Goal: Check status

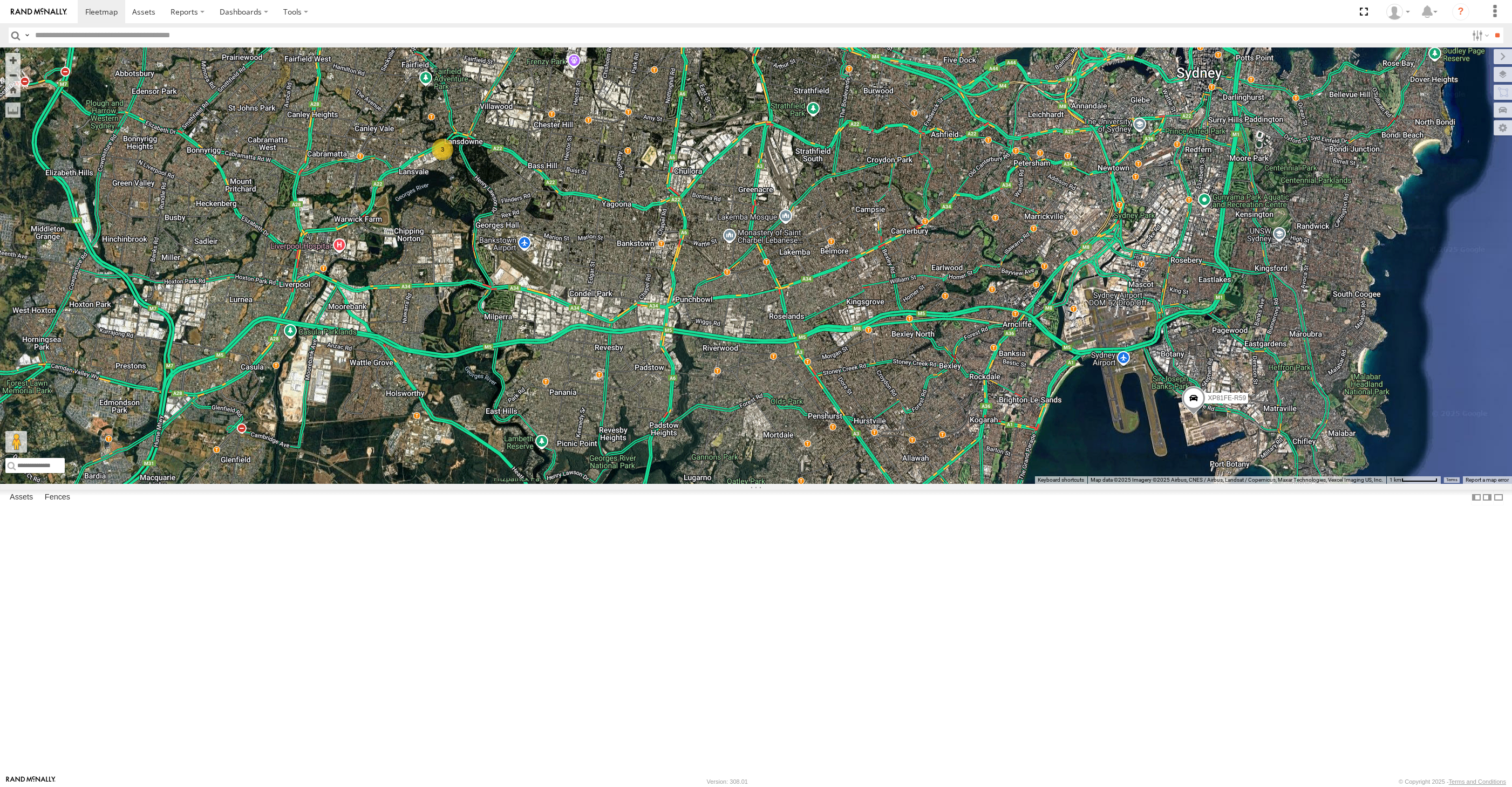
select select "**********"
click at [776, 484] on div "XP30JQ-R03 XP81FE-R59 3" at bounding box center [756, 266] width 1512 height 437
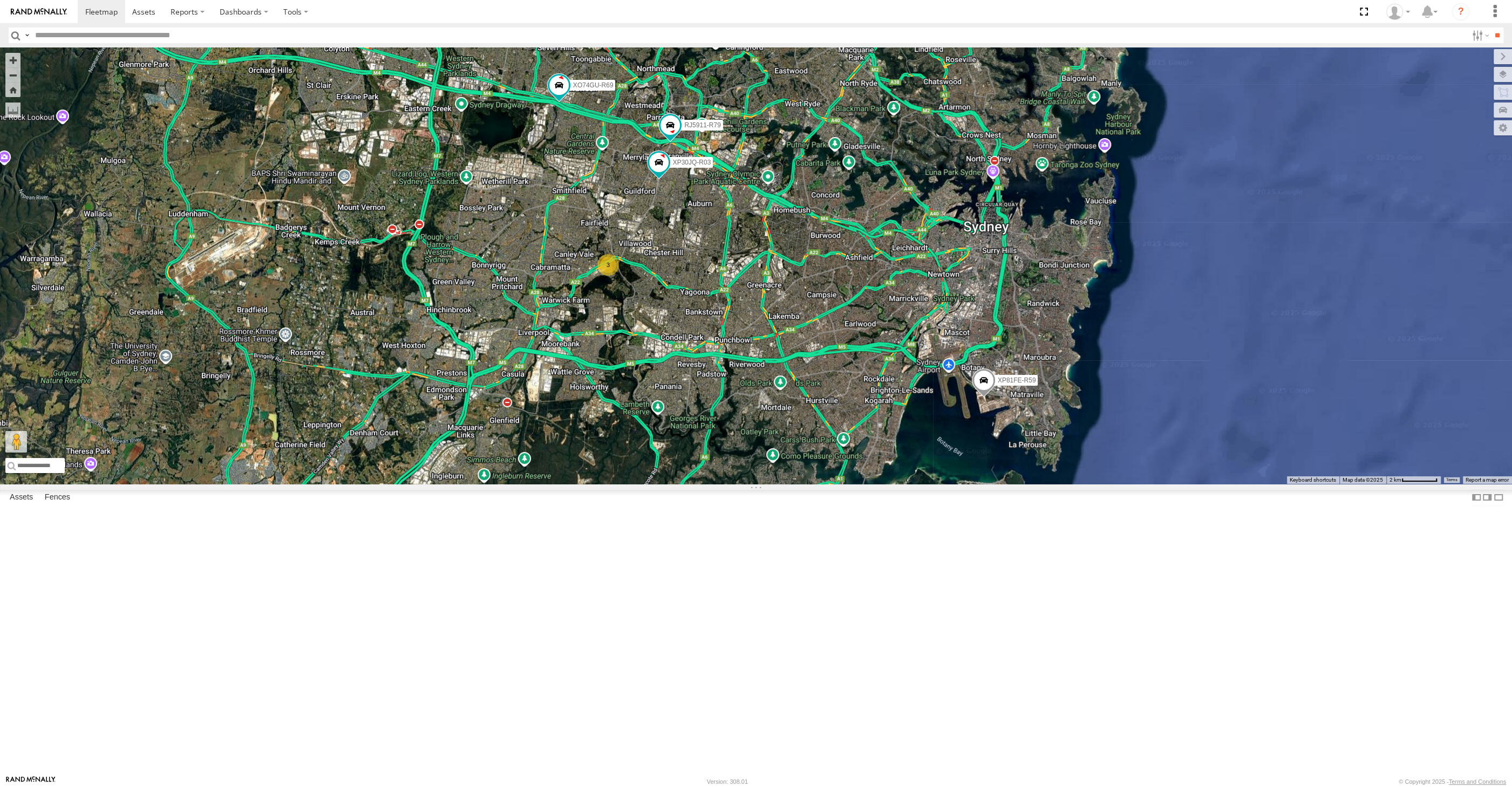
click at [539, 484] on div "XP30JQ-R03 XP81FE-R59 RJ5911-R79 XSNDHU-R04 3 XO74GU-R69" at bounding box center [756, 266] width 1512 height 437
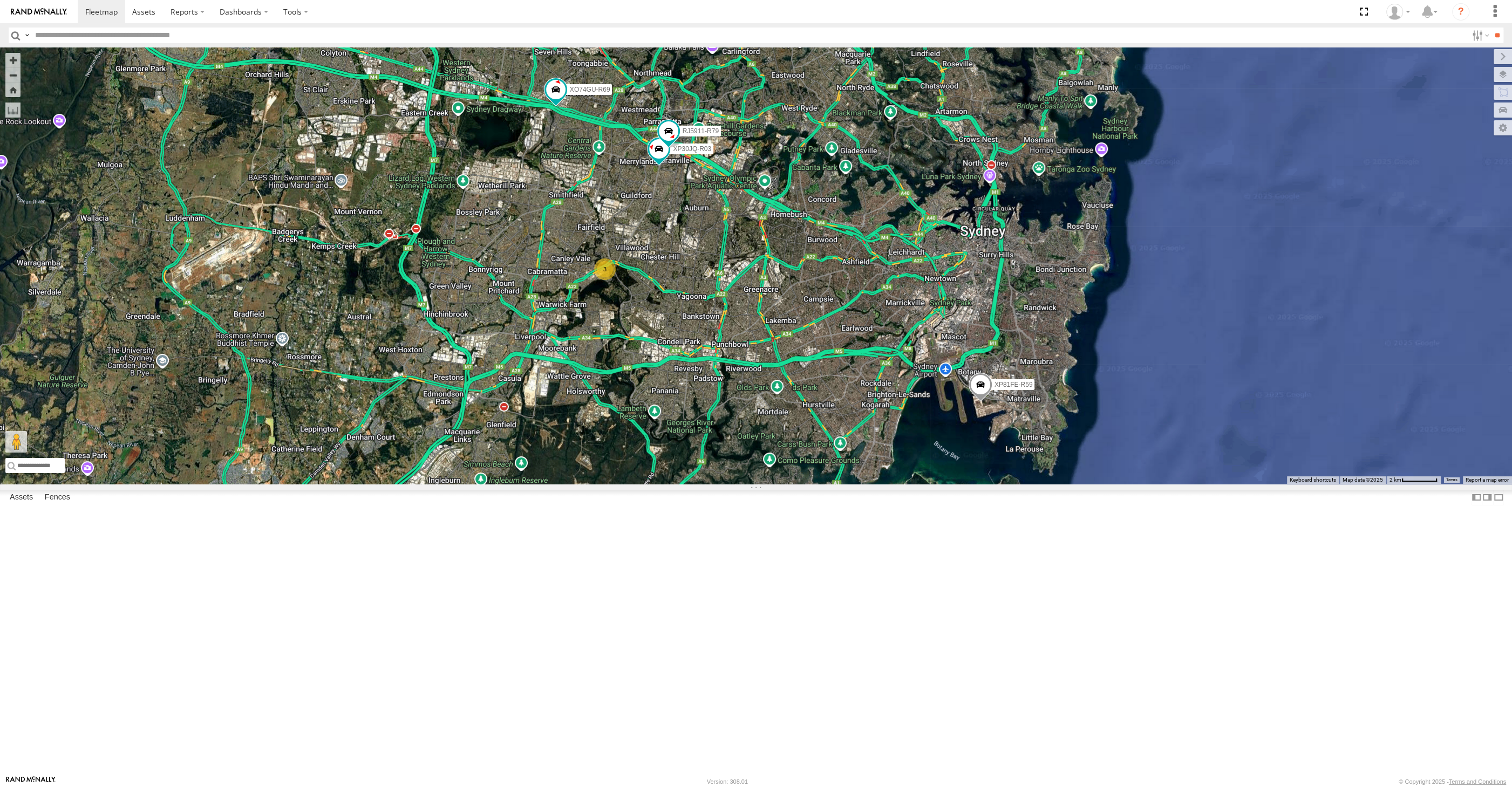
drag, startPoint x: 751, startPoint y: 479, endPoint x: 740, endPoint y: 487, distance: 13.6
click at [744, 484] on div "XP30JQ-R03 XP81FE-R59 RJ5911-R79 XSNDHU-R04 3 XO74GU-R69" at bounding box center [756, 266] width 1512 height 437
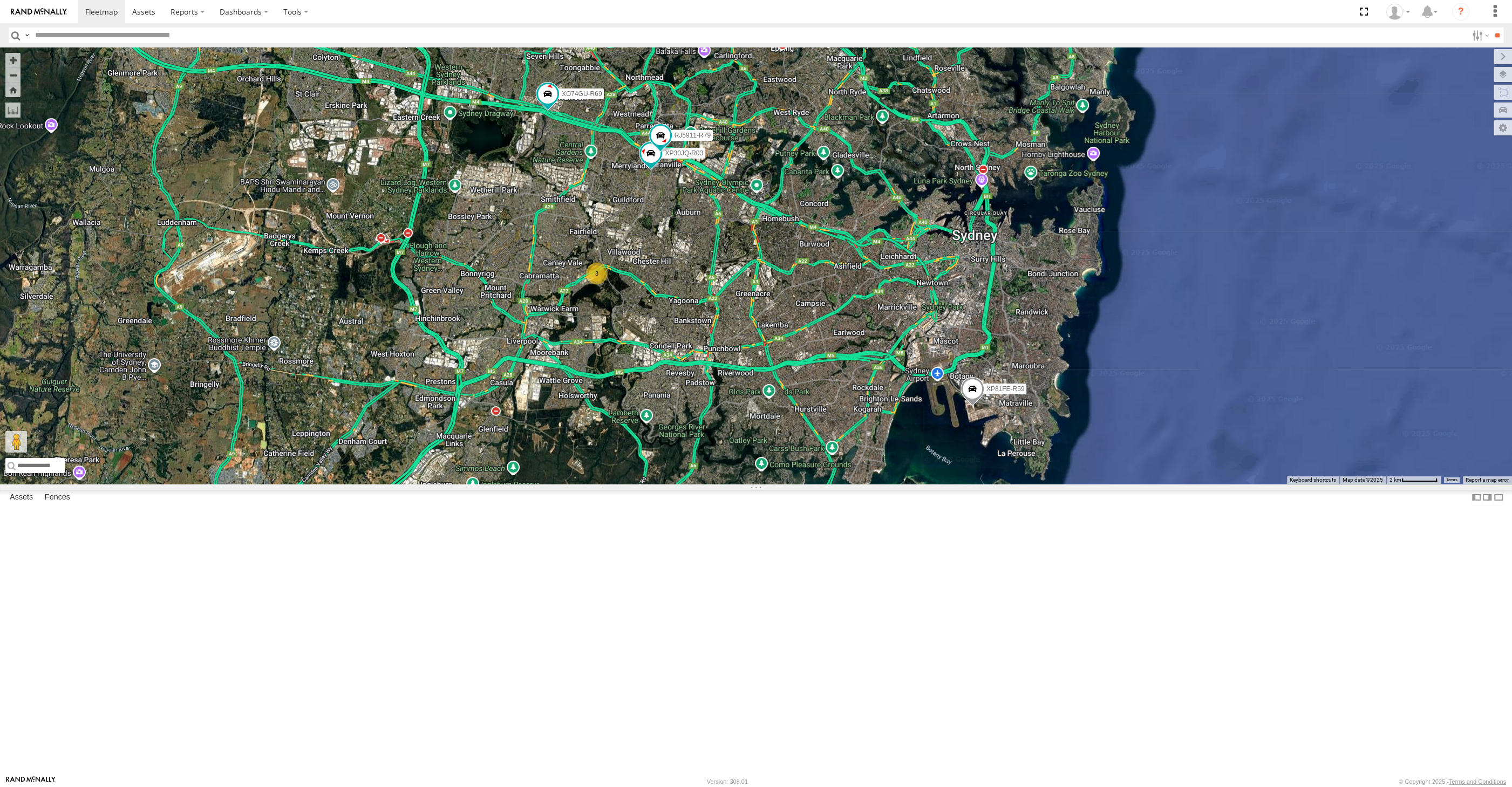
drag, startPoint x: 731, startPoint y: 507, endPoint x: 721, endPoint y: 502, distance: 11.2
click at [727, 484] on div "XP30JQ-R03 XP81FE-R59 RJ5911-R79 XSNDHU-R04 3 XO74GU-R69" at bounding box center [756, 266] width 1512 height 437
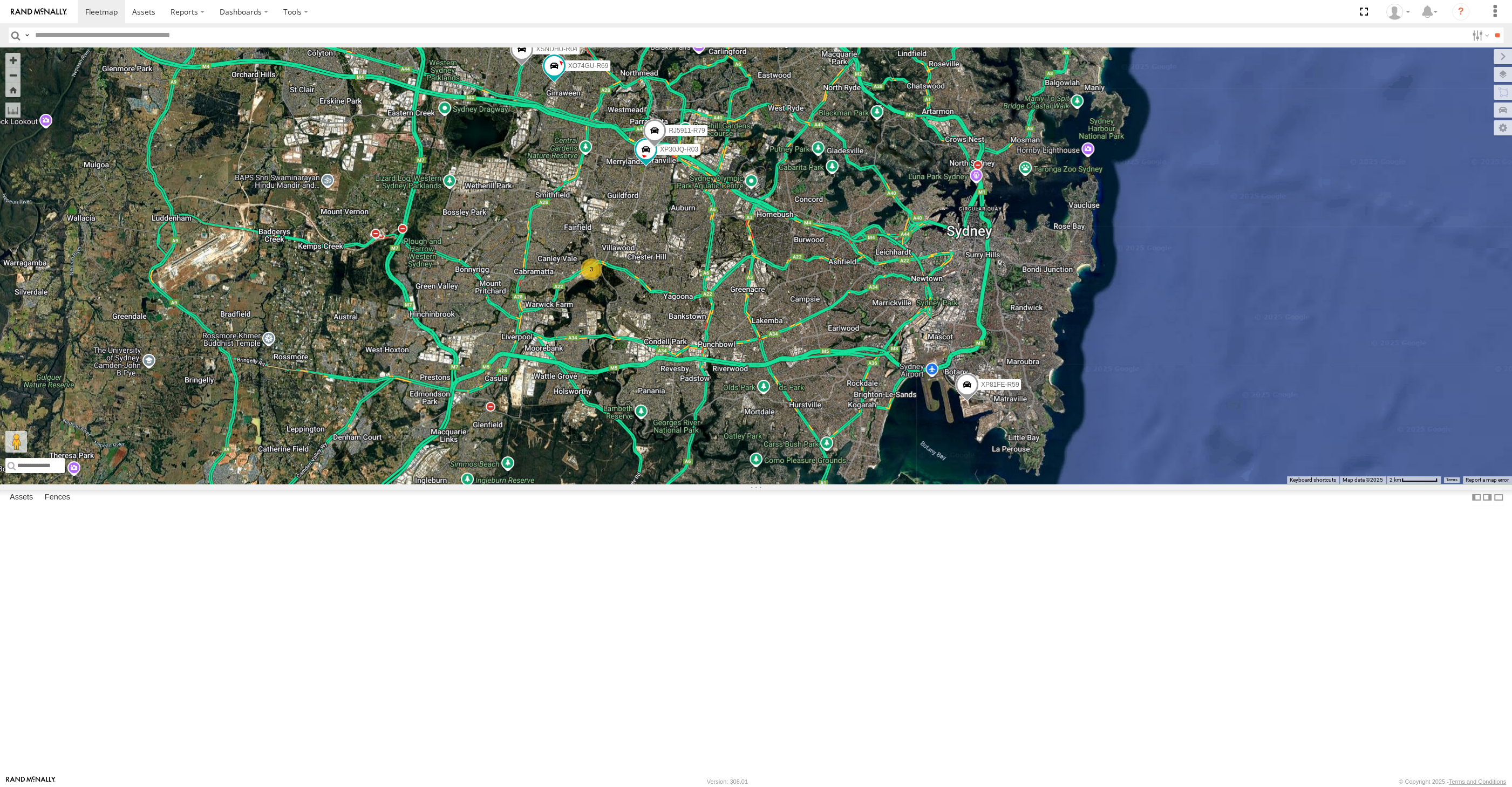
click at [614, 484] on div "XP30JQ-R03 XSNDHU-R04 3 RJ5911-R79 XP81FE-R59 XO74GU-R69" at bounding box center [756, 266] width 1512 height 437
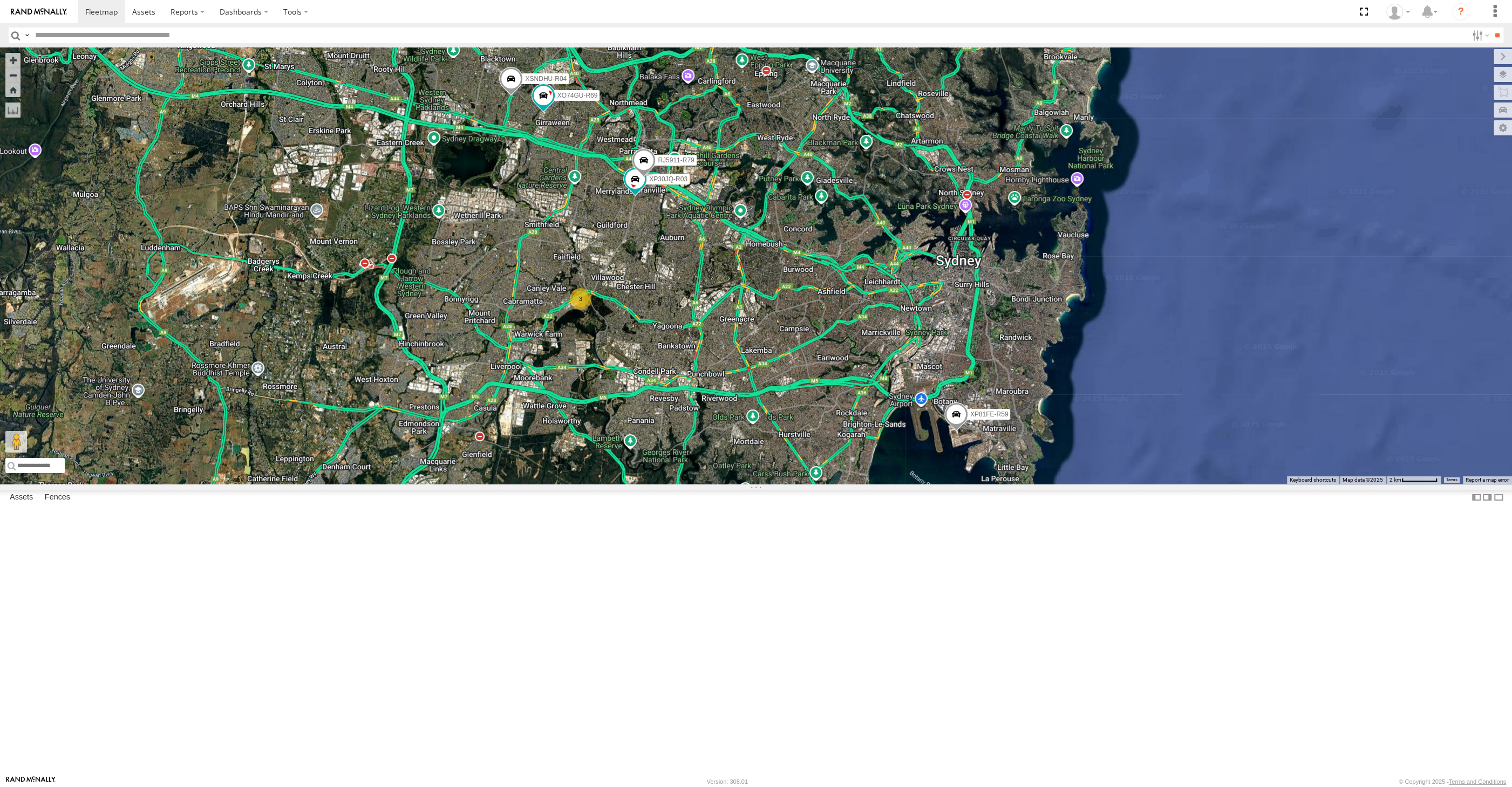
click at [719, 484] on div "XP30JQ-R03 XSNDHU-R04 3 RJ5911-R79 XP81FE-R59 XO74GU-R69" at bounding box center [756, 266] width 1512 height 437
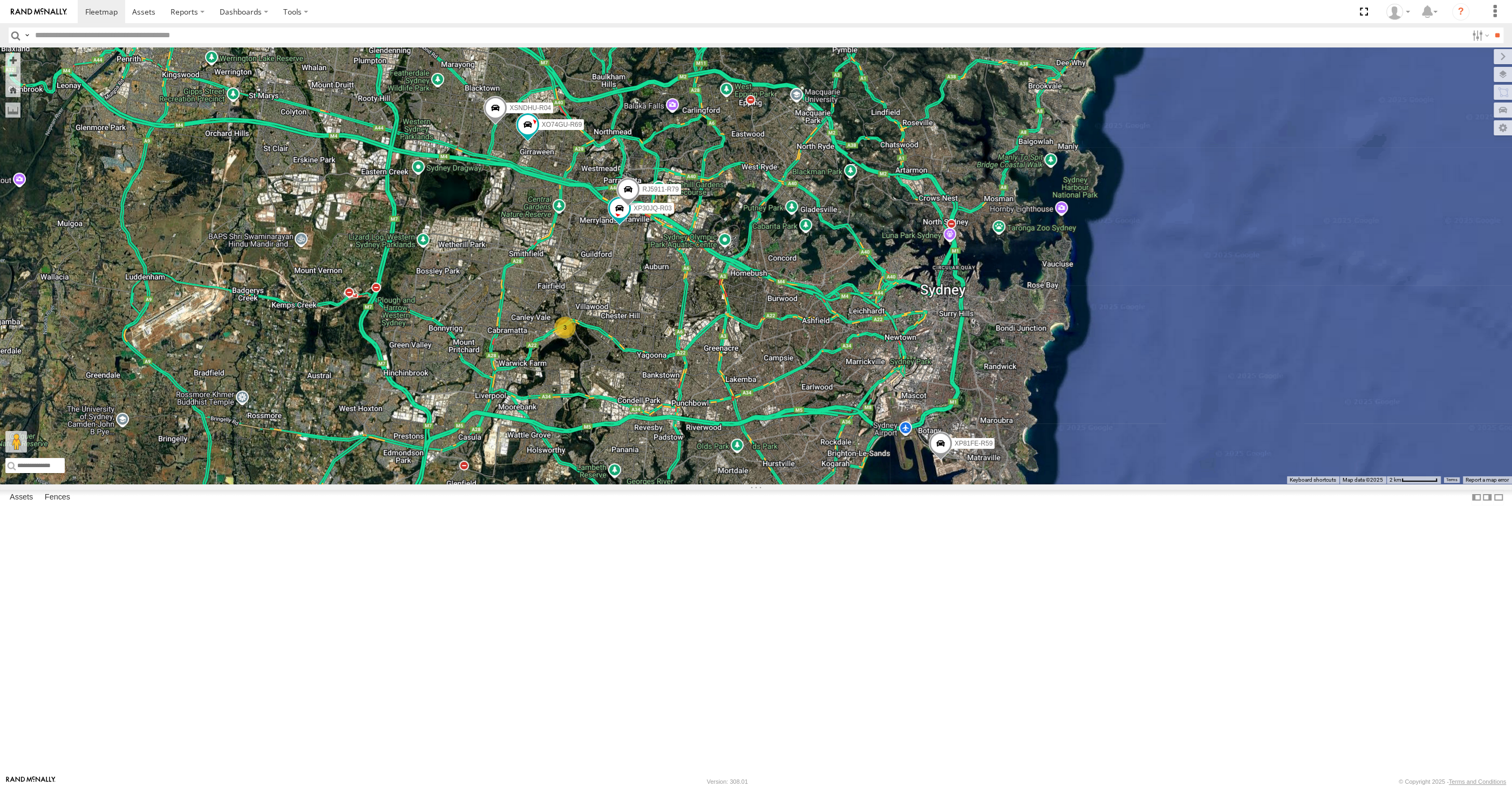
drag, startPoint x: 672, startPoint y: 479, endPoint x: 663, endPoint y: 473, distance: 10.8
click at [664, 473] on div "XP30JQ-R03 XSNDHU-R04 3 RJ5911-R79 XP81FE-R59 XO74GU-R69" at bounding box center [756, 266] width 1512 height 437
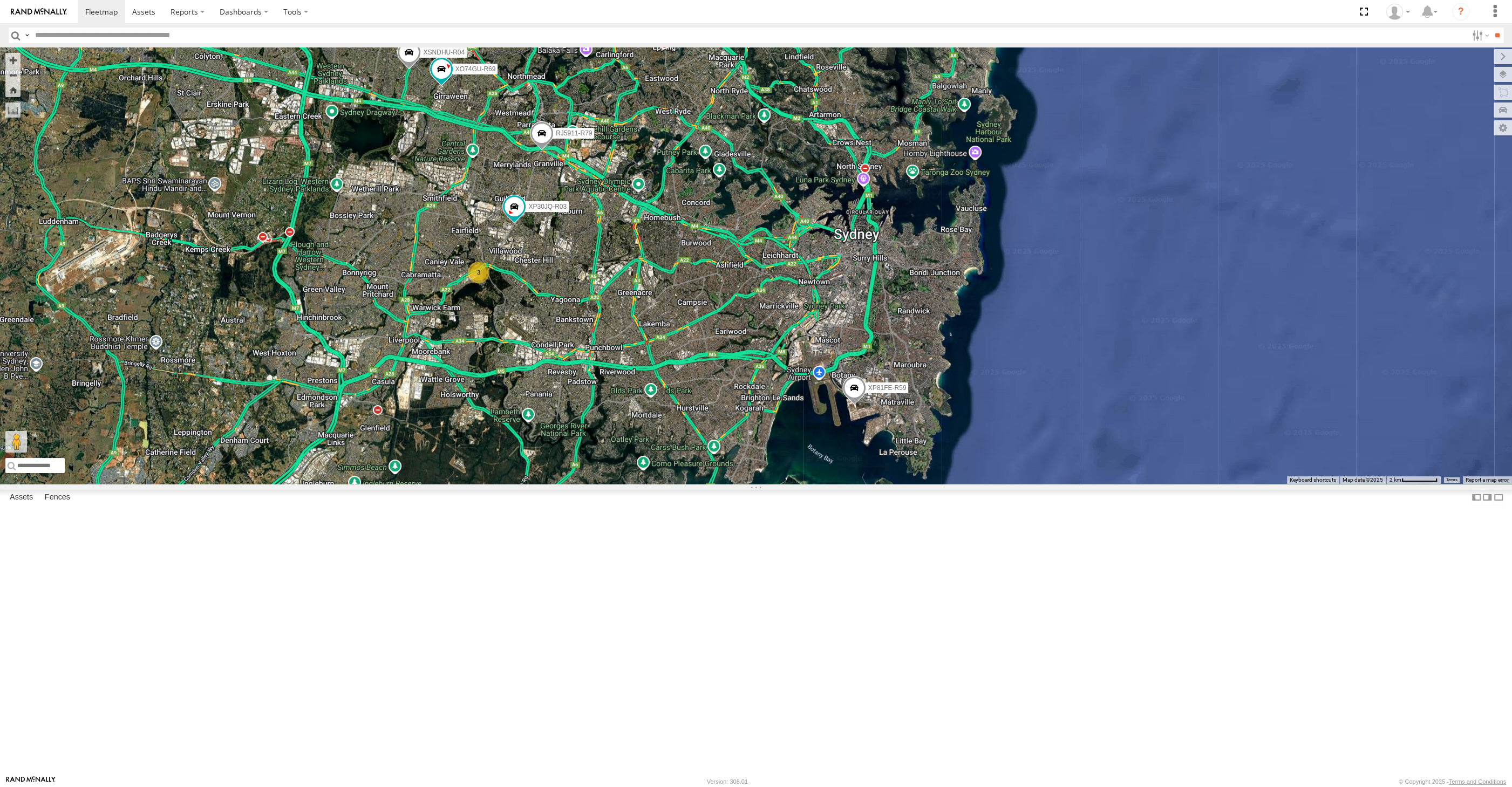
drag, startPoint x: 742, startPoint y: 545, endPoint x: 749, endPoint y: 544, distance: 7.1
click at [748, 484] on div "XP30JQ-R03 XSNDHU-R04 RJ5911-R79 XP81FE-R59 XO74GU-R69 3" at bounding box center [756, 266] width 1512 height 437
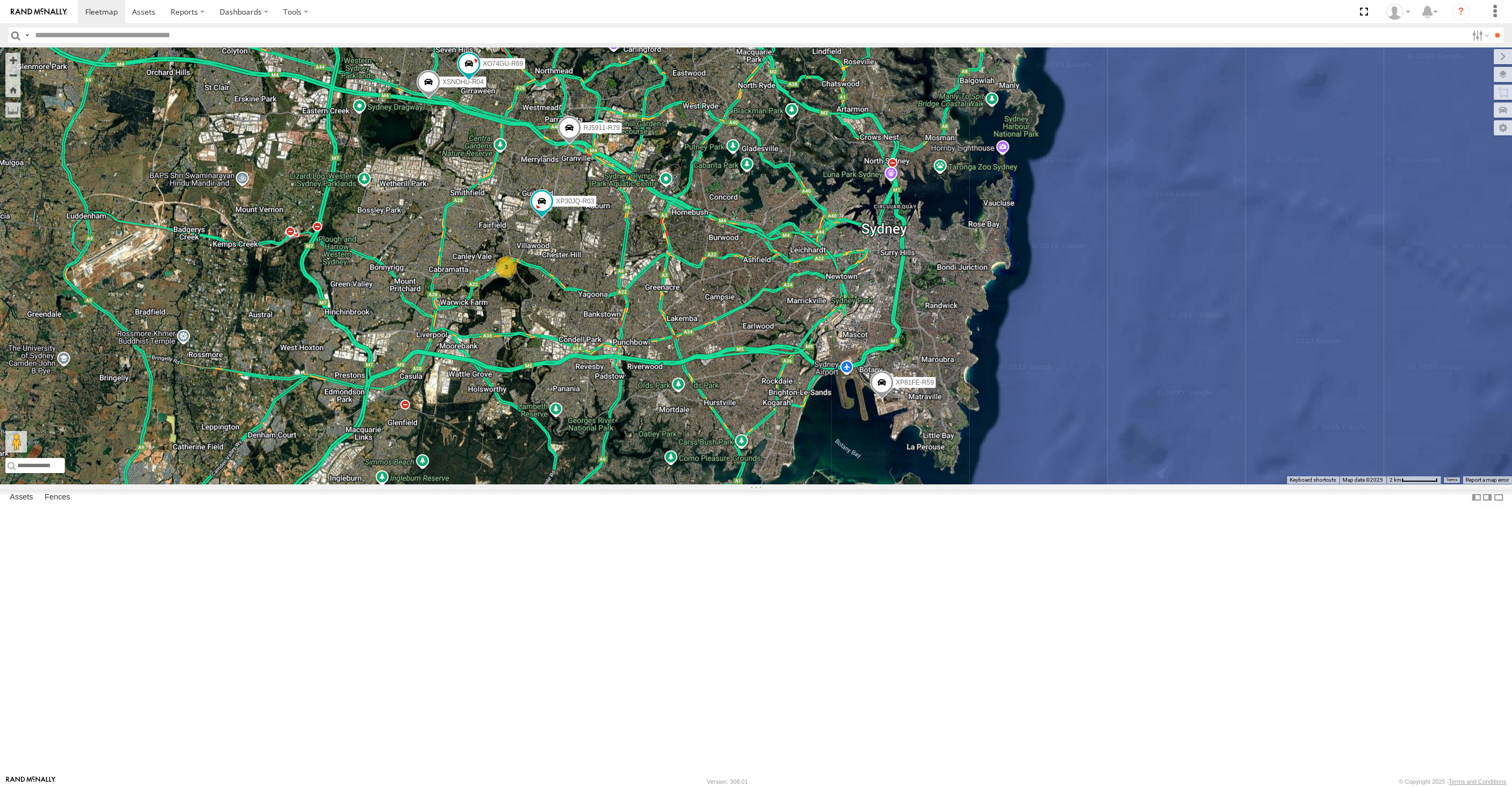
click at [753, 484] on div "XP30JQ-R03 XSNDHU-R04 RJ5911-R79 XP81FE-R59 XO74GU-R69 3" at bounding box center [756, 266] width 1512 height 437
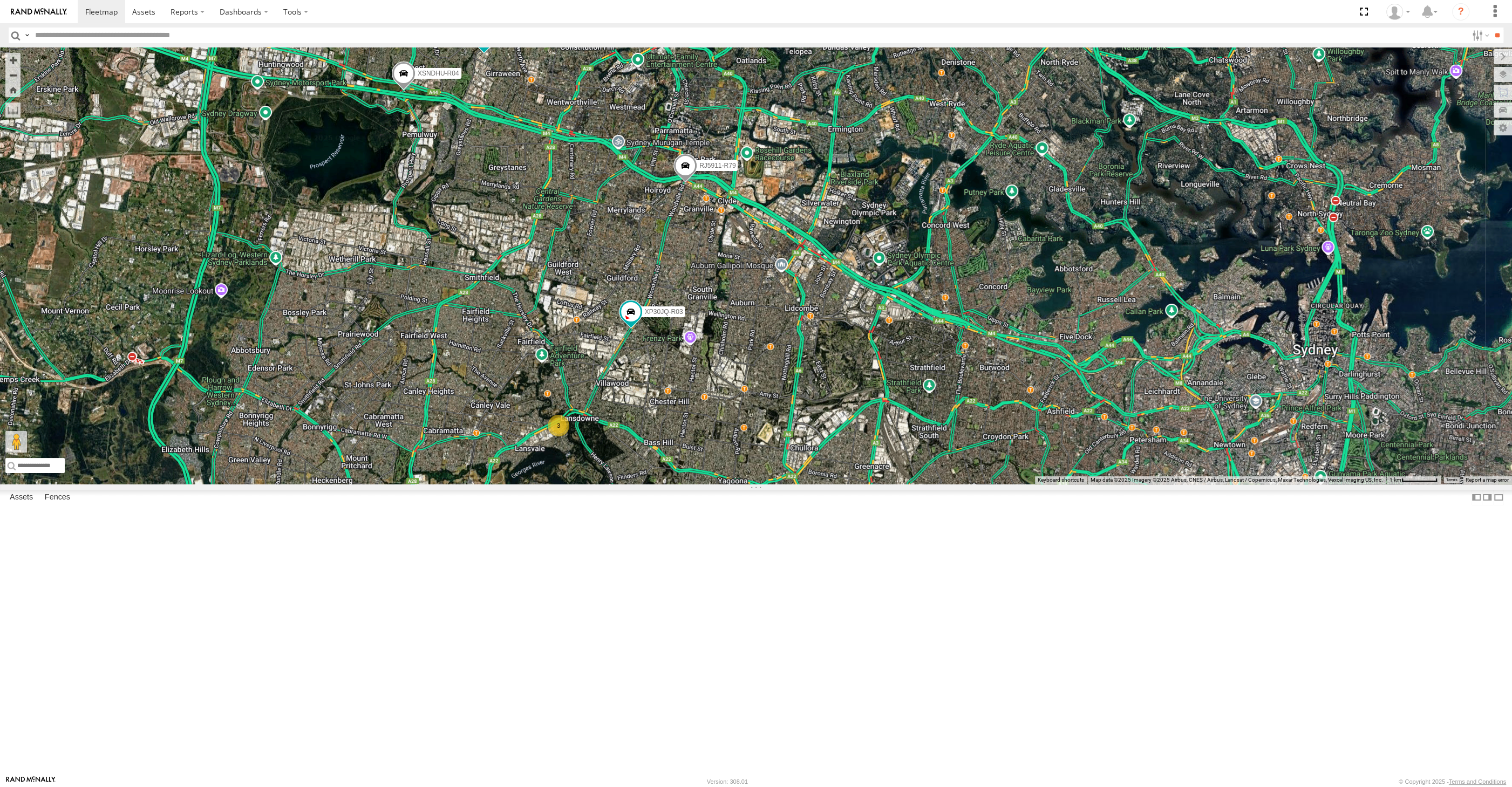
drag, startPoint x: 696, startPoint y: 481, endPoint x: 712, endPoint y: 448, distance: 36.7
click at [706, 454] on div "XP30JQ-R03 XSNDHU-R04 RJ5911-R79 XP81FE-R59 XO74GU-R69 3" at bounding box center [756, 266] width 1512 height 437
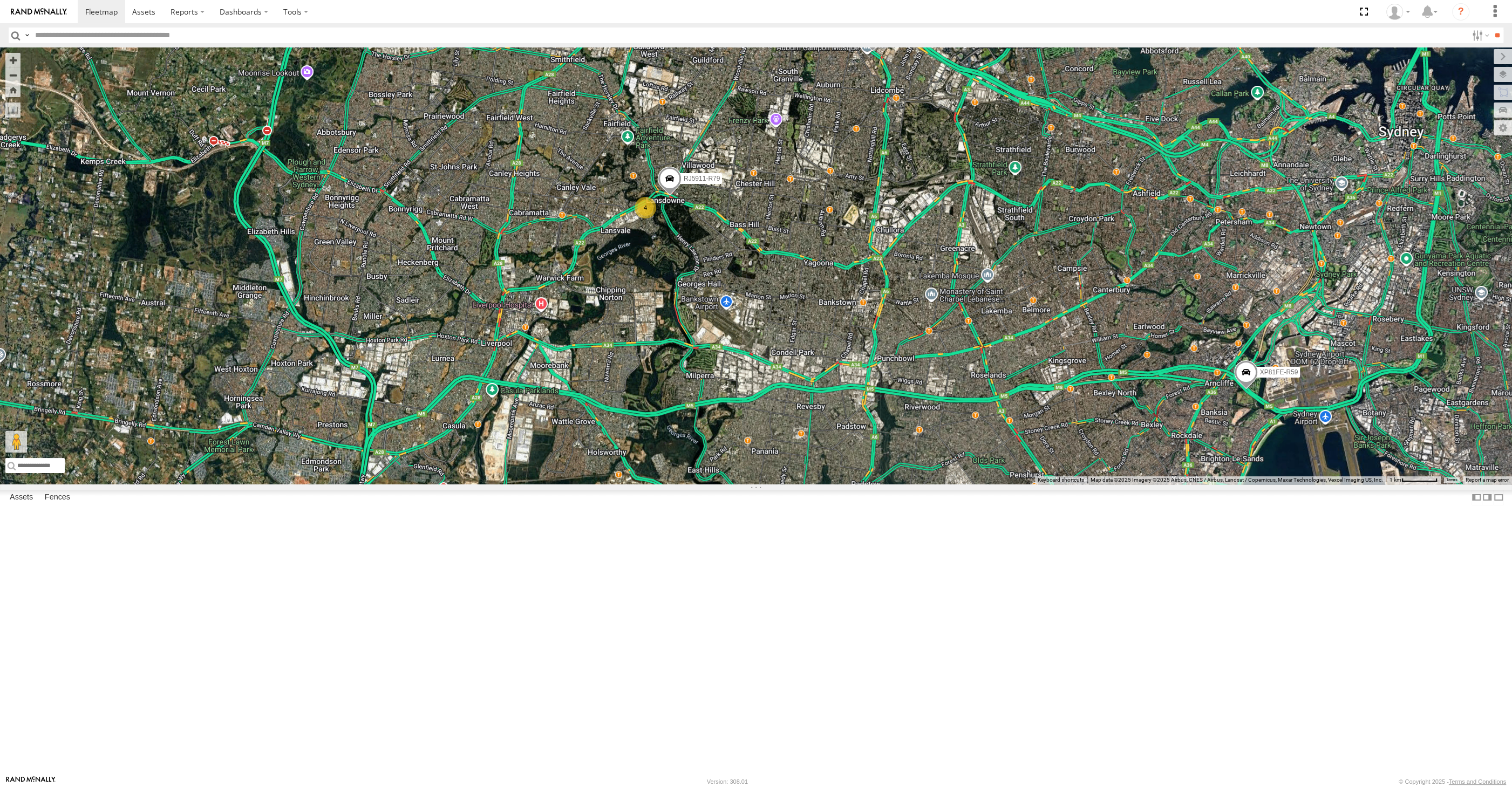
drag, startPoint x: 868, startPoint y: 492, endPoint x: 837, endPoint y: 497, distance: 31.4
click at [852, 484] on div "XSNDHU-R04 RJ5911-R79 XP81FE-R59 4" at bounding box center [756, 266] width 1512 height 437
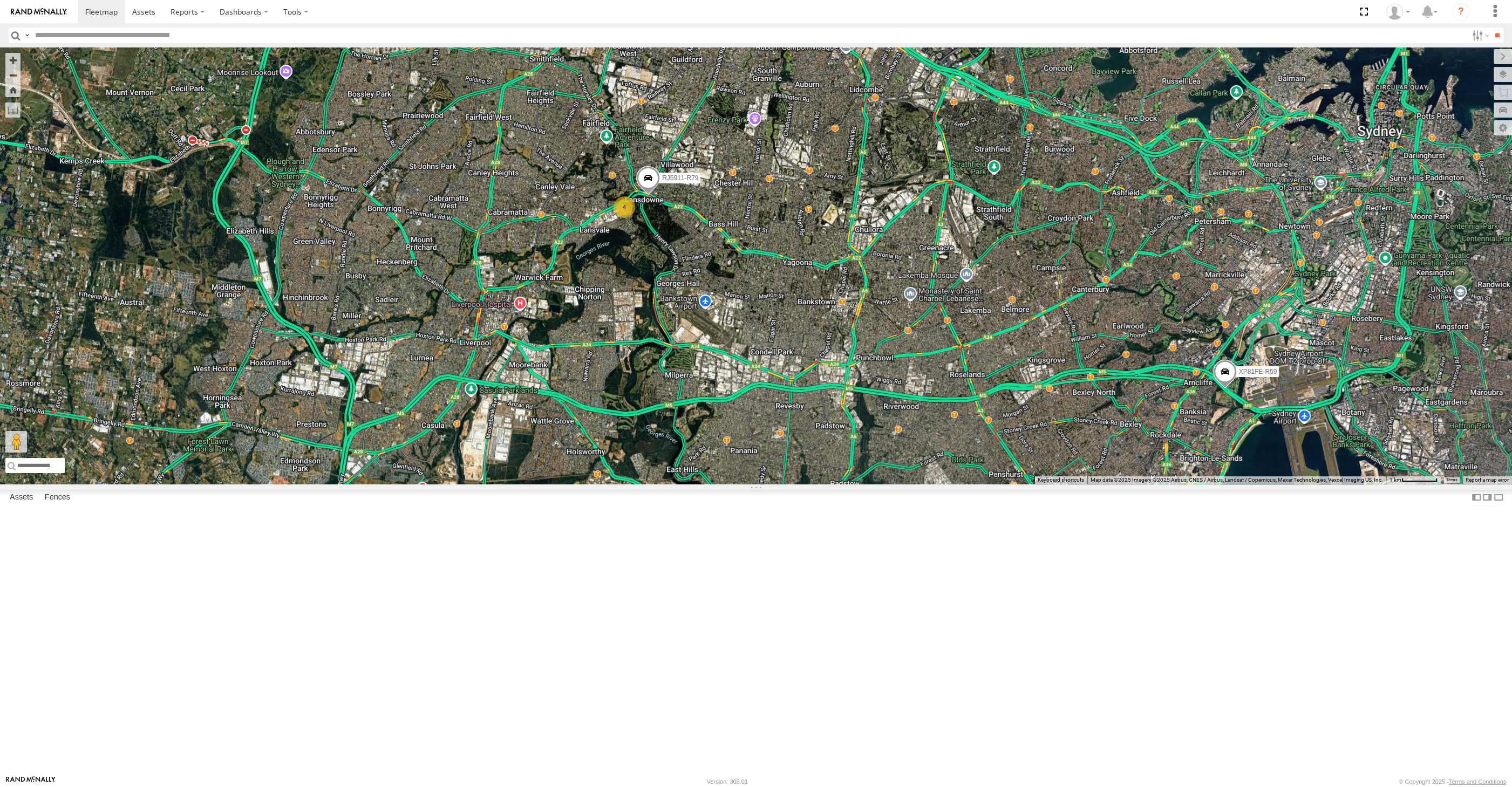
drag, startPoint x: 637, startPoint y: 643, endPoint x: 619, endPoint y: 625, distance: 25.5
click at [620, 484] on div "XSNDHU-R04 RJ5911-R79 XP81FE-R59 4" at bounding box center [756, 266] width 1512 height 437
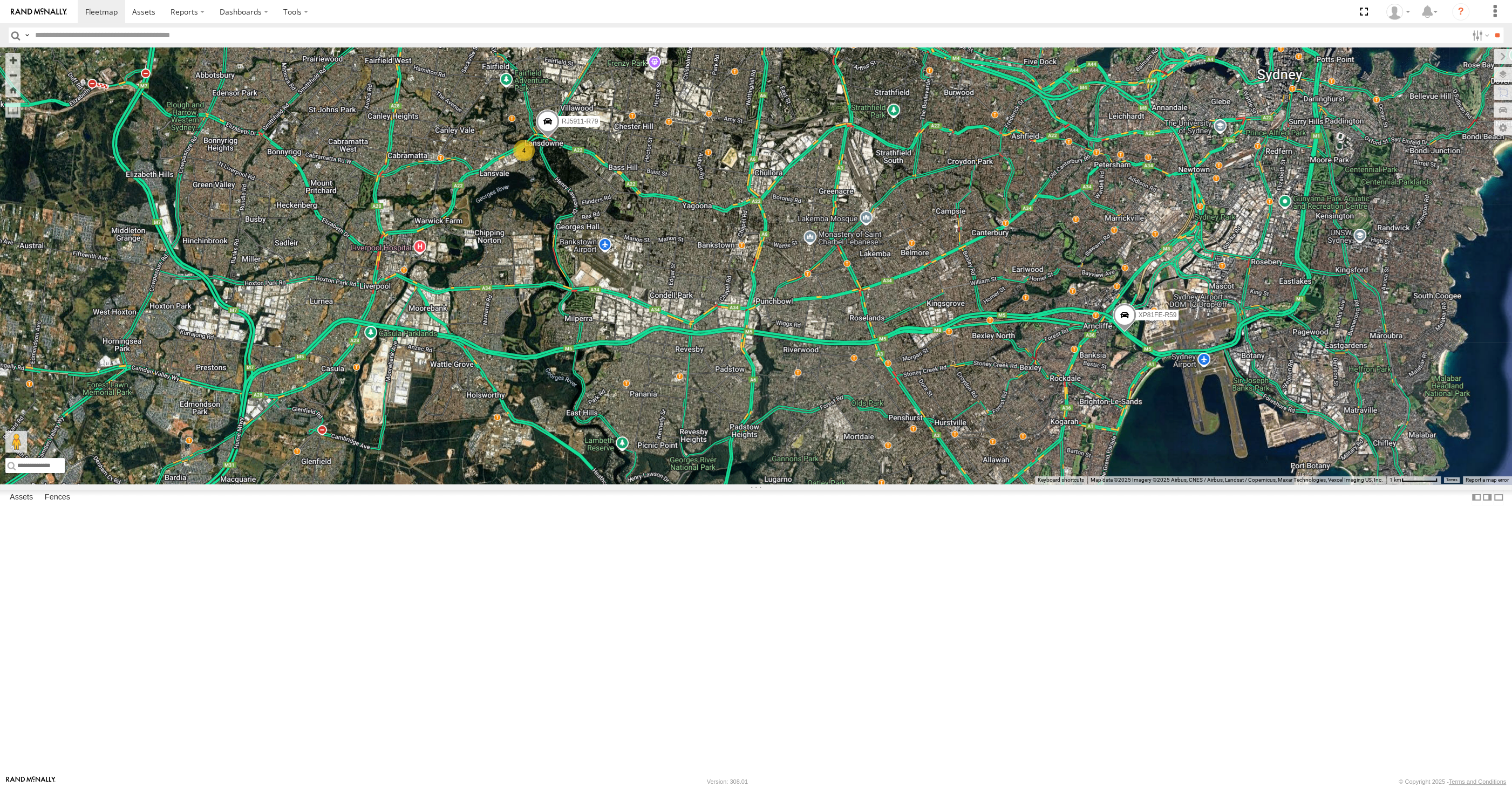
click at [954, 484] on div "XSNDHU-R04 XP81FE-R59 XO74GU-R69 4 RJ5911-R79" at bounding box center [756, 266] width 1512 height 437
drag, startPoint x: 914, startPoint y: 362, endPoint x: 959, endPoint y: 443, distance: 92.7
click at [959, 442] on div "XSNDHU-R04 XP81FE-R59 XO74GU-R69 4 RJ5911-R79" at bounding box center [756, 266] width 1512 height 437
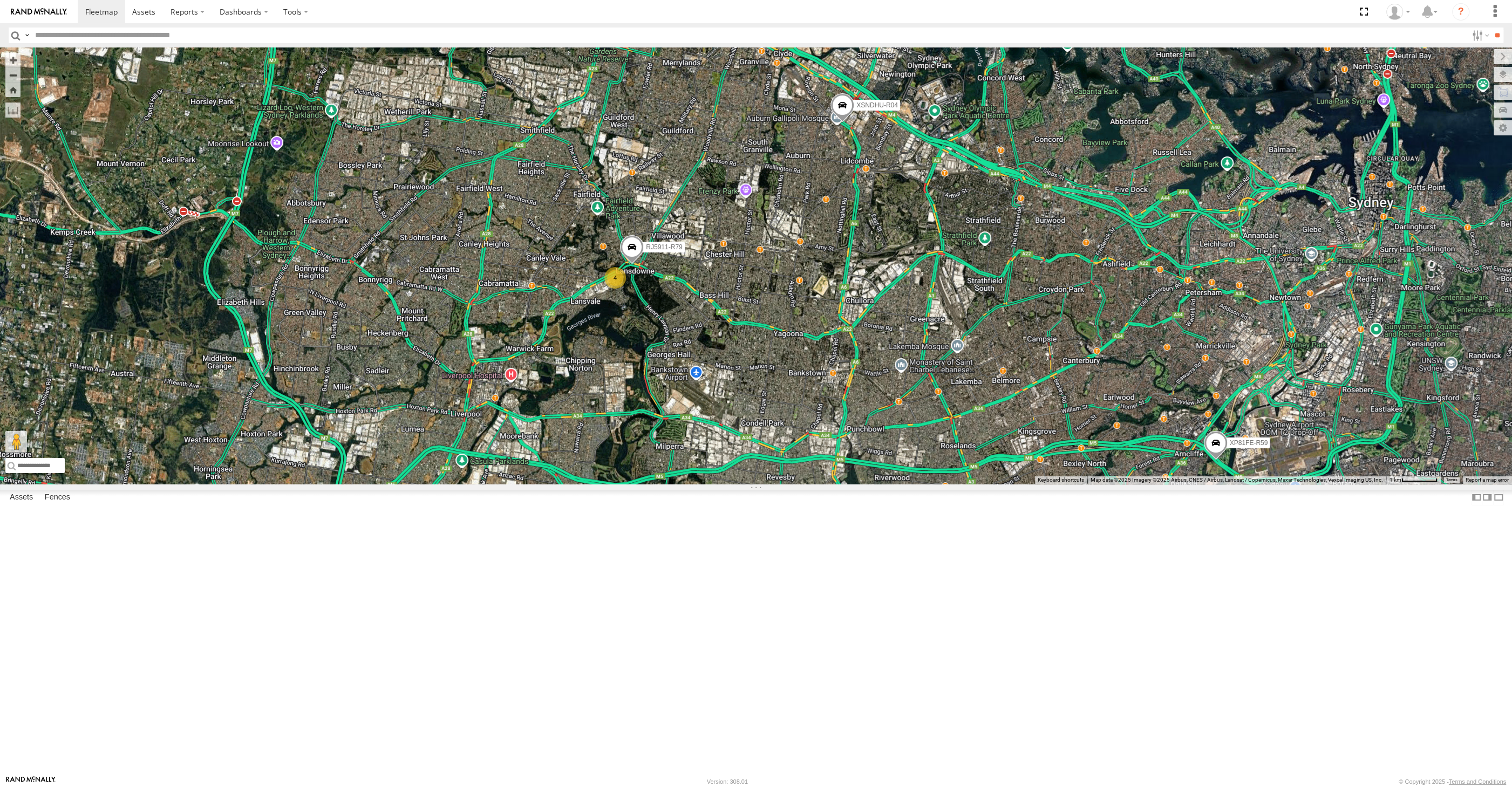
drag, startPoint x: 776, startPoint y: 428, endPoint x: 789, endPoint y: 471, distance: 44.9
click at [787, 465] on div "XSNDHU-R04 XP81FE-R59 XO74GU-R69 4 RJ5911-R79" at bounding box center [756, 266] width 1512 height 437
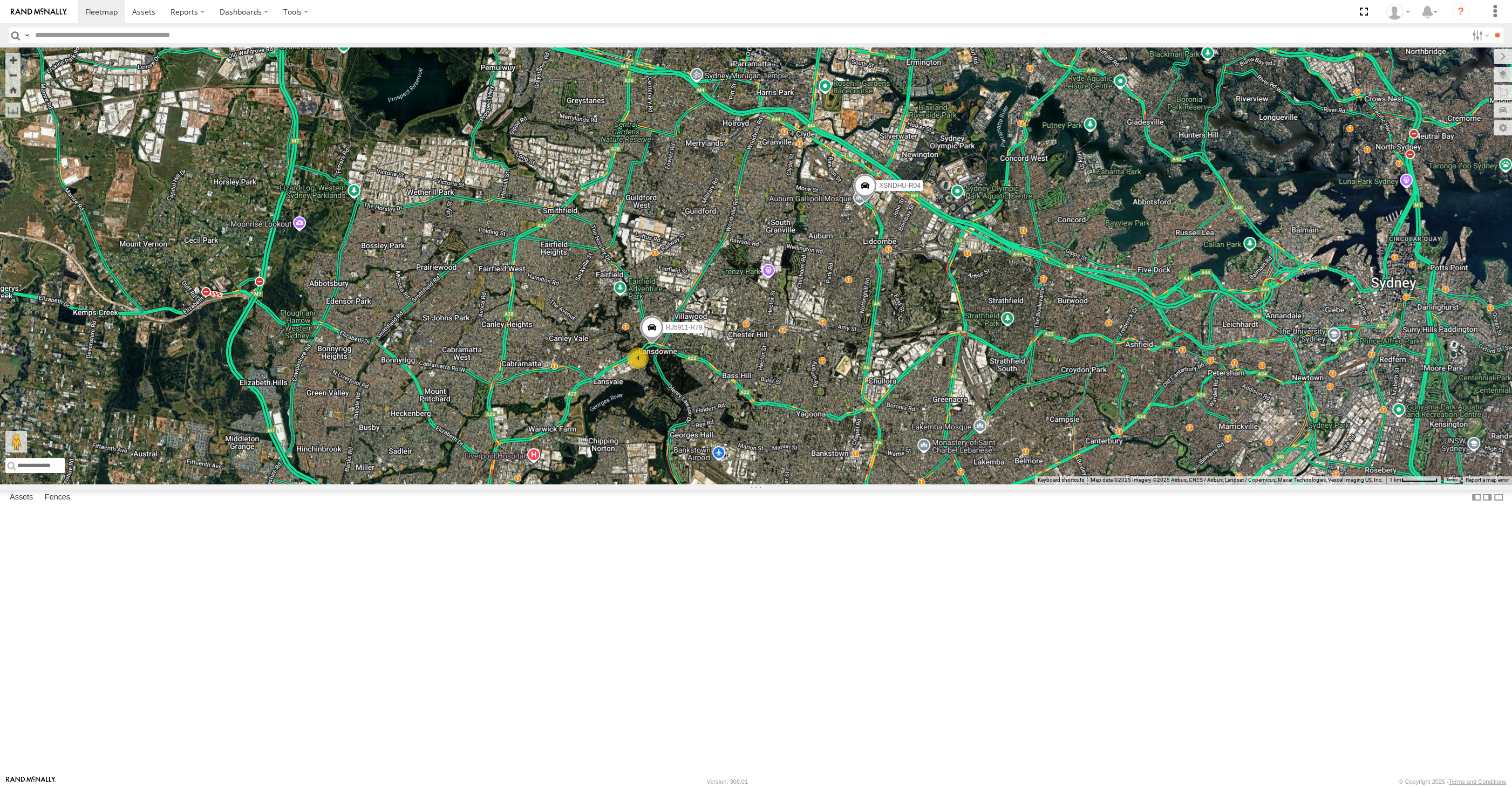
drag, startPoint x: 649, startPoint y: 579, endPoint x: 649, endPoint y: 570, distance: 9.0
click at [649, 484] on div "XSNDHU-R04 XP81FE-R59 XO74GU-R69 4 RJ5911-R79" at bounding box center [756, 266] width 1512 height 437
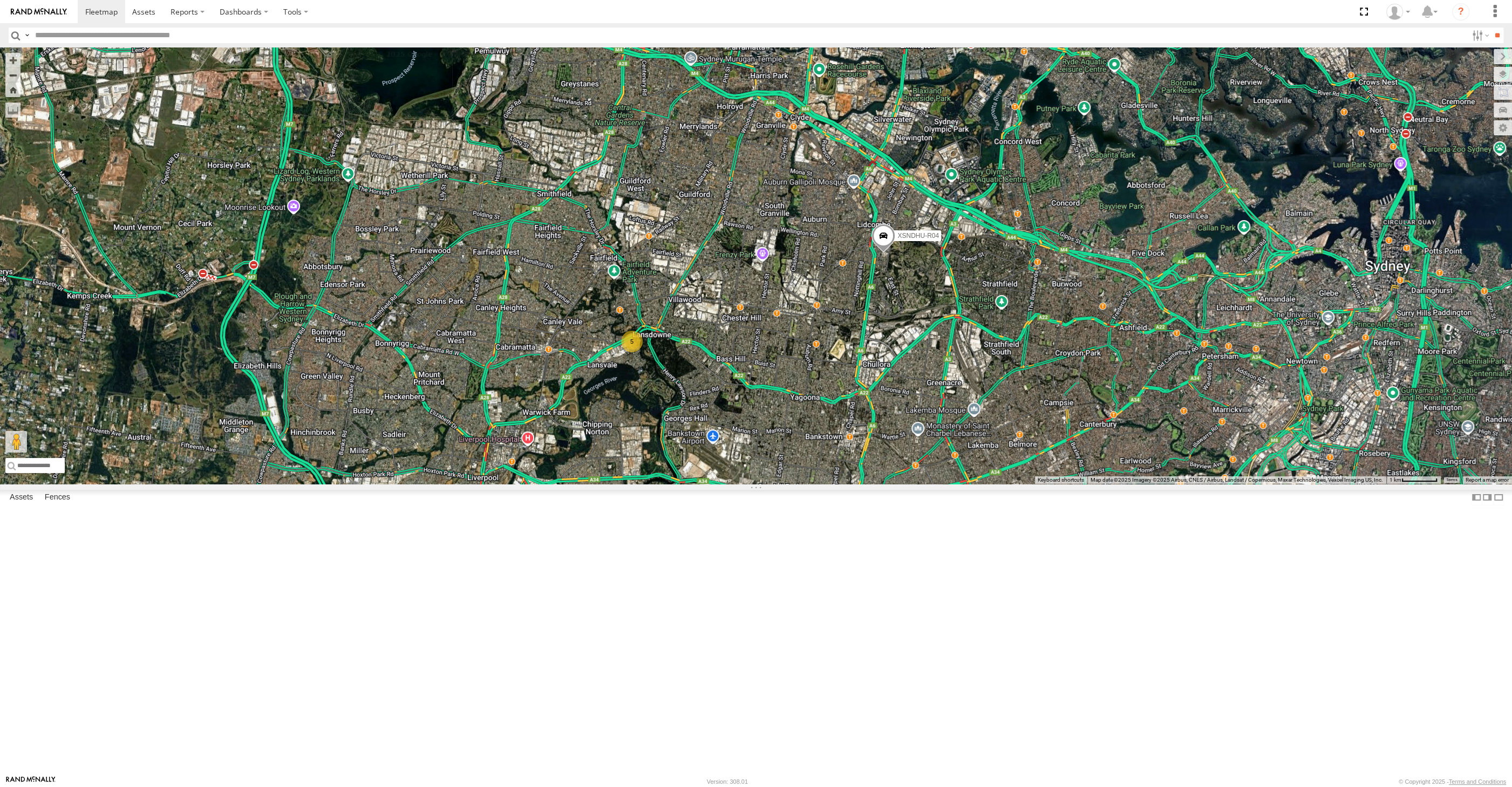
drag, startPoint x: 701, startPoint y: 553, endPoint x: 695, endPoint y: 547, distance: 8.5
click at [695, 484] on div "5 XSNDHU-R04 XP81FE-R59 XO74GU-R69" at bounding box center [756, 266] width 1512 height 437
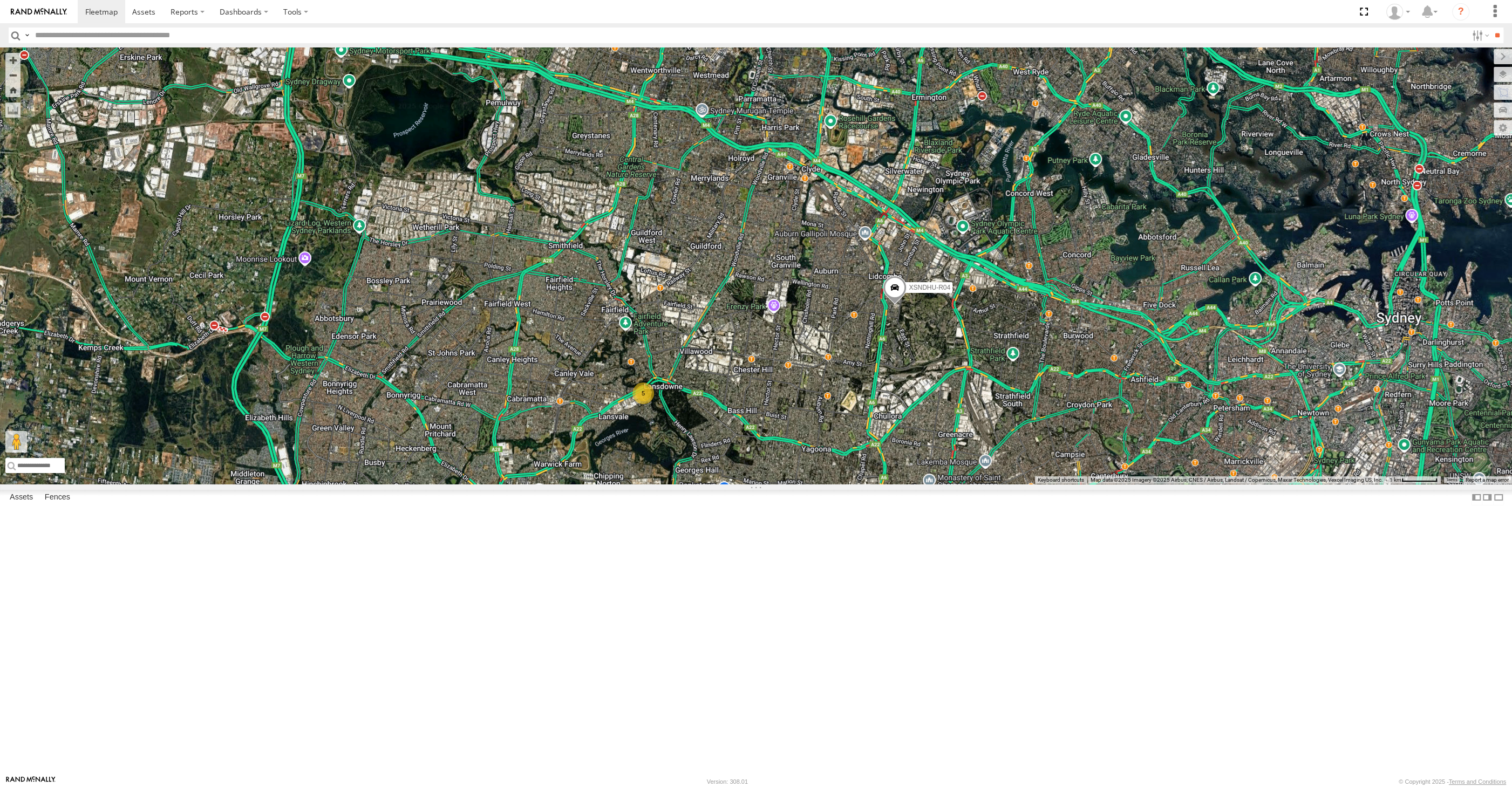
drag, startPoint x: 619, startPoint y: 295, endPoint x: 623, endPoint y: 312, distance: 17.5
click at [620, 302] on div "5 XSNDHU-R04 XP81FE-R59 XO74GU-R69 XO74GU-R69 -33.79462 , 150.94142 0 10:11:02 …" at bounding box center [756, 266] width 1512 height 437
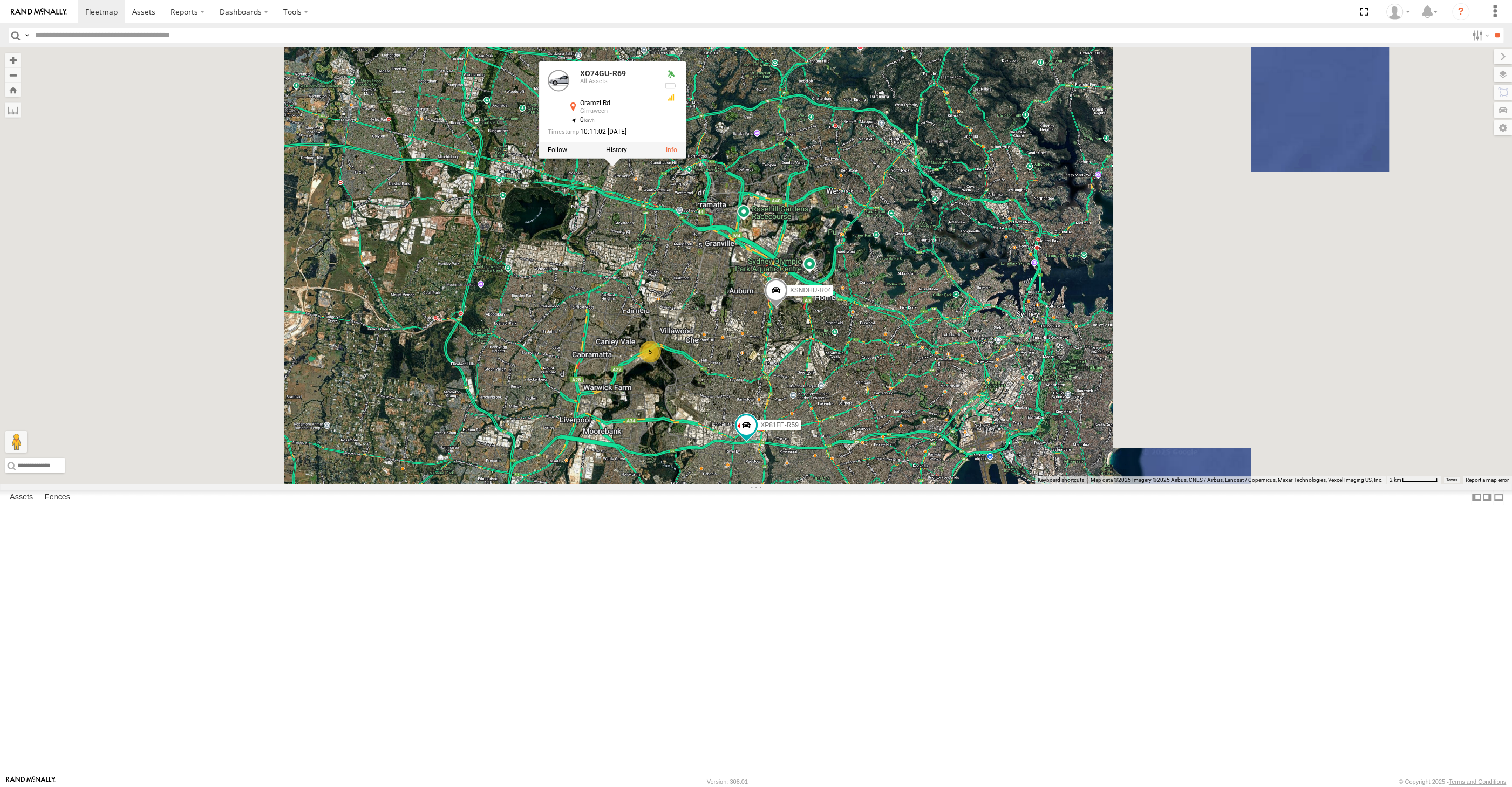
drag, startPoint x: 920, startPoint y: 552, endPoint x: 914, endPoint y: 539, distance: 14.3
click at [919, 484] on div "XSNDHU-R04 XP81FE-R59 XO74GU-R69 XO74GU-R69 All Assets Oramzi Rd Girraween -33.…" at bounding box center [756, 266] width 1512 height 437
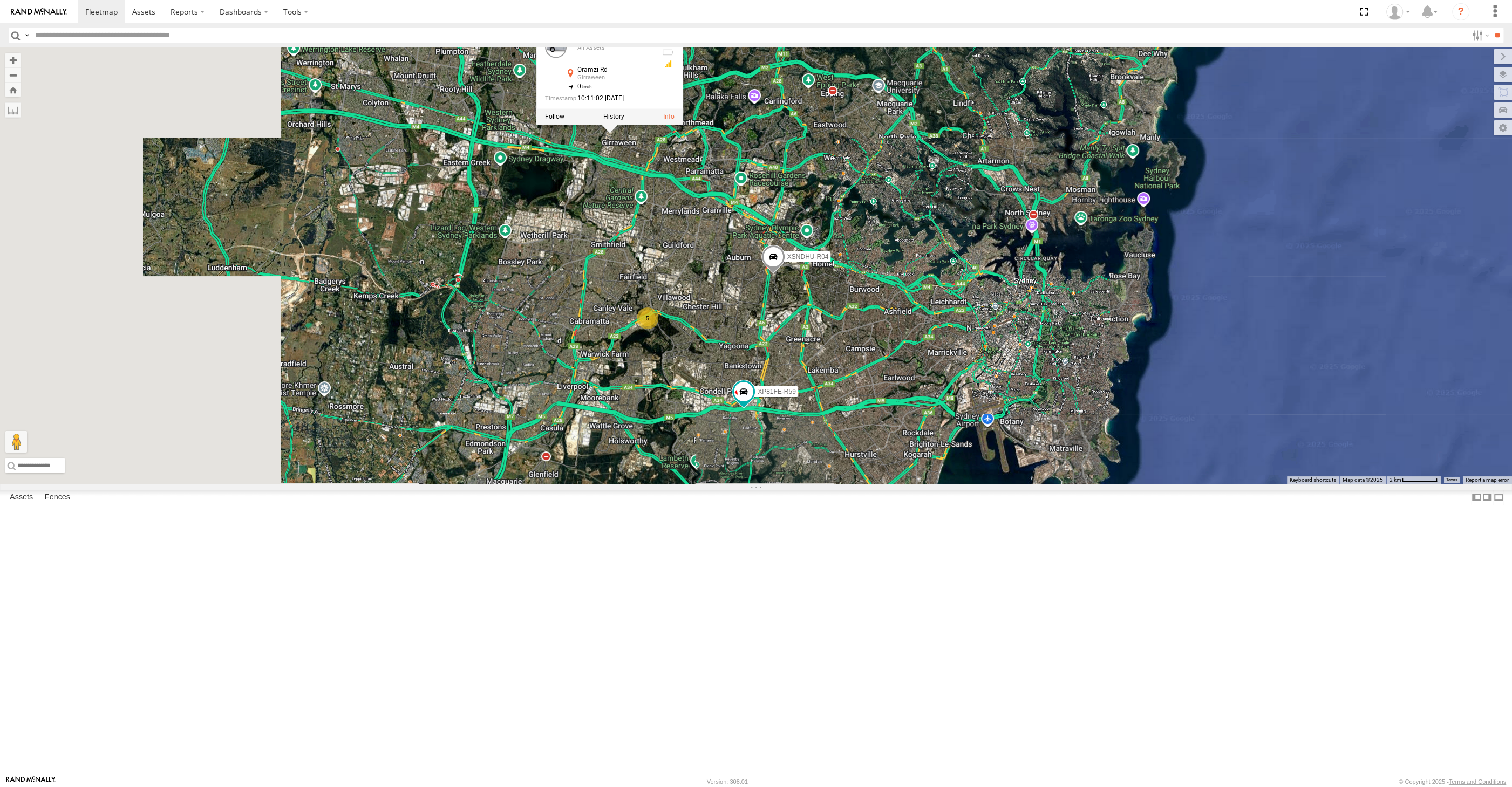
click at [920, 484] on div "XSNDHU-R04 XP81FE-R59 XO74GU-R69 XO74GU-R69 All Assets Oramzi Rd Girraween -33.…" at bounding box center [756, 266] width 1512 height 437
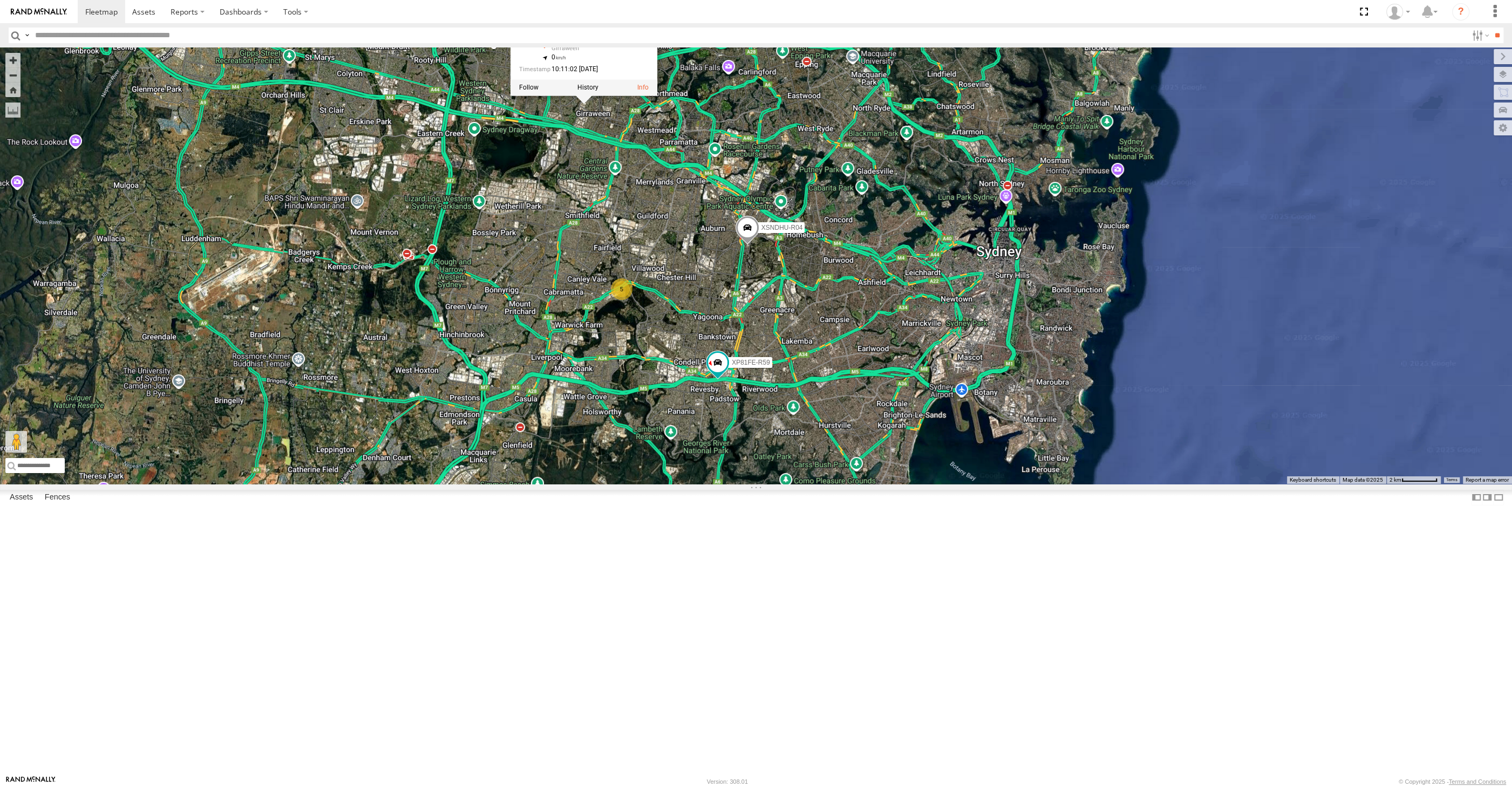
drag, startPoint x: 932, startPoint y: 604, endPoint x: 903, endPoint y: 585, distance: 34.7
click at [913, 484] on div "XSNDHU-R04 XP81FE-R59 XO74GU-R69 XO74GU-R69 All Assets Oramzi Rd Girraween -33.…" at bounding box center [756, 266] width 1512 height 437
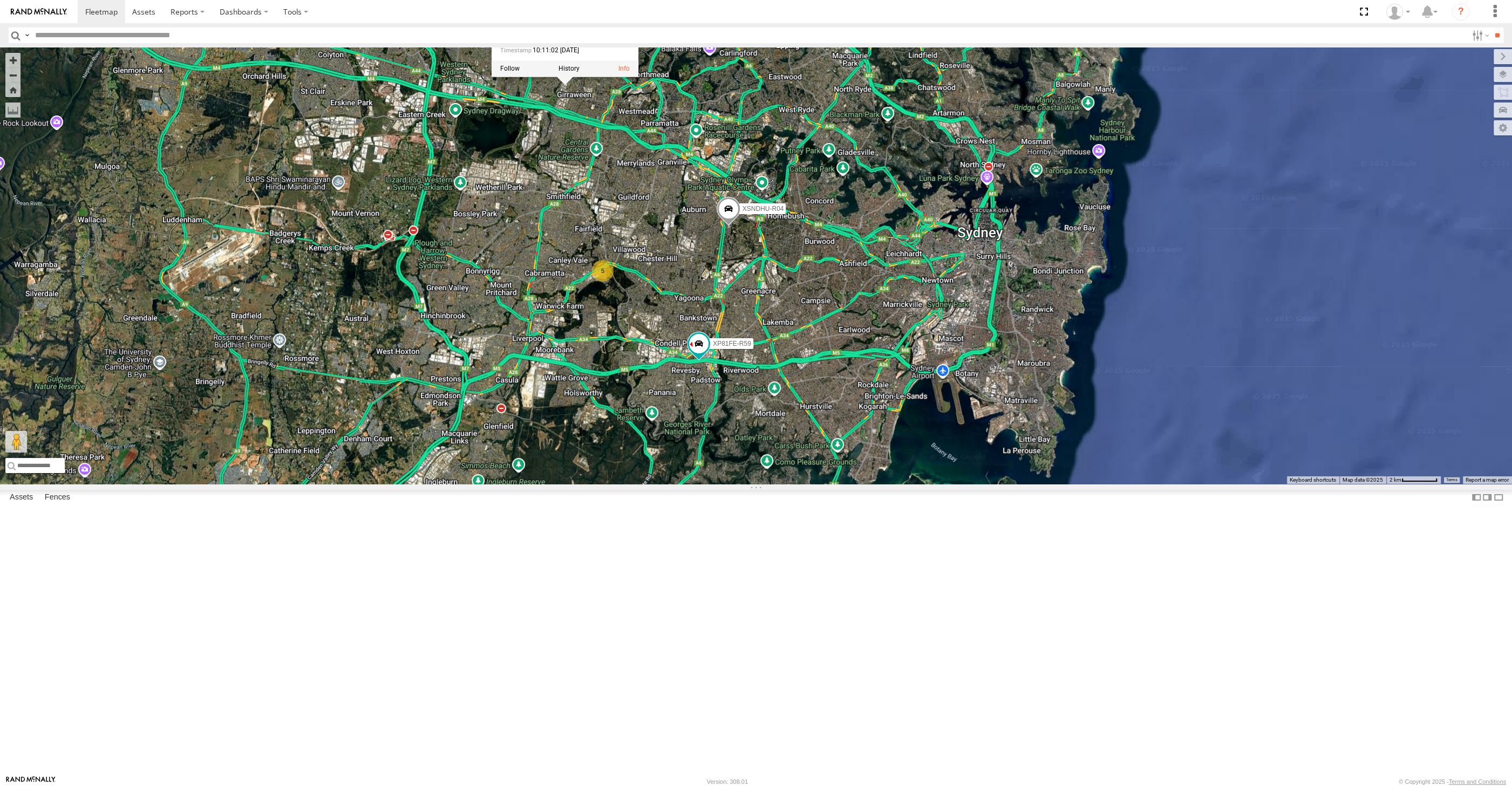
click at [899, 484] on div "XSNDHU-R04 XP81FE-R59 XO74GU-R69 XO74GU-R69 All Assets Oramzi Rd Girraween -33.…" at bounding box center [756, 266] width 1512 height 437
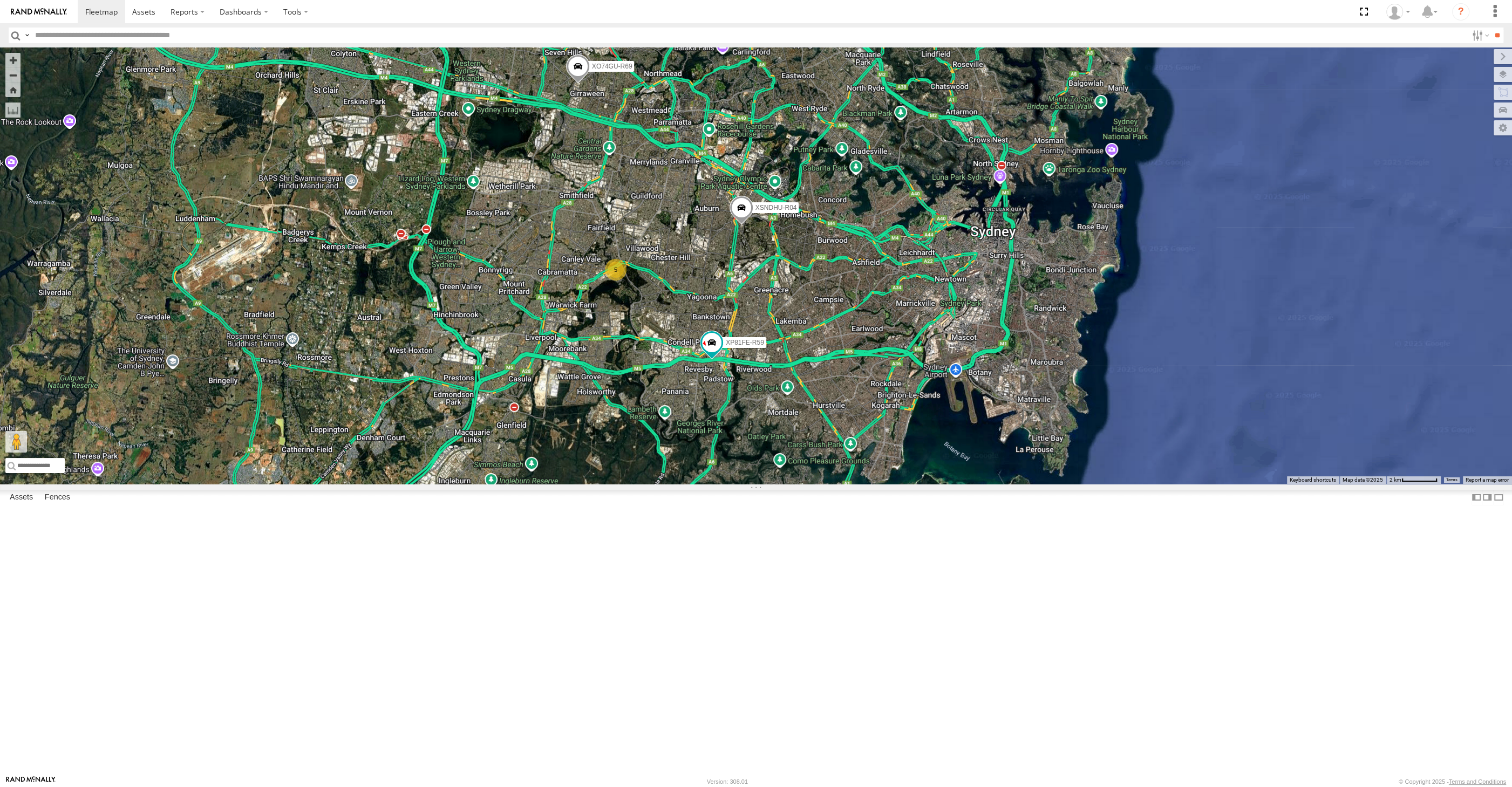
drag, startPoint x: 750, startPoint y: 552, endPoint x: 772, endPoint y: 551, distance: 22.0
click at [772, 484] on div "XSNDHU-R04 XP81FE-R59 XO74GU-R69 5" at bounding box center [756, 266] width 1512 height 437
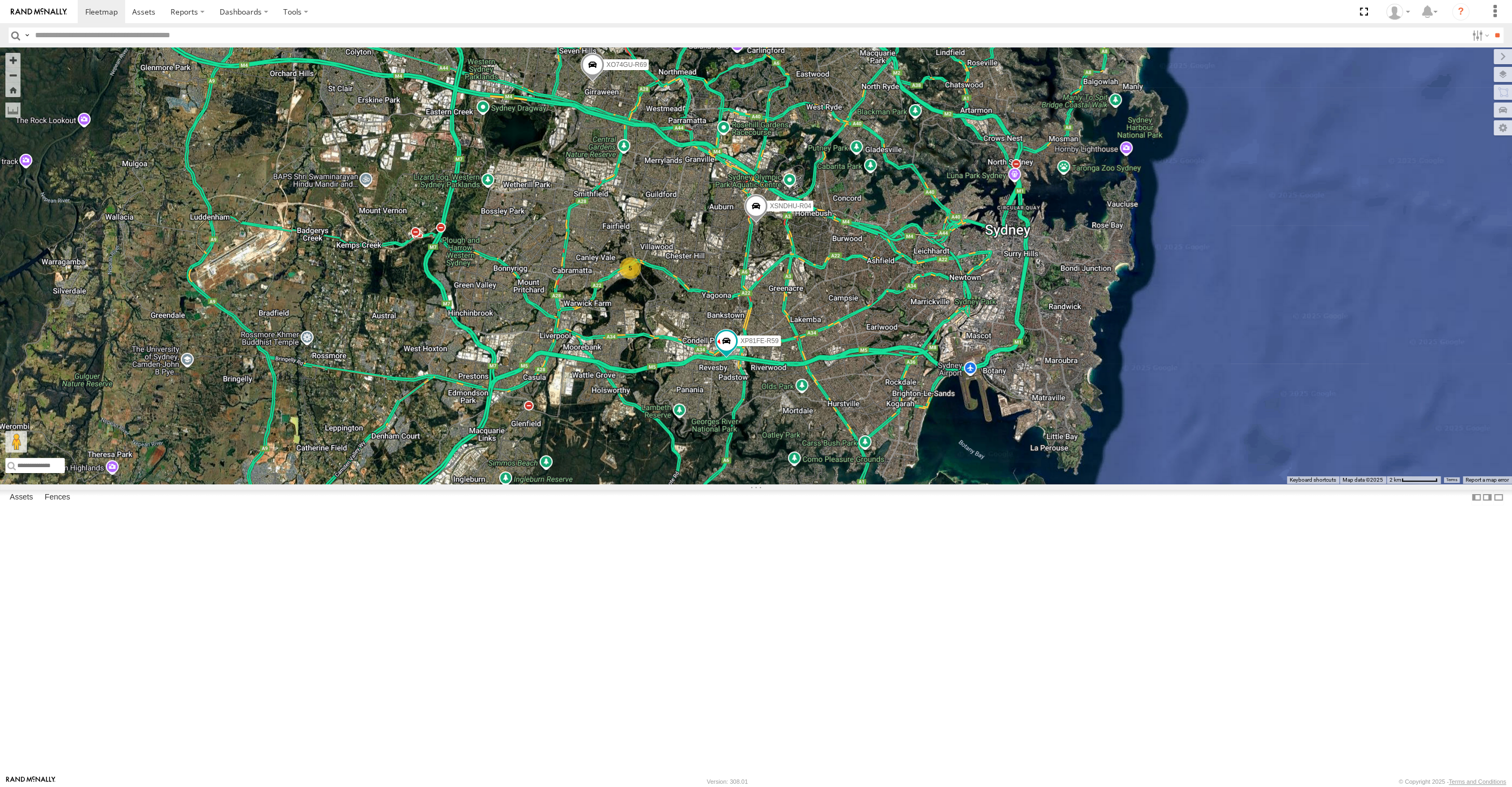
drag, startPoint x: 799, startPoint y: 543, endPoint x: 813, endPoint y: 531, distance: 18.4
click at [809, 484] on div "XSNDHU-R04 XP81FE-R59 XO74GU-R69 5" at bounding box center [756, 266] width 1512 height 437
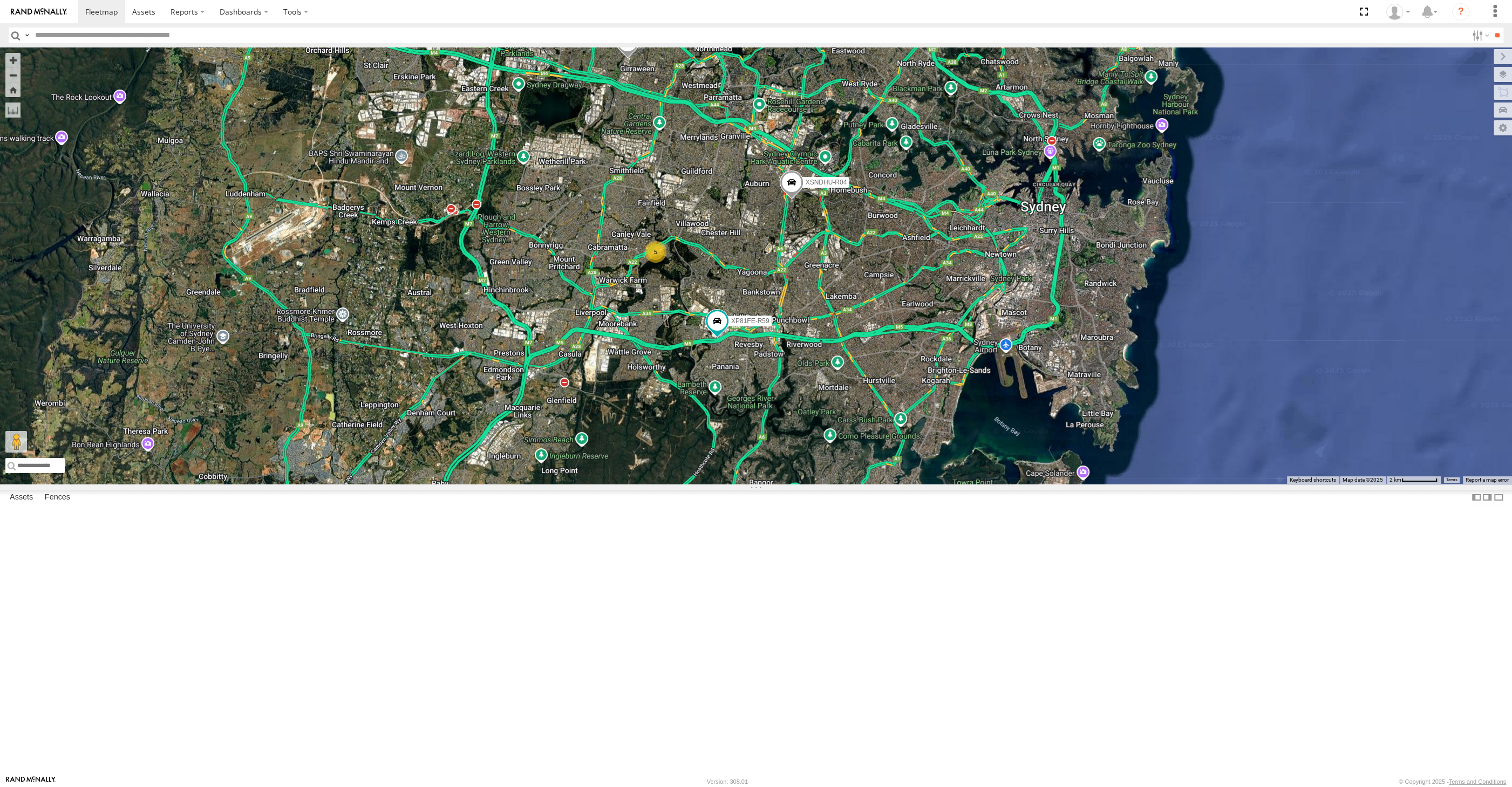
drag, startPoint x: 857, startPoint y: 490, endPoint x: 847, endPoint y: 477, distance: 16.4
click at [852, 479] on div "XSNDHU-R04 XP81FE-R59 XO74GU-R69 5" at bounding box center [756, 266] width 1512 height 437
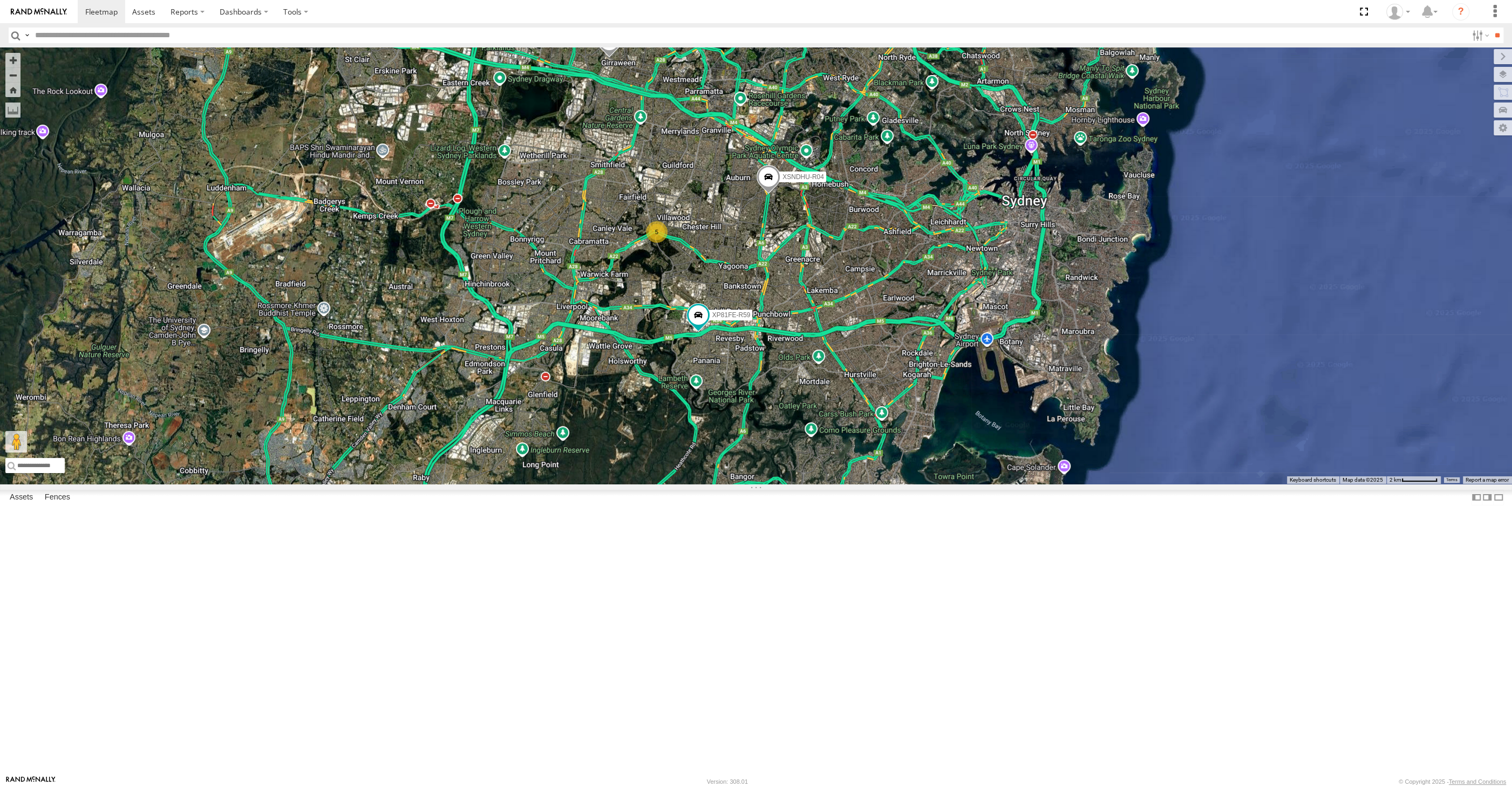
drag, startPoint x: 863, startPoint y: 486, endPoint x: 846, endPoint y: 497, distance: 20.2
click at [850, 484] on div "XSNDHU-R04 XP81FE-R59 XO74GU-R69 5" at bounding box center [756, 266] width 1512 height 437
drag, startPoint x: 799, startPoint y: 562, endPoint x: 792, endPoint y: 559, distance: 7.6
click at [799, 484] on div "XSNDHU-R04 XP81FE-R59 XO74GU-R69 5" at bounding box center [756, 266] width 1512 height 437
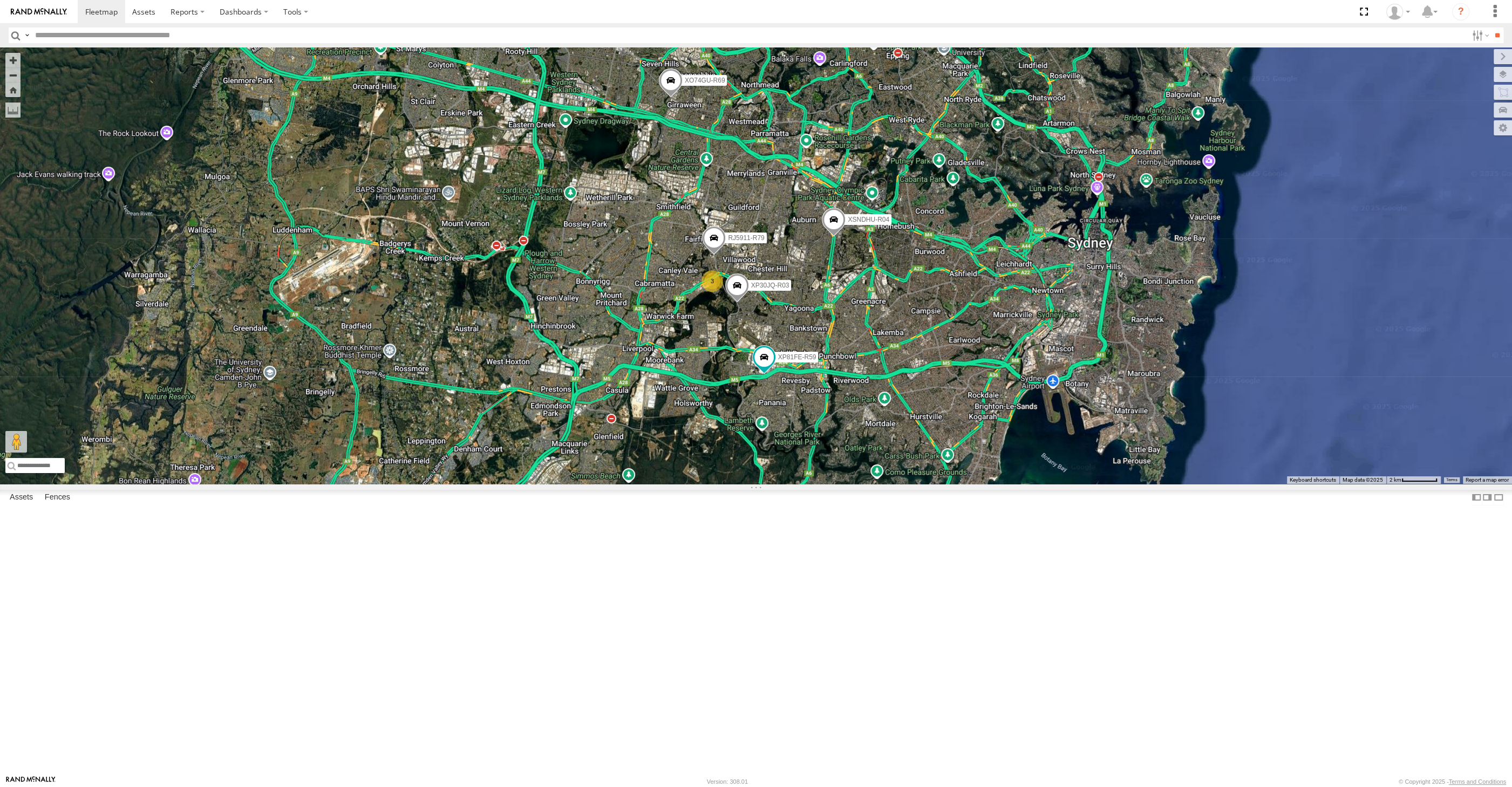
drag, startPoint x: 845, startPoint y: 508, endPoint x: 826, endPoint y: 532, distance: 30.6
click at [826, 484] on div "XSNDHU-R04 XP81FE-R59 XO74GU-R69 XP30JQ-R03 RJ5911-R79 3" at bounding box center [756, 266] width 1512 height 437
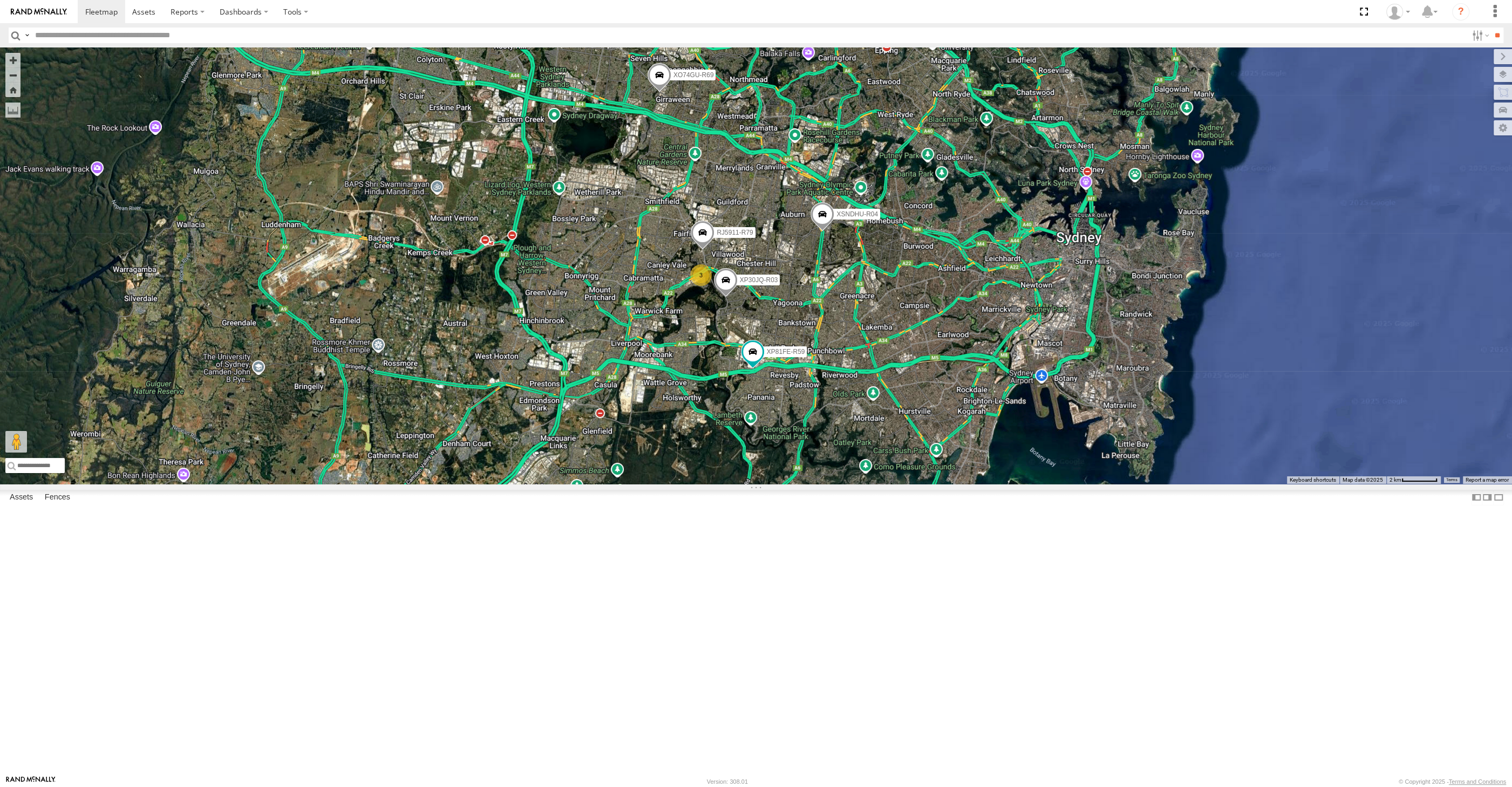
drag, startPoint x: 900, startPoint y: 471, endPoint x: 882, endPoint y: 459, distance: 21.6
click at [883, 461] on div "XSNDHU-R04 XP81FE-R59 XO74GU-R69 XP30JQ-R03 RJ5911-R79 3" at bounding box center [756, 266] width 1512 height 437
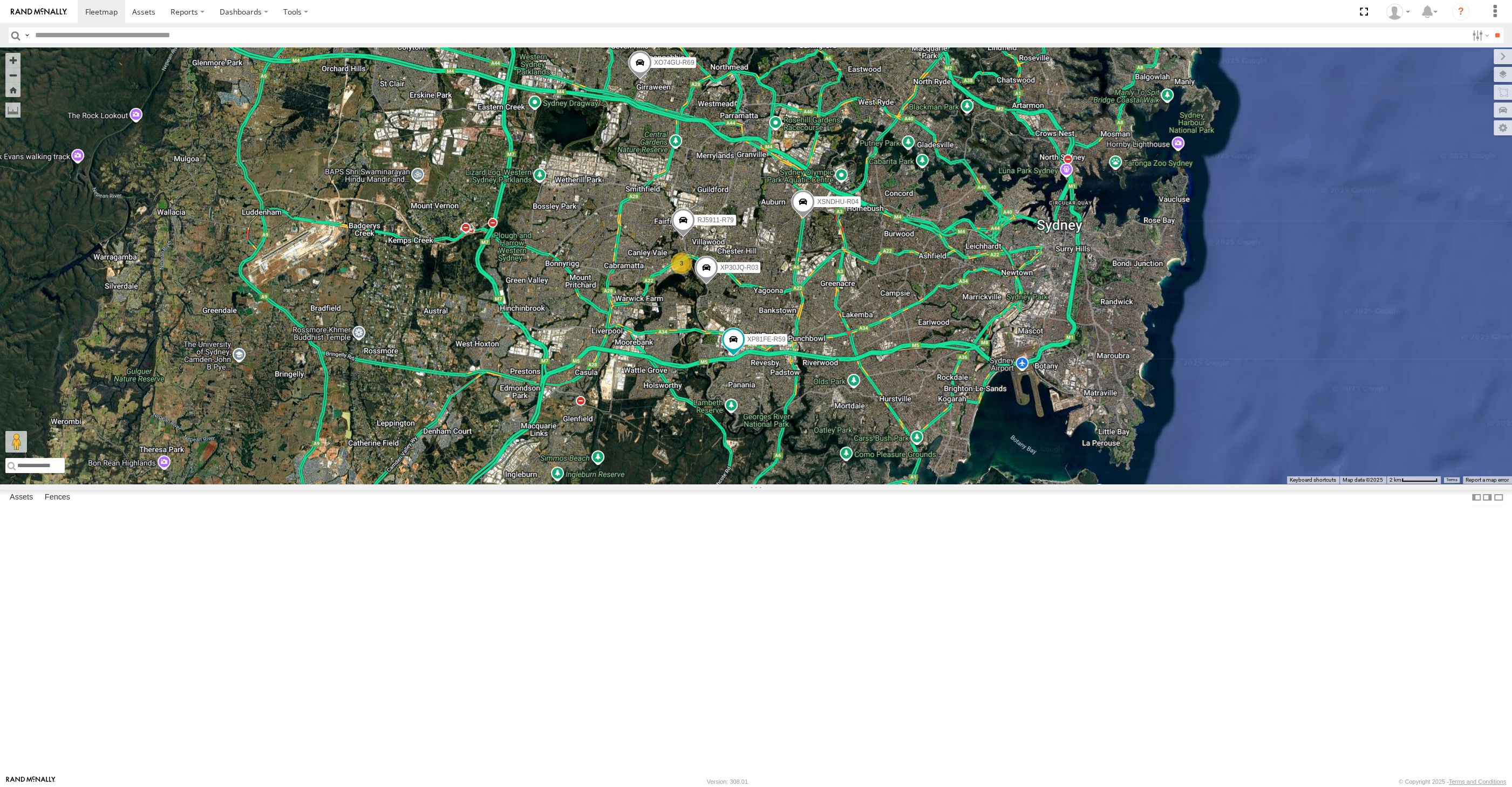
drag, startPoint x: 887, startPoint y: 492, endPoint x: 863, endPoint y: 485, distance: 25.0
click at [866, 484] on div "XSNDHU-R04 XP81FE-R59 XO74GU-R69 XP30JQ-R03 RJ5911-R79 3" at bounding box center [756, 266] width 1512 height 437
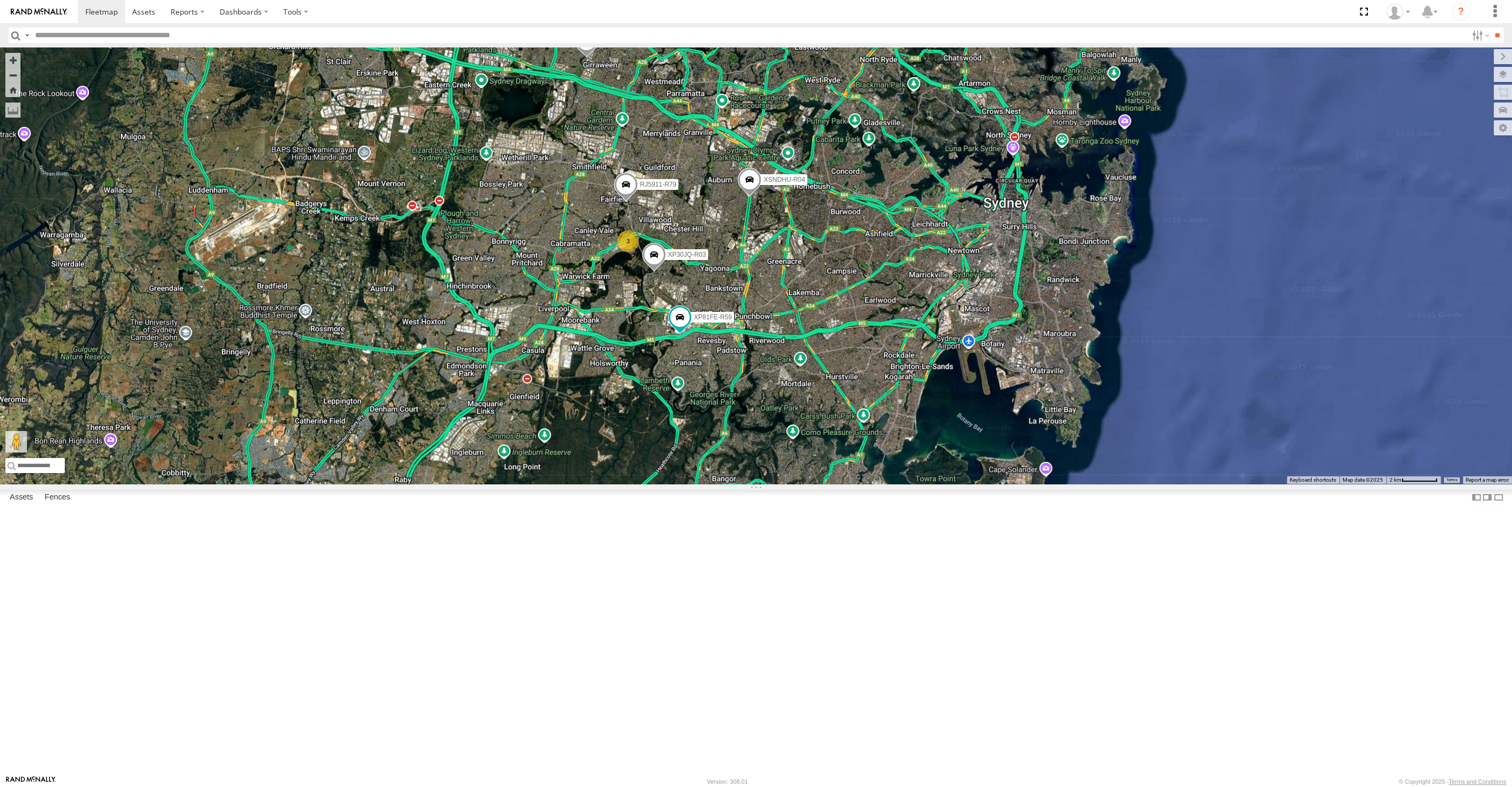
drag, startPoint x: 721, startPoint y: 545, endPoint x: 725, endPoint y: 539, distance: 7.2
click at [725, 484] on div "XSNDHU-R04 XP81FE-R59 XO74GU-R69 XP30JQ-R03 RJ5911-R79 3" at bounding box center [756, 266] width 1512 height 437
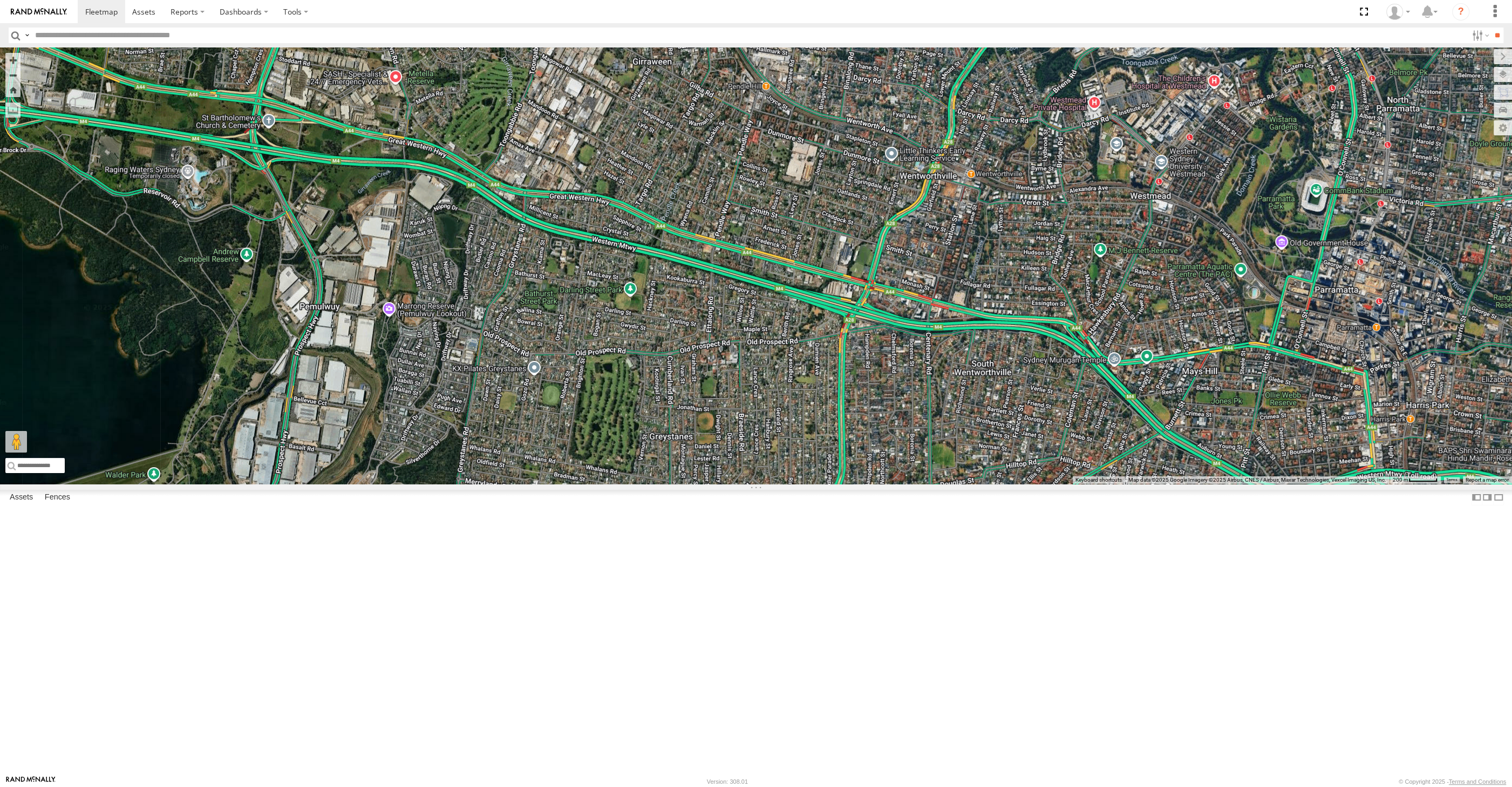
click at [599, 291] on div "XSNDHU-R04 XP81FE-R59 XO74GU-R69 XP30JQ-R03 RJ5911-R79 XO74GU-R69 -33.79596 , 1…" at bounding box center [756, 266] width 1512 height 437
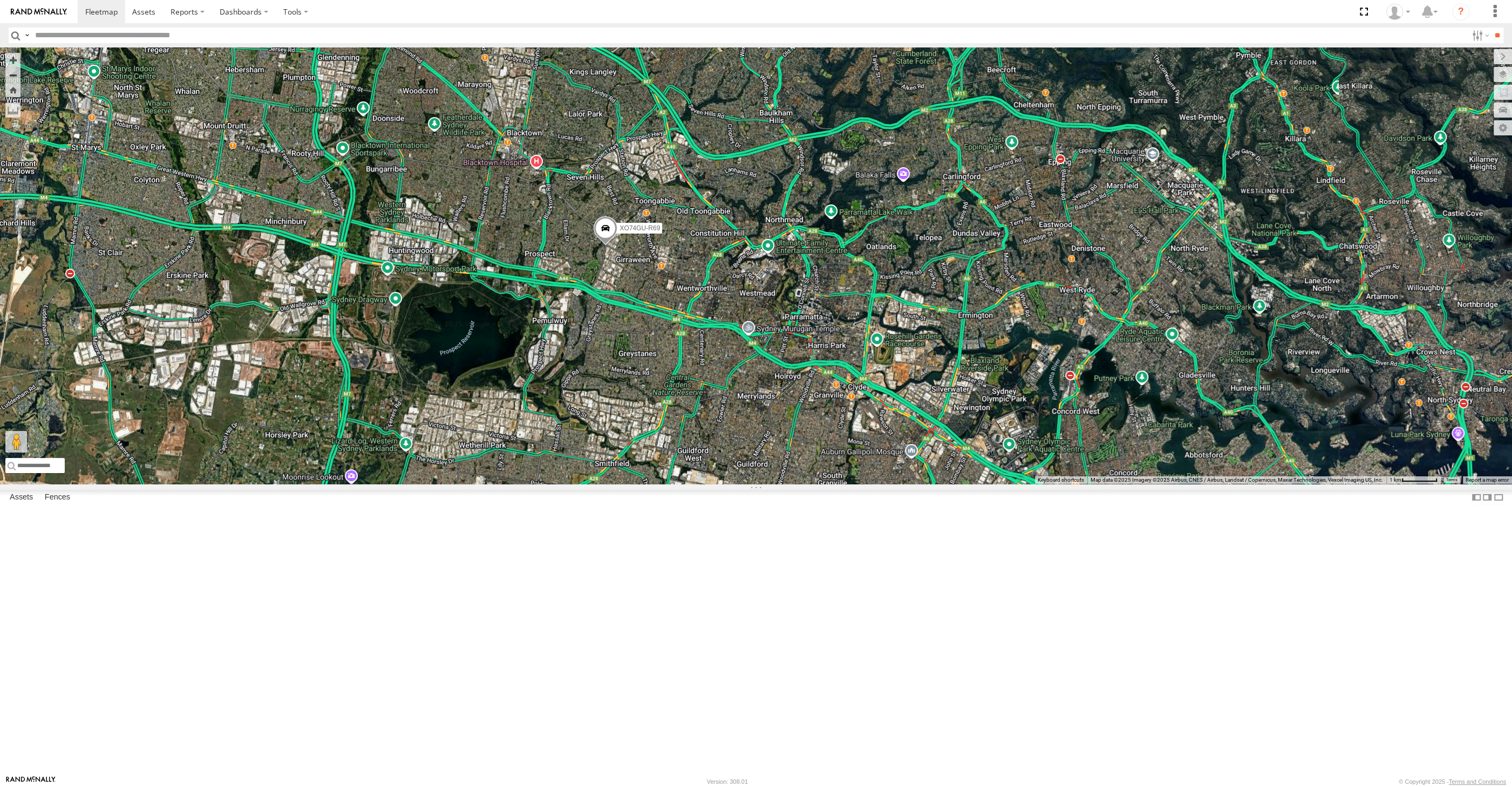
drag, startPoint x: 685, startPoint y: 602, endPoint x: 713, endPoint y: 576, distance: 38.2
click at [711, 484] on div "XSNDHU-R04 XP81FE-R59 XO74GU-R69 XP30JQ-R03 RJ5911-R79 3" at bounding box center [756, 266] width 1512 height 437
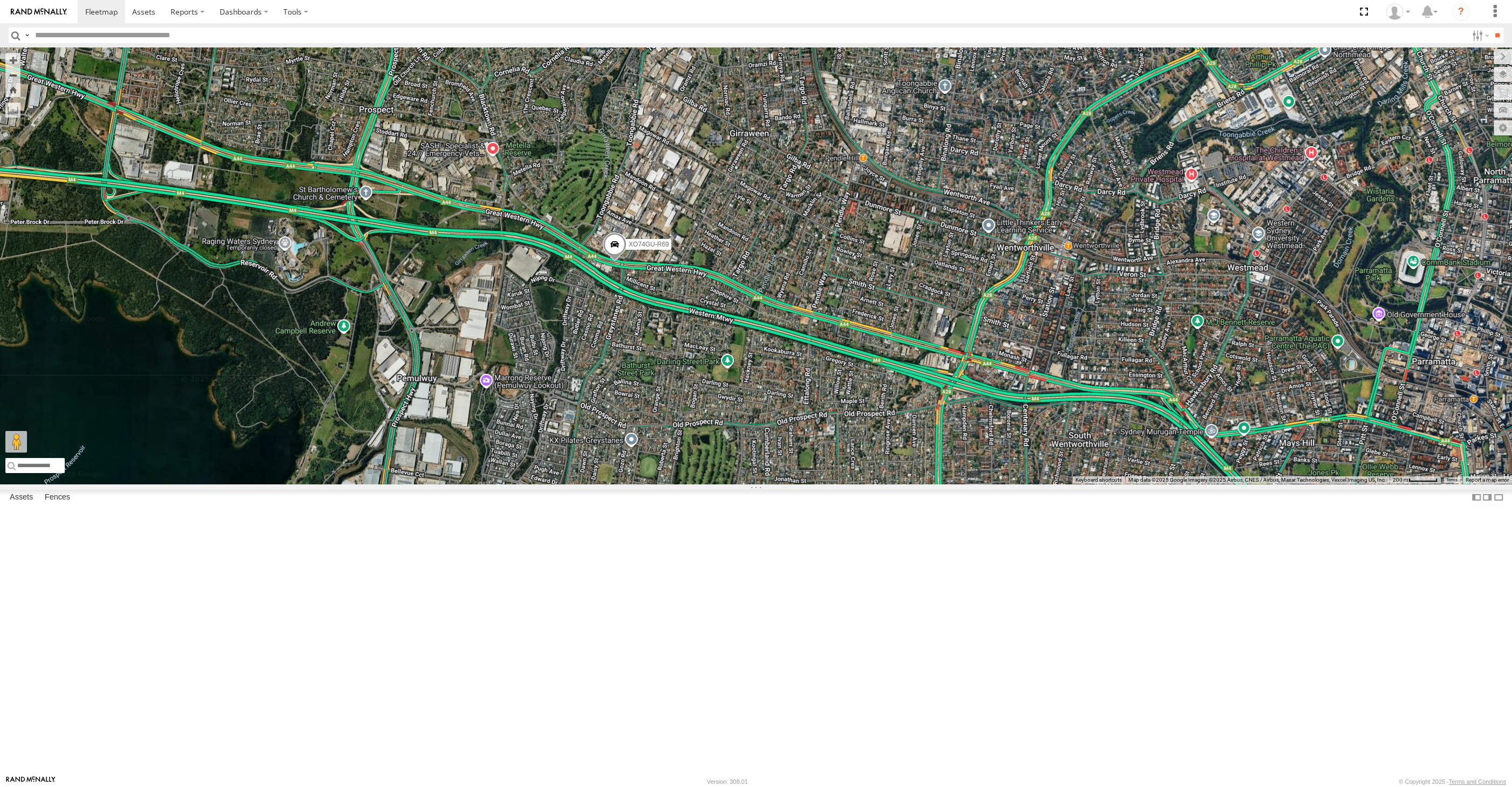
drag, startPoint x: 732, startPoint y: 658, endPoint x: 755, endPoint y: 539, distance: 121.2
click at [755, 484] on div "XSNDHU-R04 XP81FE-R59 XO74GU-R69 XP30JQ-R03 RJ5911-R79" at bounding box center [756, 266] width 1512 height 437
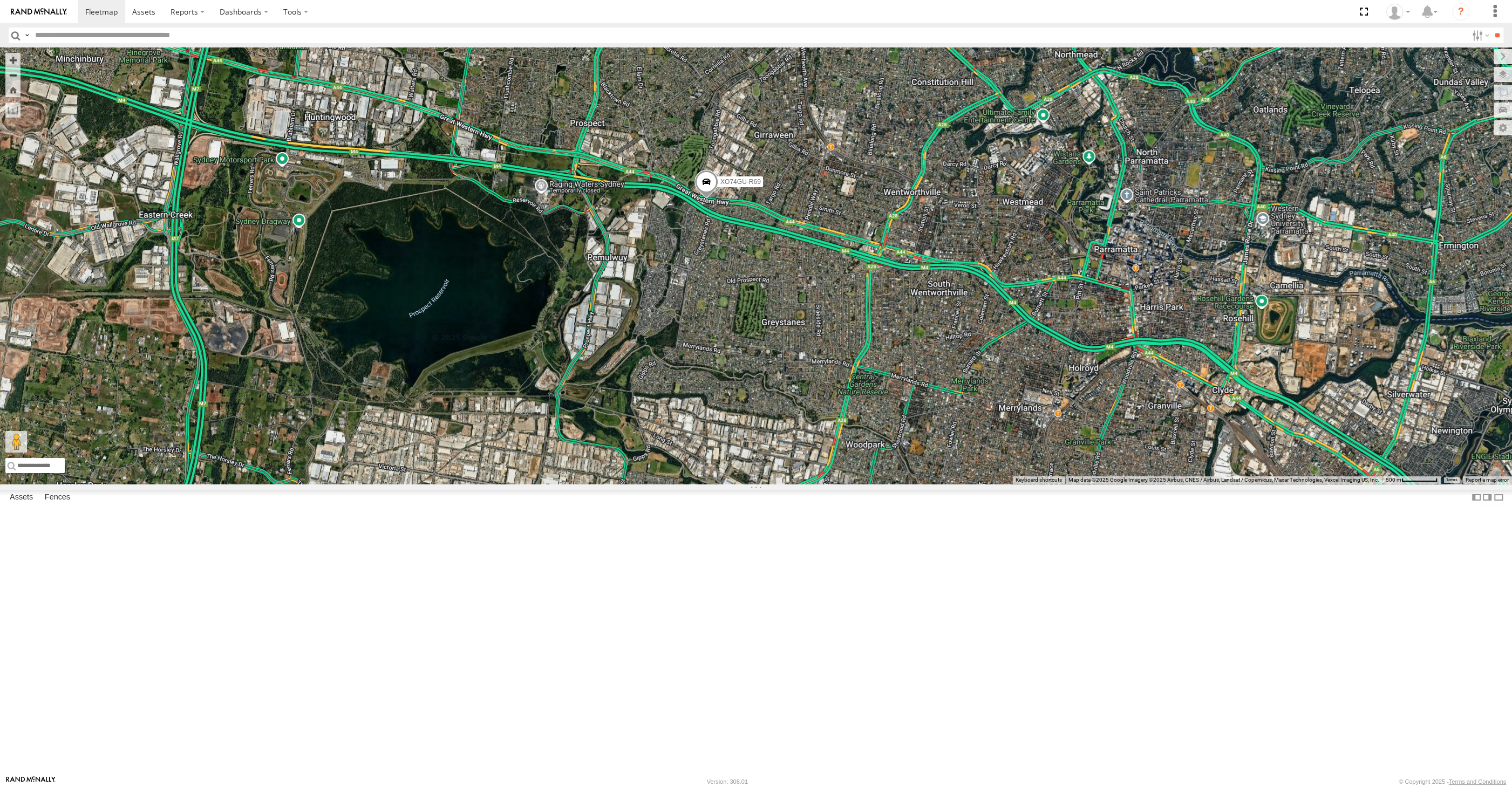
drag, startPoint x: 820, startPoint y: 577, endPoint x: 797, endPoint y: 552, distance: 34.0
click at [801, 484] on div "XSNDHU-R04 XP81FE-R59 XO74GU-R69 XP30JQ-R03 RJ5911-R79" at bounding box center [756, 266] width 1512 height 437
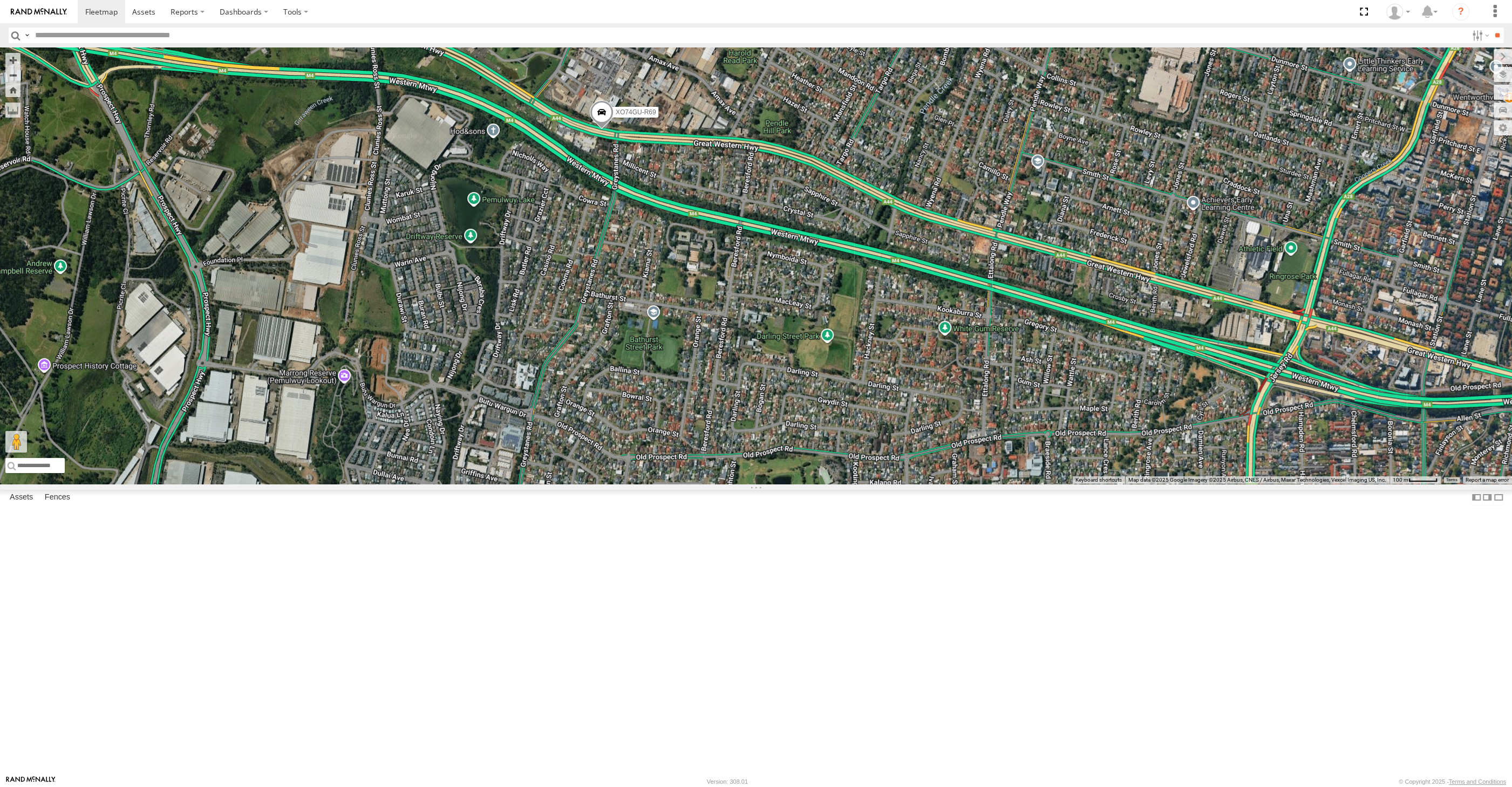
click at [604, 129] on span at bounding box center [602, 114] width 23 height 29
click at [679, 342] on div "XSNDHU-R04 XP81FE-R59 XO74GU-R69 XP30JQ-R03 RJ5911-R79 XO74GU-R69 All Assets [G…" at bounding box center [756, 266] width 1512 height 437
drag, startPoint x: 615, startPoint y: 533, endPoint x: 609, endPoint y: 460, distance: 73.2
click at [613, 474] on div "XO74GU-R69" at bounding box center [756, 266] width 1512 height 437
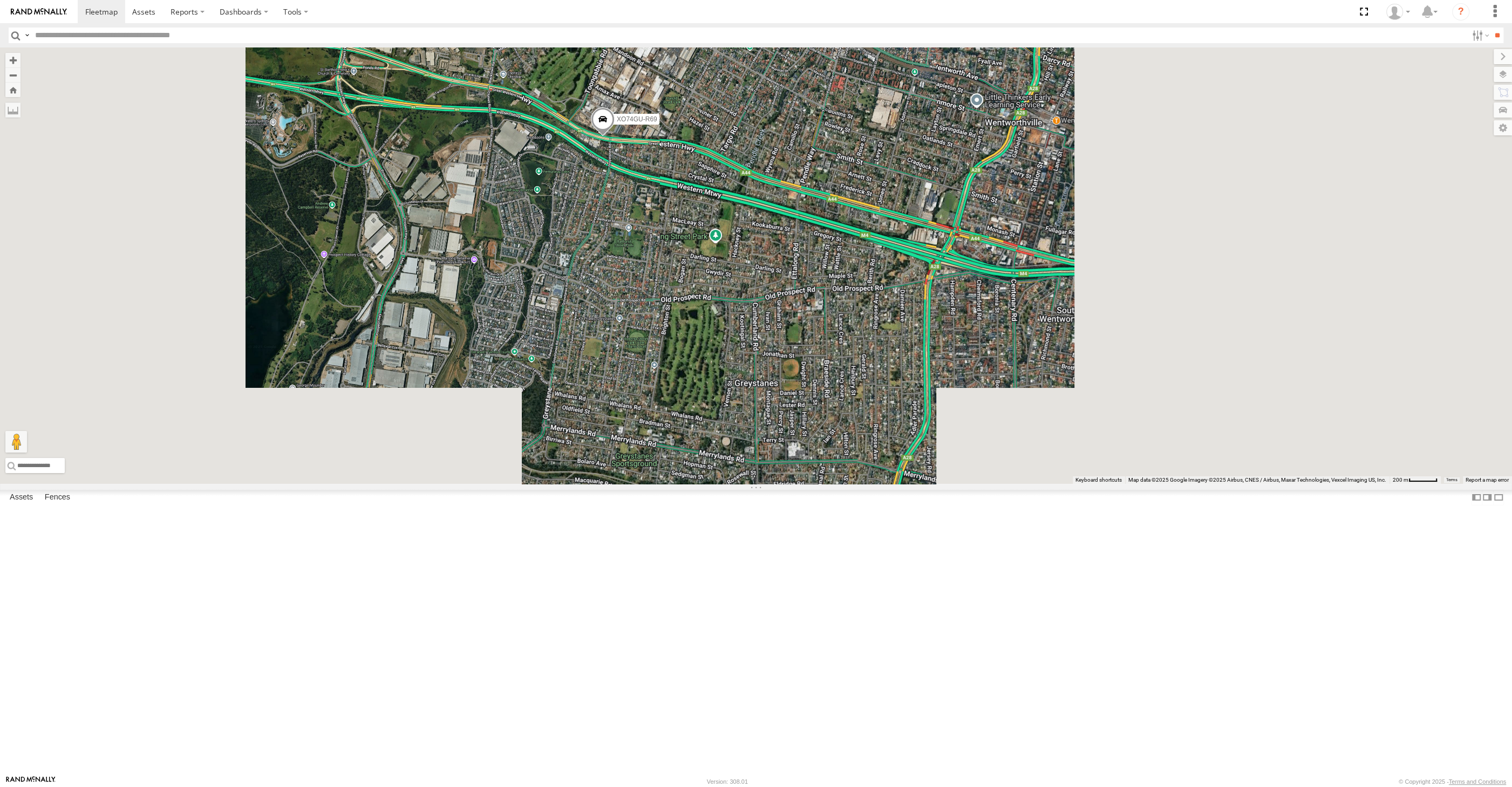
drag, startPoint x: 683, startPoint y: 552, endPoint x: 662, endPoint y: 526, distance: 33.4
click at [678, 484] on div "XO74GU-R69" at bounding box center [756, 266] width 1512 height 437
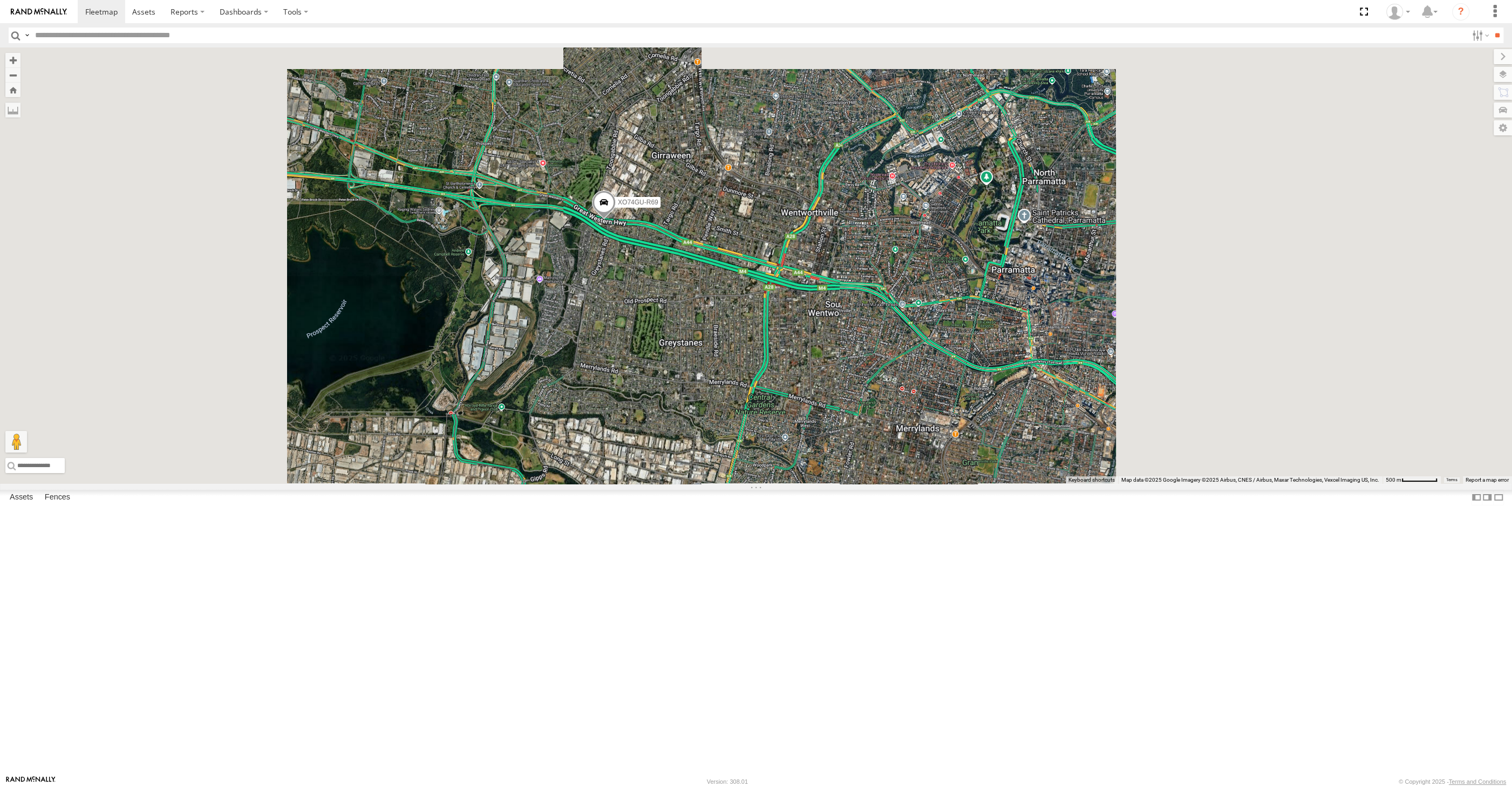
drag, startPoint x: 832, startPoint y: 628, endPoint x: 754, endPoint y: 521, distance: 132.4
click at [788, 484] on div "XO74GU-R69" at bounding box center [756, 266] width 1512 height 437
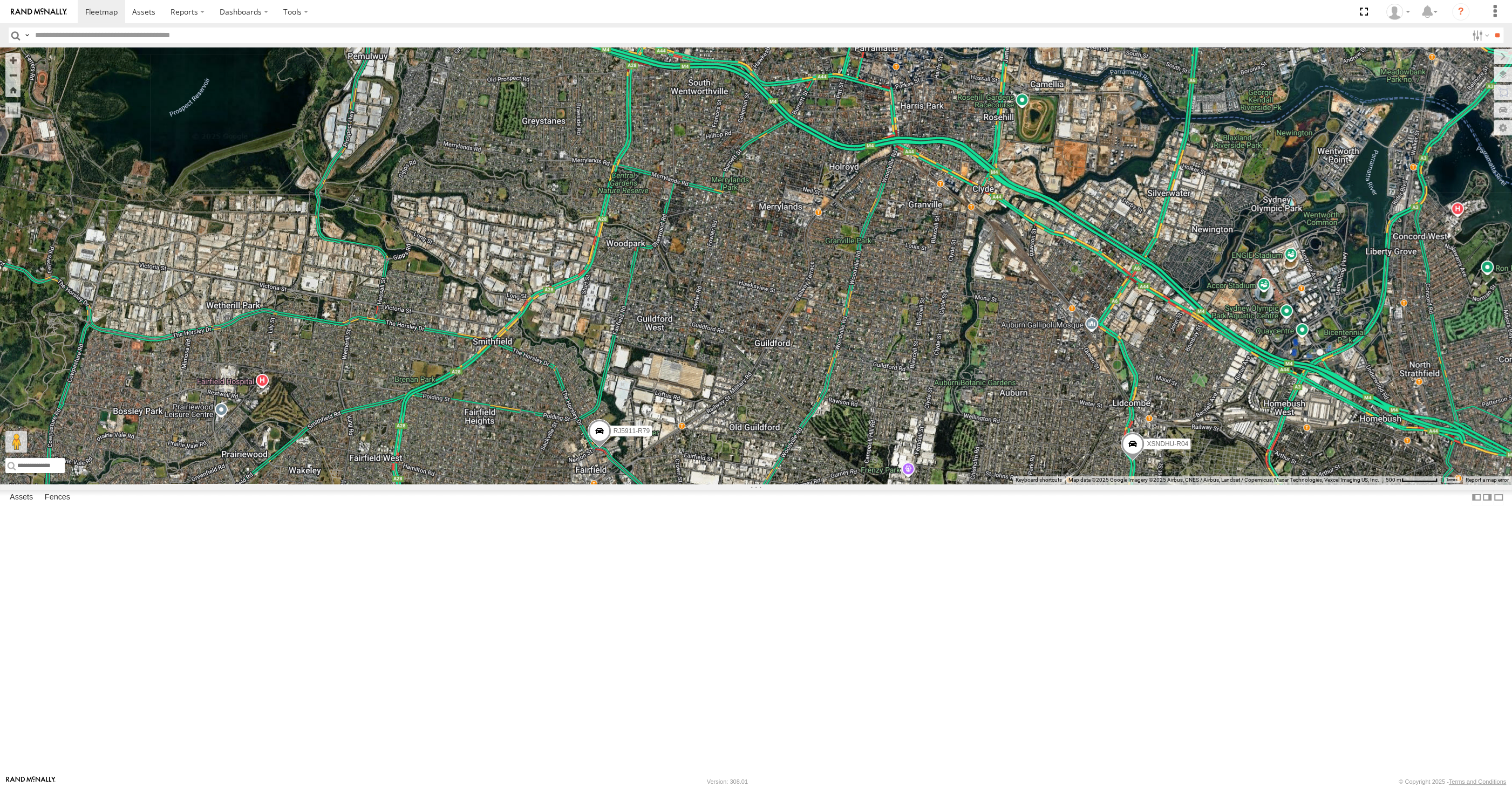
drag, startPoint x: 781, startPoint y: 585, endPoint x: 710, endPoint y: 438, distance: 163.2
click at [739, 460] on div "XO74GU-R69 XSNDHU-R04 3 RJ5911-R79" at bounding box center [756, 266] width 1512 height 437
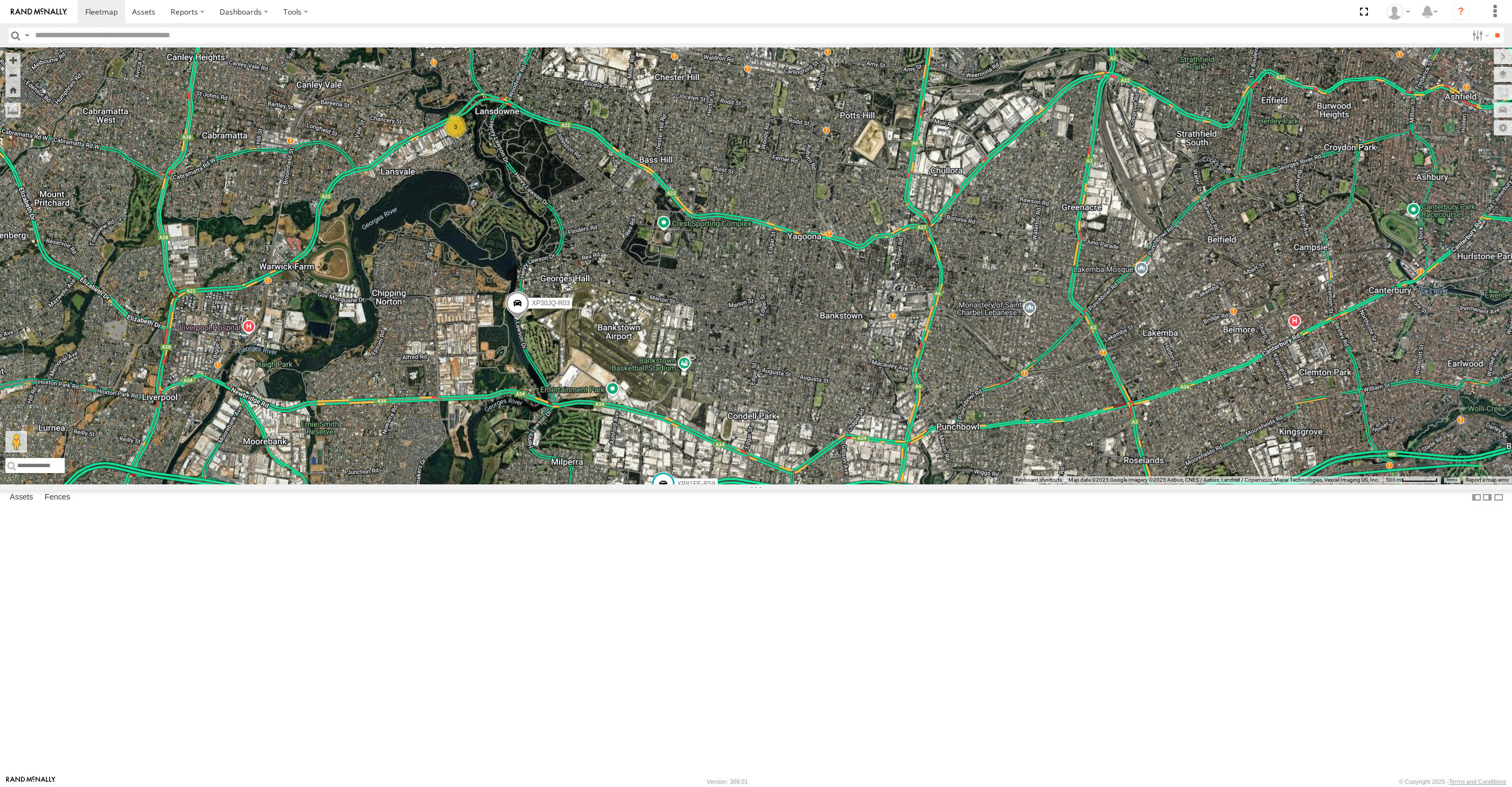
drag, startPoint x: 766, startPoint y: 528, endPoint x: 768, endPoint y: 552, distance: 24.1
click at [768, 484] on div "XO74GU-R69 XSNDHU-R04 3 RJ5911-R79 XP30JQ-R03 XP81FE-R59" at bounding box center [756, 266] width 1512 height 437
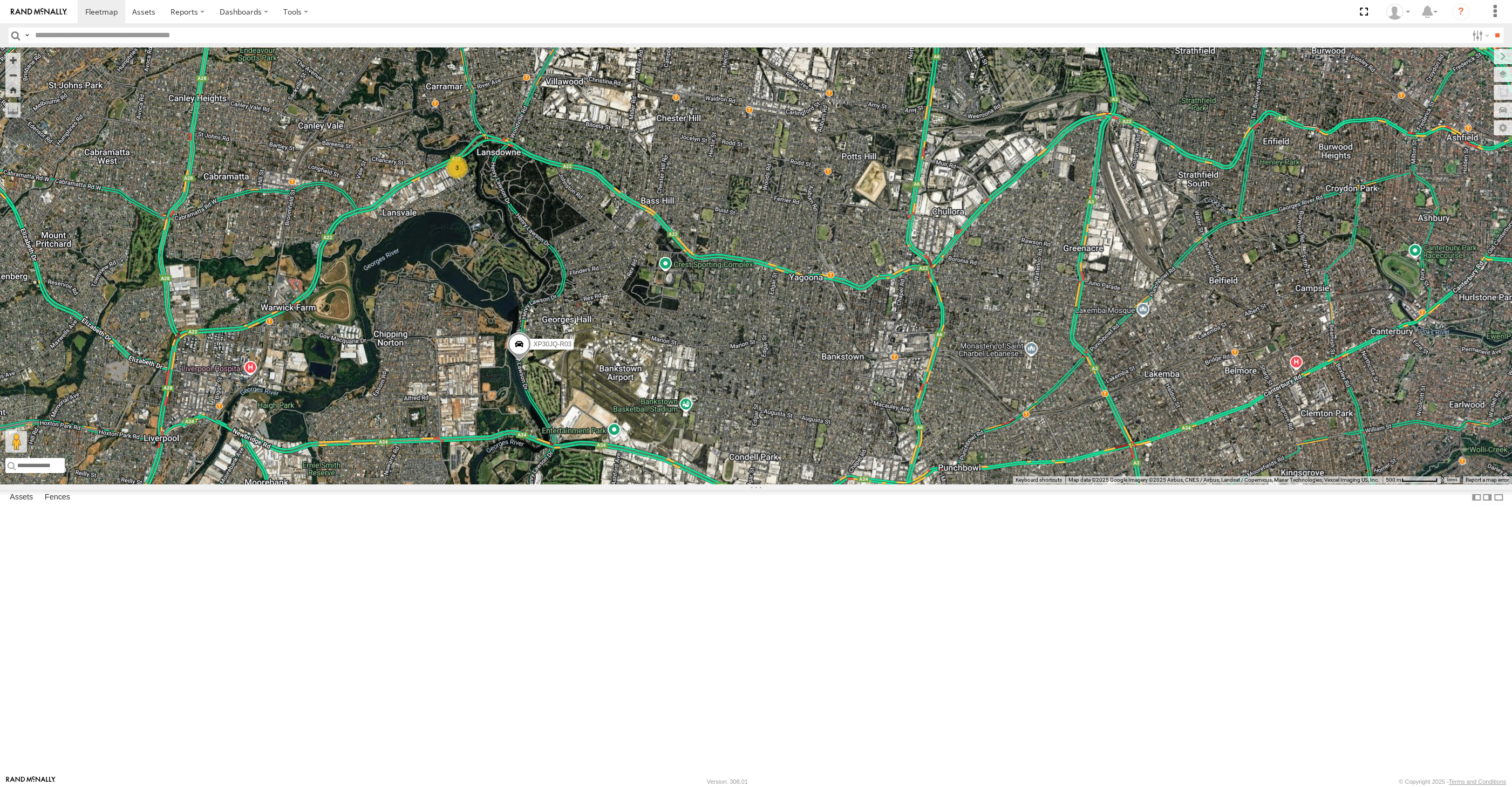
drag, startPoint x: 795, startPoint y: 560, endPoint x: 786, endPoint y: 545, distance: 17.5
click at [789, 484] on div "XO74GU-R69 XSNDHU-R04 3 RJ5911-R79 XP30JQ-R03 XP81FE-R59" at bounding box center [756, 266] width 1512 height 437
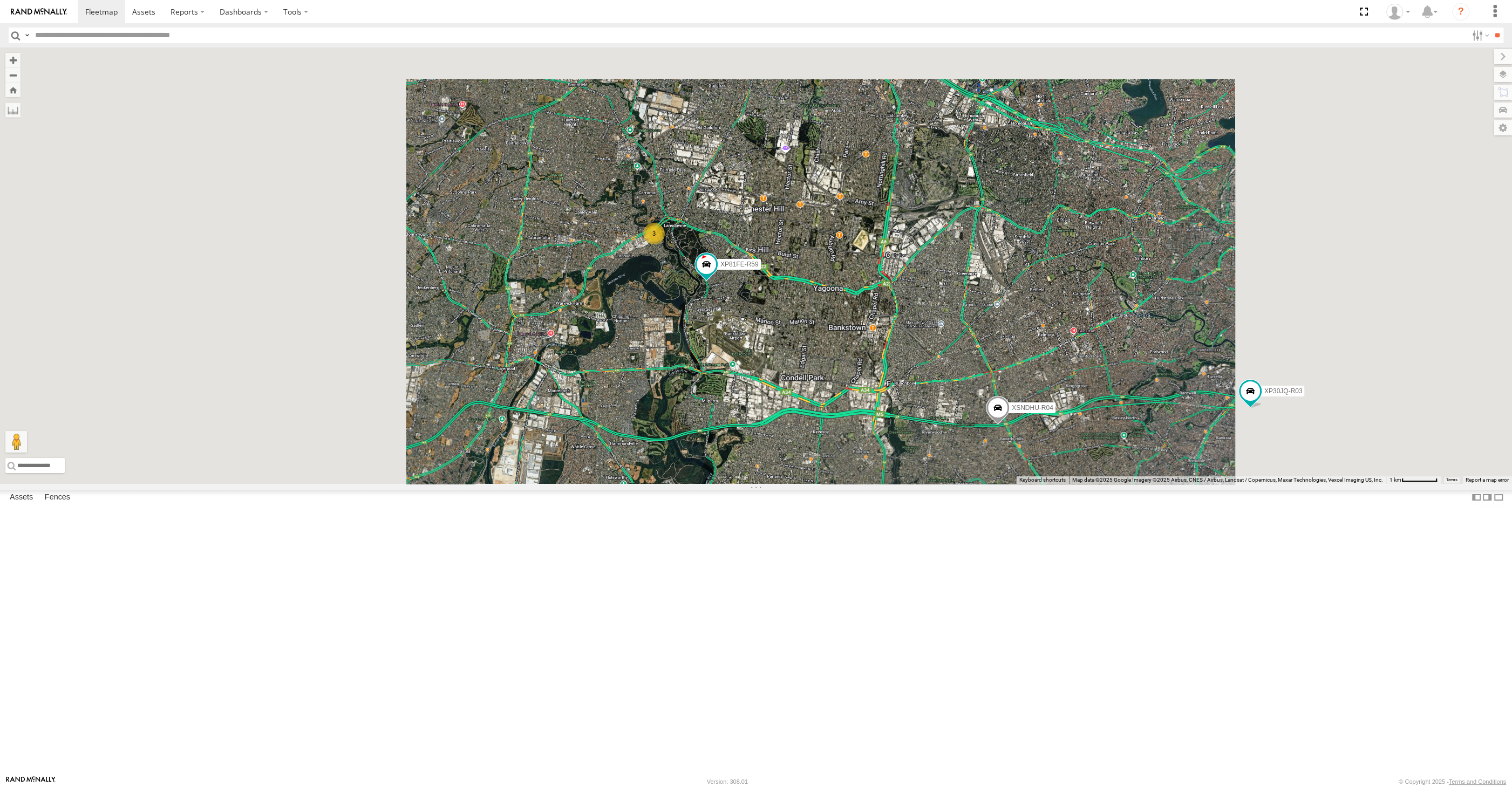
drag, startPoint x: 883, startPoint y: 523, endPoint x: 868, endPoint y: 533, distance: 18.0
click at [878, 484] on div "XP30JQ-R03 XSNDHU-R04 XP81FE-R59 3 RJ5911-R79 XO74GU-R69" at bounding box center [756, 266] width 1512 height 437
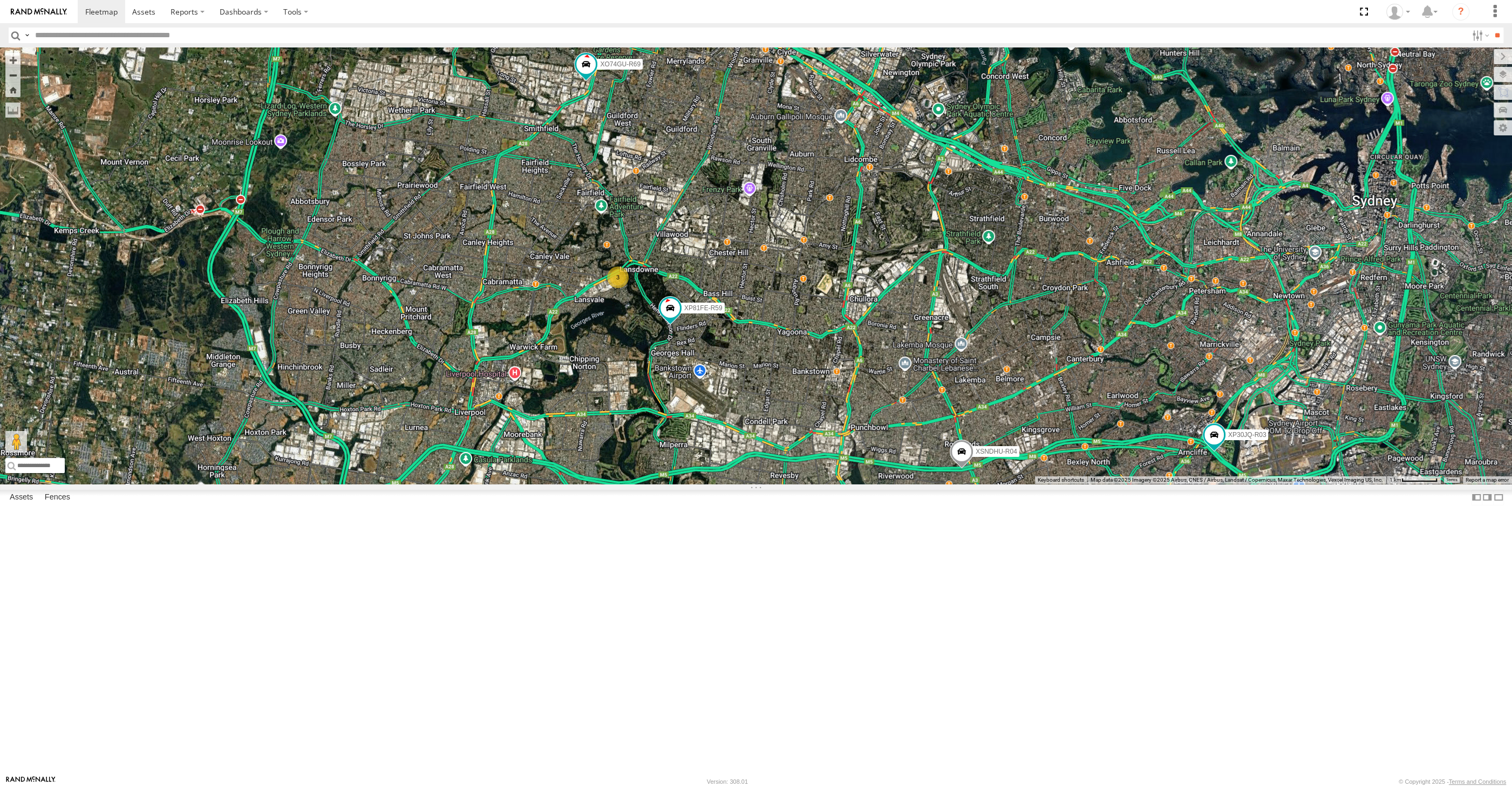
drag, startPoint x: 823, startPoint y: 505, endPoint x: 807, endPoint y: 505, distance: 16.0
click at [818, 484] on div "XP30JQ-R03 XSNDHU-R04 XP81FE-R59 3 RJ5911-R79 XO74GU-R69" at bounding box center [756, 266] width 1512 height 437
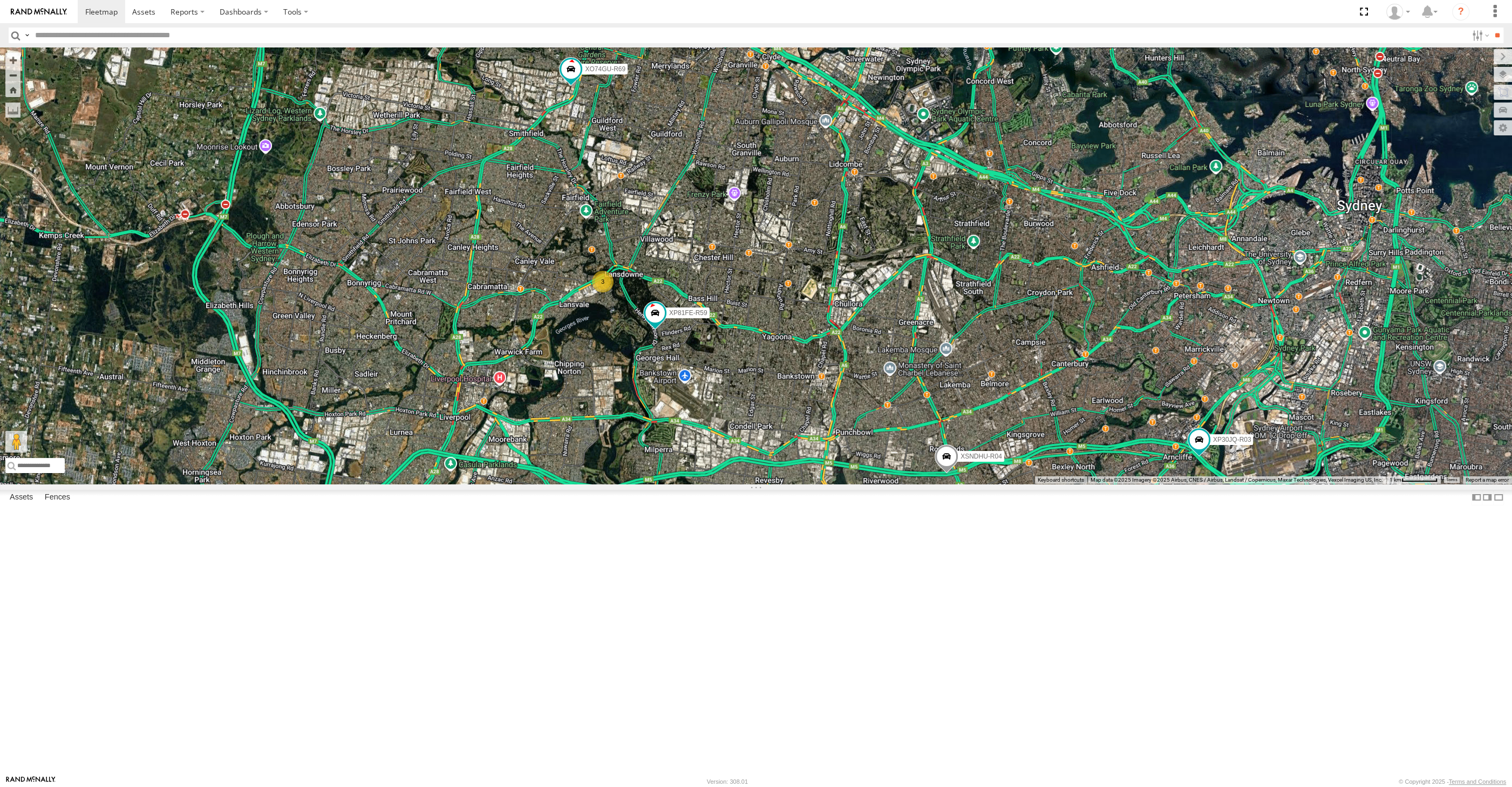
drag, startPoint x: 752, startPoint y: 397, endPoint x: 747, endPoint y: 386, distance: 12.1
click at [748, 387] on div "XP30JQ-R03 XSNDHU-R04 XP81FE-R59 3 RJ5911-R79 XO74GU-R69" at bounding box center [756, 266] width 1512 height 437
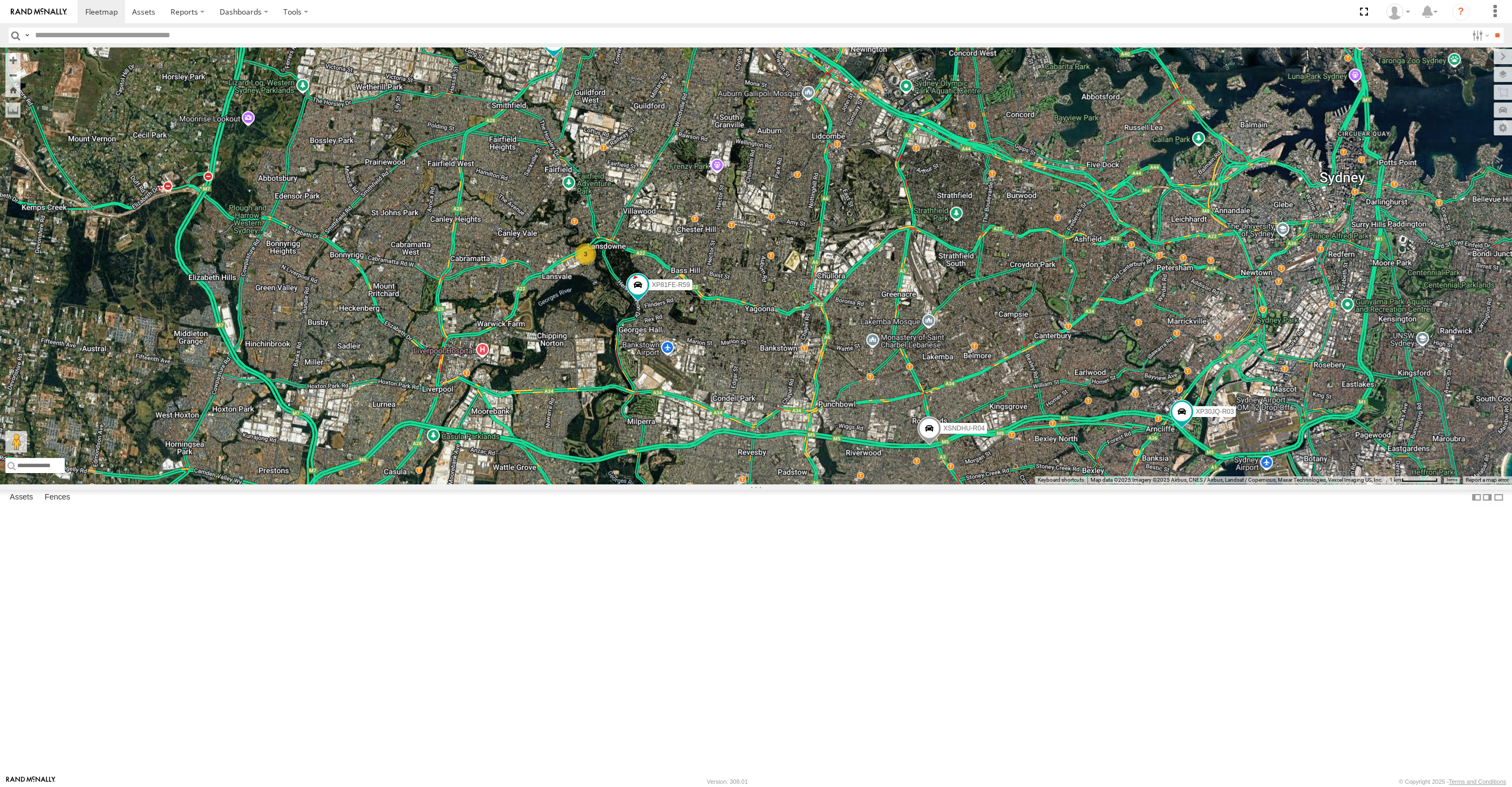
click at [786, 484] on div "XP30JQ-R03 XSNDHU-R04 XP81FE-R59 3 RJ5911-R79 XO74GU-R69" at bounding box center [756, 266] width 1512 height 437
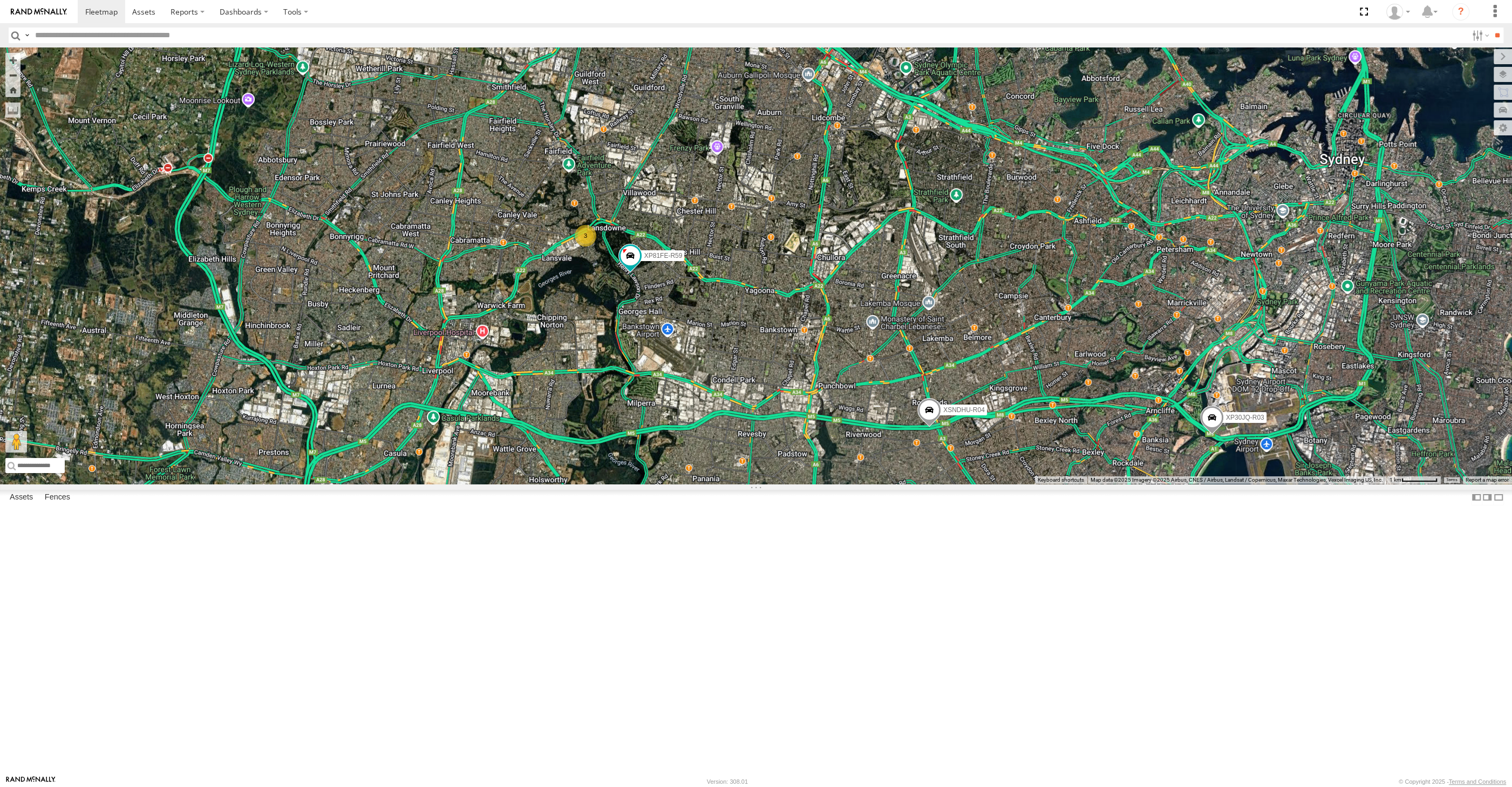
drag, startPoint x: 829, startPoint y: 445, endPoint x: 835, endPoint y: 413, distance: 32.6
click at [835, 417] on div "XP30JQ-R03 XSNDHU-R04 3 RJ5911-R79 XP81FE-R59 XO74GU-R69" at bounding box center [756, 266] width 1512 height 437
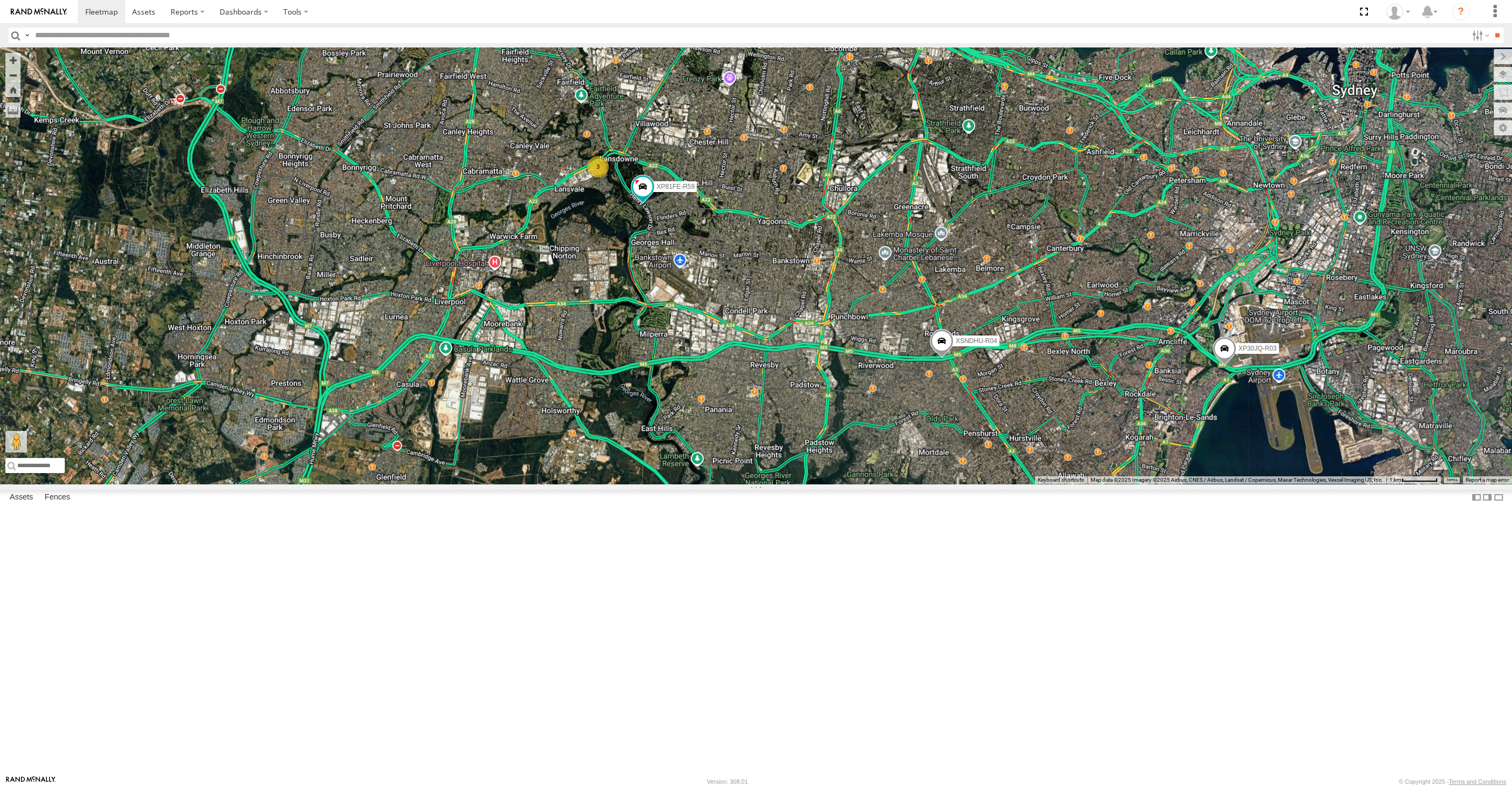
drag, startPoint x: 809, startPoint y: 465, endPoint x: 800, endPoint y: 477, distance: 15.0
click at [801, 477] on div "XP30JQ-R03 XSNDHU-R04 3 RJ5911-R79 XP81FE-R59 XO74GU-R69" at bounding box center [756, 266] width 1512 height 437
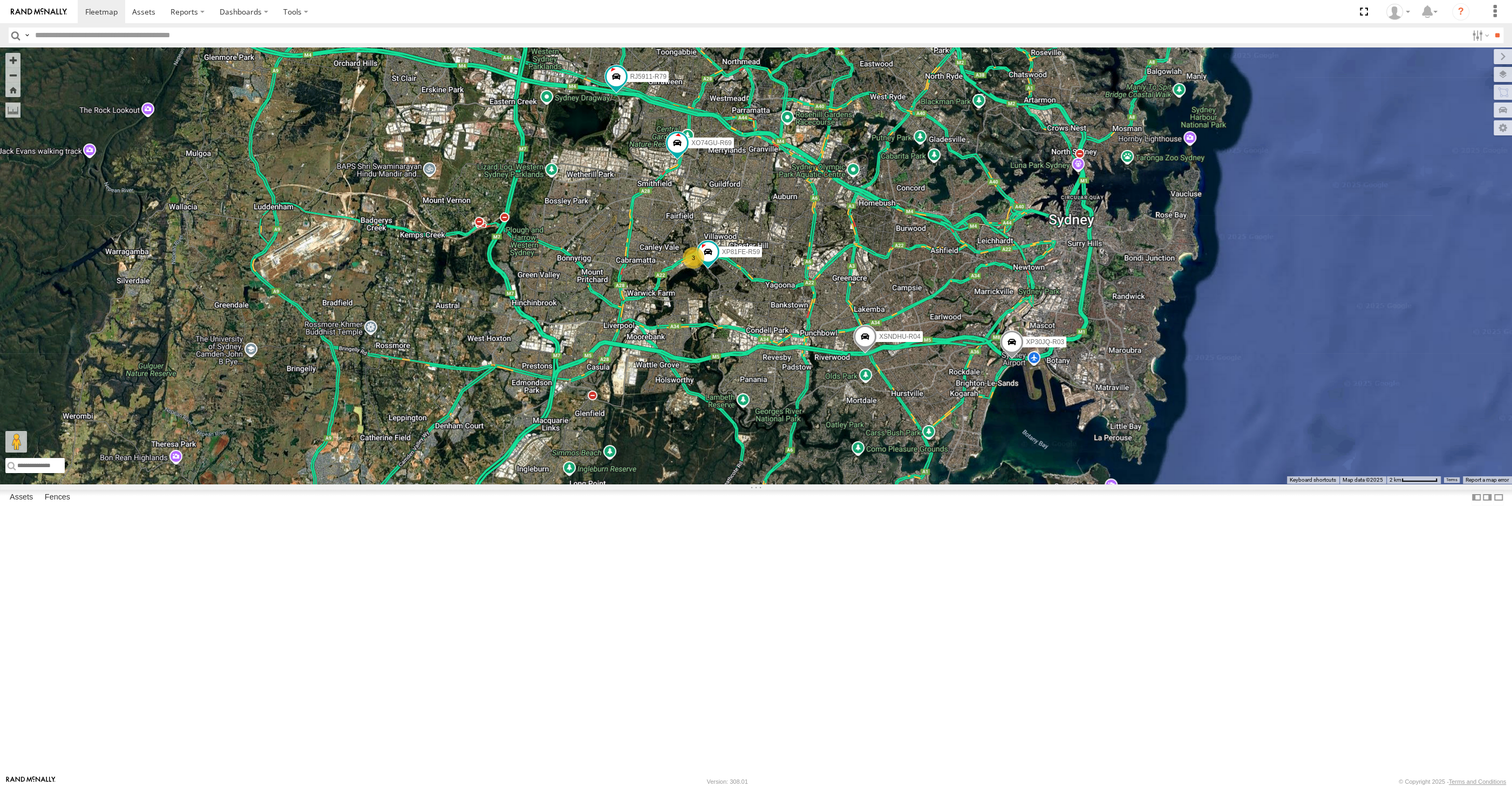
drag, startPoint x: 774, startPoint y: 496, endPoint x: 754, endPoint y: 504, distance: 21.5
click at [773, 484] on div "XP30JQ-R03 XSNDHU-R04 RJ5911-R79 XP81FE-R59 XO74GU-R69 3" at bounding box center [756, 266] width 1512 height 437
drag, startPoint x: 760, startPoint y: 516, endPoint x: 745, endPoint y: 522, distance: 16.2
click at [747, 484] on div "XP30JQ-R03 XSNDHU-R04 RJ5911-R79 XP81FE-R59 XO74GU-R69 3" at bounding box center [756, 266] width 1512 height 437
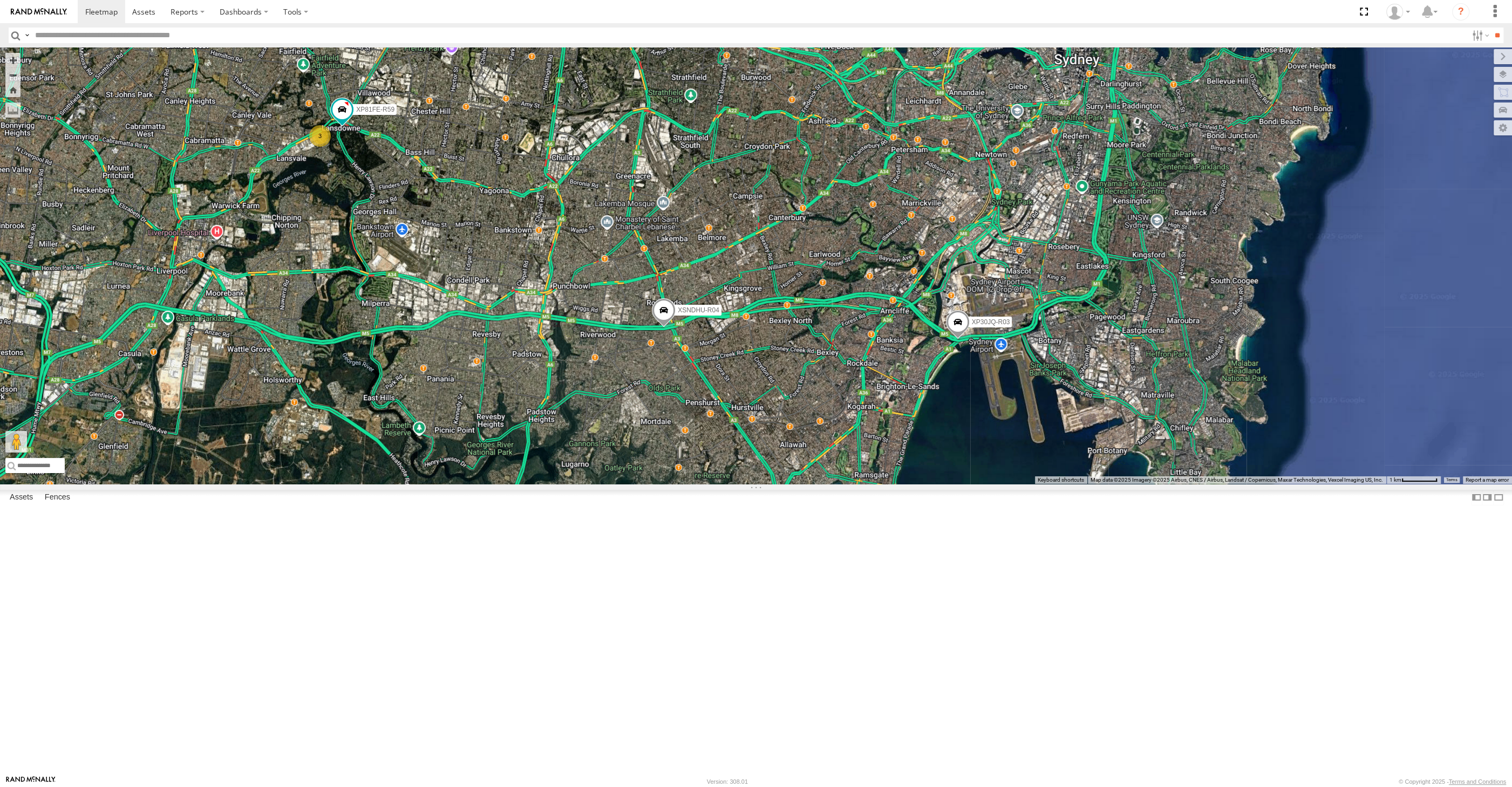
drag, startPoint x: 637, startPoint y: 532, endPoint x: 633, endPoint y: 545, distance: 13.6
click at [646, 484] on div "XP30JQ-R03 XSNDHU-R04 RJ5911-R79 XP81FE-R59 XO74GU-R69 3" at bounding box center [756, 266] width 1512 height 437
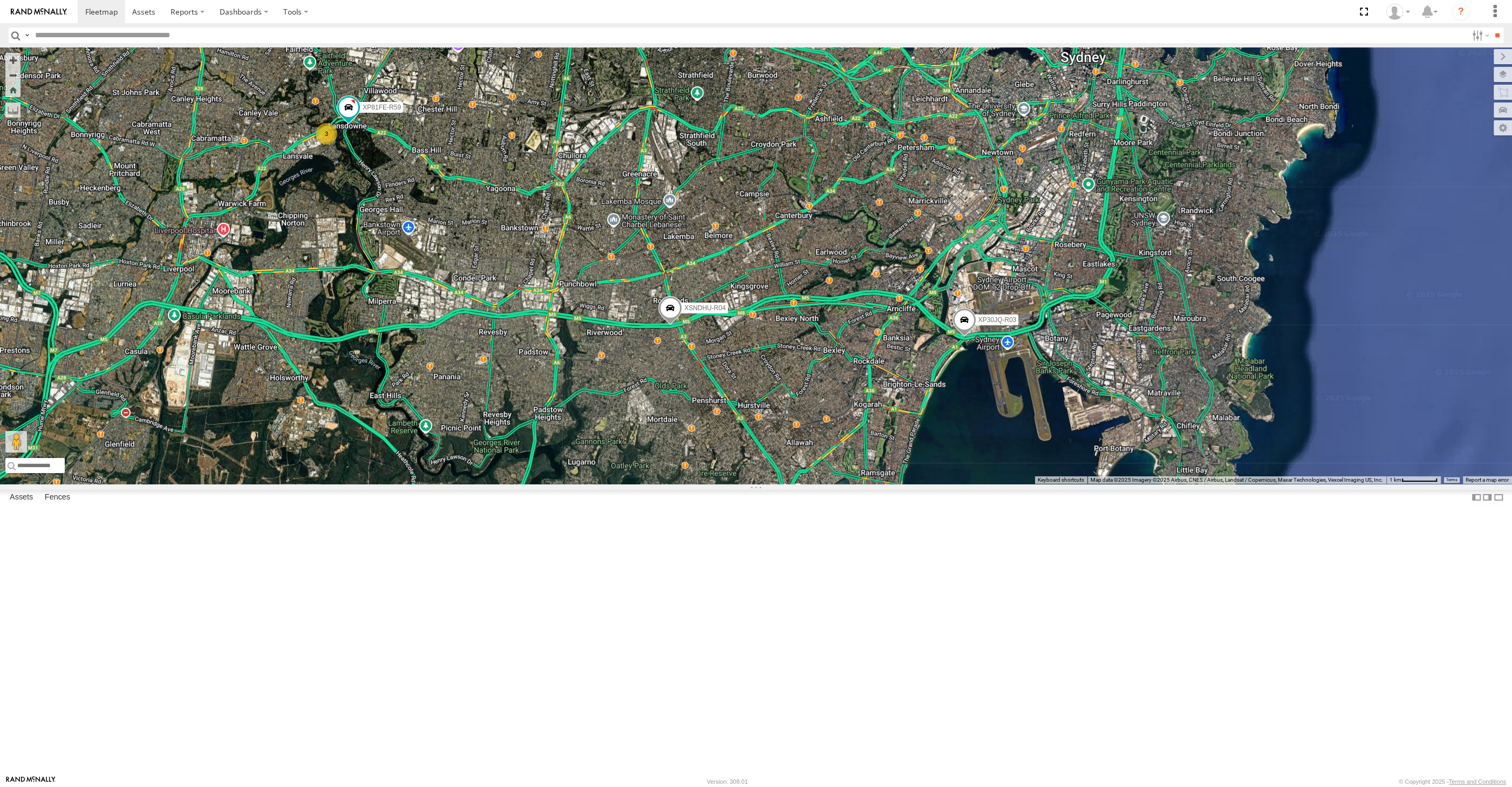
drag, startPoint x: 625, startPoint y: 564, endPoint x: 632, endPoint y: 562, distance: 7.3
click at [630, 484] on div "XP30JQ-R03 XSNDHU-R04 RJ5911-R79 XO74GU-R69 3 XP81FE-R59" at bounding box center [756, 266] width 1512 height 437
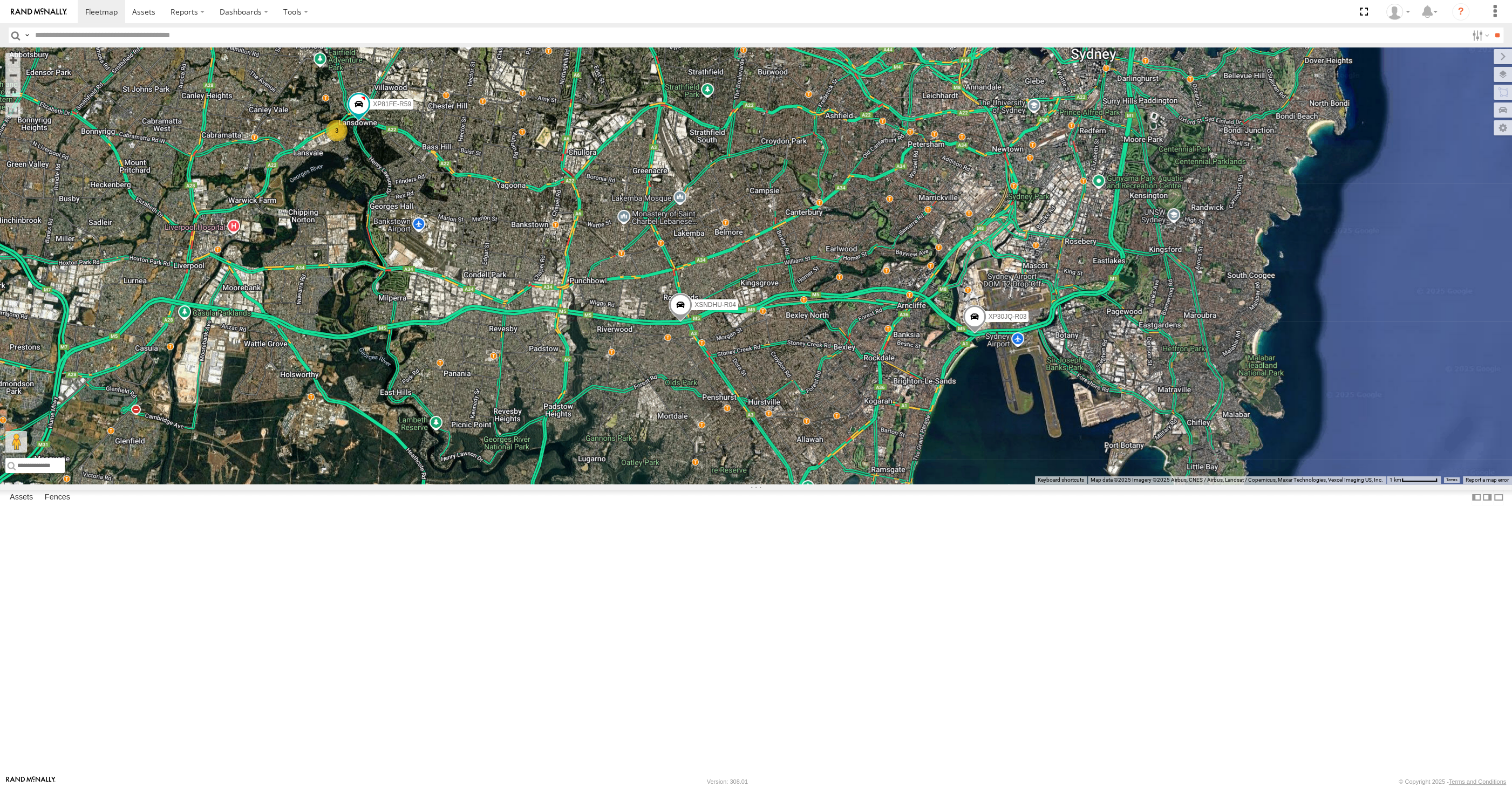
drag, startPoint x: 606, startPoint y: 540, endPoint x: 619, endPoint y: 550, distance: 16.4
click at [619, 484] on div "XP30JQ-R03 XSNDHU-R04 RJ5911-R79 XO74GU-R69 3 XP81FE-R59" at bounding box center [756, 266] width 1512 height 437
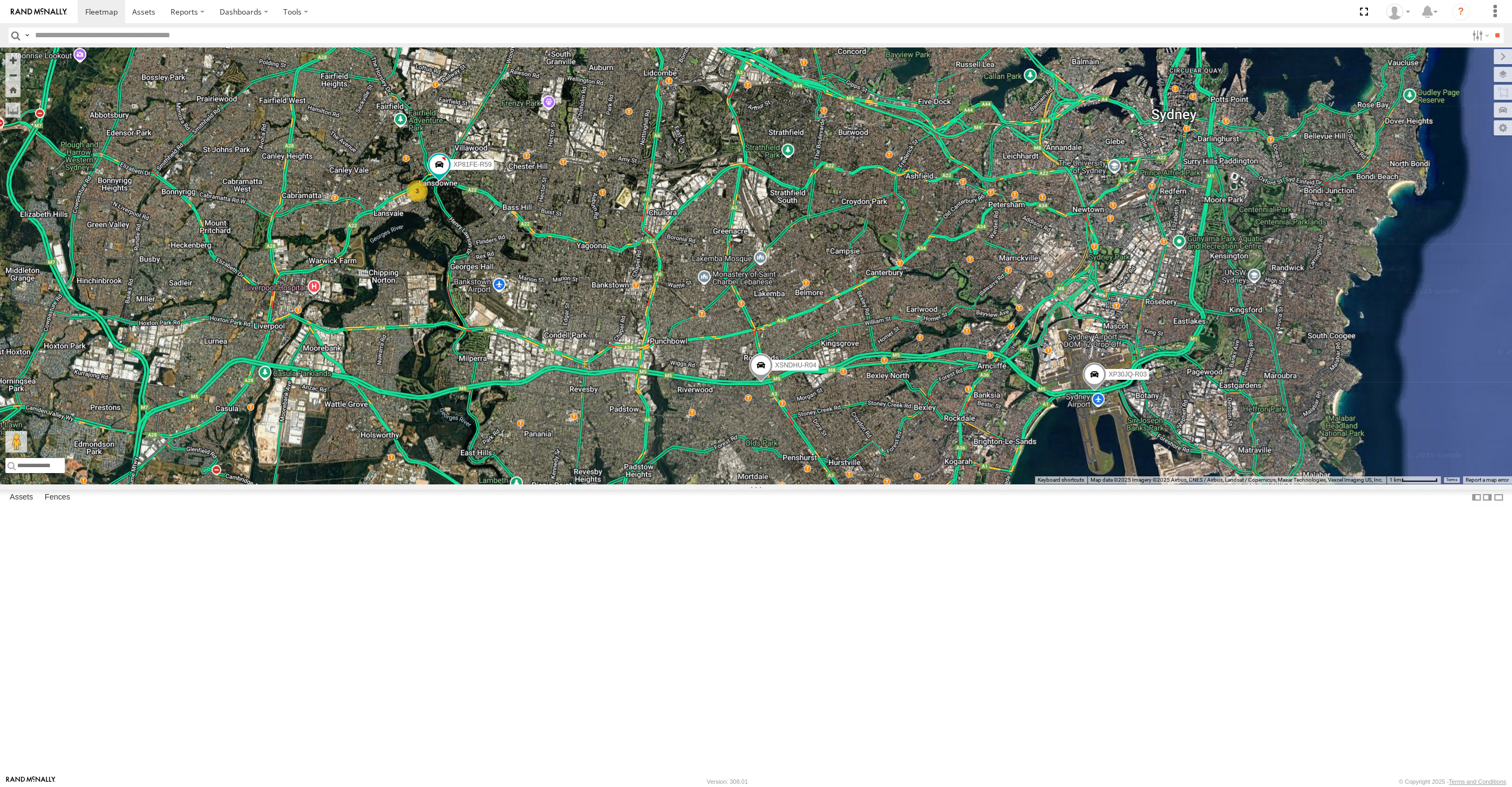
drag, startPoint x: 660, startPoint y: 549, endPoint x: 734, endPoint y: 603, distance: 91.6
click at [731, 484] on div "XP30JQ-R03 XSNDHU-R04 RJ5911-R79 XO74GU-R69 3 XP81FE-R59" at bounding box center [756, 266] width 1512 height 437
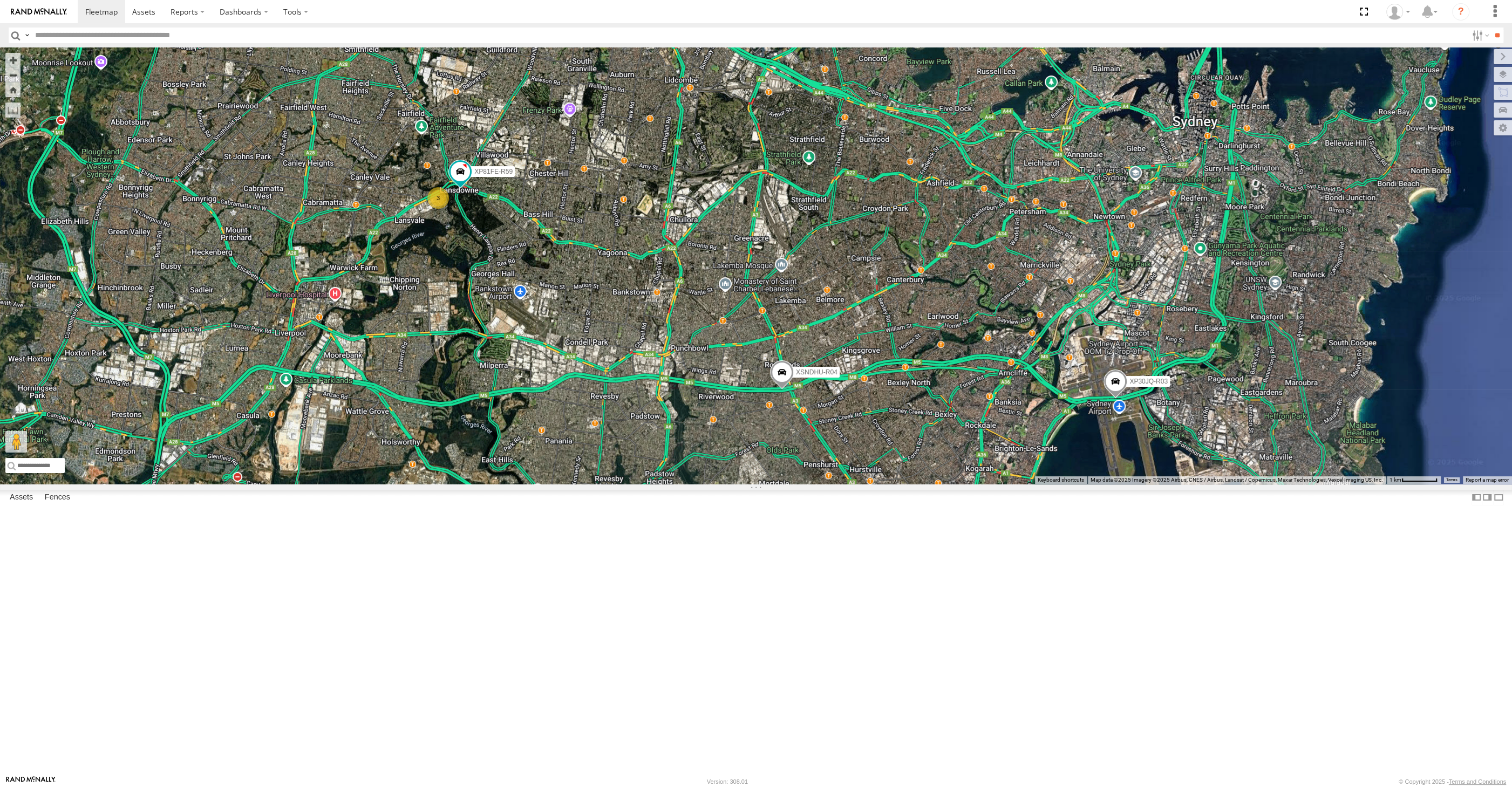
drag, startPoint x: 730, startPoint y: 559, endPoint x: 750, endPoint y: 580, distance: 29.0
click at [750, 484] on div "XP30JQ-R03 XSNDHU-R04 RJ5911-R79 XO74GU-R69 3 XP81FE-R59" at bounding box center [756, 266] width 1512 height 437
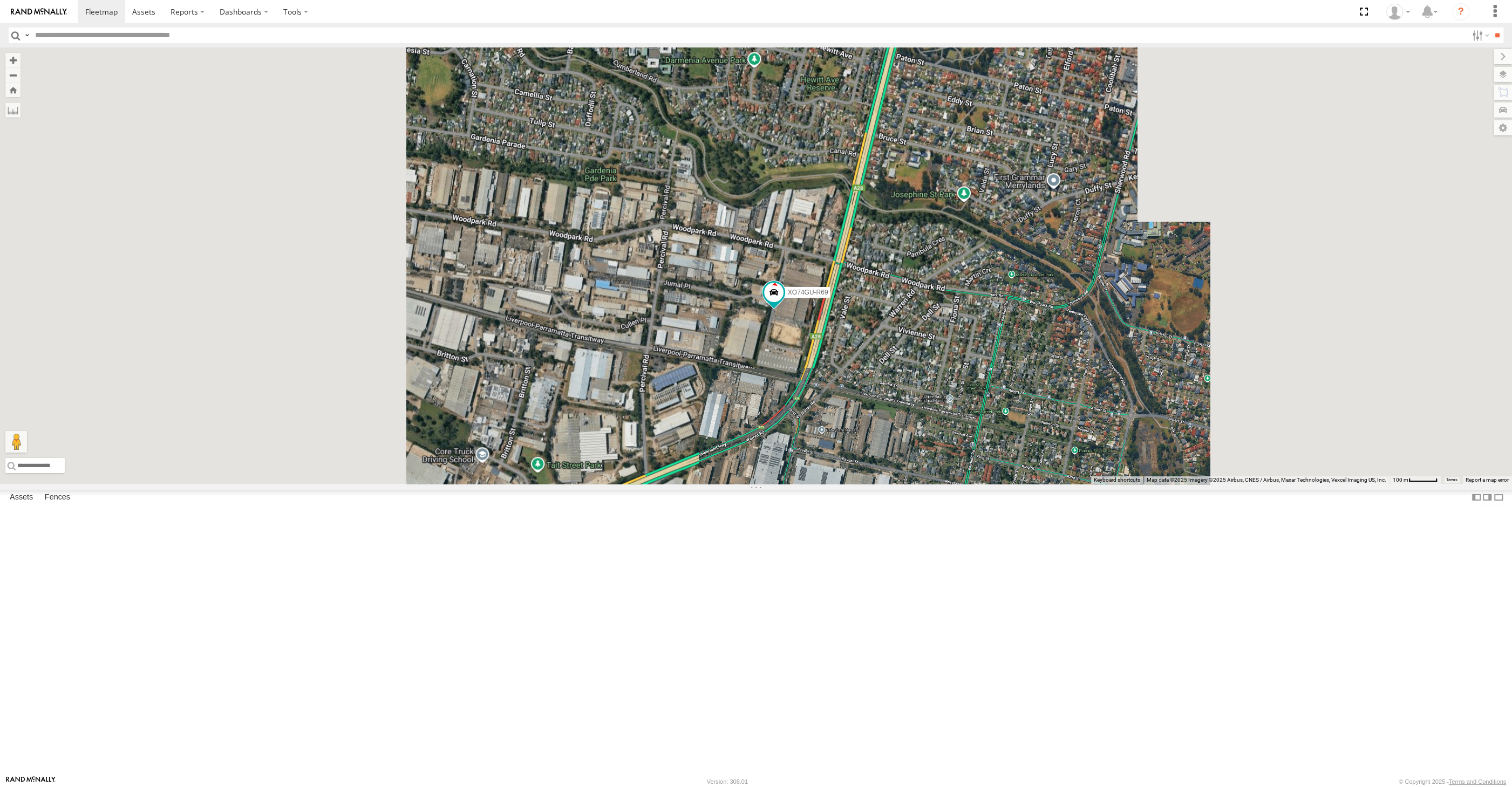
drag, startPoint x: 947, startPoint y: 630, endPoint x: 799, endPoint y: 468, distance: 219.4
click at [863, 484] on div "XP30JQ-R03 XSNDHU-R04 RJ5911-R79 XO74GU-R69 XP81FE-R59" at bounding box center [756, 266] width 1512 height 437
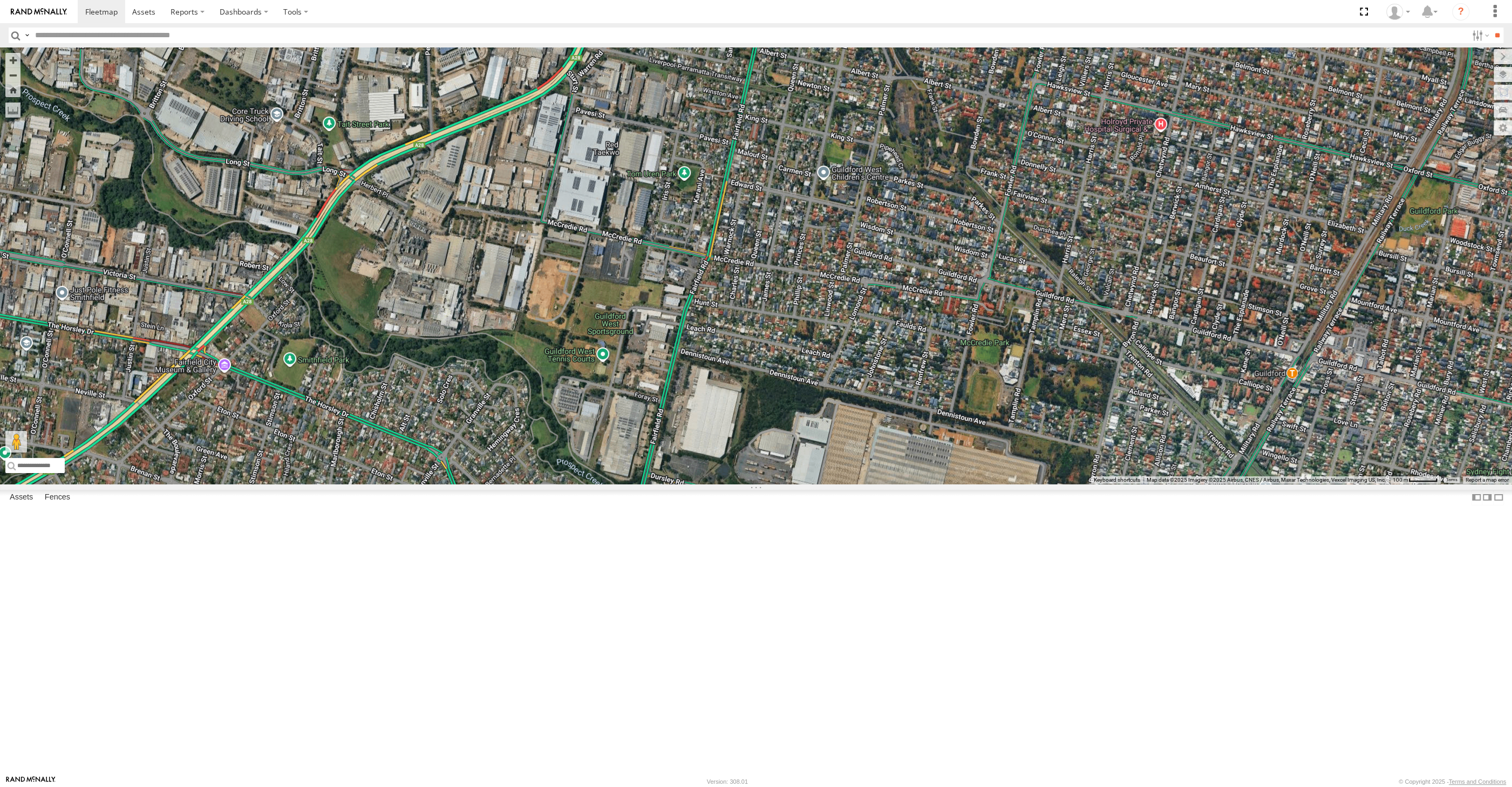
drag, startPoint x: 924, startPoint y: 577, endPoint x: 918, endPoint y: 478, distance: 99.2
click at [923, 484] on div "XP30JQ-R03 XSNDHU-R04 RJ5911-R79 XO74GU-R69 XP81FE-R59" at bounding box center [756, 266] width 1512 height 437
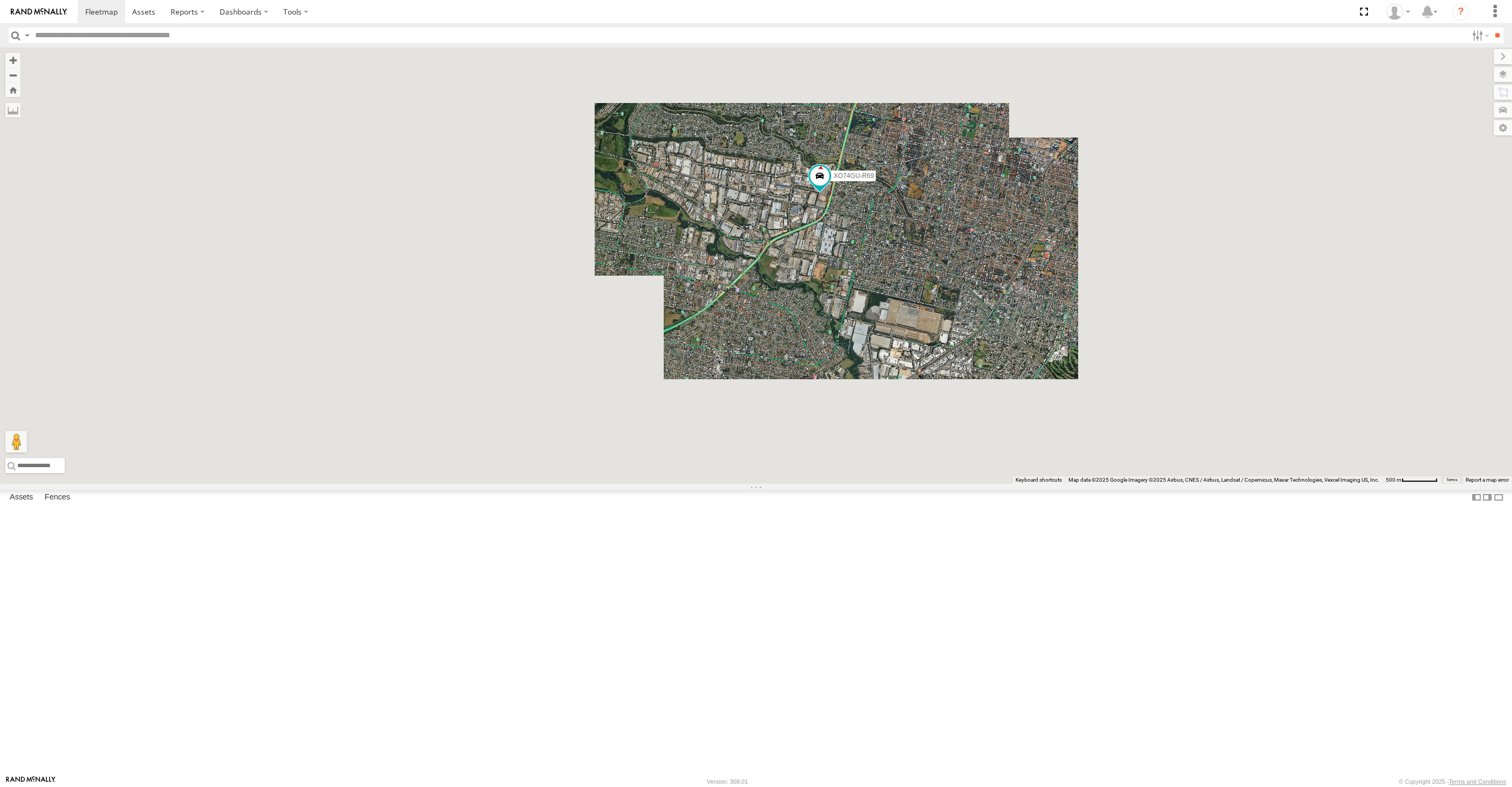
drag, startPoint x: 1000, startPoint y: 531, endPoint x: 947, endPoint y: 436, distance: 108.8
click at [954, 445] on div "XP30JQ-R03 XSNDHU-R04 RJ5911-R79 XO74GU-R69 XP81FE-R59" at bounding box center [756, 266] width 1512 height 437
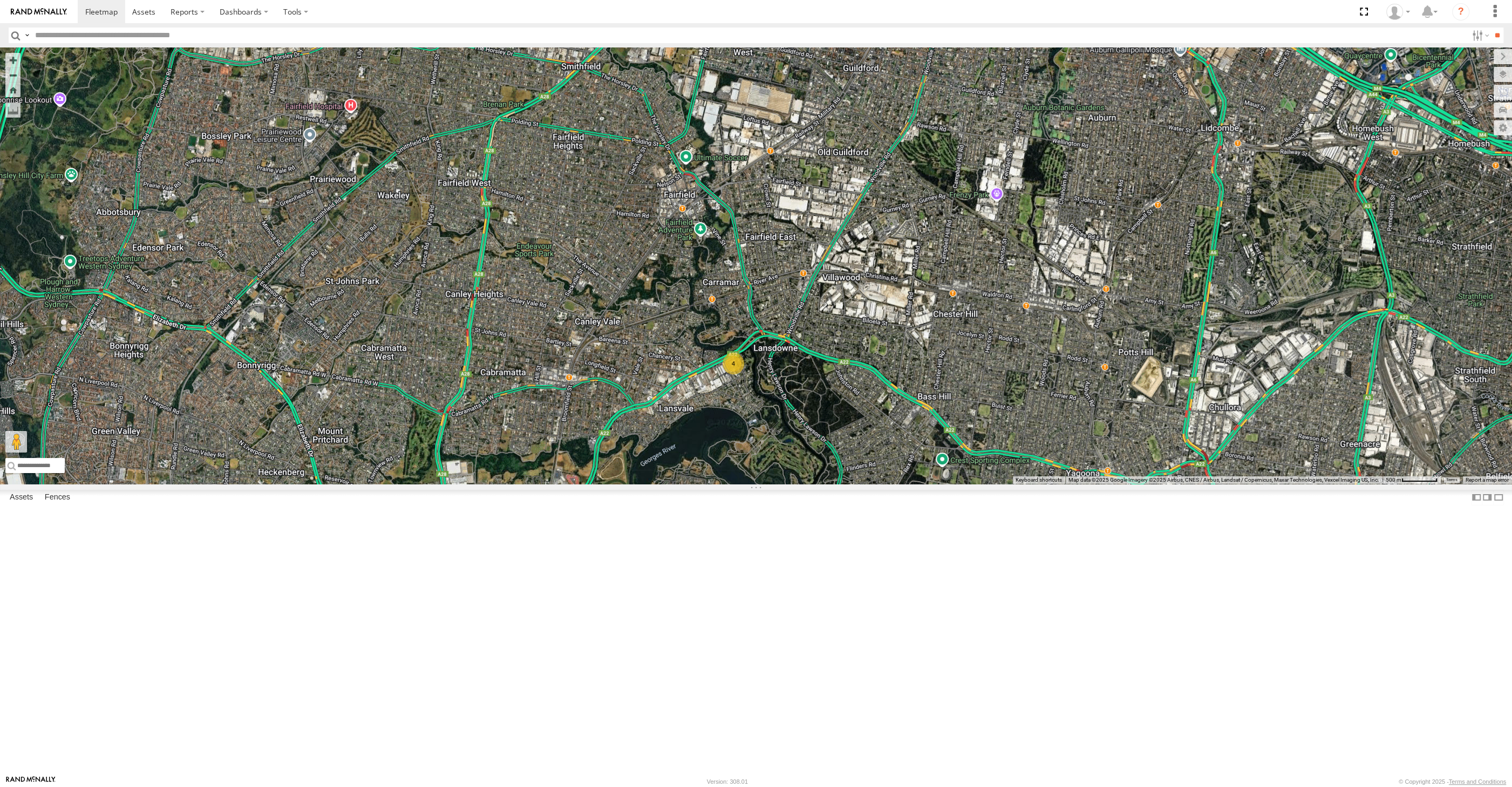
drag, startPoint x: 868, startPoint y: 371, endPoint x: 833, endPoint y: 373, distance: 35.1
click at [833, 373] on div "XO74GU-R69 4" at bounding box center [756, 266] width 1512 height 437
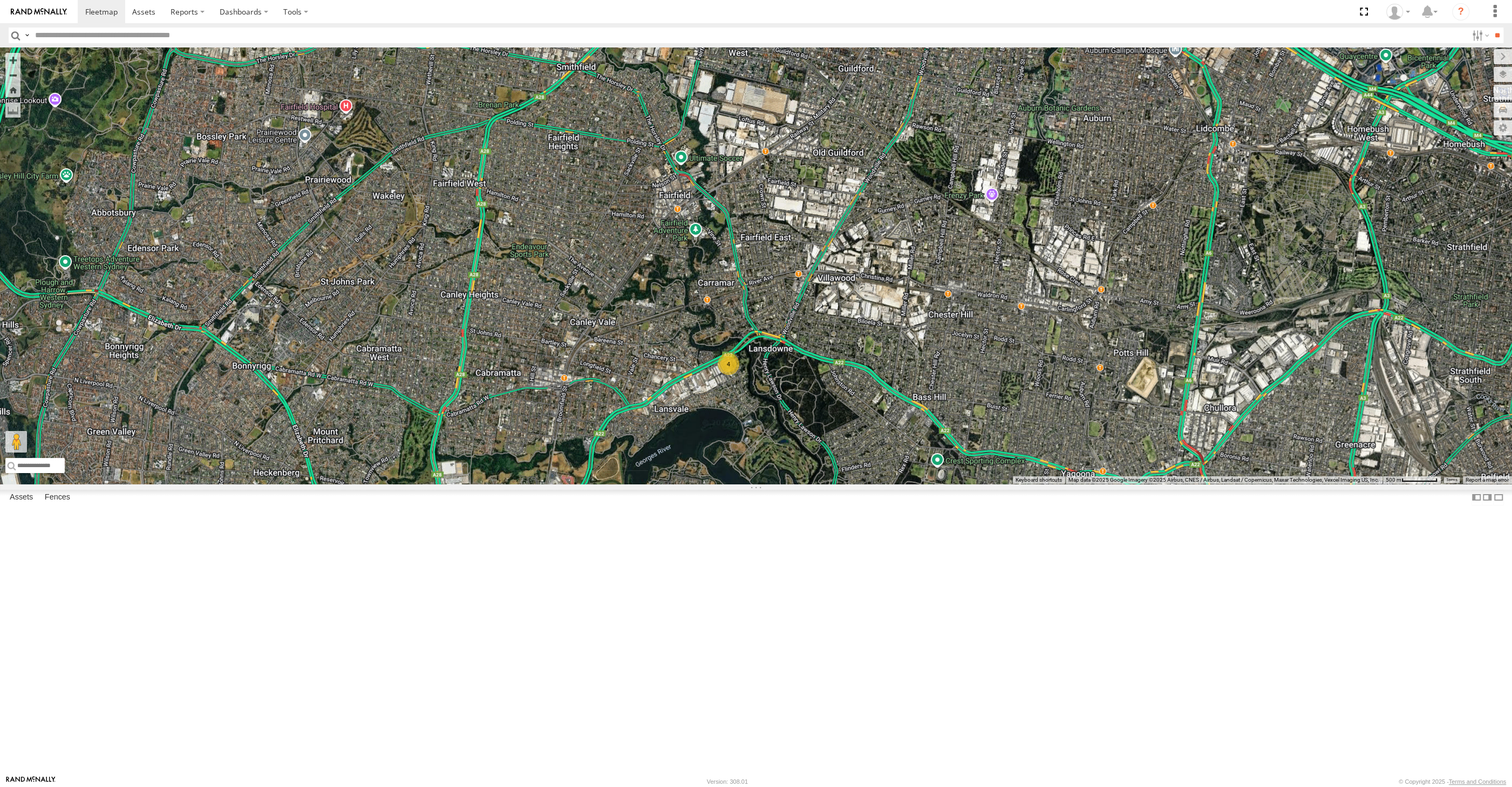
drag, startPoint x: 964, startPoint y: 559, endPoint x: 950, endPoint y: 548, distance: 17.8
click at [951, 484] on div "XO74GU-R69 4" at bounding box center [756, 266] width 1512 height 437
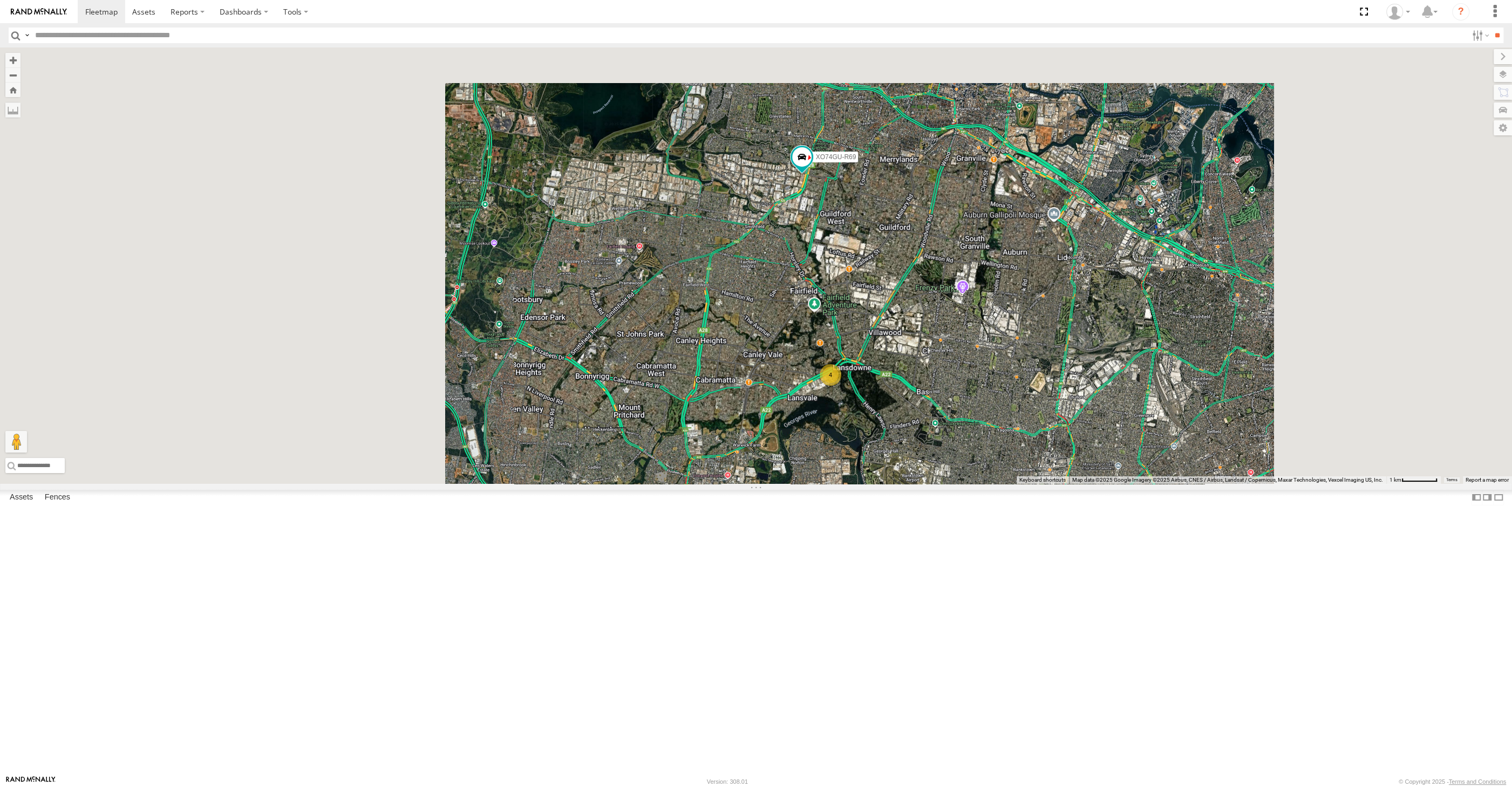
drag, startPoint x: 996, startPoint y: 579, endPoint x: 964, endPoint y: 543, distance: 48.2
click at [964, 484] on div "XO74GU-R69 4" at bounding box center [756, 266] width 1512 height 437
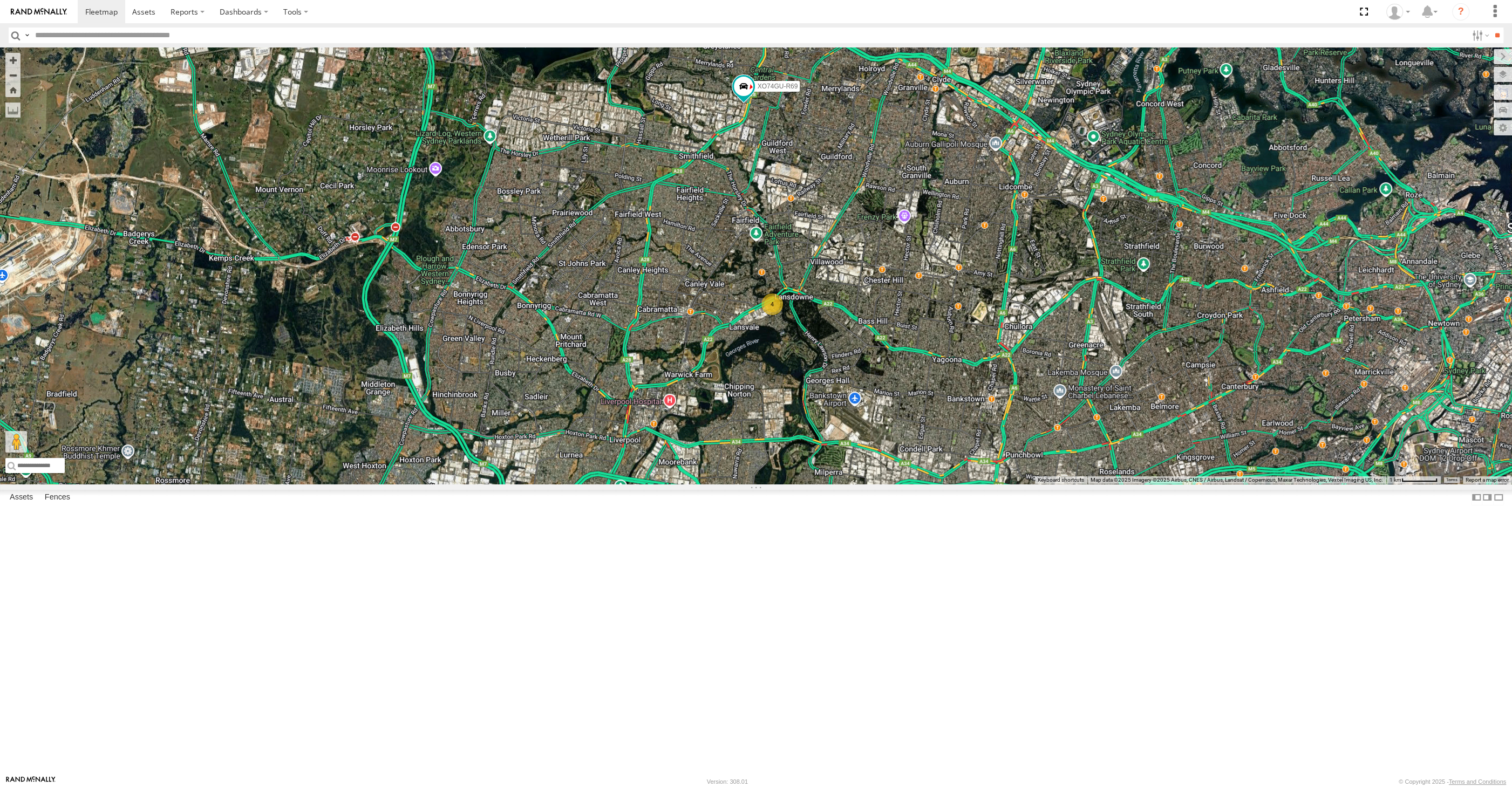
drag, startPoint x: 905, startPoint y: 488, endPoint x: 909, endPoint y: 515, distance: 27.3
click at [909, 484] on div "XO74GU-R69 XSNDHU-R04 4" at bounding box center [756, 266] width 1512 height 437
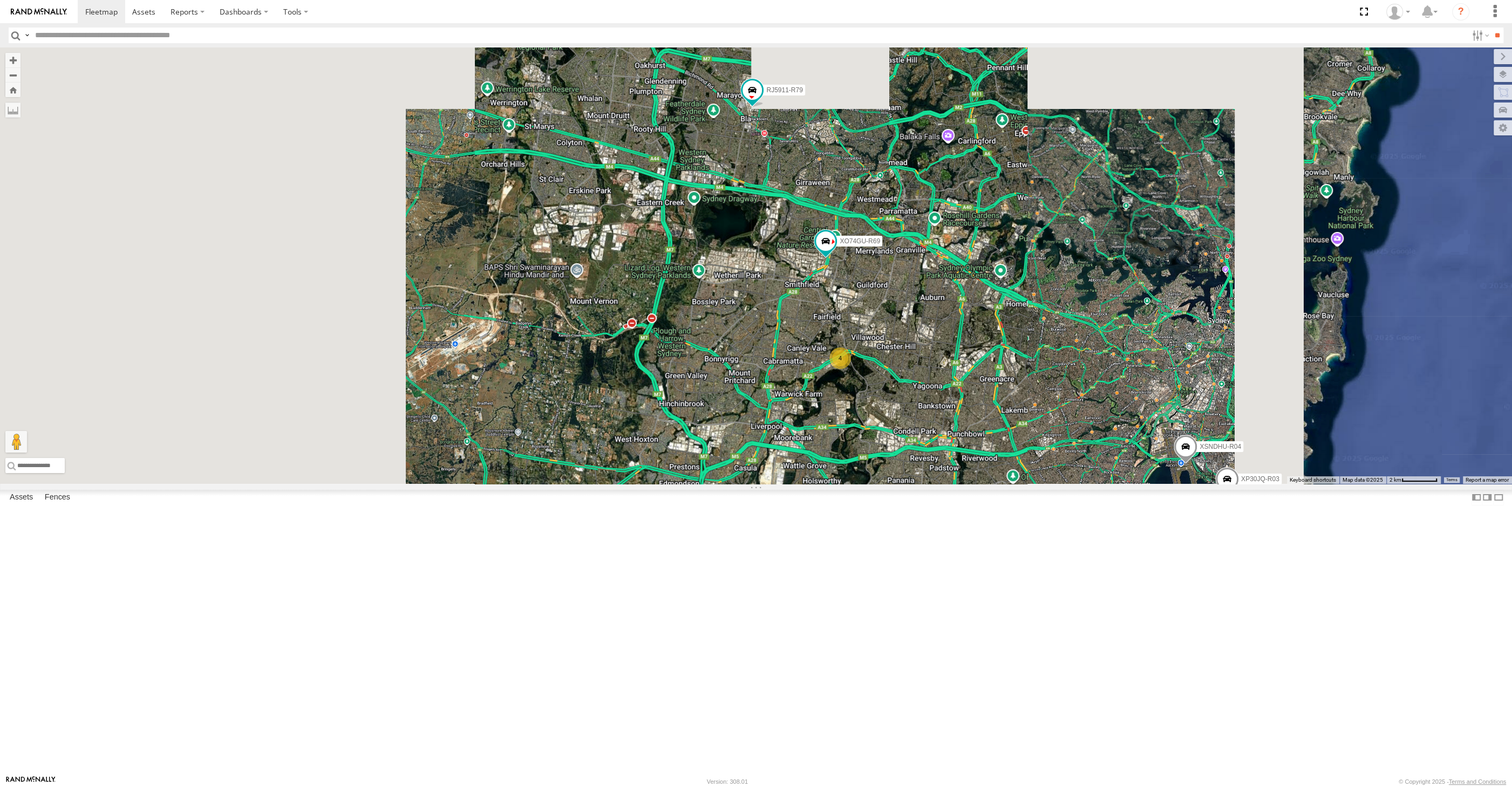
drag, startPoint x: 916, startPoint y: 541, endPoint x: 882, endPoint y: 511, distance: 45.3
click at [892, 484] on div "XO74GU-R69 XSNDHU-R04 XP30JQ-R03 4 RJ5911-R79" at bounding box center [756, 266] width 1512 height 437
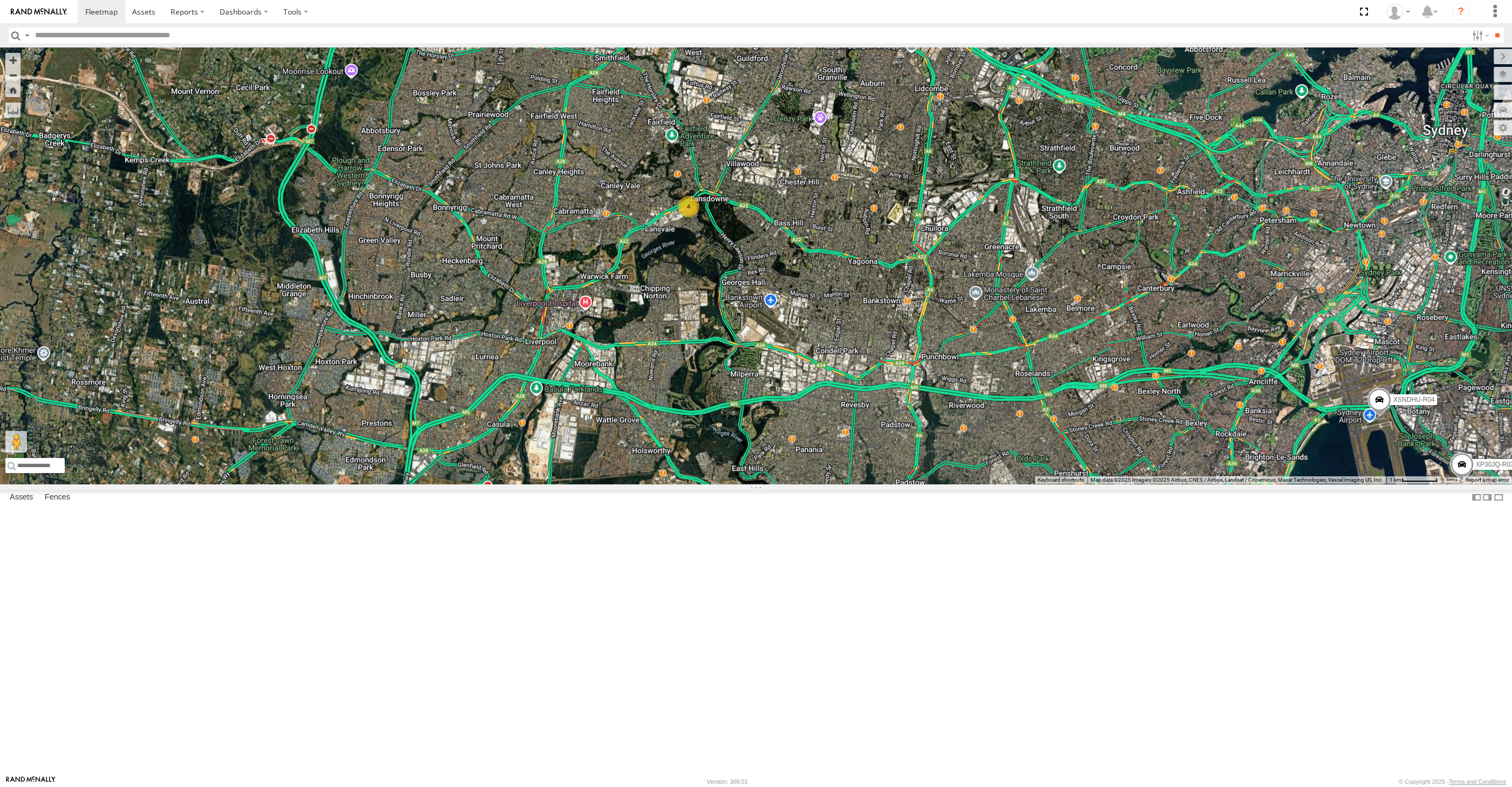
drag, startPoint x: 1116, startPoint y: 550, endPoint x: 1084, endPoint y: 532, distance: 36.7
click at [1113, 484] on div "XO74GU-R69 XSNDHU-R04 XP30JQ-R03 RJ5911-R79 4" at bounding box center [756, 266] width 1512 height 437
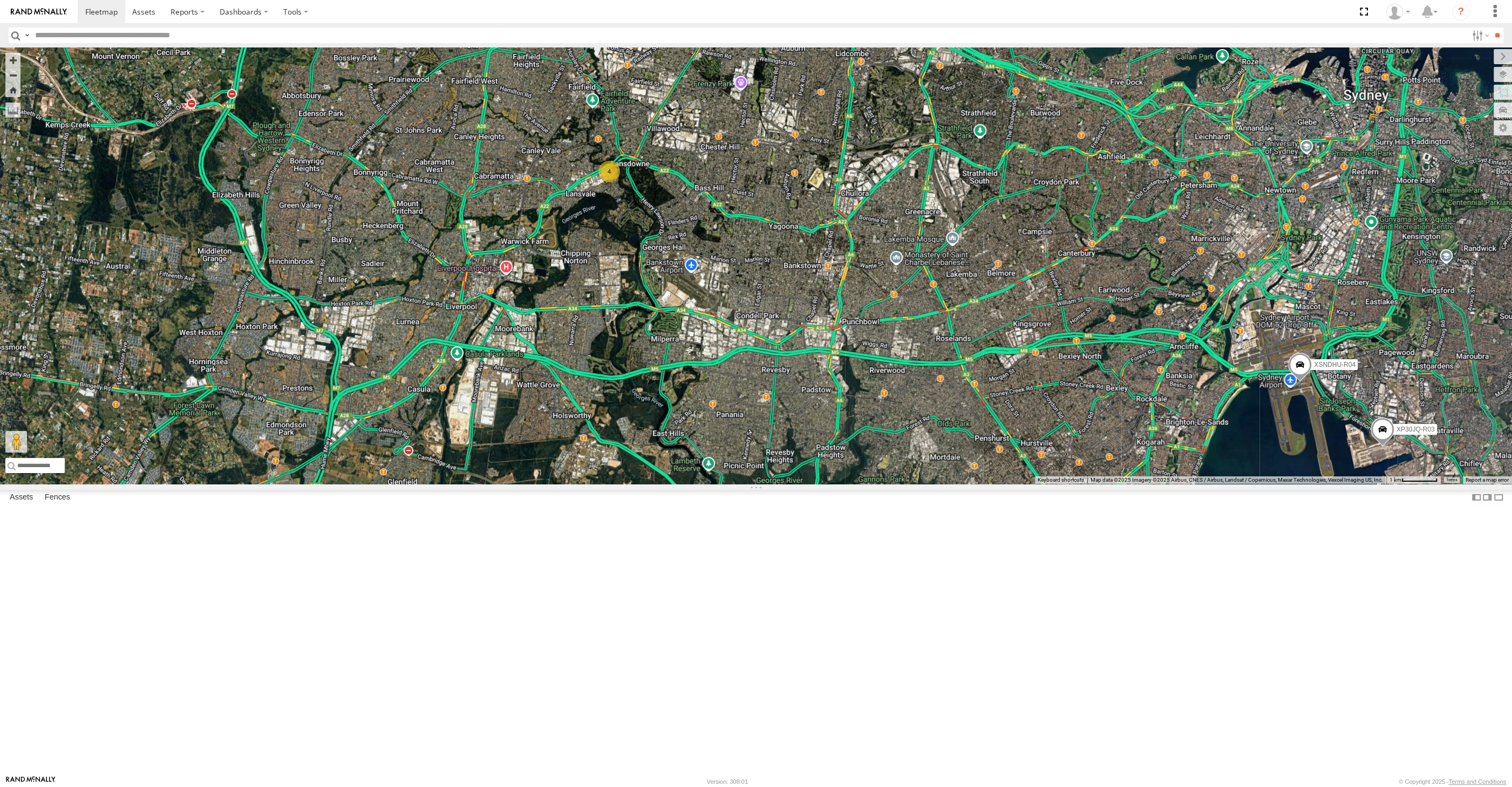
drag, startPoint x: 926, startPoint y: 621, endPoint x: 881, endPoint y: 618, distance: 45.1
click at [882, 484] on div "XO74GU-R69 XSNDHU-R04 XP30JQ-R03 RJ5911-R79 4" at bounding box center [756, 266] width 1512 height 437
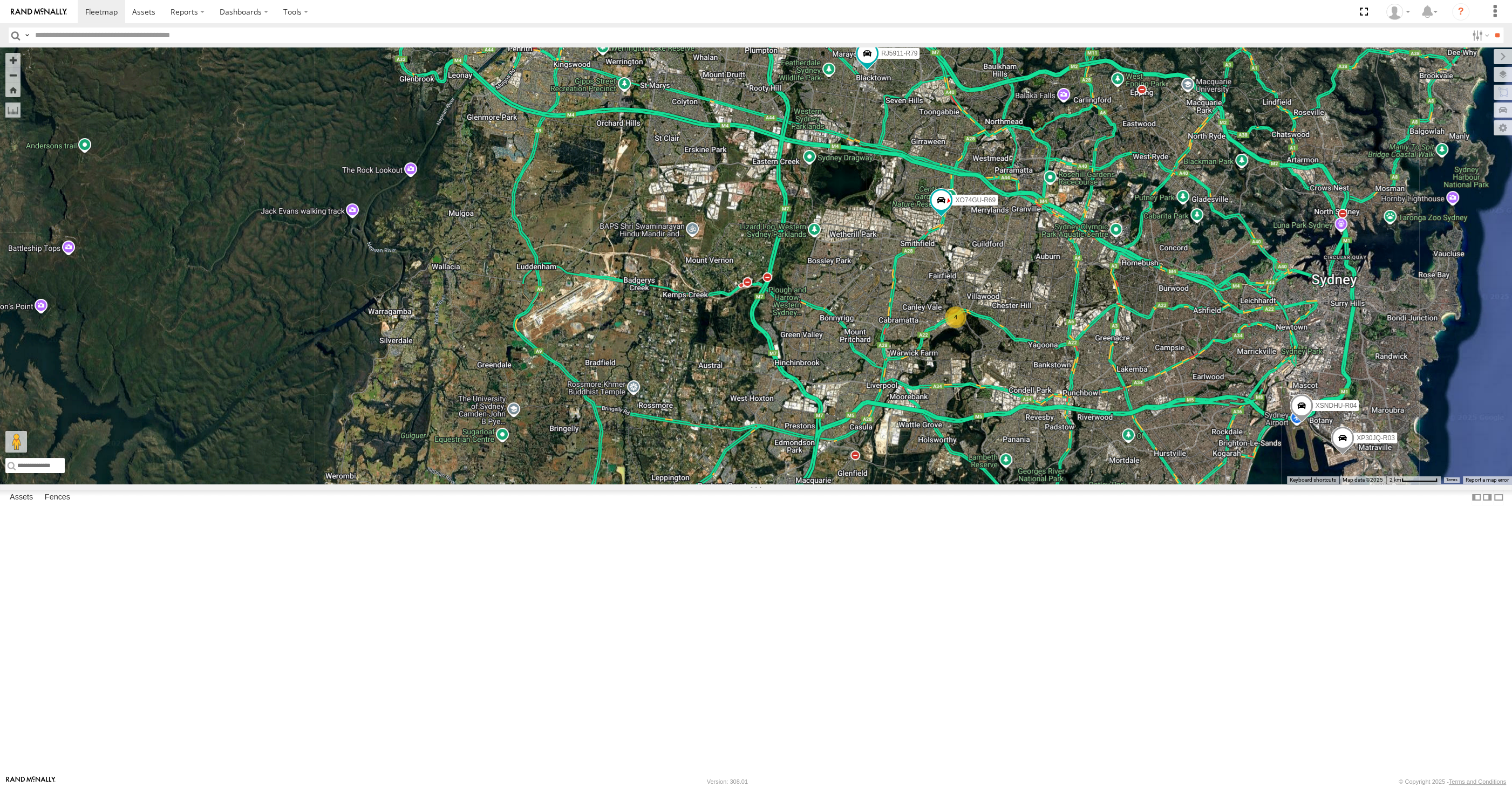
drag, startPoint x: 1281, startPoint y: 633, endPoint x: 1280, endPoint y: 603, distance: 30.0
click at [1281, 484] on div "XO74GU-R69 XSNDHU-R04 XP30JQ-R03 RJ5911-R79 4" at bounding box center [756, 266] width 1512 height 437
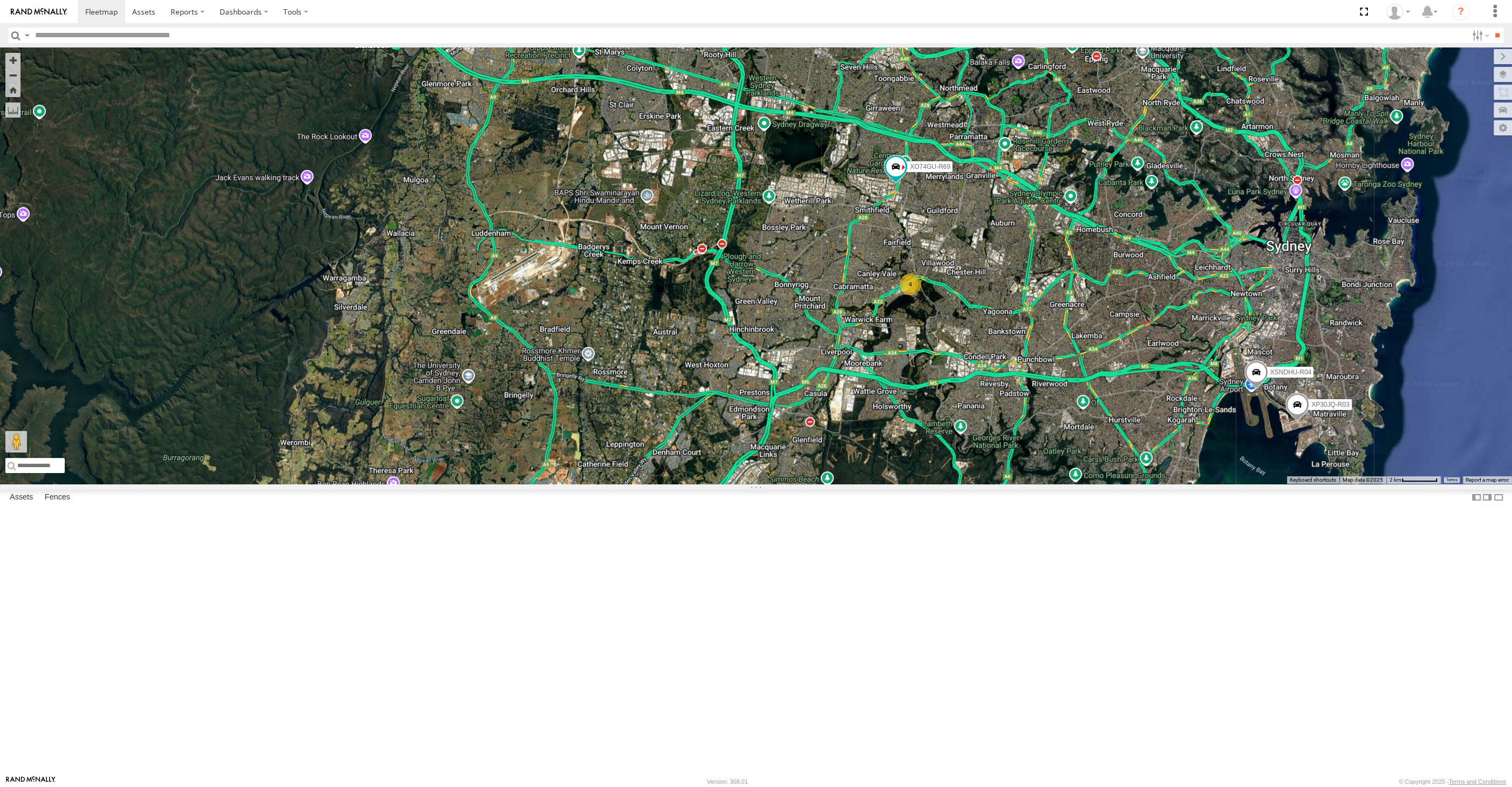
drag, startPoint x: 1146, startPoint y: 526, endPoint x: 933, endPoint y: 553, distance: 214.7
click at [960, 484] on div "XP30JQ-R03 XSNDHU-R04 RJ5911-R79 XO74GU-R69 4" at bounding box center [756, 266] width 1512 height 437
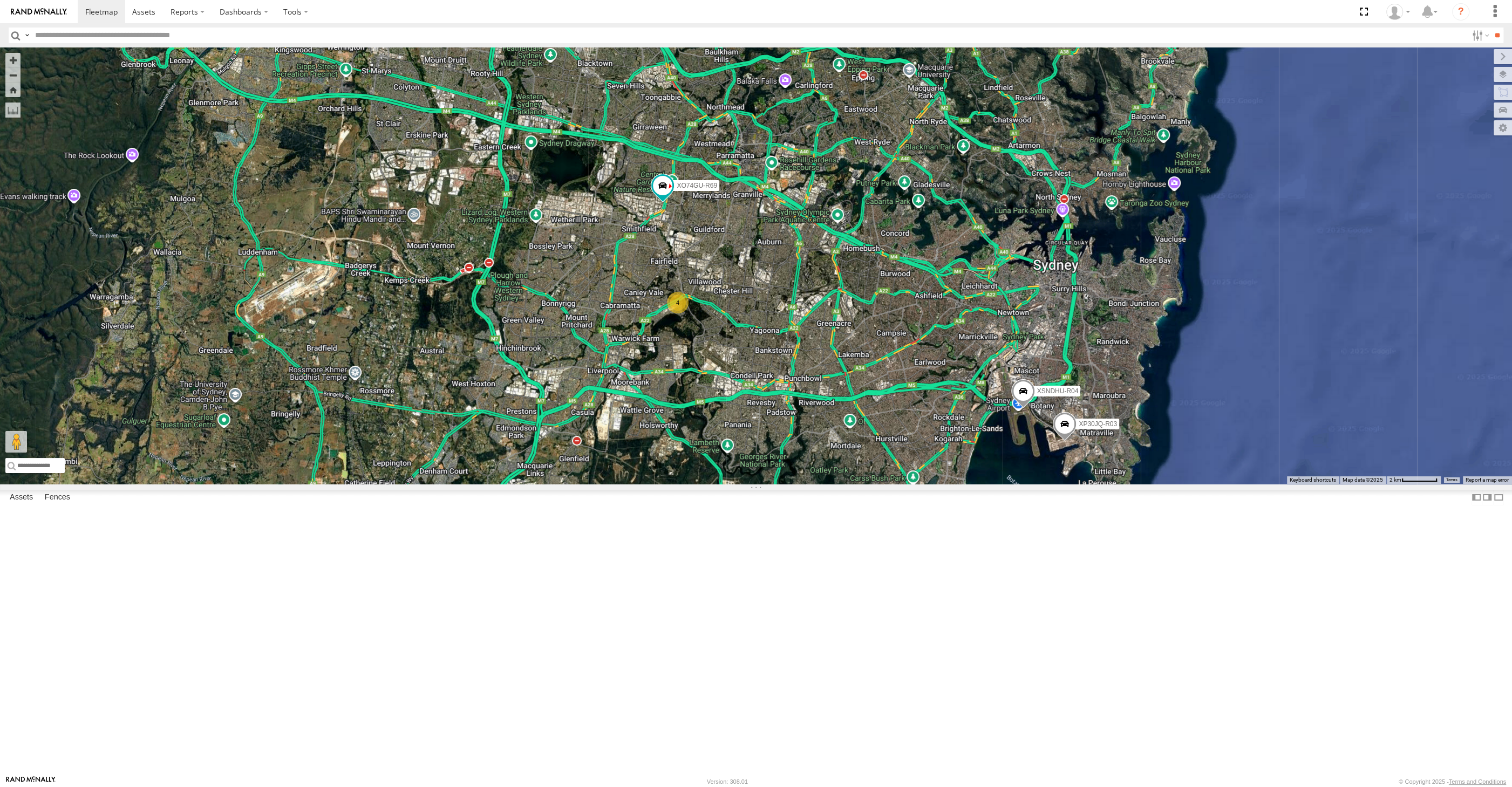
drag, startPoint x: 911, startPoint y: 379, endPoint x: 930, endPoint y: 376, distance: 19.2
click at [930, 376] on div "XP30JQ-R03 XSNDHU-R04 RJ5911-R79 XO74GU-R69 4" at bounding box center [756, 266] width 1512 height 437
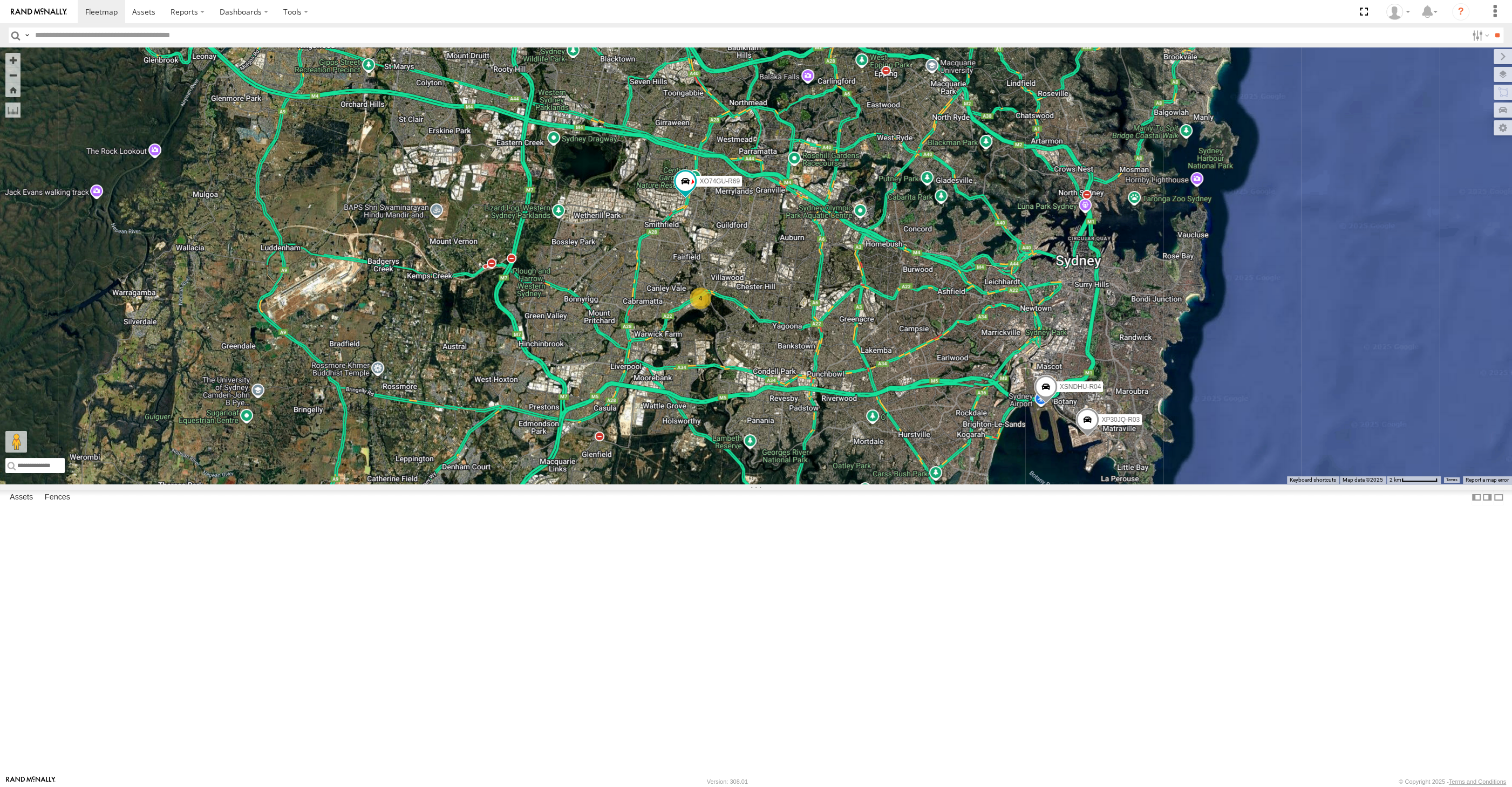
drag, startPoint x: 924, startPoint y: 472, endPoint x: 905, endPoint y: 460, distance: 22.5
click at [920, 469] on div "XP30JQ-R03 XSNDHU-R04 RJ5911-R79 XO74GU-R69 4" at bounding box center [756, 266] width 1512 height 437
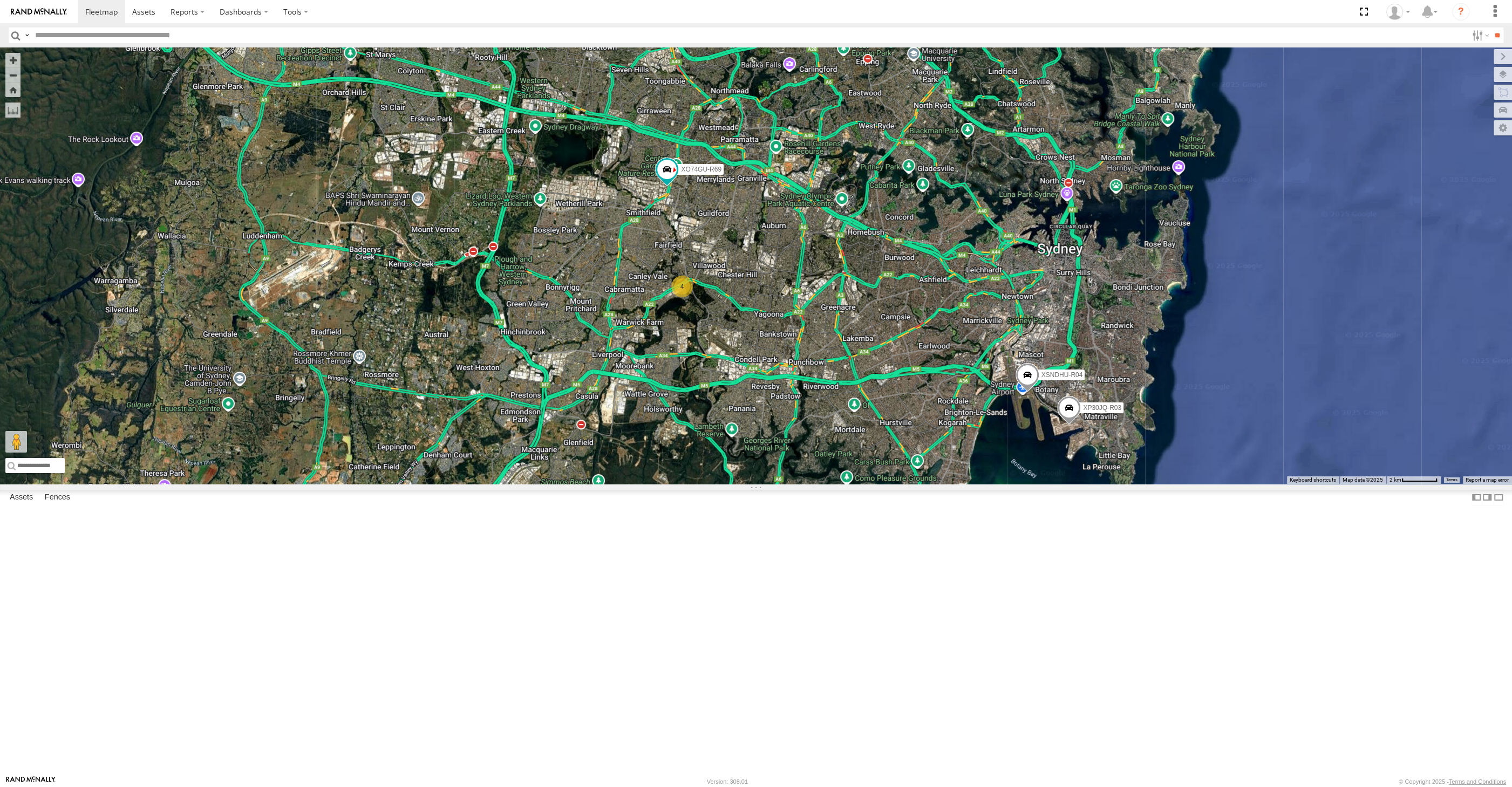
drag, startPoint x: 909, startPoint y: 484, endPoint x: 900, endPoint y: 478, distance: 10.8
click at [900, 479] on div "XP30JQ-R03 XSNDHU-R04 RJ5911-R79 XO74GU-R69 4" at bounding box center [756, 266] width 1512 height 437
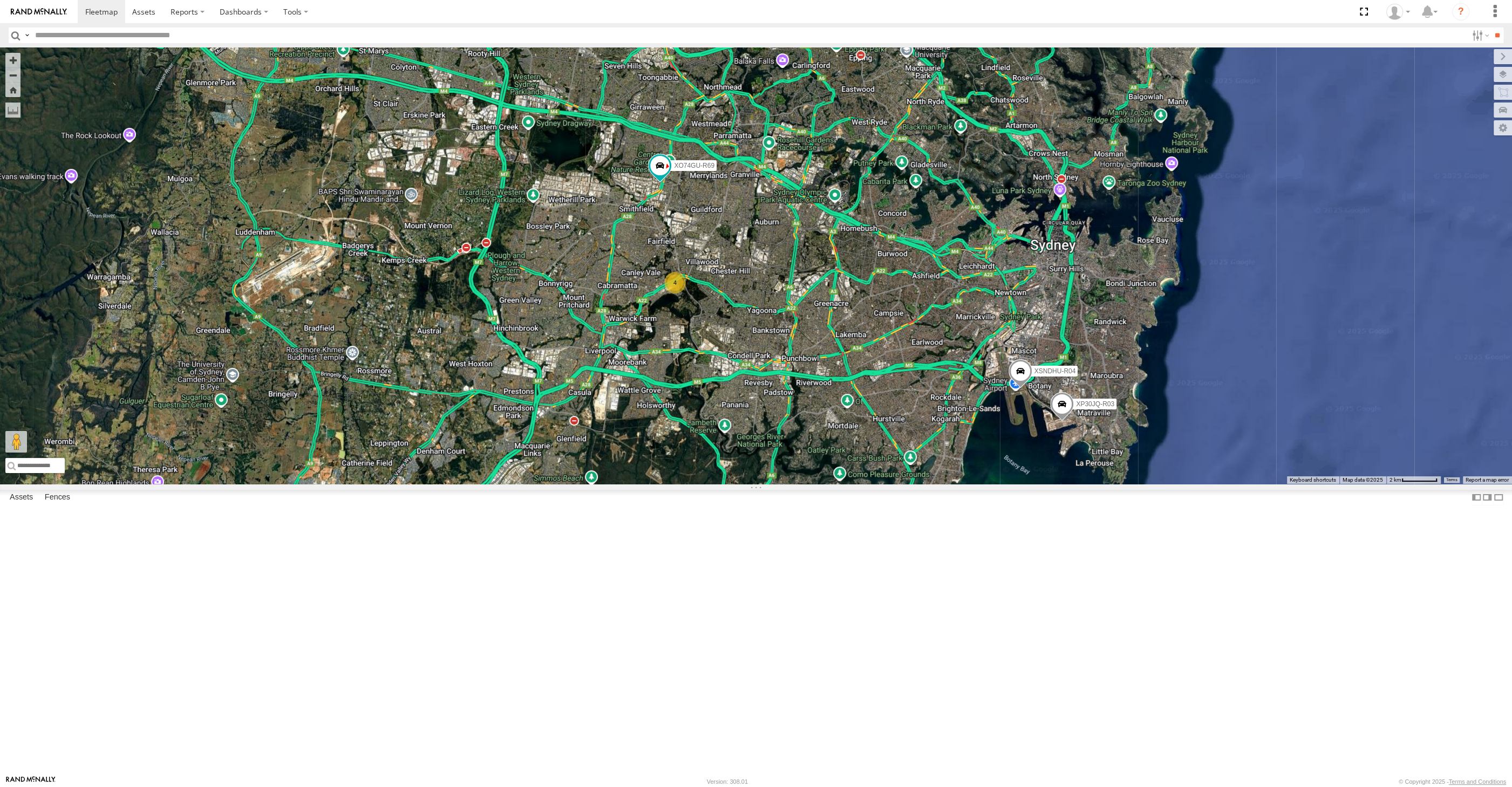
click at [750, 445] on div "XP30JQ-R03 XSNDHU-R04 RJ5911-R79 XO74GU-R69 4" at bounding box center [756, 266] width 1512 height 437
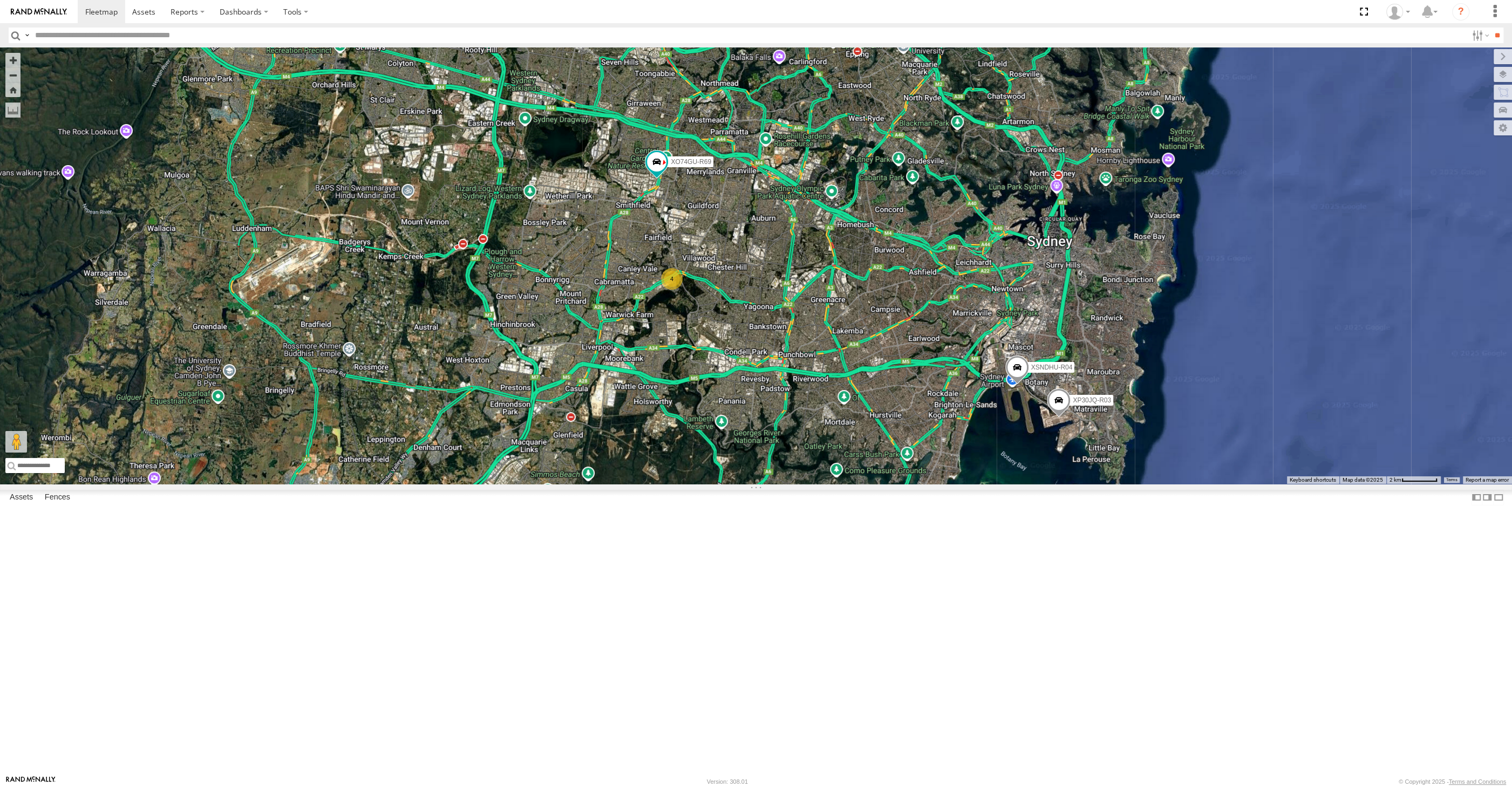
drag, startPoint x: 781, startPoint y: 474, endPoint x: 788, endPoint y: 471, distance: 7.6
click at [766, 465] on div "XP30JQ-R03 XSNDHU-R04 RJ5911-R79 XO74GU-R69 4" at bounding box center [756, 266] width 1512 height 437
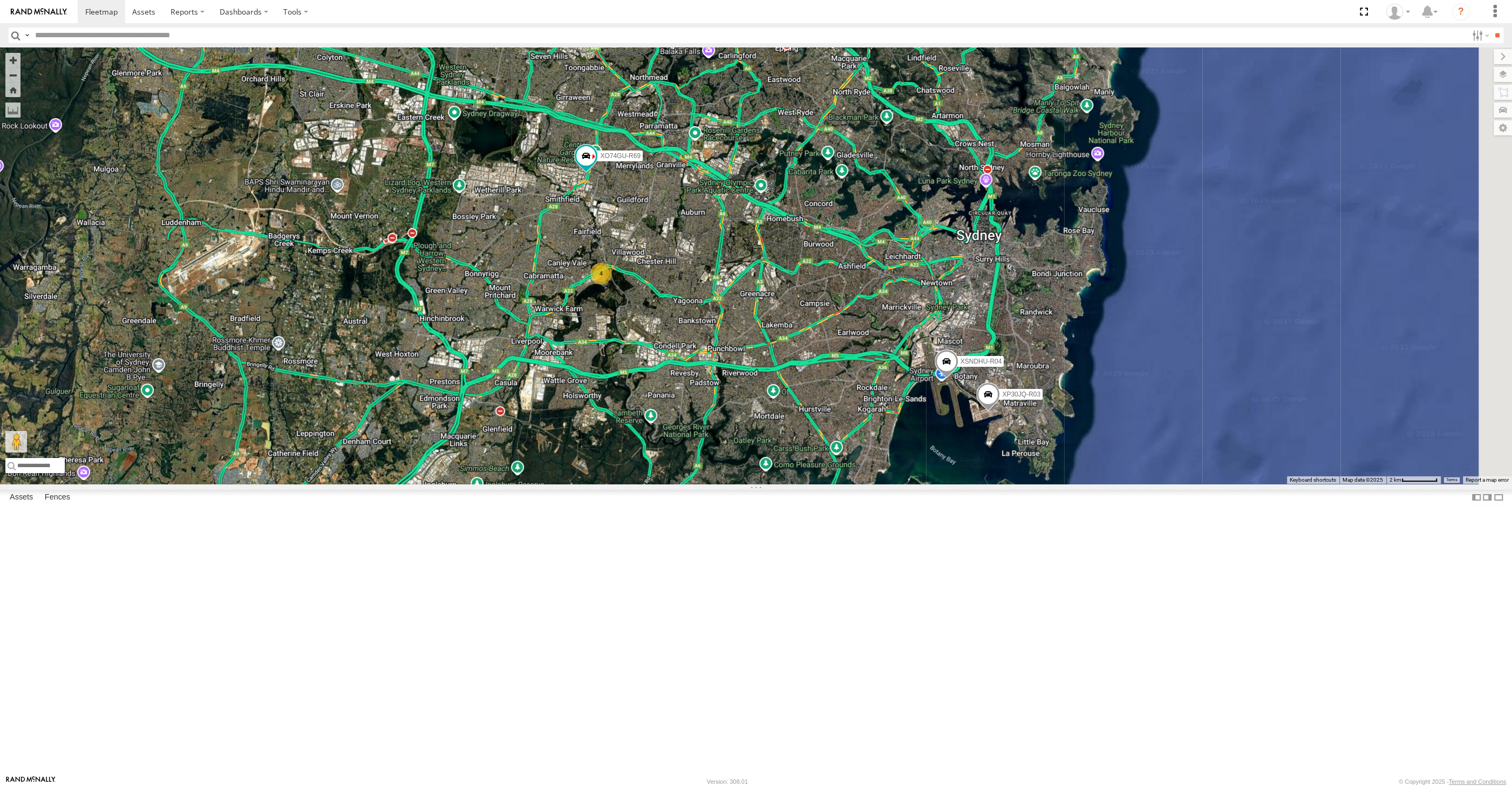
drag, startPoint x: 889, startPoint y: 605, endPoint x: 838, endPoint y: 611, distance: 51.4
click at [843, 484] on div "XP30JQ-R03 XSNDHU-R04 RJ5911-R79 XO74GU-R69 4" at bounding box center [756, 266] width 1512 height 437
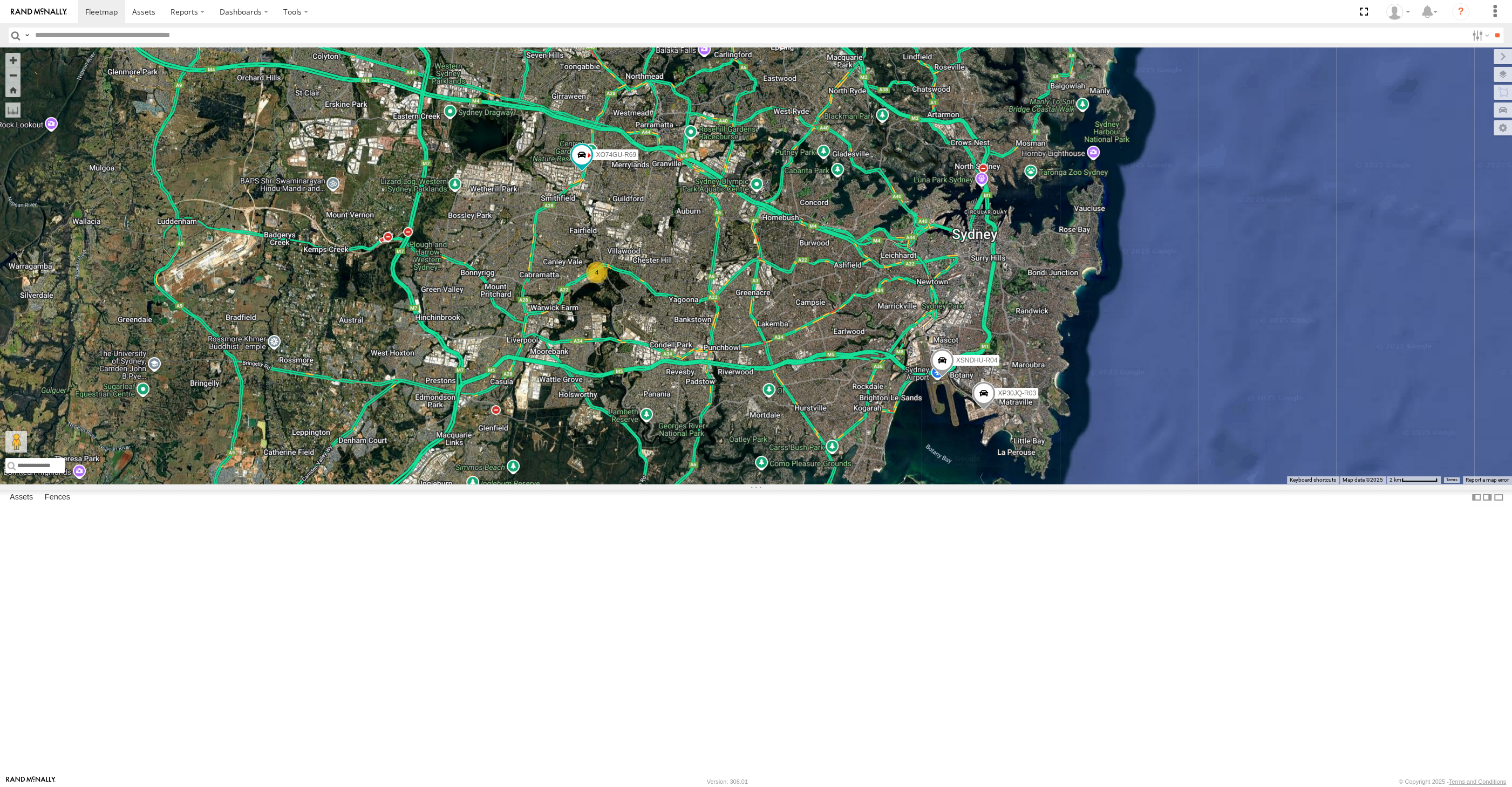
click at [454, 484] on div "XP30JQ-R03 XSNDHU-R04 RJ5911-R79 XO74GU-R69 4" at bounding box center [756, 266] width 1512 height 437
click at [652, 484] on div "XP30JQ-R03 XSNDHU-R04 RJ5911-R79 XO74GU-R69 4" at bounding box center [756, 266] width 1512 height 437
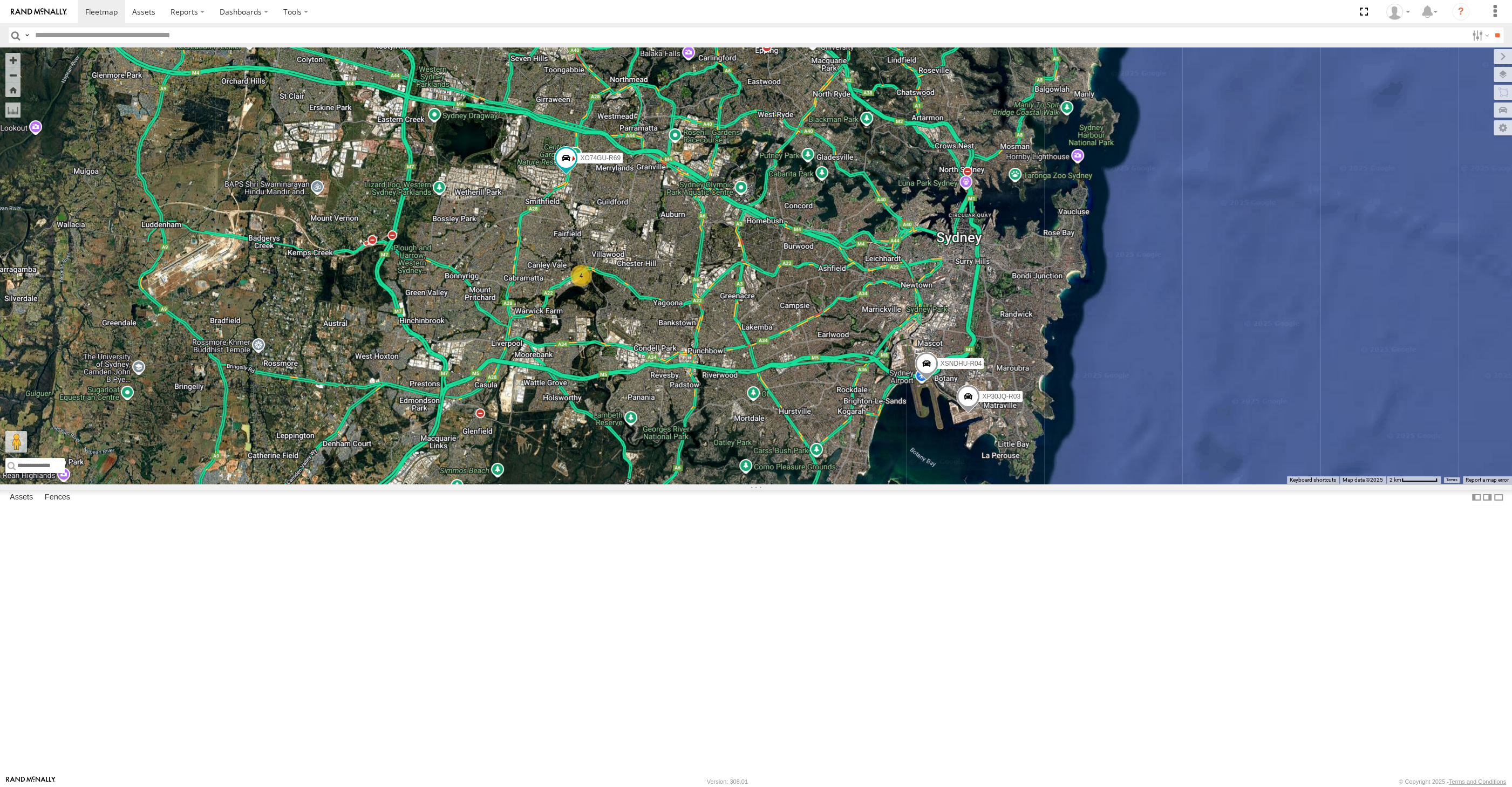
drag, startPoint x: 872, startPoint y: 579, endPoint x: 848, endPoint y: 585, distance: 24.7
click at [851, 484] on div "XP30JQ-R03 XSNDHU-R04 RJ5911-R79 XO74GU-R69 4" at bounding box center [756, 266] width 1512 height 437
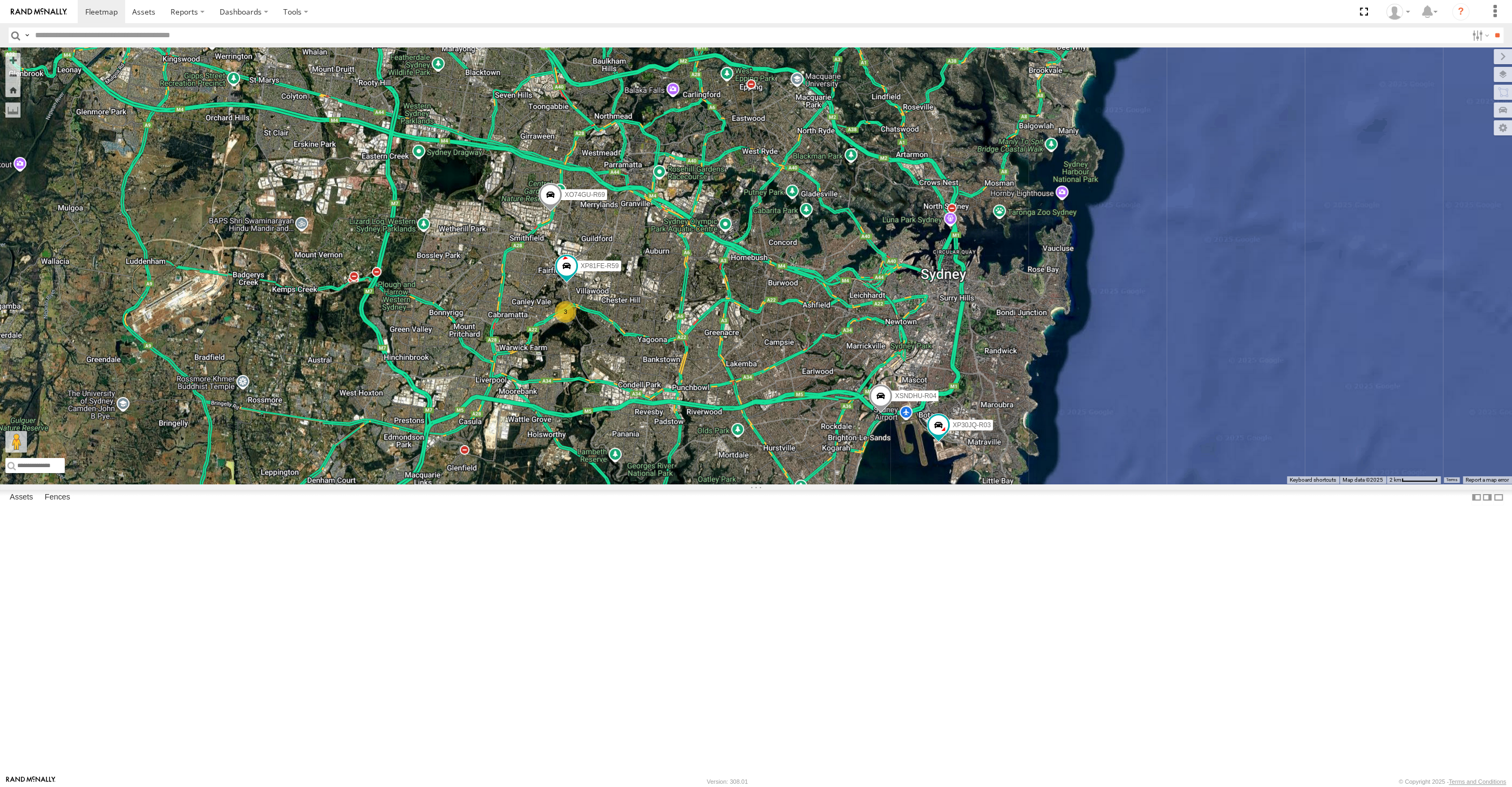
drag, startPoint x: 636, startPoint y: 300, endPoint x: 626, endPoint y: 296, distance: 10.8
click at [629, 291] on div "XP30JQ-R03 XSNDHU-R04 RJ5911-R79 XP81FE-R59 XO74GU-R69 3" at bounding box center [756, 266] width 1512 height 437
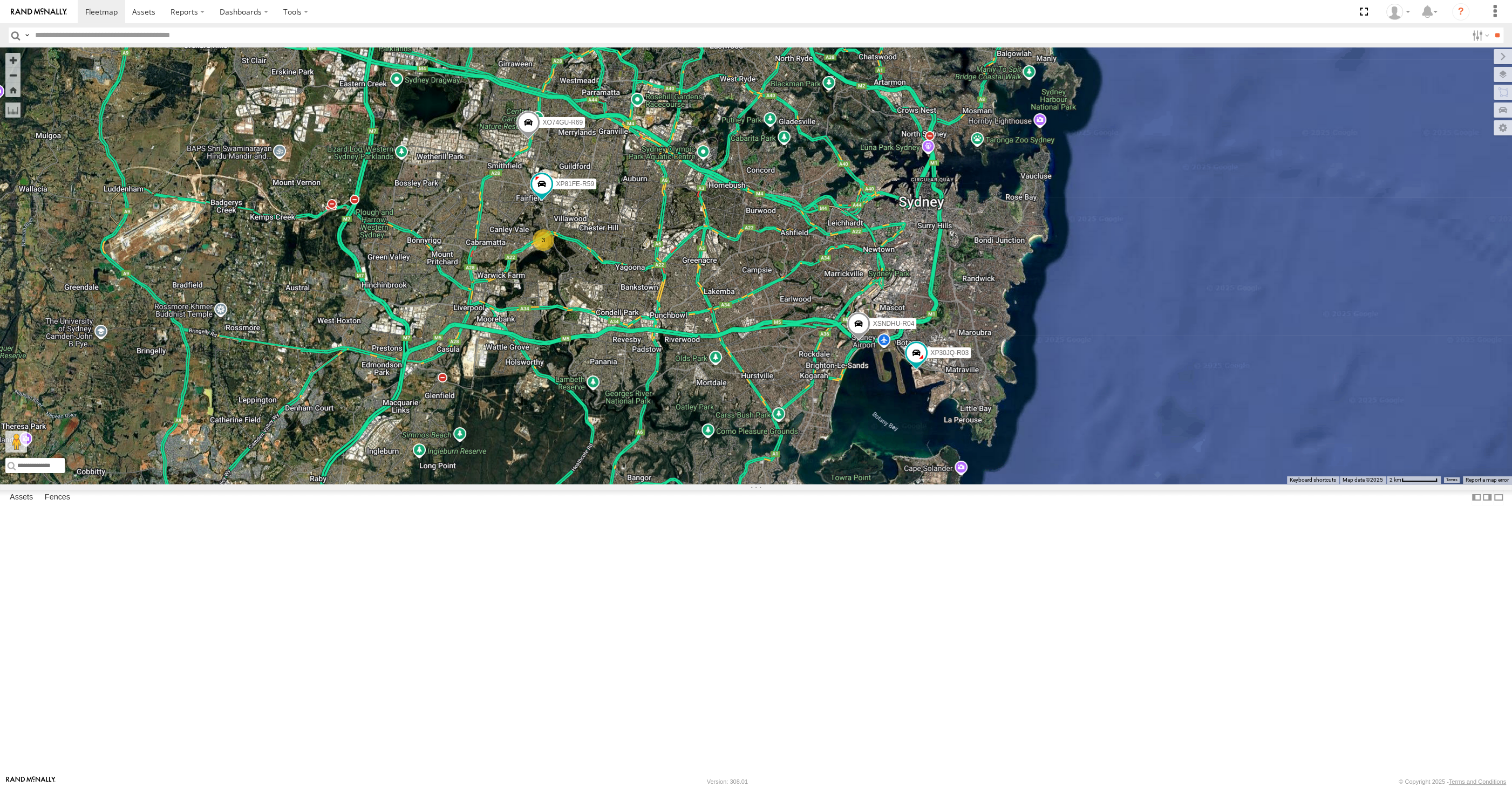
drag, startPoint x: 695, startPoint y: 420, endPoint x: 715, endPoint y: 478, distance: 61.4
click at [713, 476] on div "XP30JQ-R03 XSNDHU-R04 RJ5911-R79 XO74GU-R69 3 XP81FE-R59" at bounding box center [756, 266] width 1512 height 437
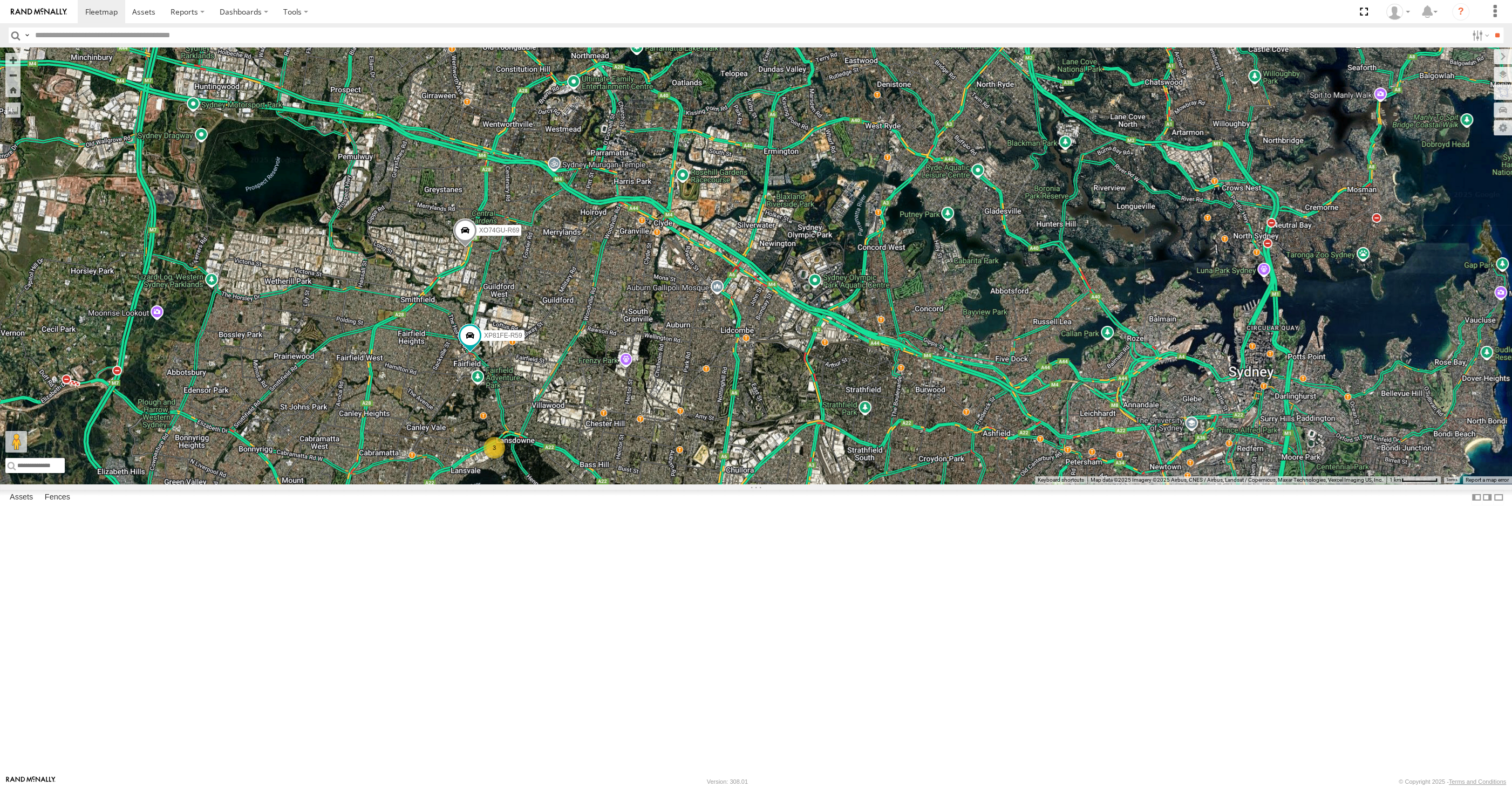
drag, startPoint x: 495, startPoint y: 436, endPoint x: 498, endPoint y: 430, distance: 6.7
click at [498, 434] on div "XP30JQ-R03 XSNDHU-R04 RJ5911-R79 XO74GU-R69 XP81FE-R59 3" at bounding box center [756, 266] width 1512 height 437
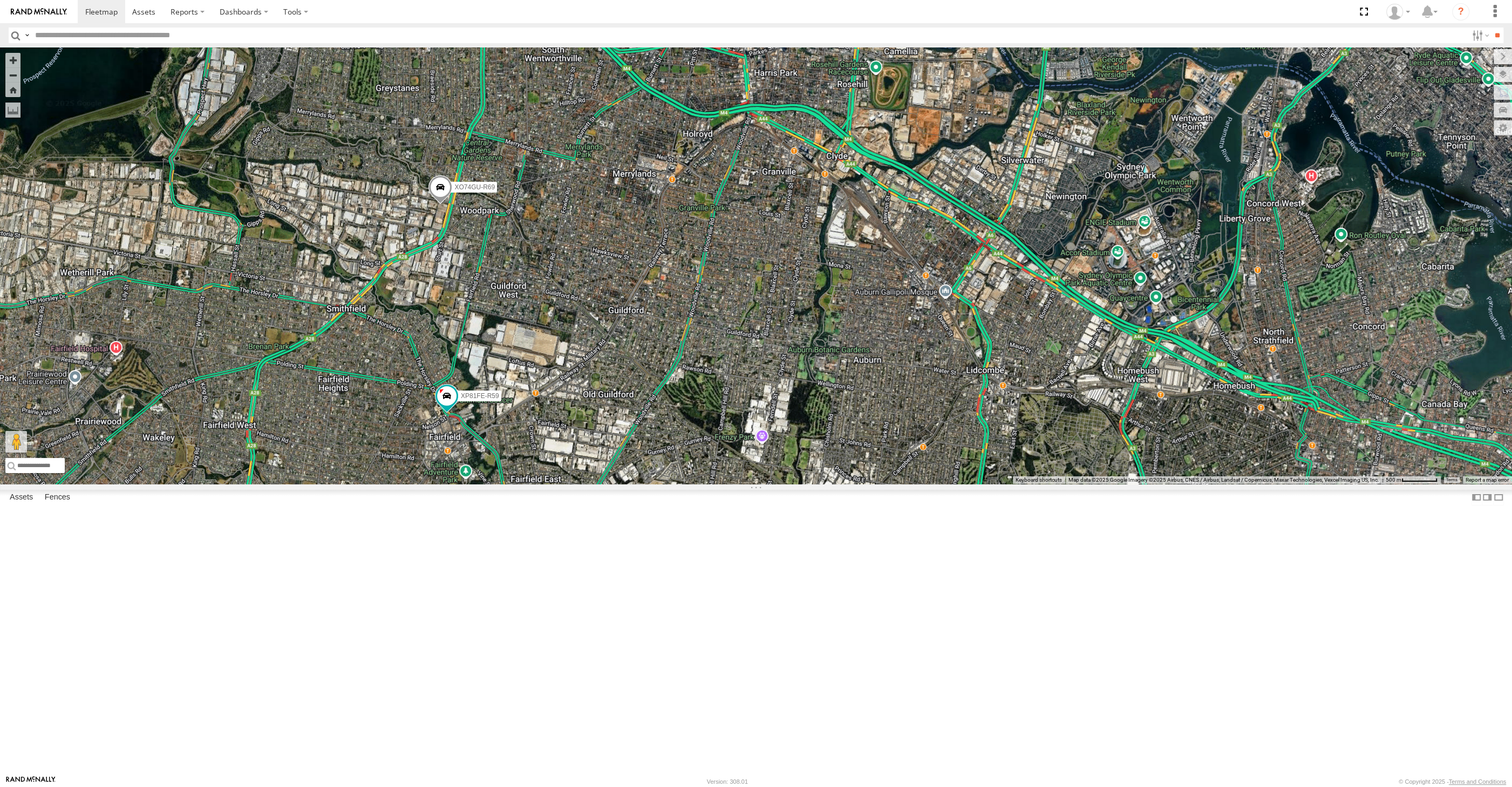
drag, startPoint x: 1112, startPoint y: 603, endPoint x: 1040, endPoint y: 529, distance: 103.2
click at [1059, 484] on div "XP30JQ-R03 XSNDHU-R04 RJ5911-R79 XO74GU-R69 XP81FE-R59 3" at bounding box center [756, 266] width 1512 height 437
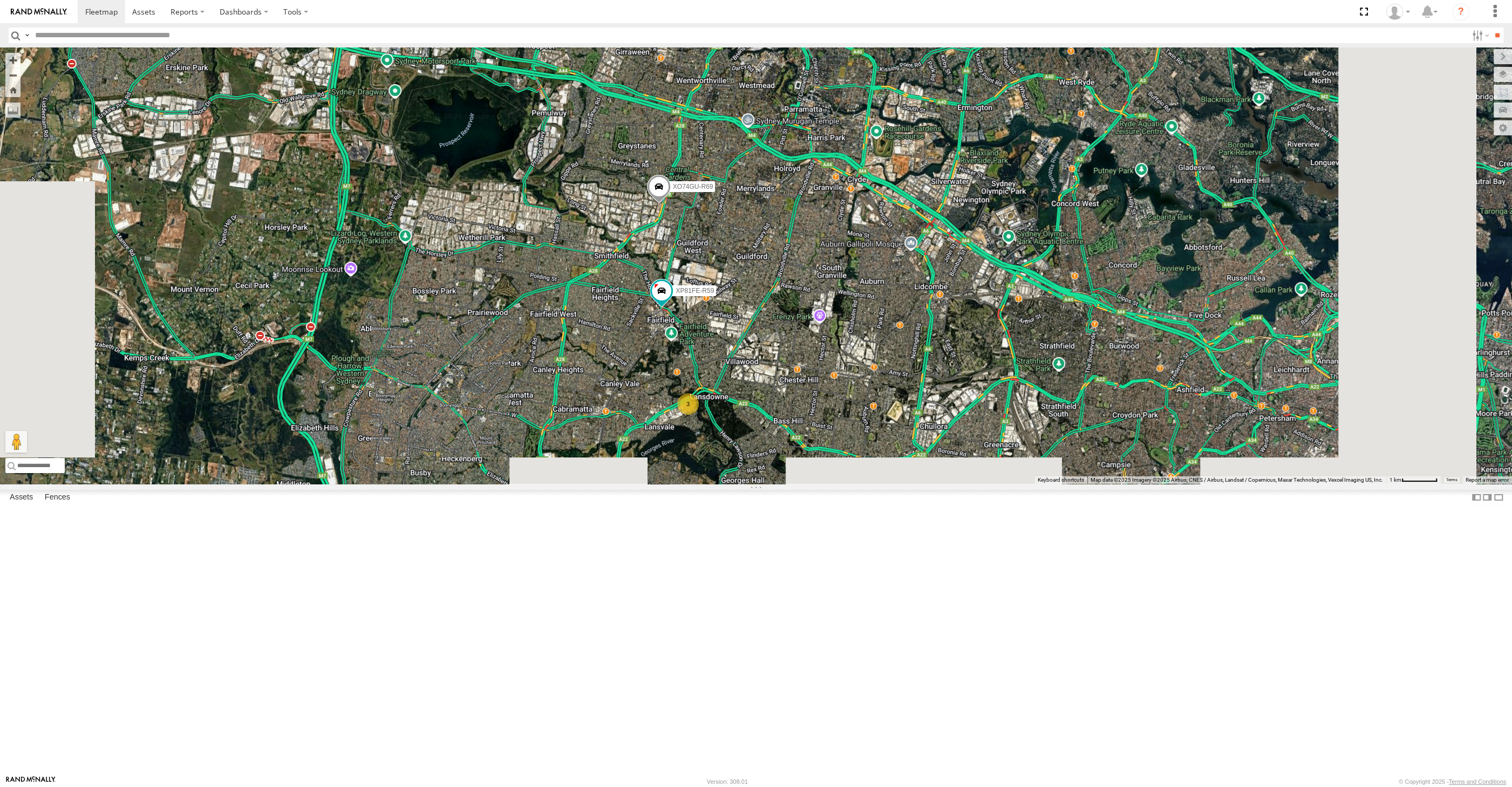
drag, startPoint x: 1068, startPoint y: 577, endPoint x: 1053, endPoint y: 559, distance: 23.4
click at [1053, 484] on div "XP30JQ-R03 XSNDHU-R04 RJ5911-R79 XO74GU-R69 XP81FE-R59 3" at bounding box center [756, 266] width 1512 height 437
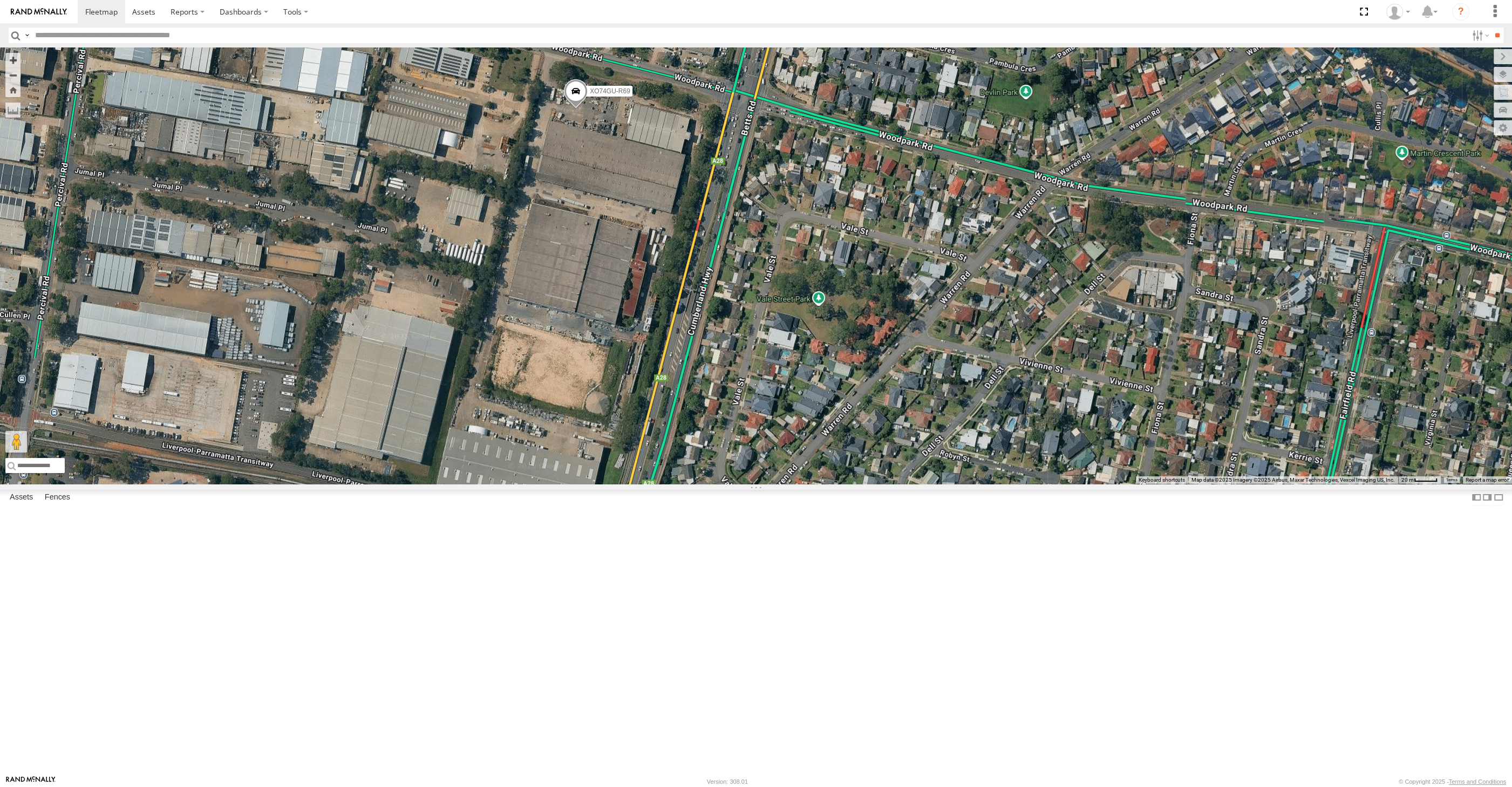
drag, startPoint x: 780, startPoint y: 465, endPoint x: 790, endPoint y: 496, distance: 32.6
click at [790, 484] on div "XP30JQ-R03 XSNDHU-R04 XP81FE-R59 XO74GU-R69" at bounding box center [756, 266] width 1512 height 437
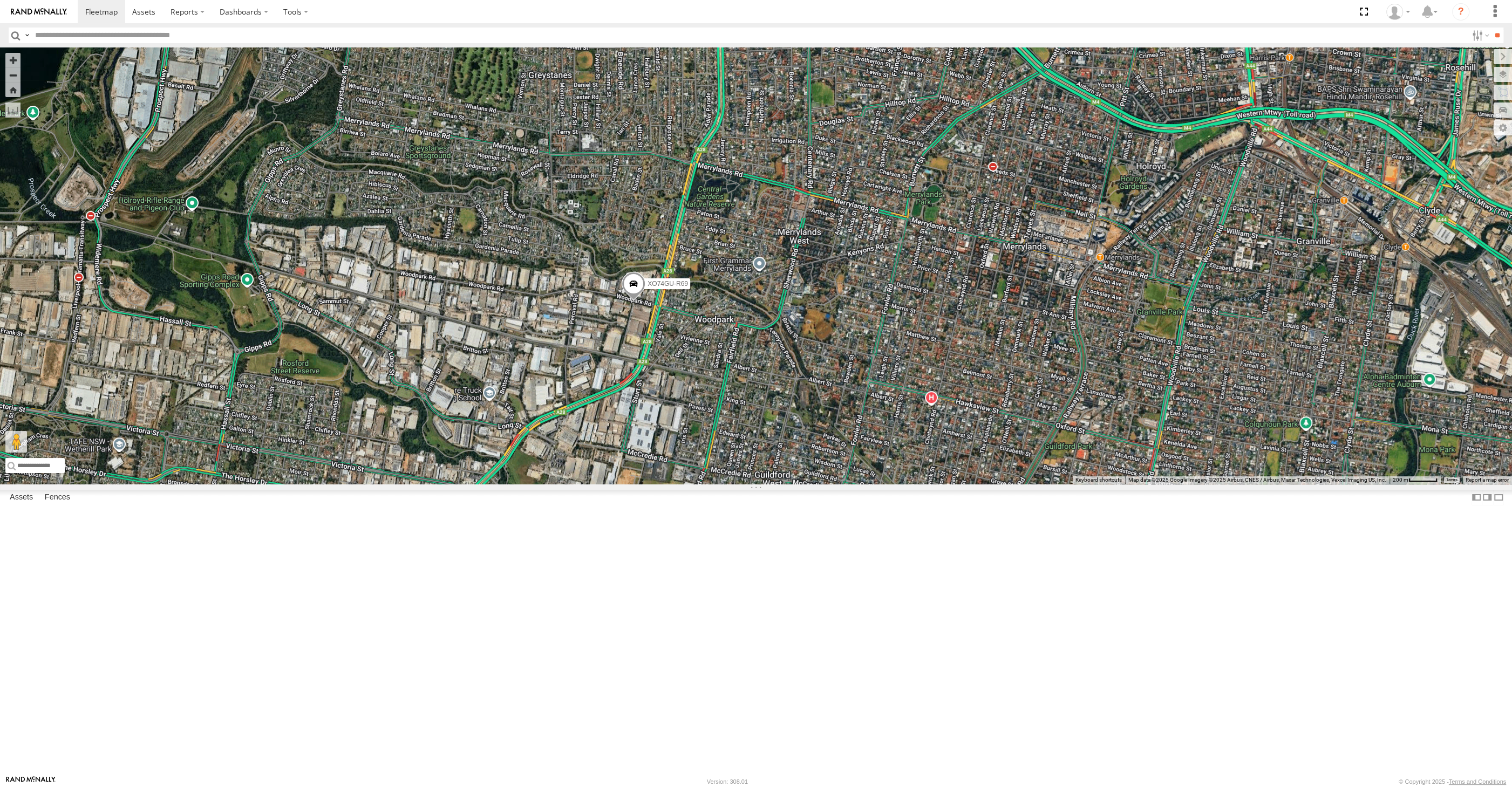
click at [690, 484] on div "XP30JQ-R03 XSNDHU-R04 XP81FE-R59 XO74GU-R69" at bounding box center [756, 266] width 1512 height 437
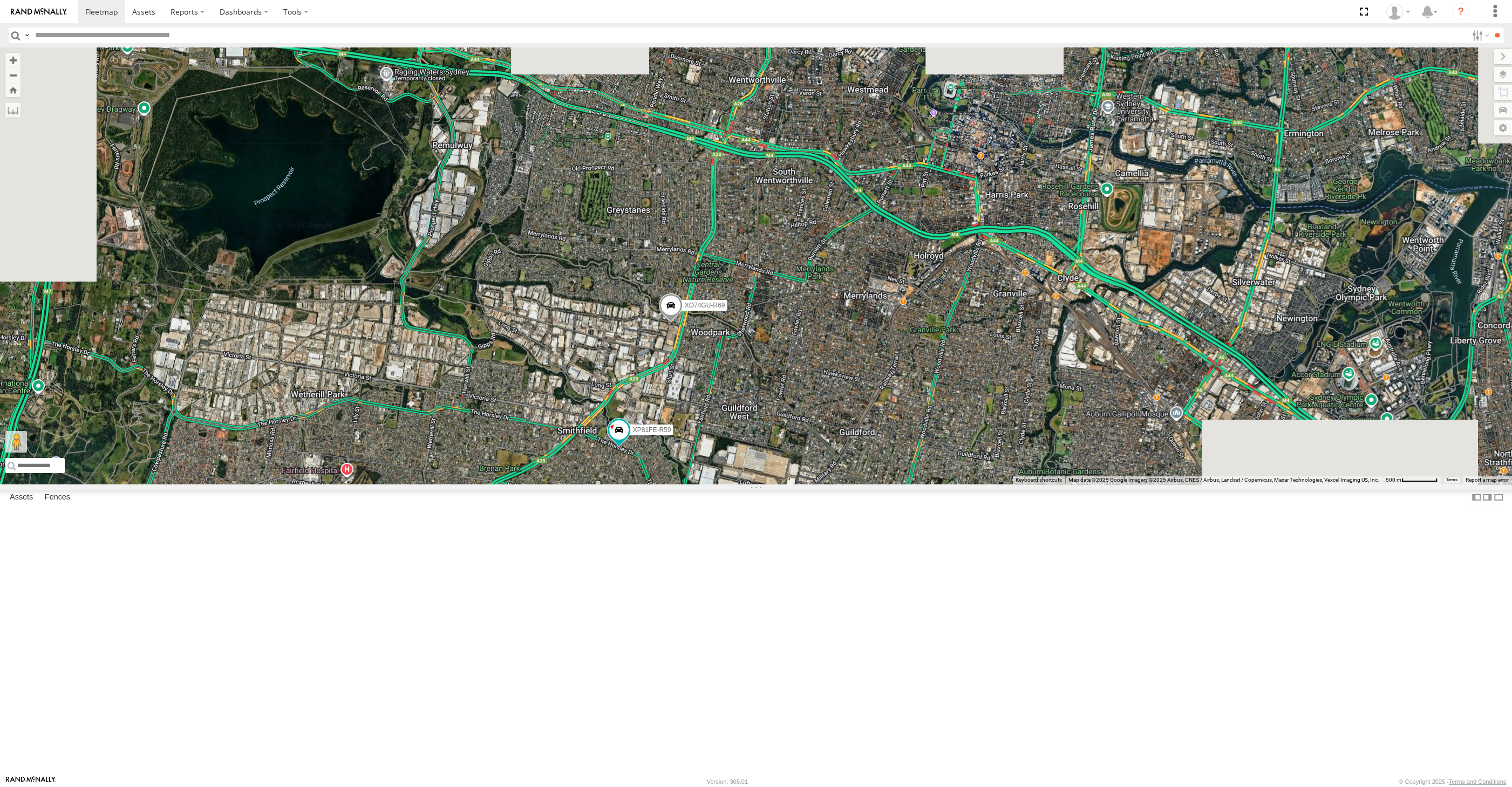
drag, startPoint x: 718, startPoint y: 562, endPoint x: 712, endPoint y: 538, distance: 24.7
click at [718, 484] on div "XP30JQ-R03 XSNDHU-R04 XP81FE-R59 XO74GU-R69" at bounding box center [756, 266] width 1512 height 437
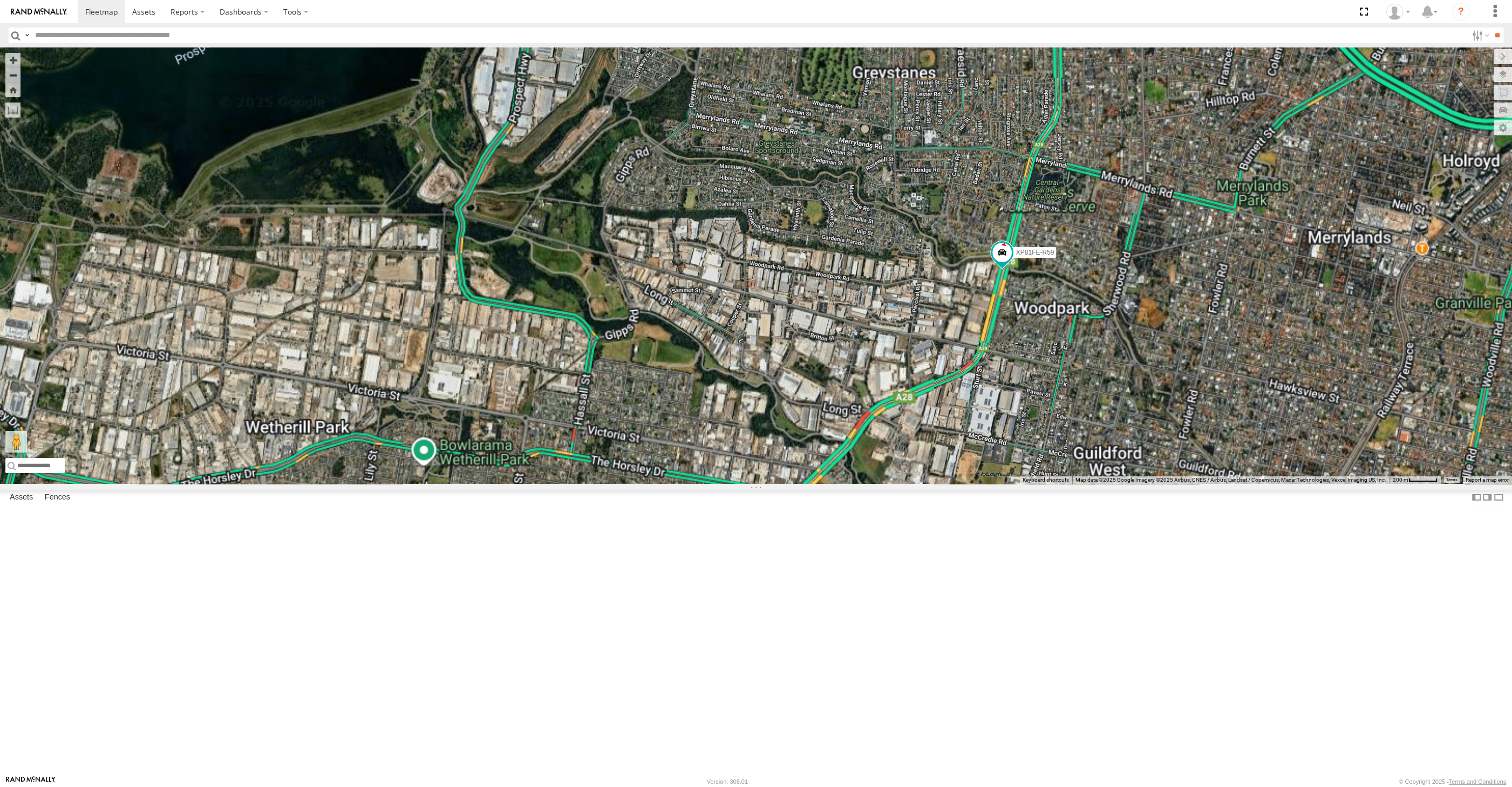
drag, startPoint x: 1069, startPoint y: 650, endPoint x: 1057, endPoint y: 614, distance: 37.9
click at [1064, 484] on div "XO74GU-R69 XP81FE-R59" at bounding box center [756, 266] width 1512 height 437
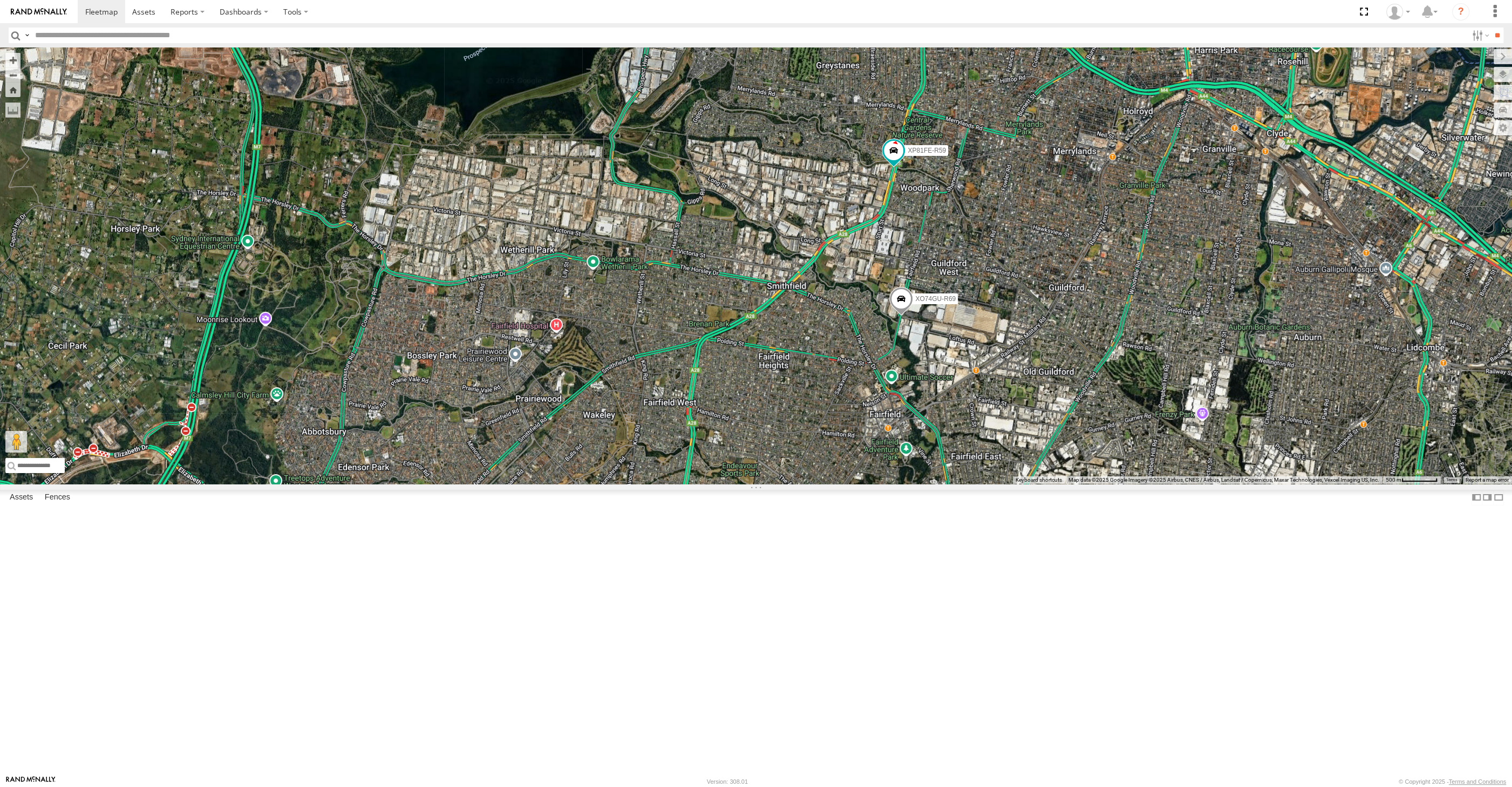
drag, startPoint x: 934, startPoint y: 494, endPoint x: 928, endPoint y: 487, distance: 9.2
click at [934, 484] on div "XO74GU-R69 XP81FE-R59 3" at bounding box center [756, 266] width 1512 height 437
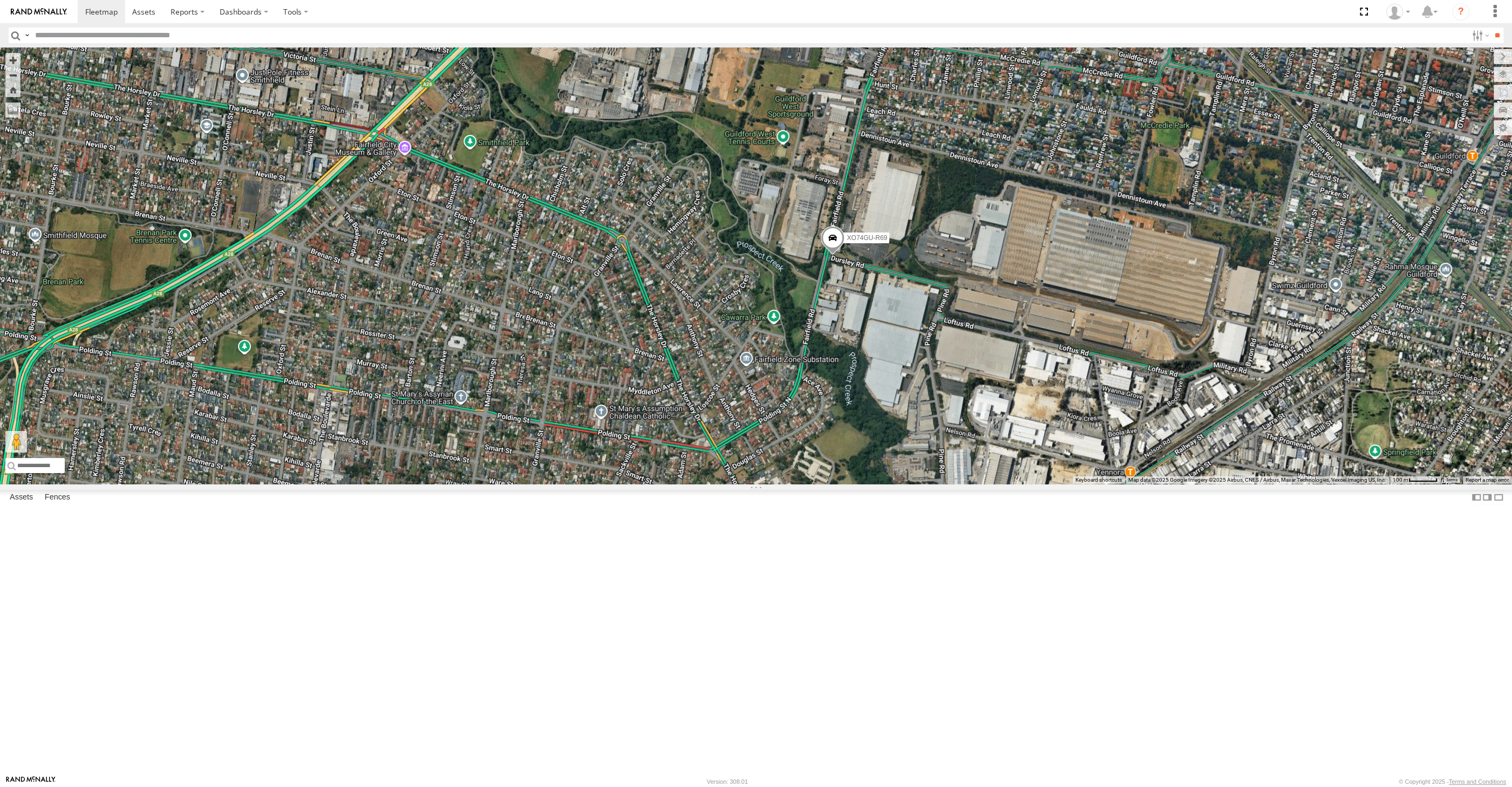
click at [826, 255] on span at bounding box center [832, 240] width 23 height 29
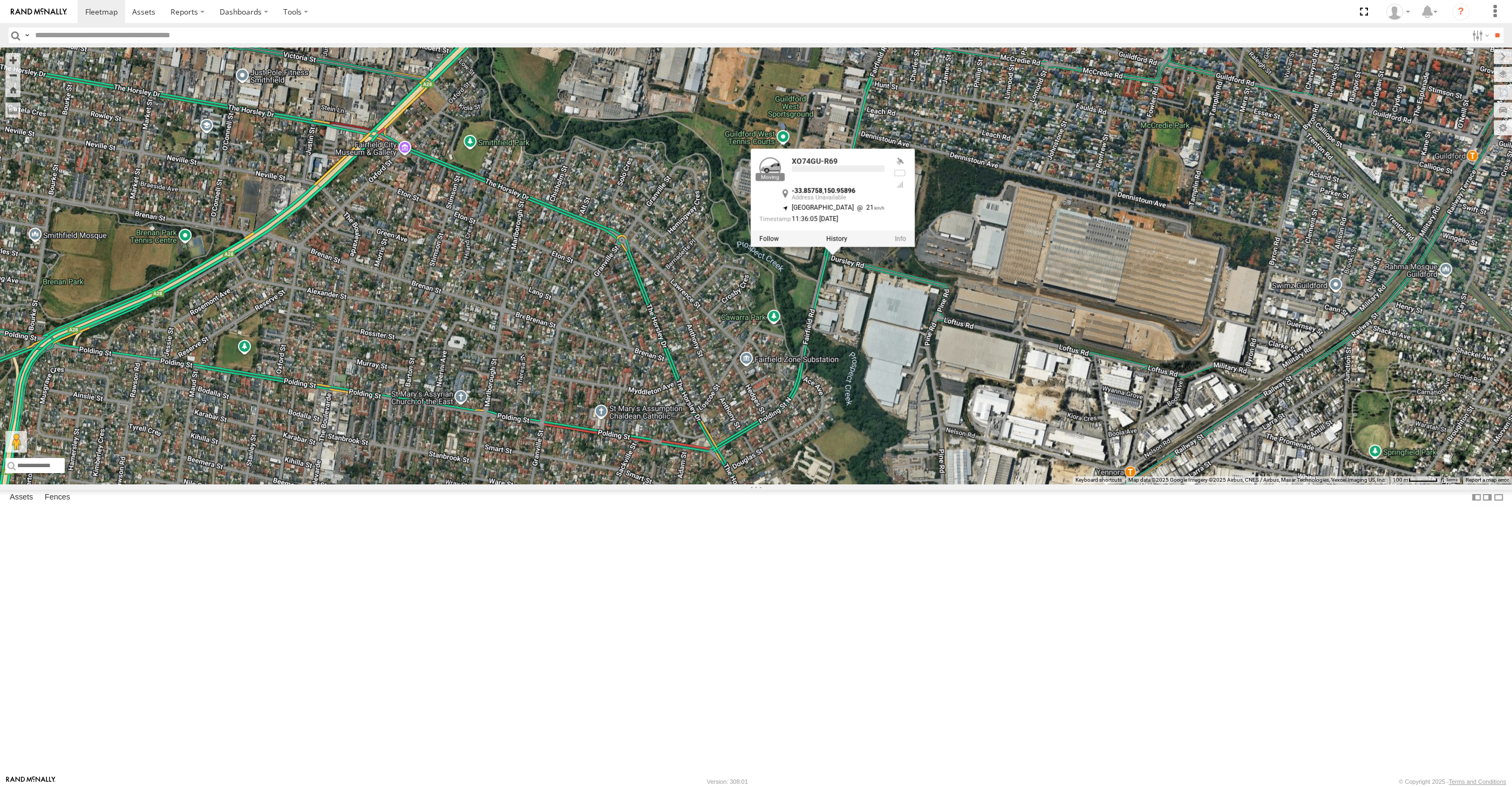
click at [873, 434] on div "XO74GU-R69 XP81FE-R59 XO74GU-R69 -33.85758 , 150.95896 [GEOGRAPHIC_DATA] 21 11:…" at bounding box center [756, 266] width 1512 height 437
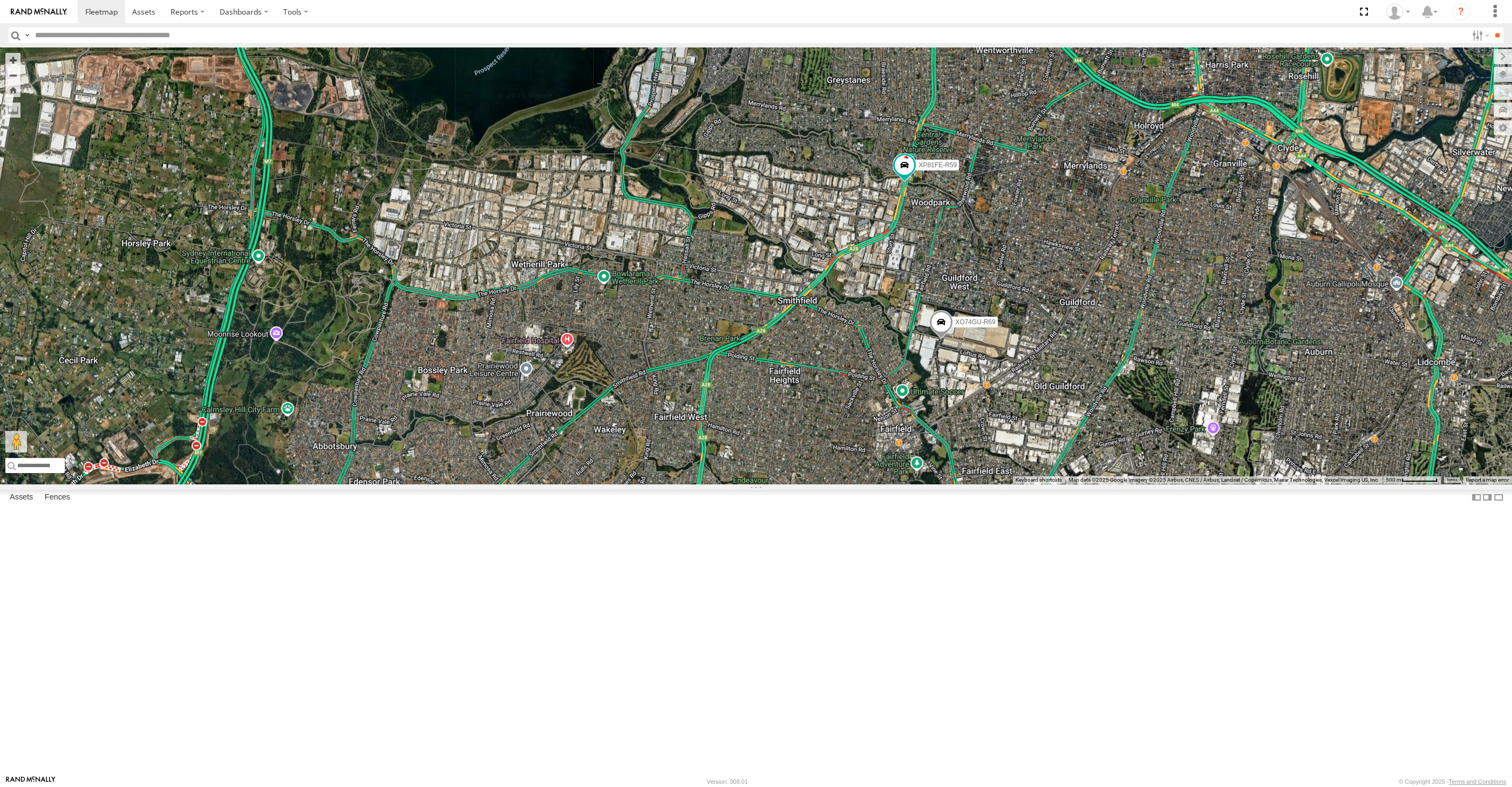
click at [1069, 484] on div "XO74GU-R69 XP81FE-R59 3" at bounding box center [756, 266] width 1512 height 437
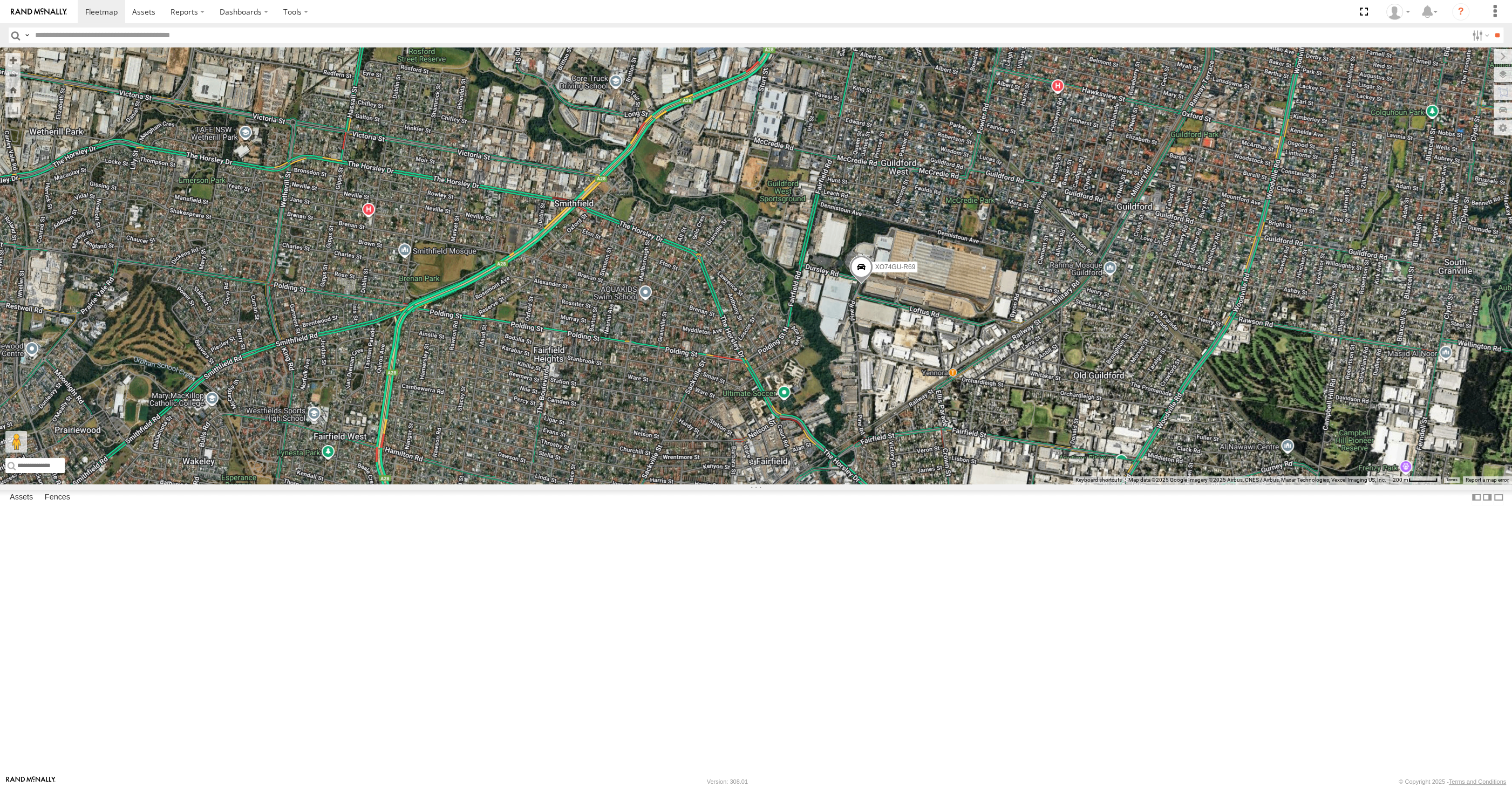
click at [951, 480] on div "XO74GU-R69 XP81FE-R59" at bounding box center [756, 266] width 1512 height 437
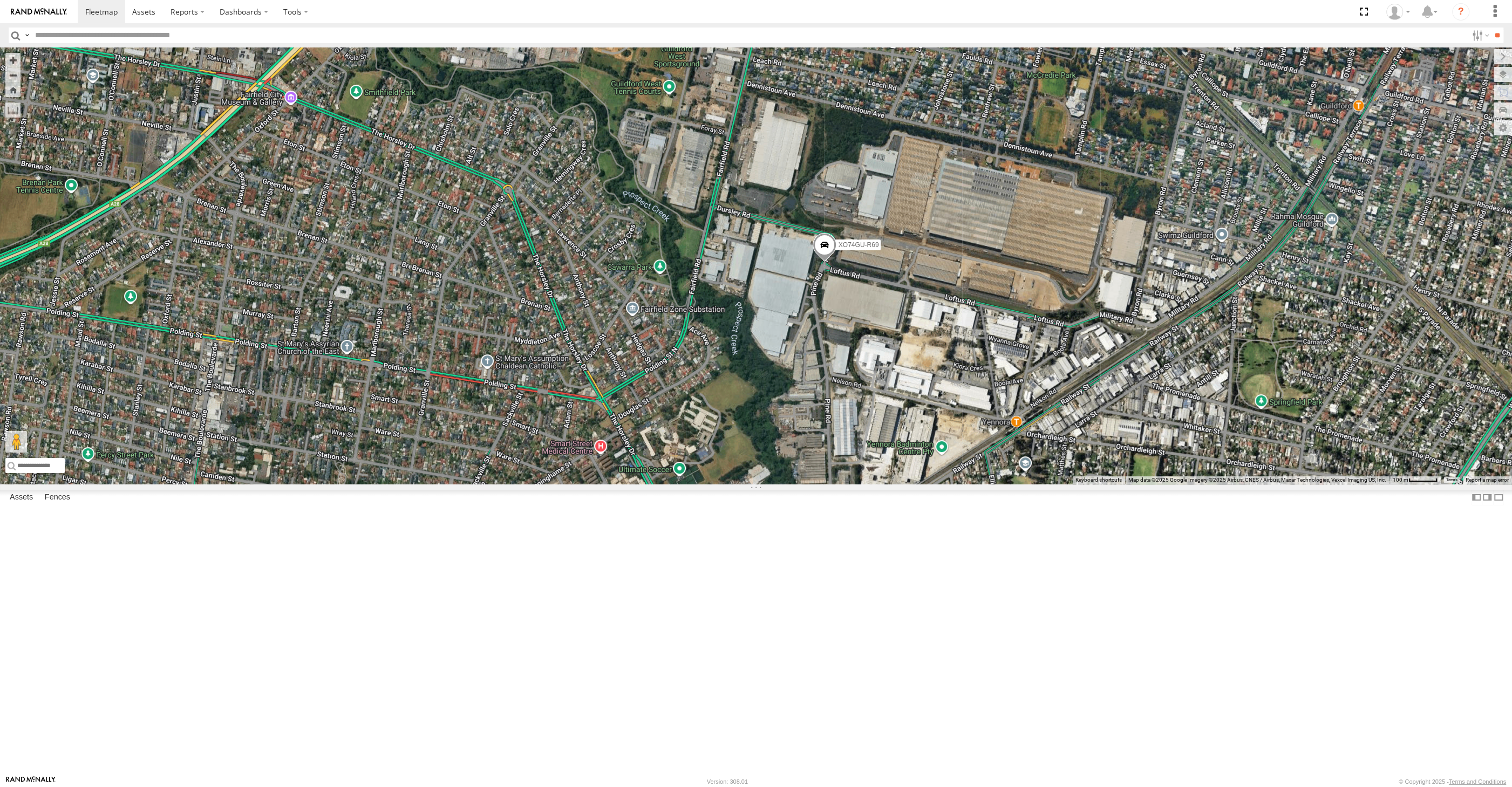
drag, startPoint x: 920, startPoint y: 548, endPoint x: 919, endPoint y: 539, distance: 9.1
click at [919, 484] on div "XO74GU-R69 XP81FE-R59" at bounding box center [756, 266] width 1512 height 437
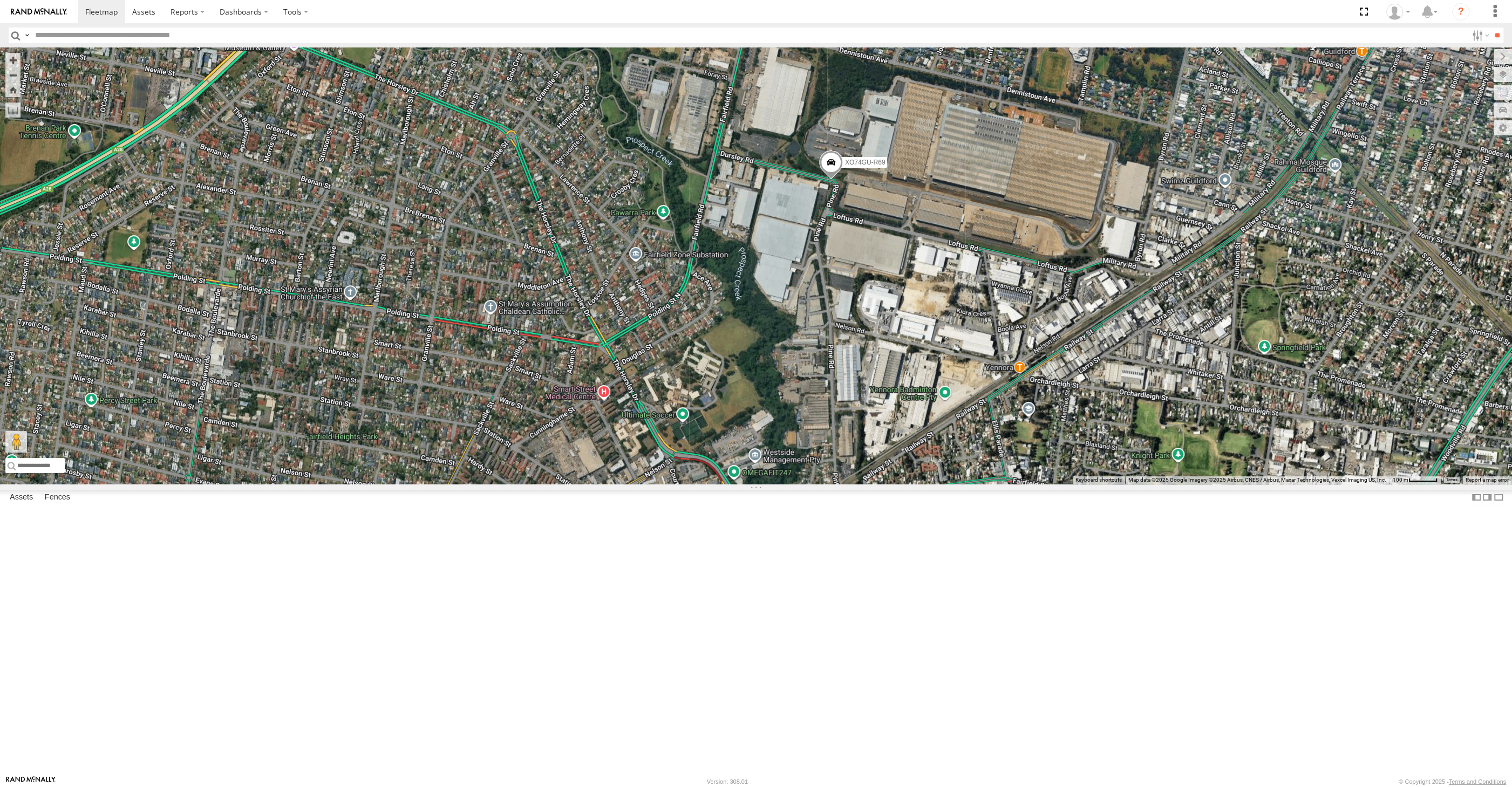
drag, startPoint x: 919, startPoint y: 523, endPoint x: 945, endPoint y: 552, distance: 38.9
click at [946, 484] on div "XO74GU-R69 XP81FE-R59" at bounding box center [756, 266] width 1512 height 437
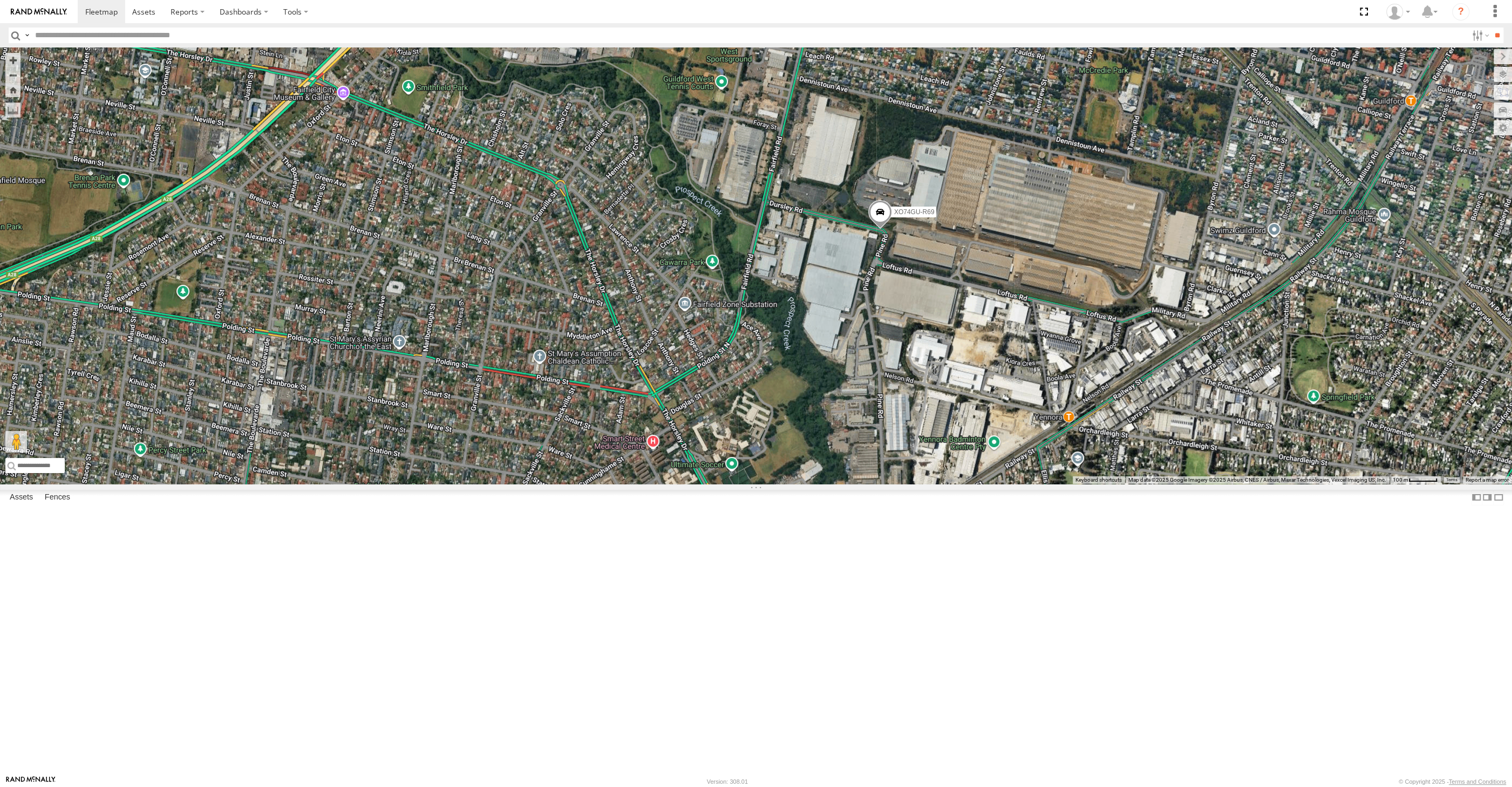
drag, startPoint x: 971, startPoint y: 515, endPoint x: 980, endPoint y: 519, distance: 9.8
click at [980, 484] on div "XO74GU-R69 XP81FE-R59" at bounding box center [756, 266] width 1512 height 437
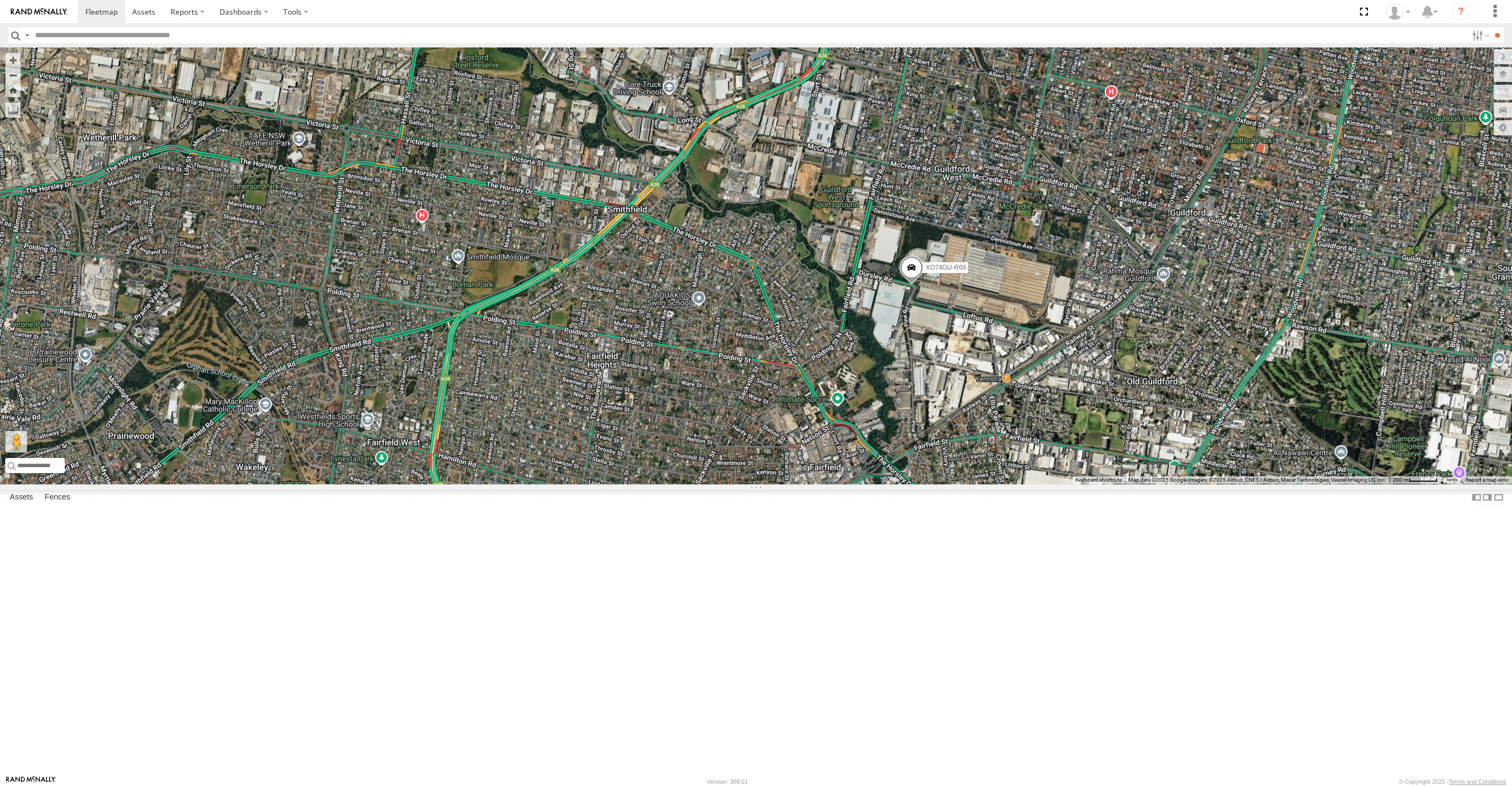
drag, startPoint x: 1023, startPoint y: 525, endPoint x: 986, endPoint y: 470, distance: 66.3
click at [990, 458] on div "XO74GU-R69 XP81FE-R59" at bounding box center [756, 266] width 1512 height 437
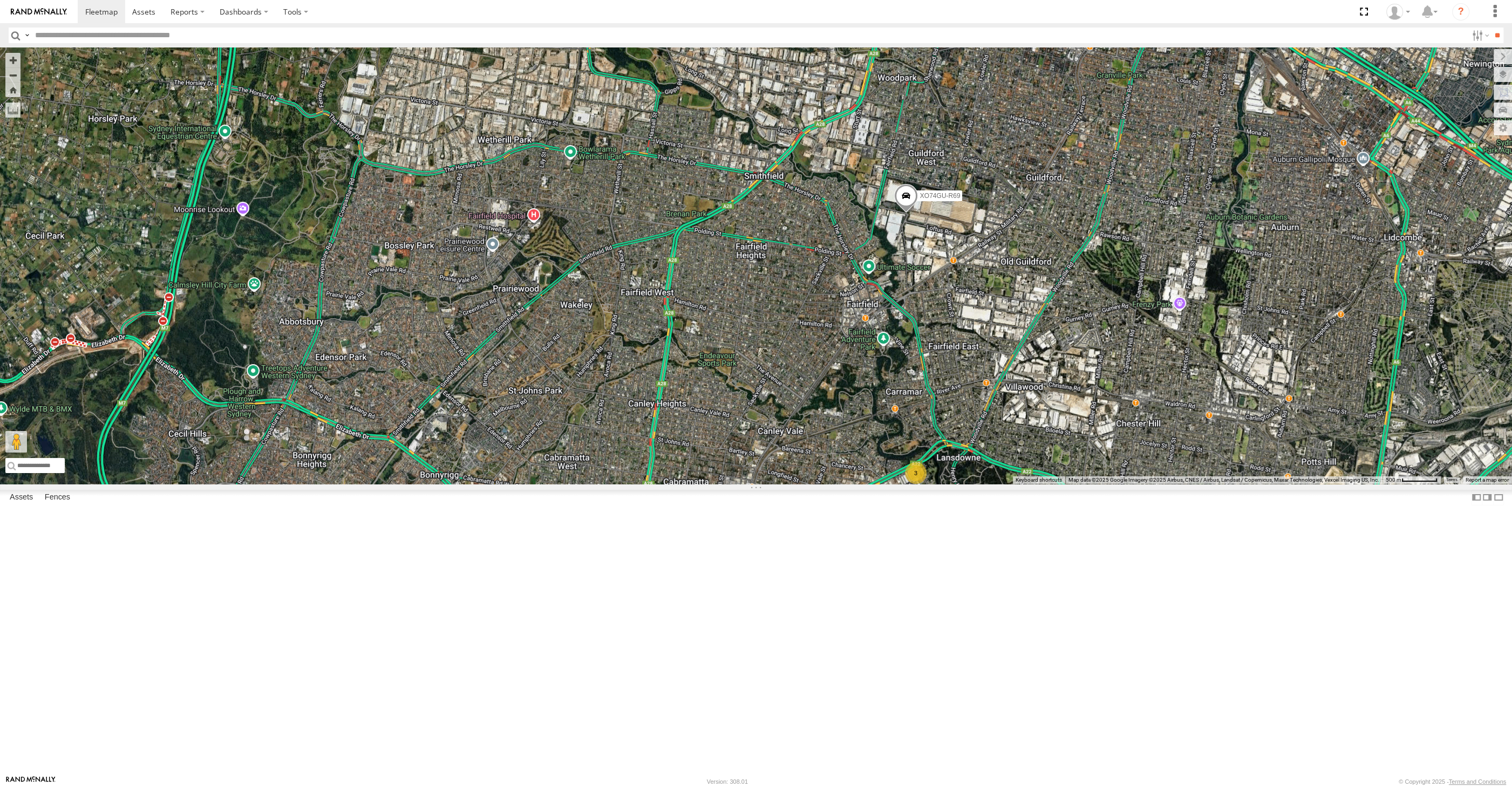
drag, startPoint x: 1081, startPoint y: 512, endPoint x: 1080, endPoint y: 479, distance: 33.0
click at [1082, 484] on div "XO74GU-R69 XP81FE-R59 3" at bounding box center [756, 266] width 1512 height 437
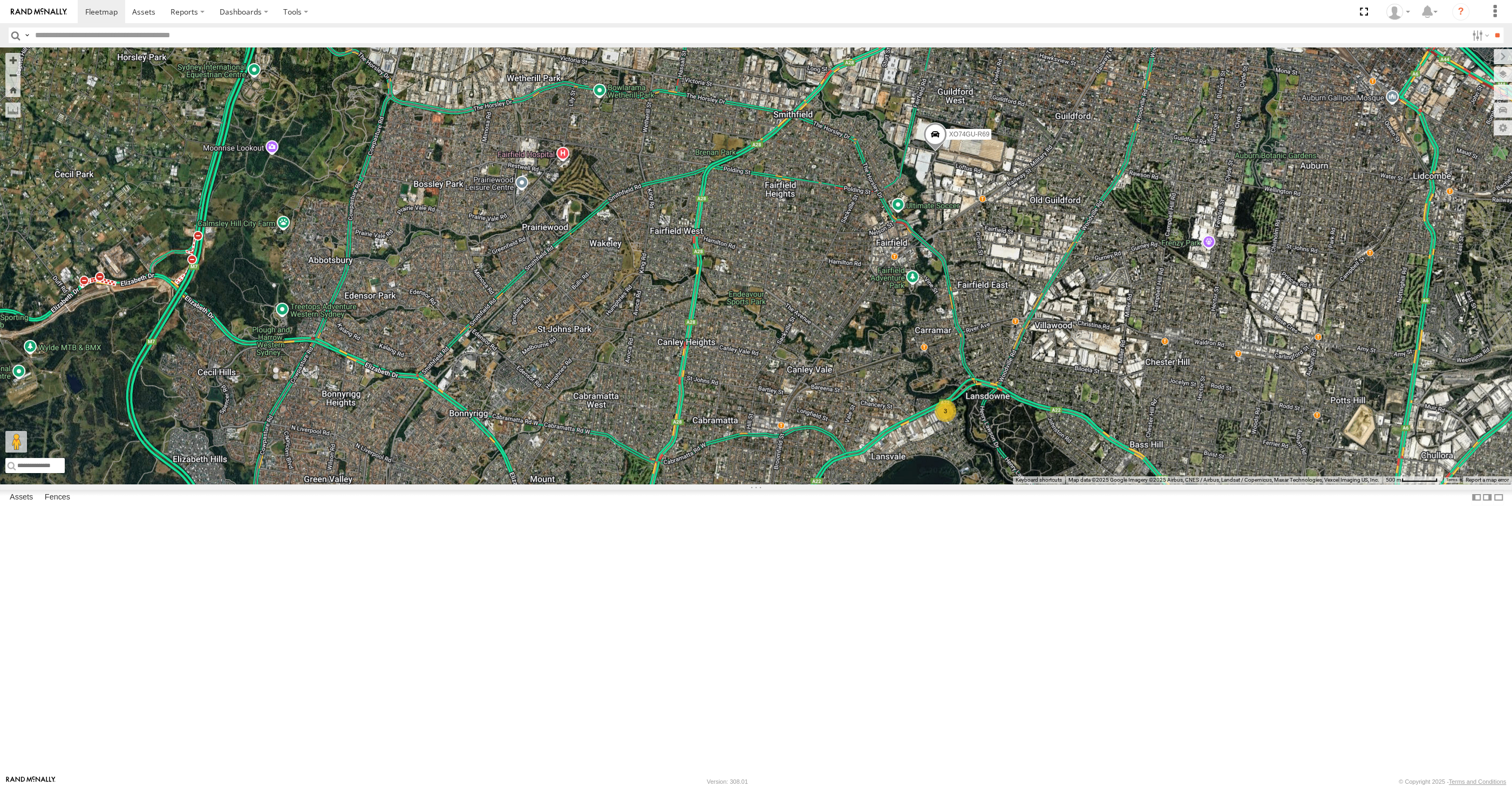
click at [932, 151] on span at bounding box center [935, 137] width 23 height 29
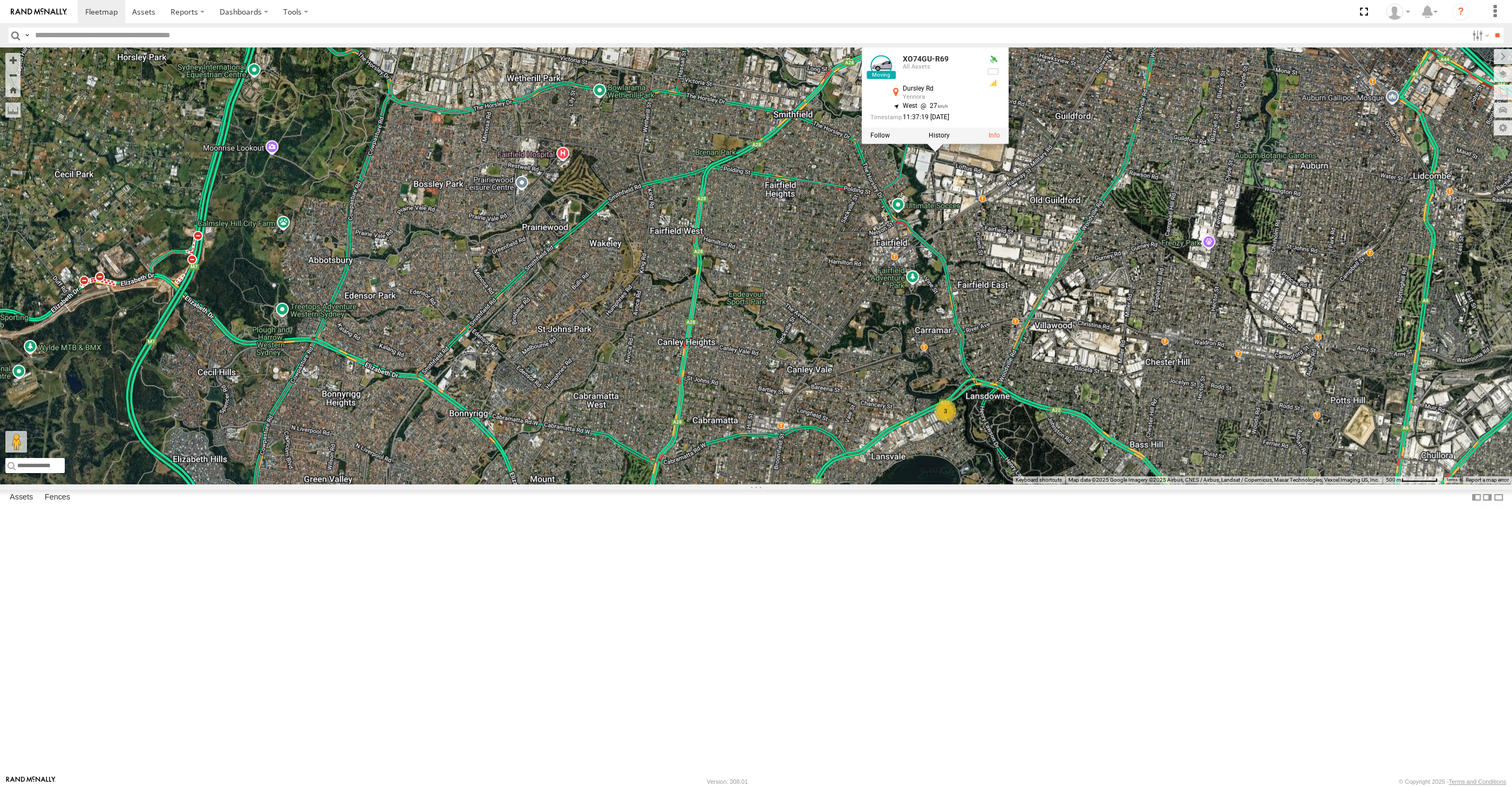
click at [980, 336] on div "XP81FE-R59 XO74GU-R69 3 XO74GU-R69 All Assets Dursley Rd Yennora -33.85854 , 15…" at bounding box center [756, 266] width 1512 height 437
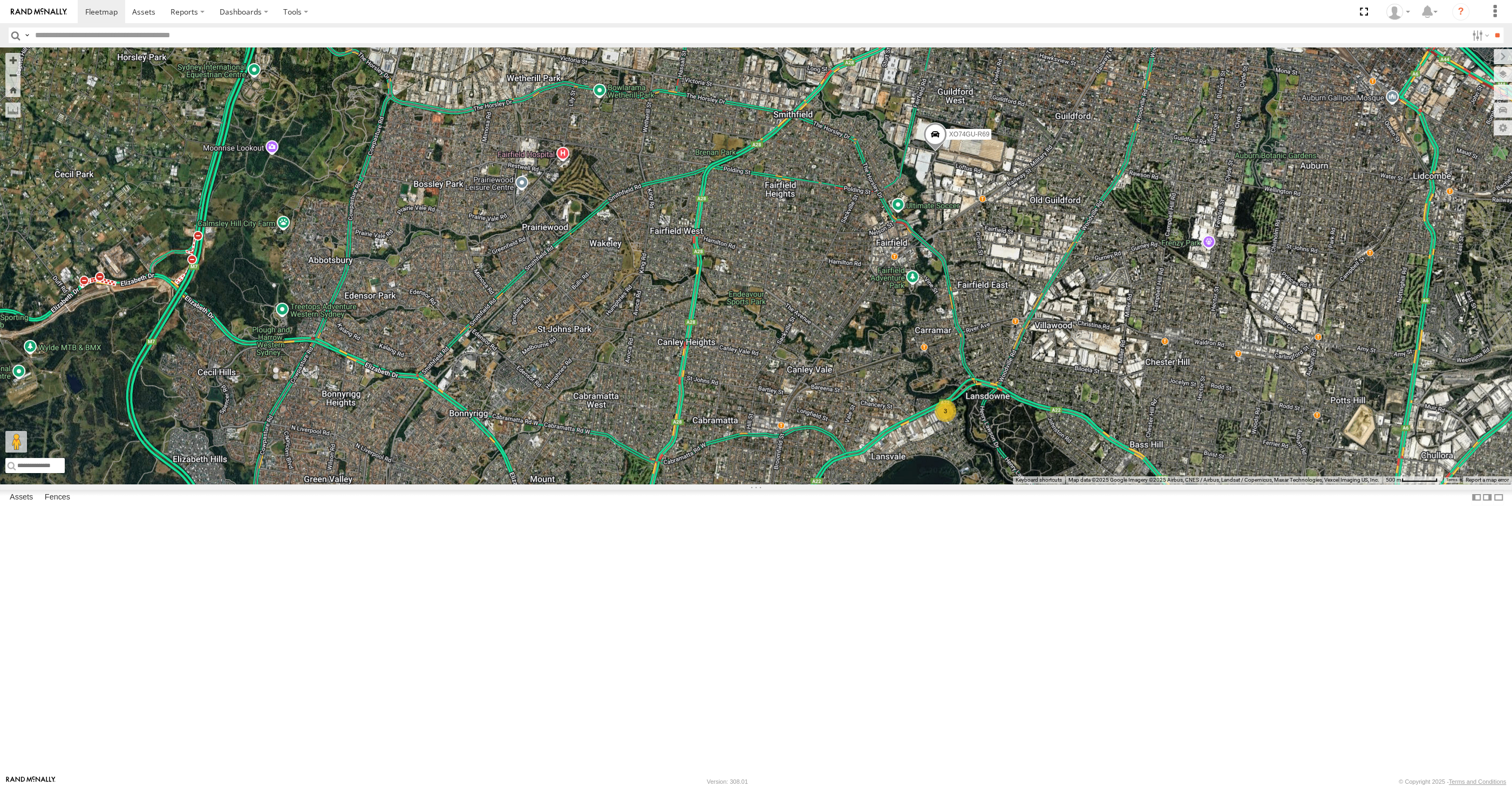
drag, startPoint x: 984, startPoint y: 409, endPoint x: 990, endPoint y: 393, distance: 17.1
click at [990, 396] on div "XP81FE-R59 XO74GU-R69 3" at bounding box center [756, 266] width 1512 height 437
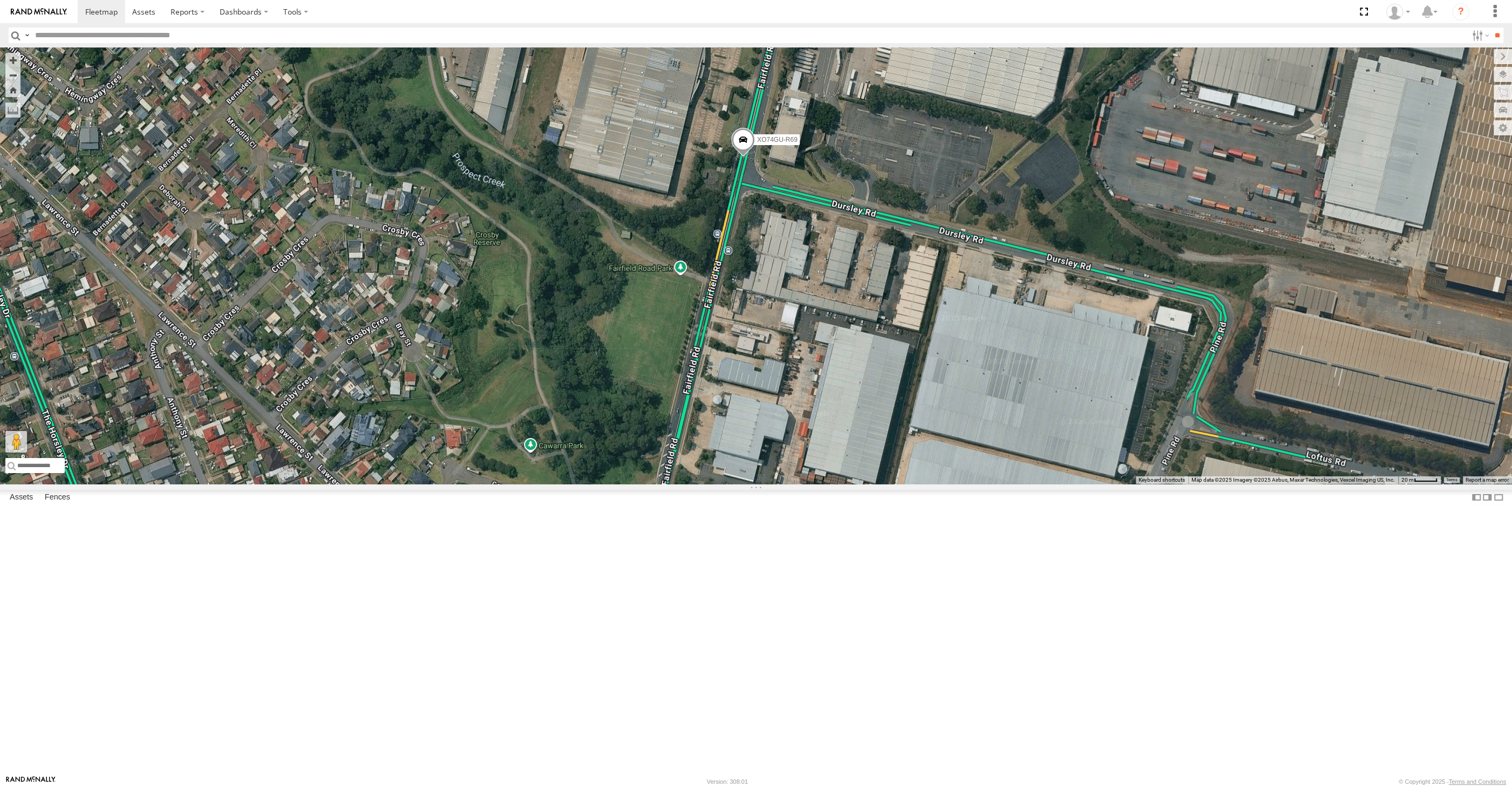
click at [740, 157] on span at bounding box center [743, 143] width 23 height 29
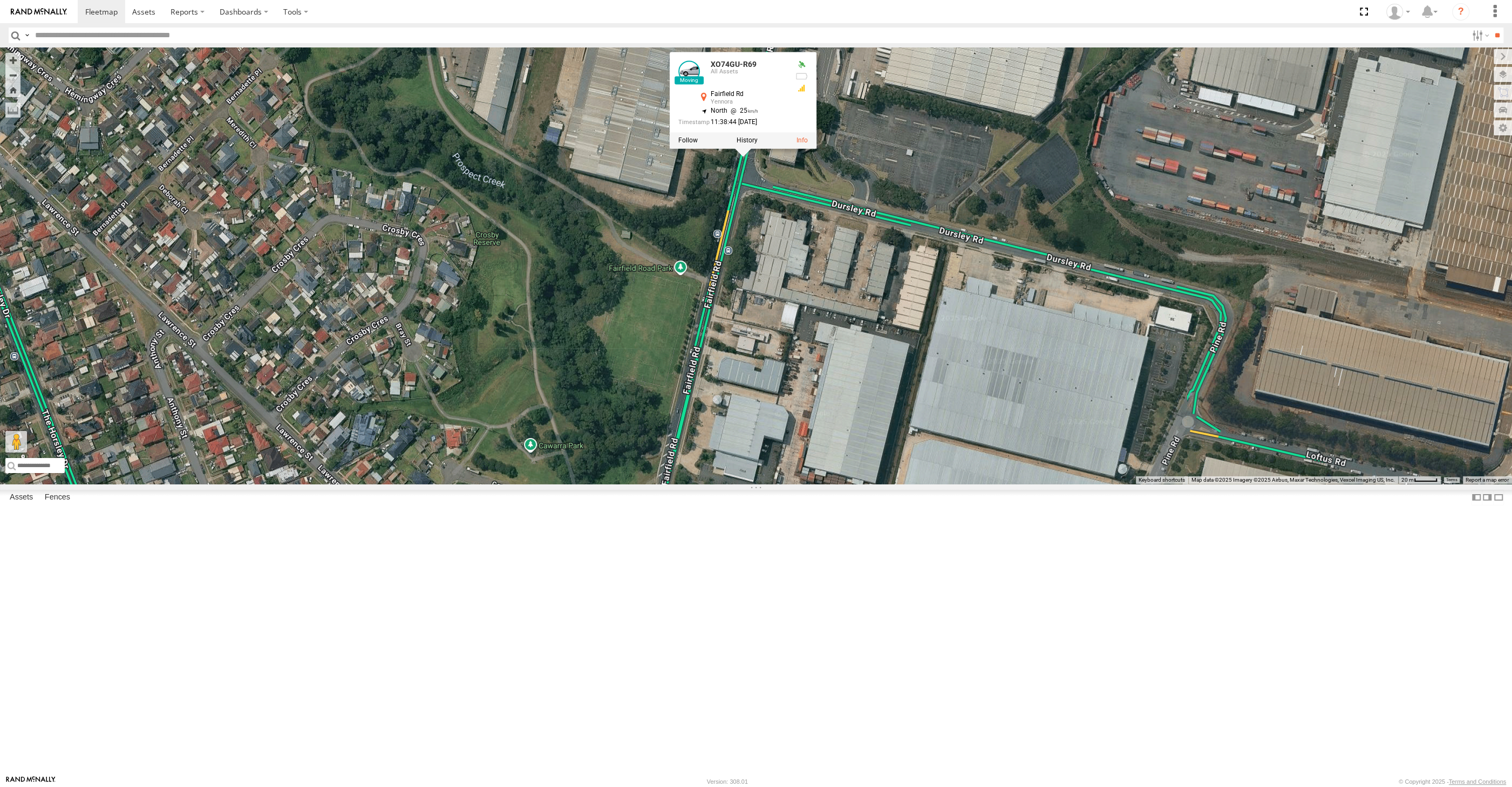
click at [797, 351] on div "XP81FE-R59 XO74GU-R69 XO74GU-R69 All Assets [GEOGRAPHIC_DATA] -33.85743 , 150.9…" at bounding box center [756, 266] width 1512 height 437
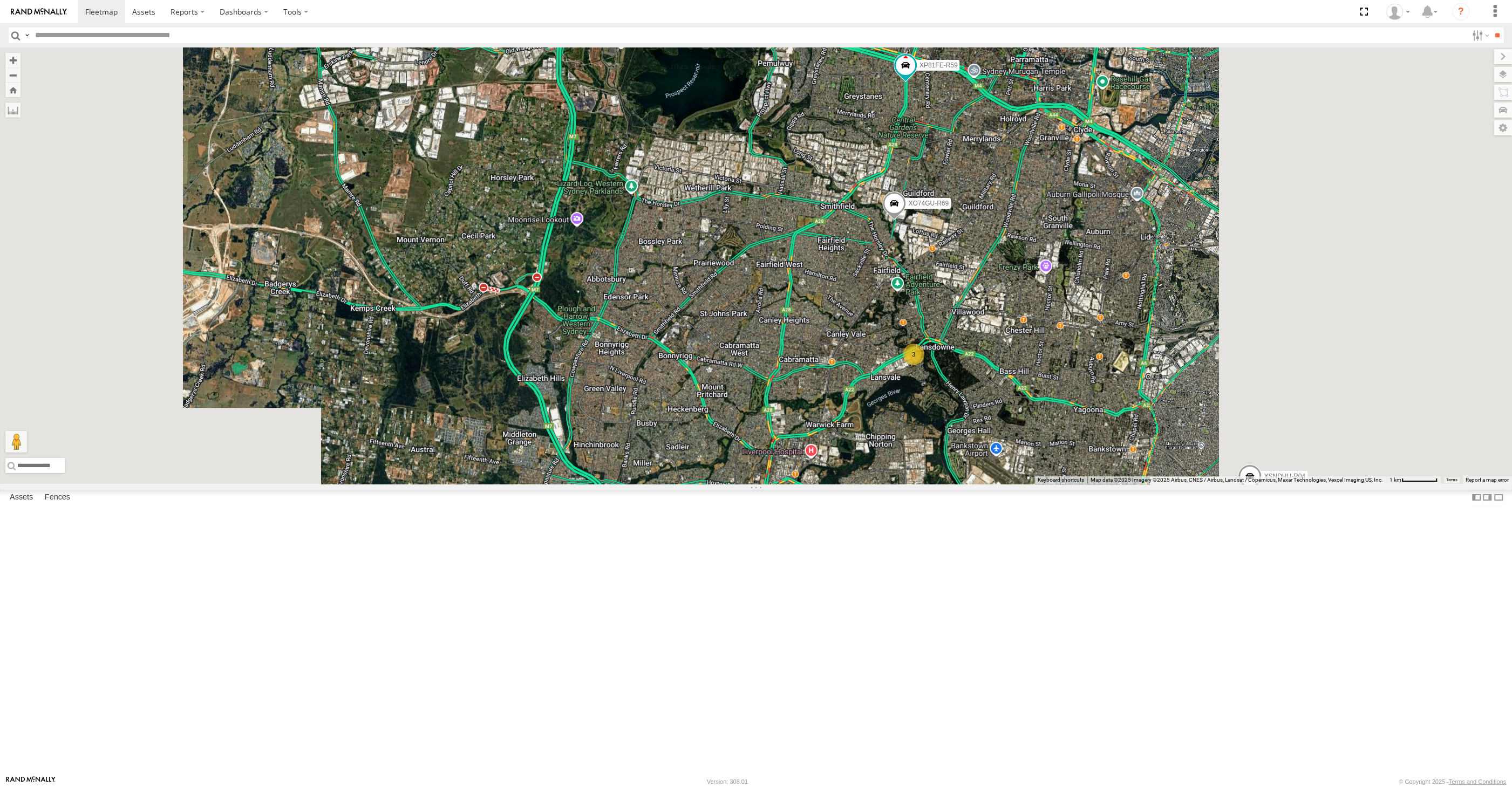
drag, startPoint x: 1018, startPoint y: 485, endPoint x: 982, endPoint y: 428, distance: 67.4
click at [994, 445] on div "XP81FE-R59 XO74GU-R69 XSNDHU-R04 3" at bounding box center [756, 266] width 1512 height 437
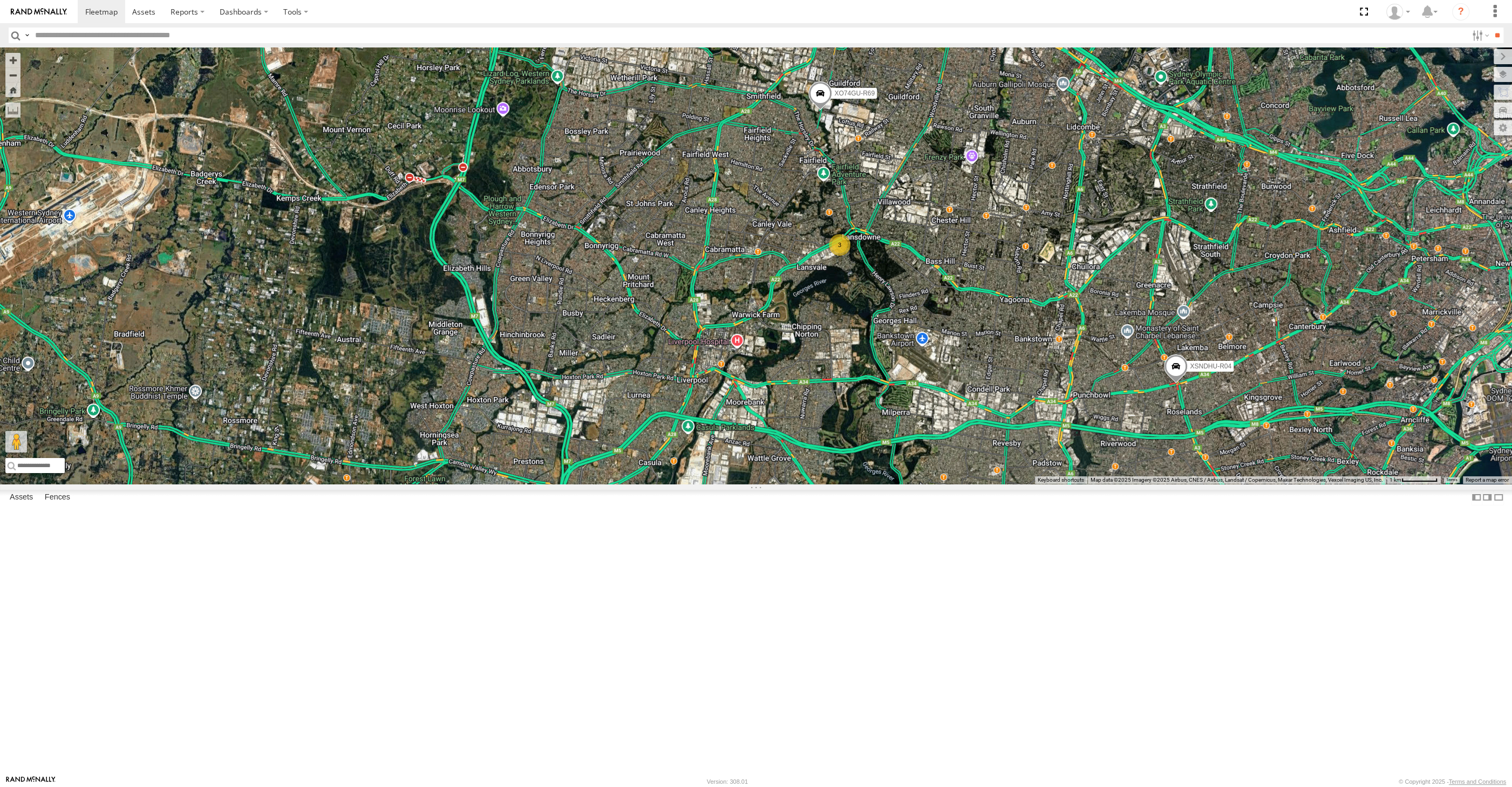
drag, startPoint x: 1008, startPoint y: 487, endPoint x: 996, endPoint y: 485, distance: 12.2
click at [996, 484] on div "XP81FE-R59 XO74GU-R69 XSNDHU-R04 3" at bounding box center [756, 266] width 1512 height 437
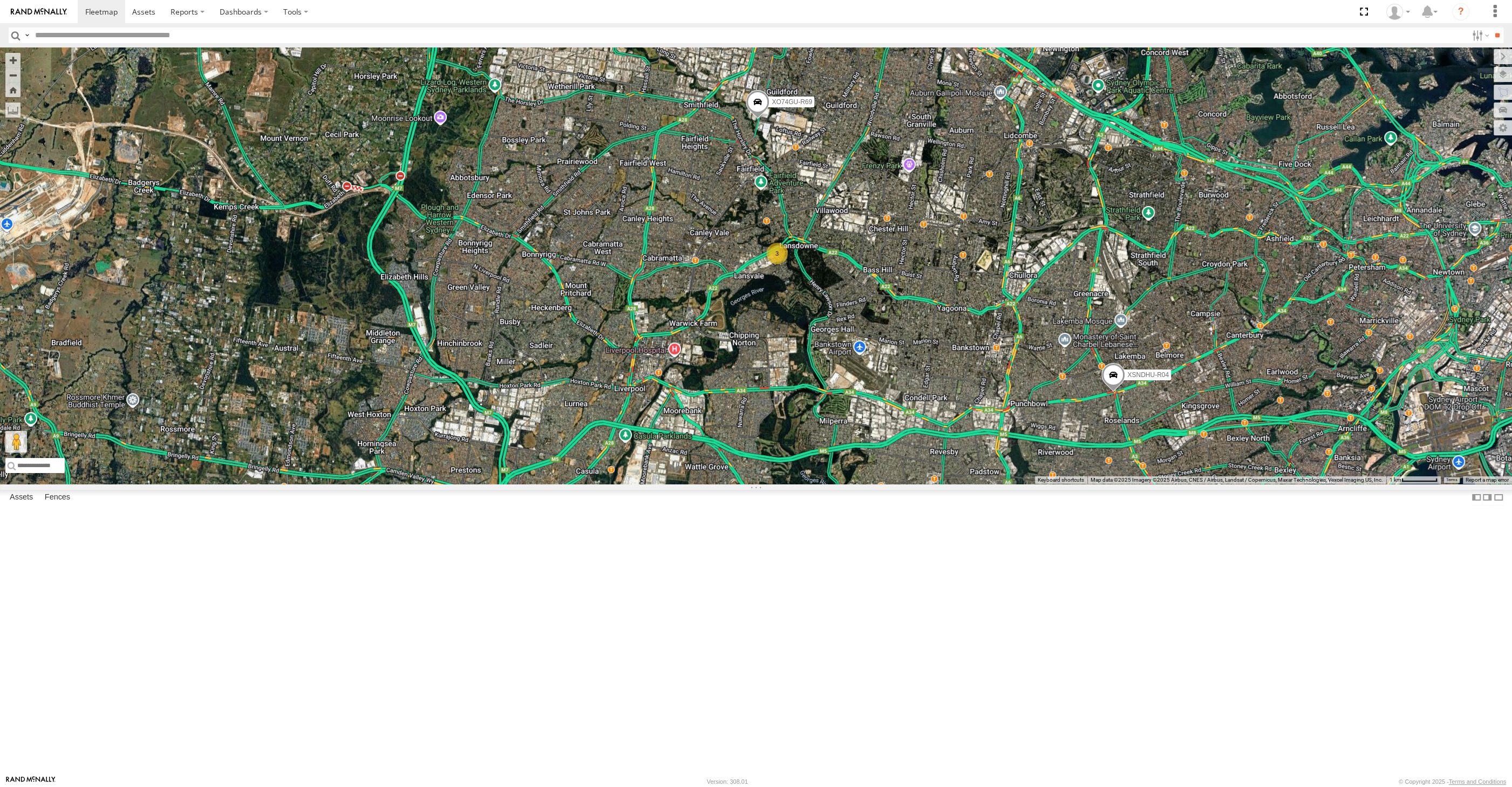
drag, startPoint x: 964, startPoint y: 545, endPoint x: 955, endPoint y: 541, distance: 9.8
click at [955, 484] on div "XP81FE-R59 XO74GU-R69 XSNDHU-R04 3" at bounding box center [756, 266] width 1512 height 437
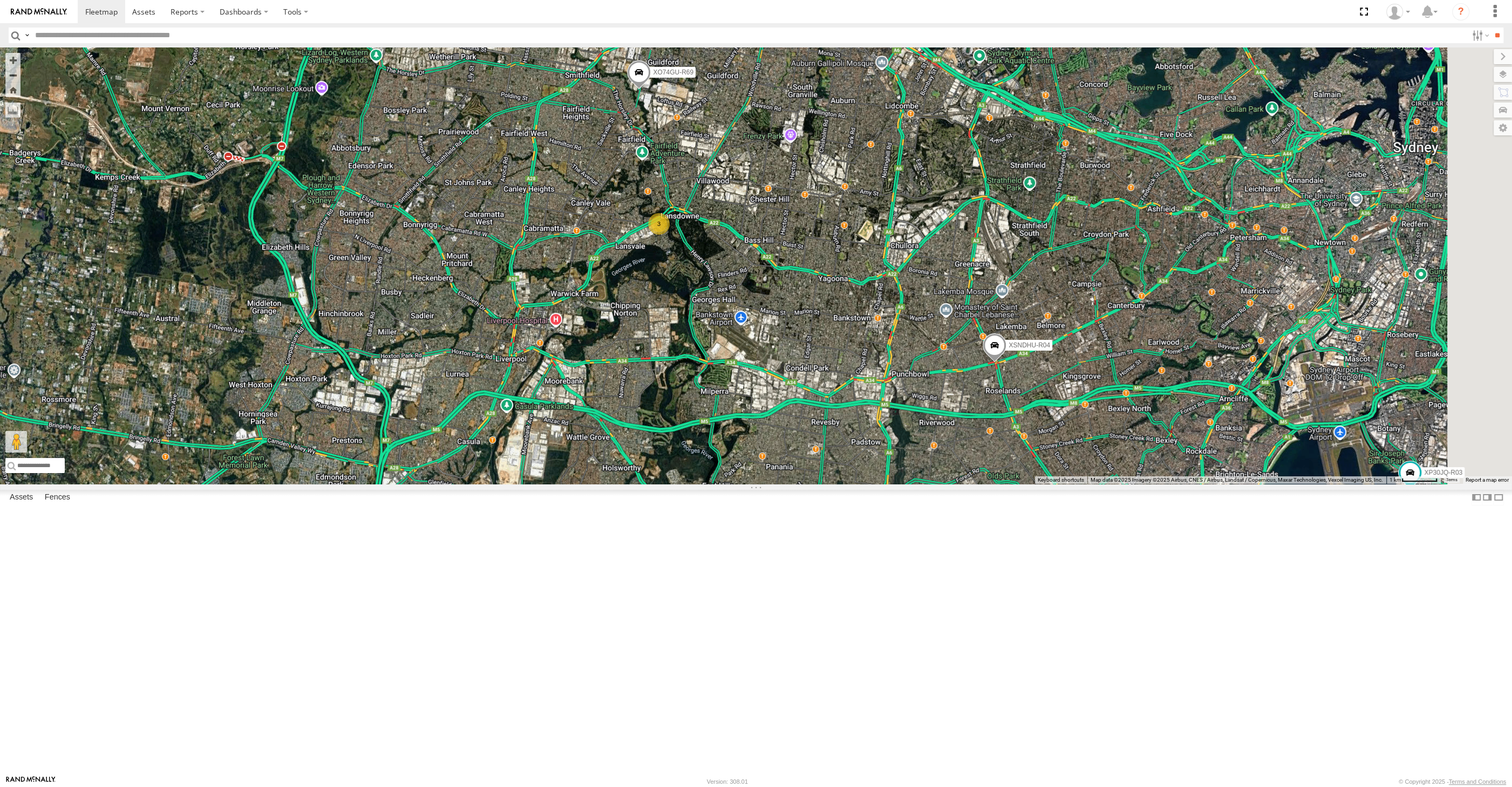
drag, startPoint x: 1254, startPoint y: 635, endPoint x: 1147, endPoint y: 614, distance: 109.0
click at [1148, 484] on div "XP81FE-R59 XO74GU-R69 XSNDHU-R04 3 XP30JQ-R03" at bounding box center [756, 266] width 1512 height 437
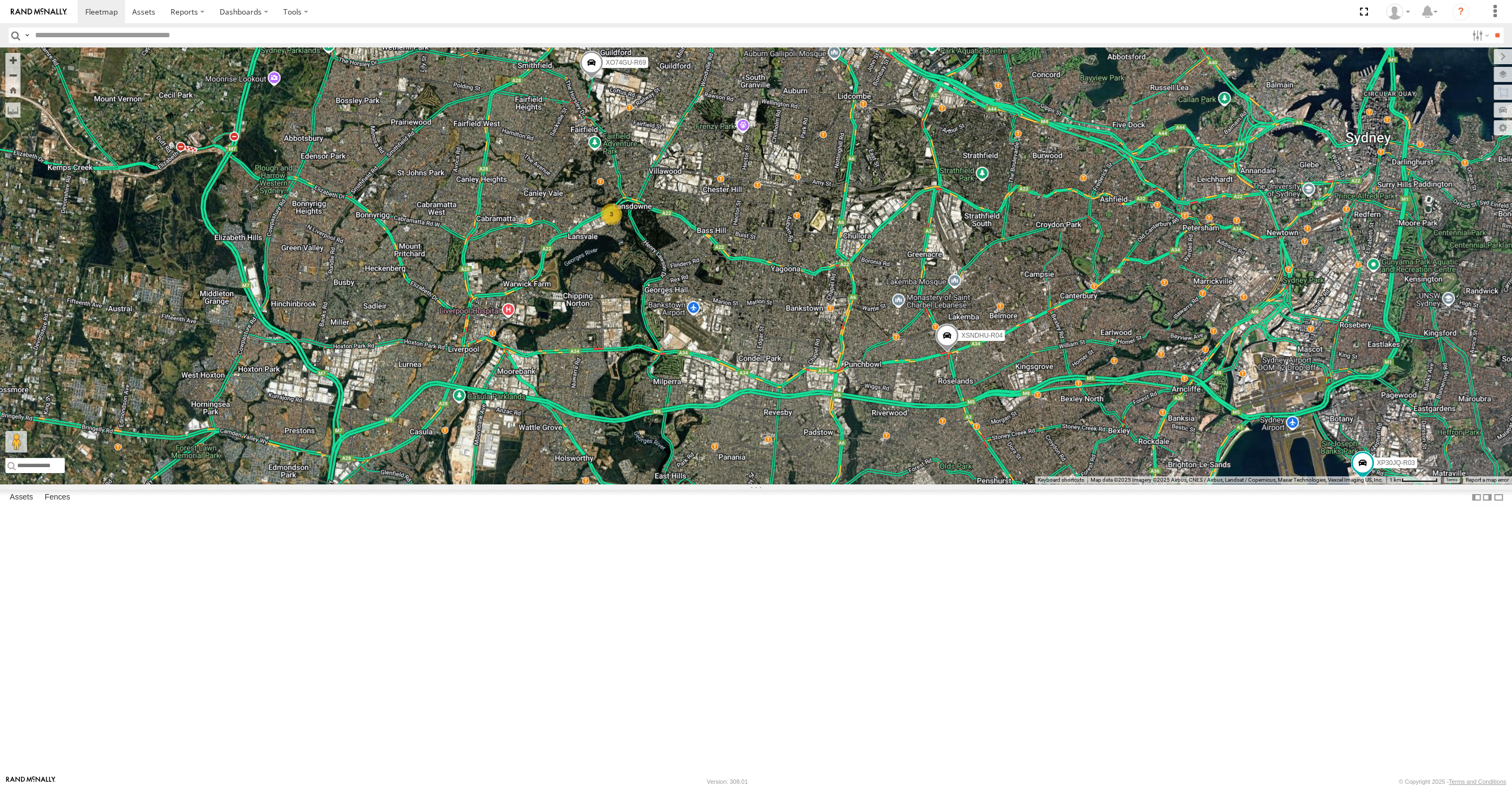
drag, startPoint x: 1142, startPoint y: 619, endPoint x: 1112, endPoint y: 601, distance: 35.0
click at [1122, 484] on div "XP81FE-R59 XO74GU-R69 XSNDHU-R04 3 XP30JQ-R03" at bounding box center [756, 266] width 1512 height 437
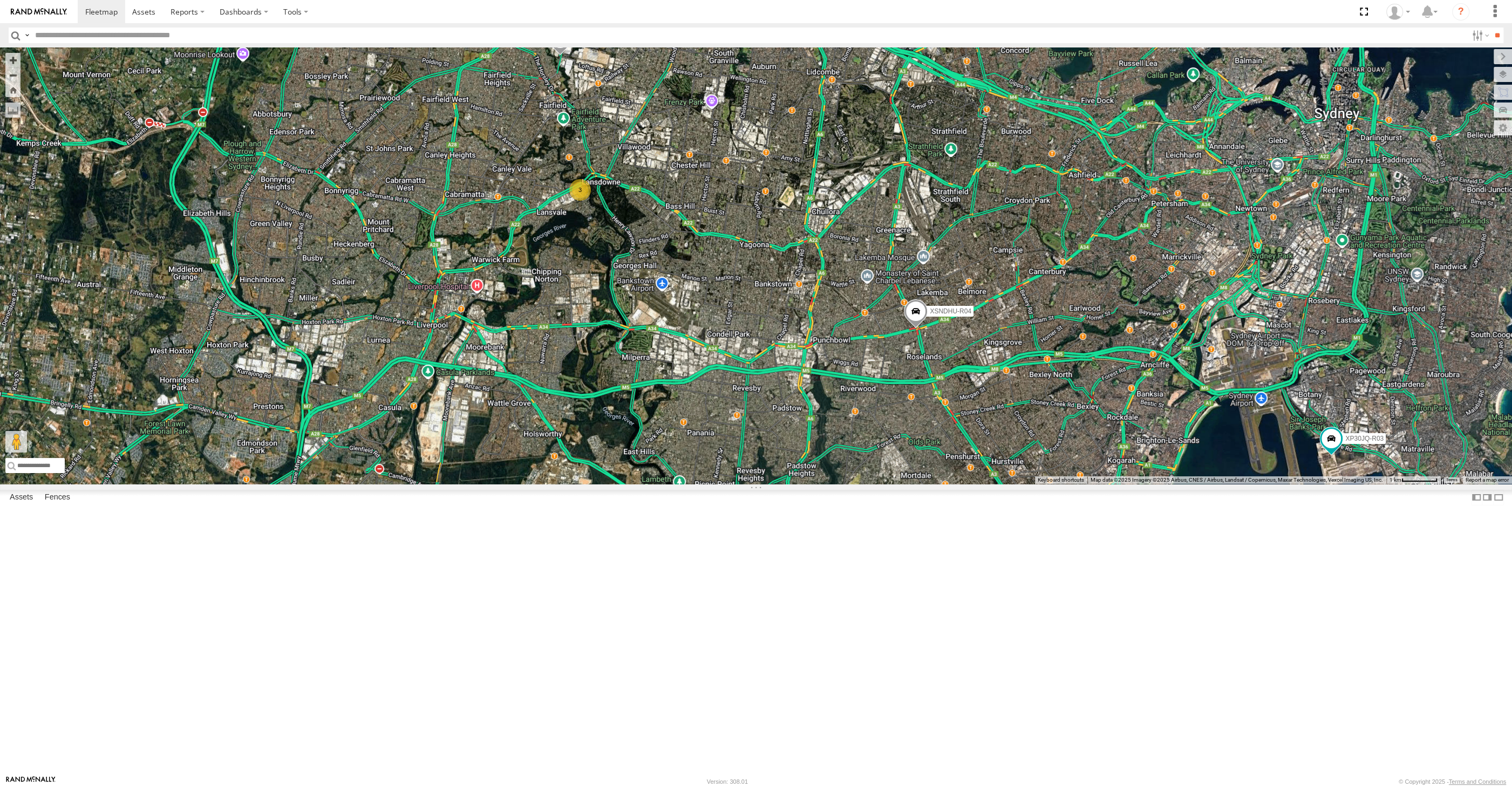
drag, startPoint x: 1111, startPoint y: 610, endPoint x: 1116, endPoint y: 604, distance: 7.8
click at [1116, 484] on div "XP81FE-R59 XO74GU-R69 XSNDHU-R04 3 XP30JQ-R03" at bounding box center [756, 266] width 1512 height 437
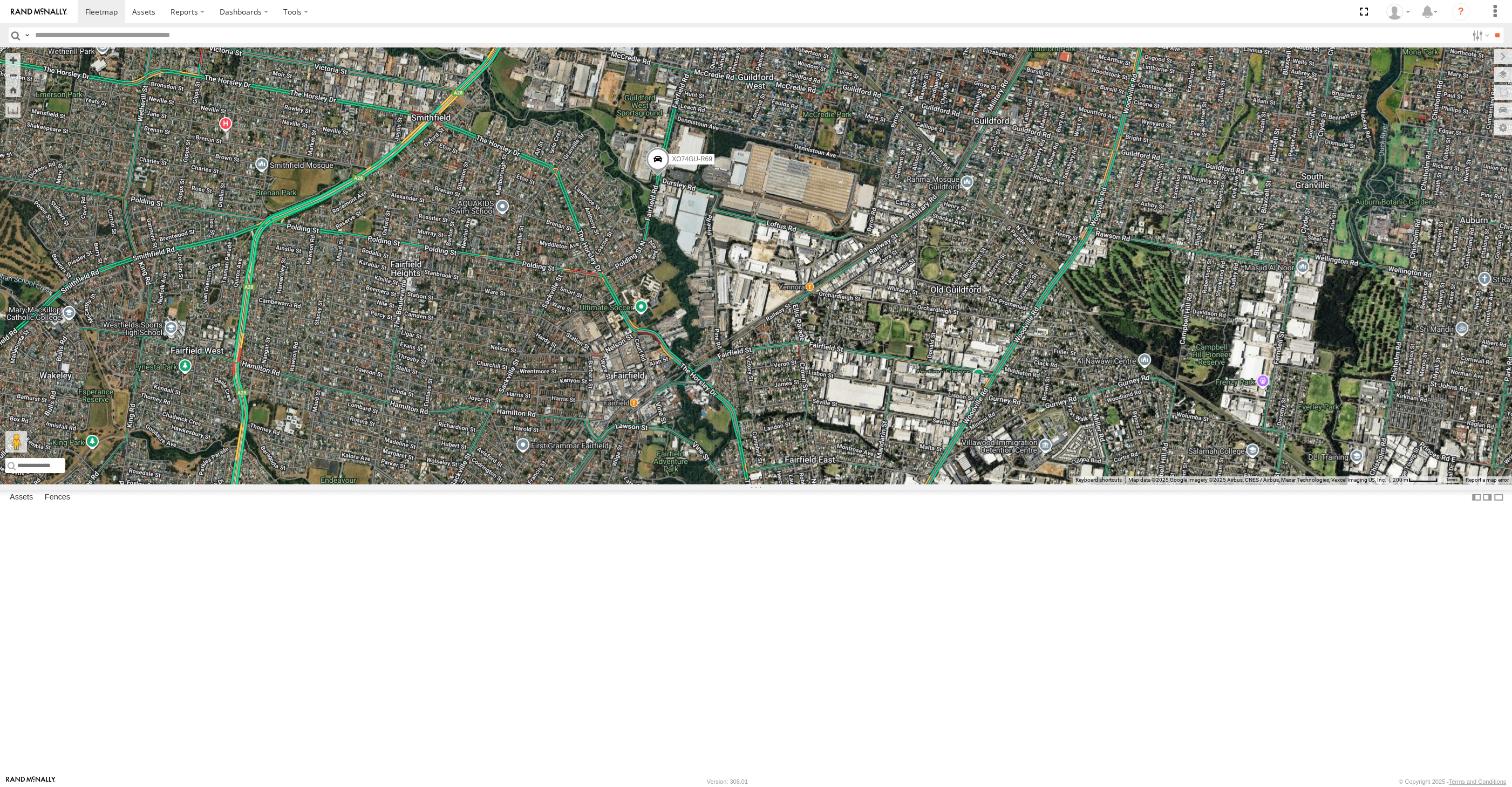
click at [652, 176] on span at bounding box center [657, 161] width 23 height 29
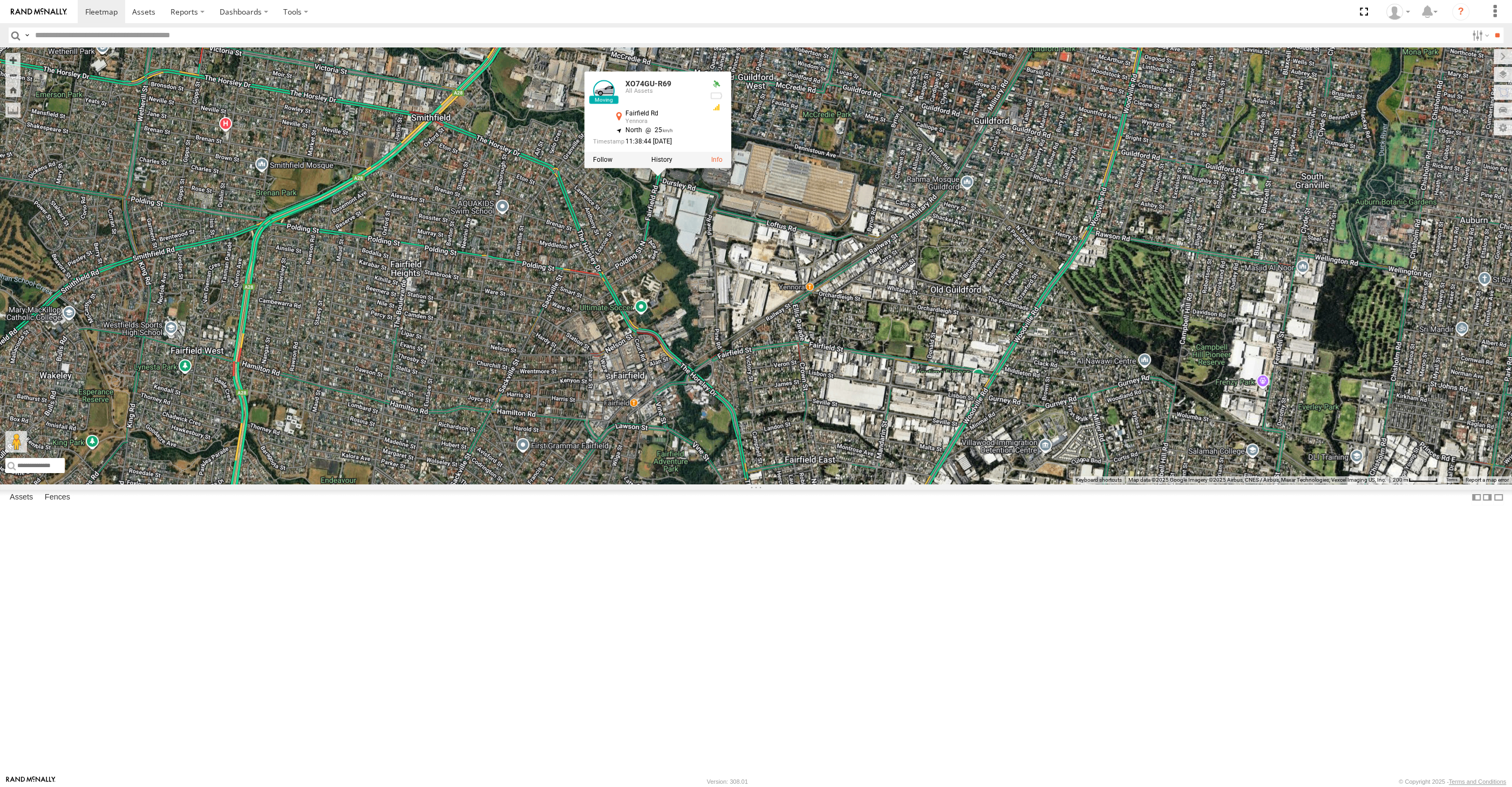
click at [791, 314] on div "XP81FE-R59 XO74GU-R69 XSNDHU-R04 XP30JQ-R03 XO74GU-R69 All Assets [GEOGRAPHIC_D…" at bounding box center [756, 266] width 1512 height 437
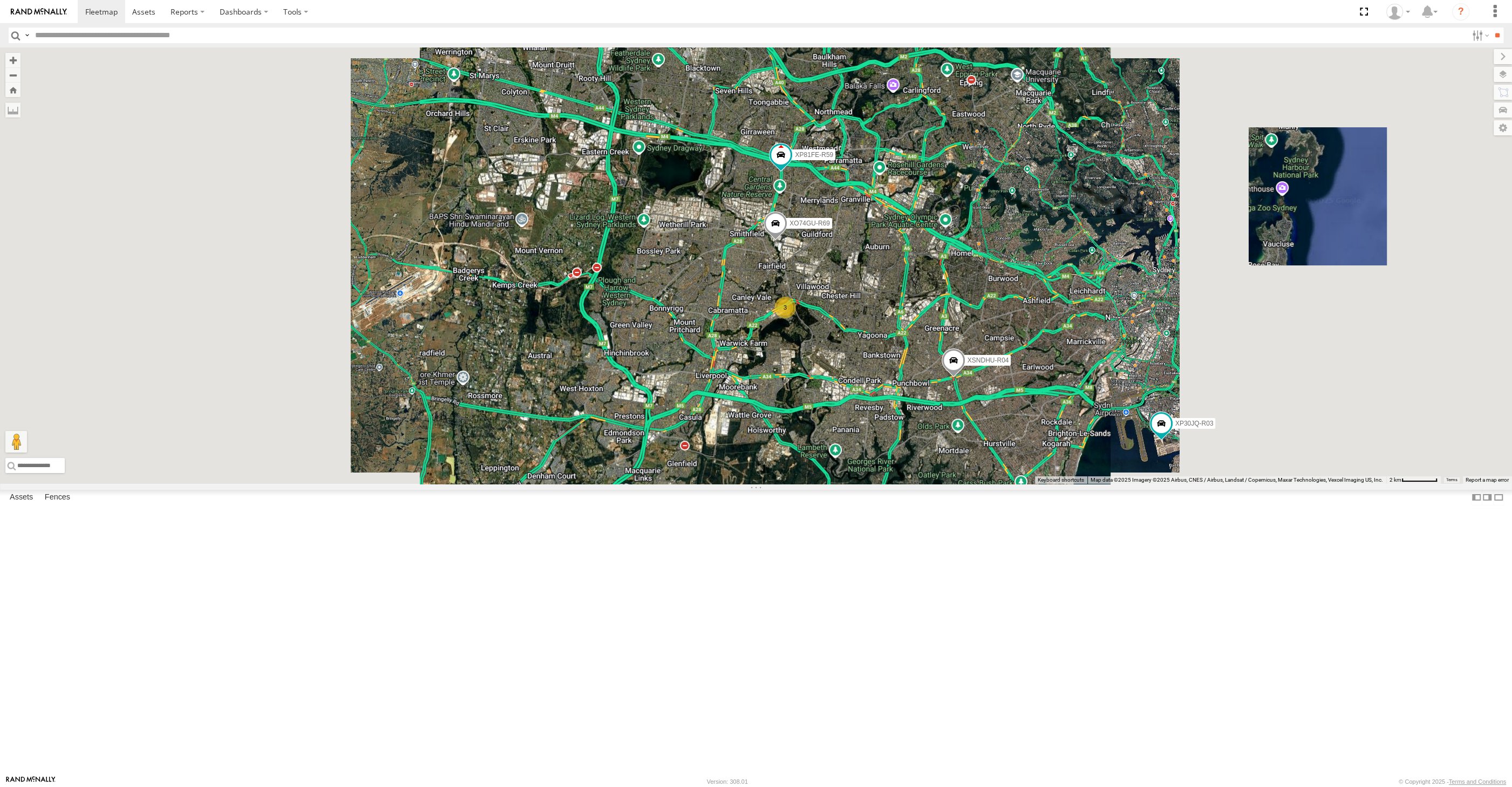
drag, startPoint x: 918, startPoint y: 519, endPoint x: 906, endPoint y: 510, distance: 15.0
click at [908, 484] on div "XP81FE-R59 XO74GU-R69 XSNDHU-R04 XP30JQ-R03 3 RJ5911-R79" at bounding box center [756, 266] width 1512 height 437
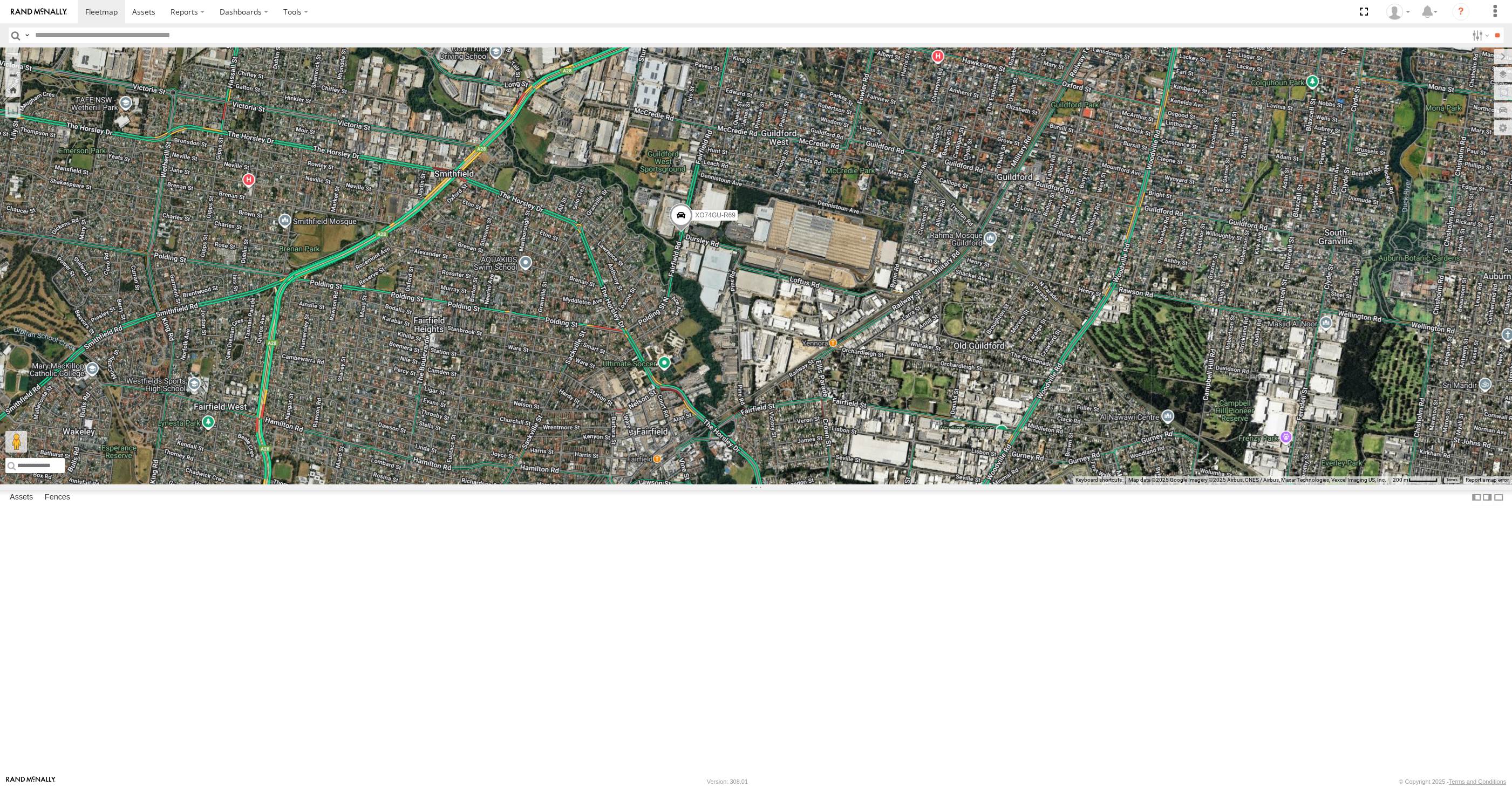
click at [674, 232] on span at bounding box center [681, 218] width 23 height 29
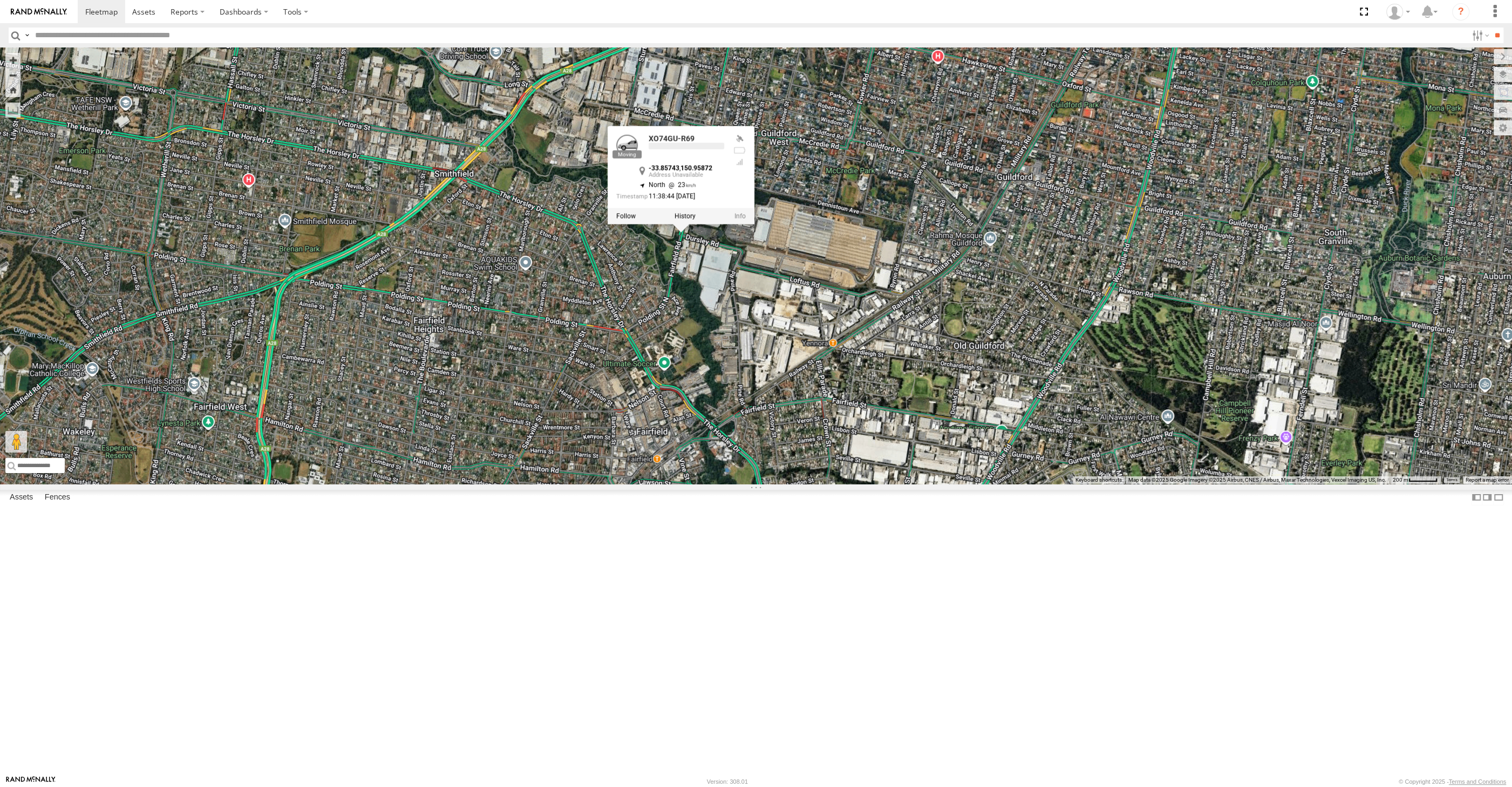
click at [743, 415] on div "XP81FE-R59 XO74GU-R69 XSNDHU-R04 XP30JQ-R03 RJ5911-R79 XO74GU-R69 -33.85743 , 1…" at bounding box center [756, 266] width 1512 height 437
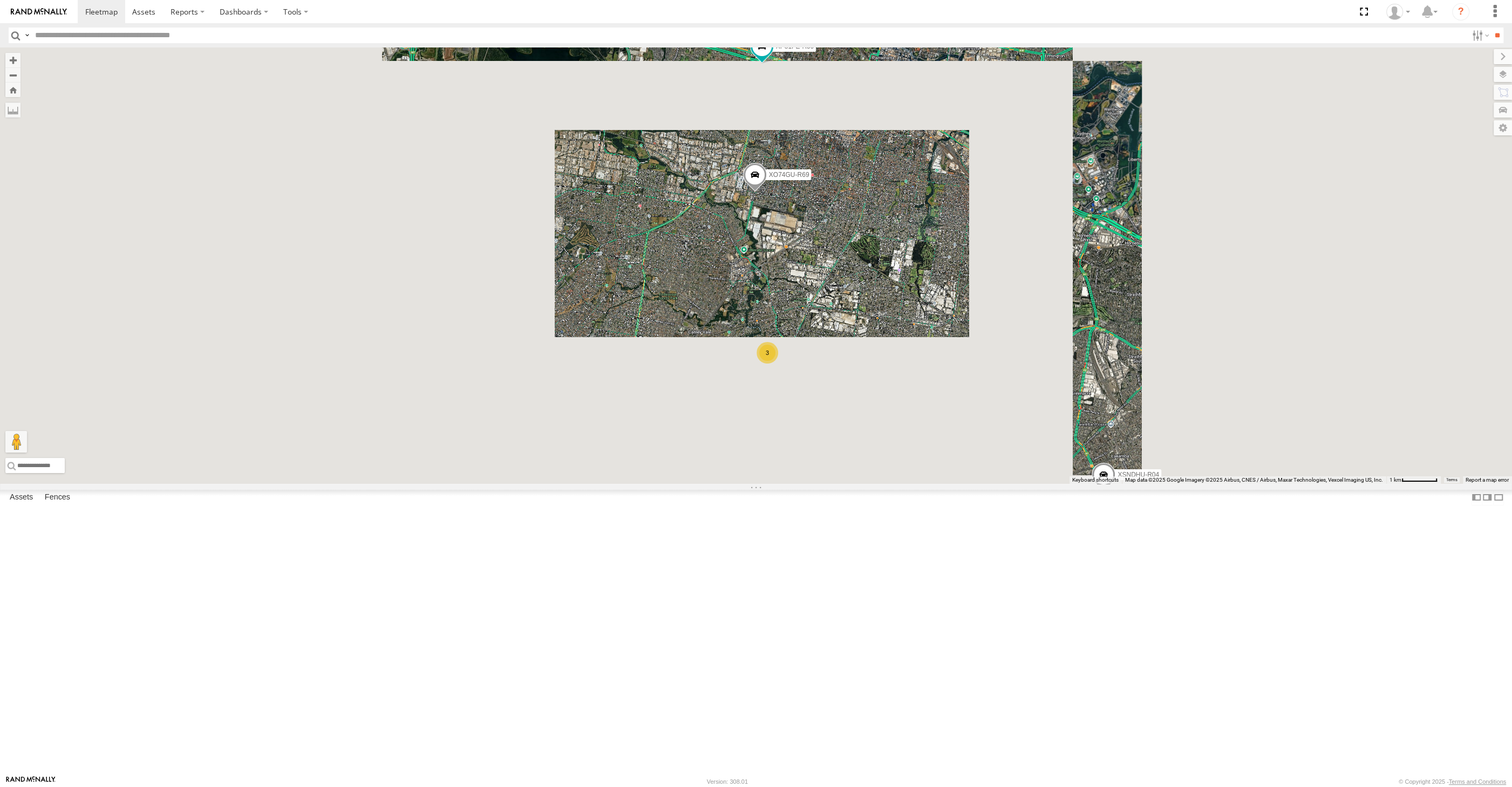
click at [846, 458] on div "XP81FE-R59 XO74GU-R69 XSNDHU-R04 XP30JQ-R03 RJ5911-R79 3" at bounding box center [756, 266] width 1512 height 437
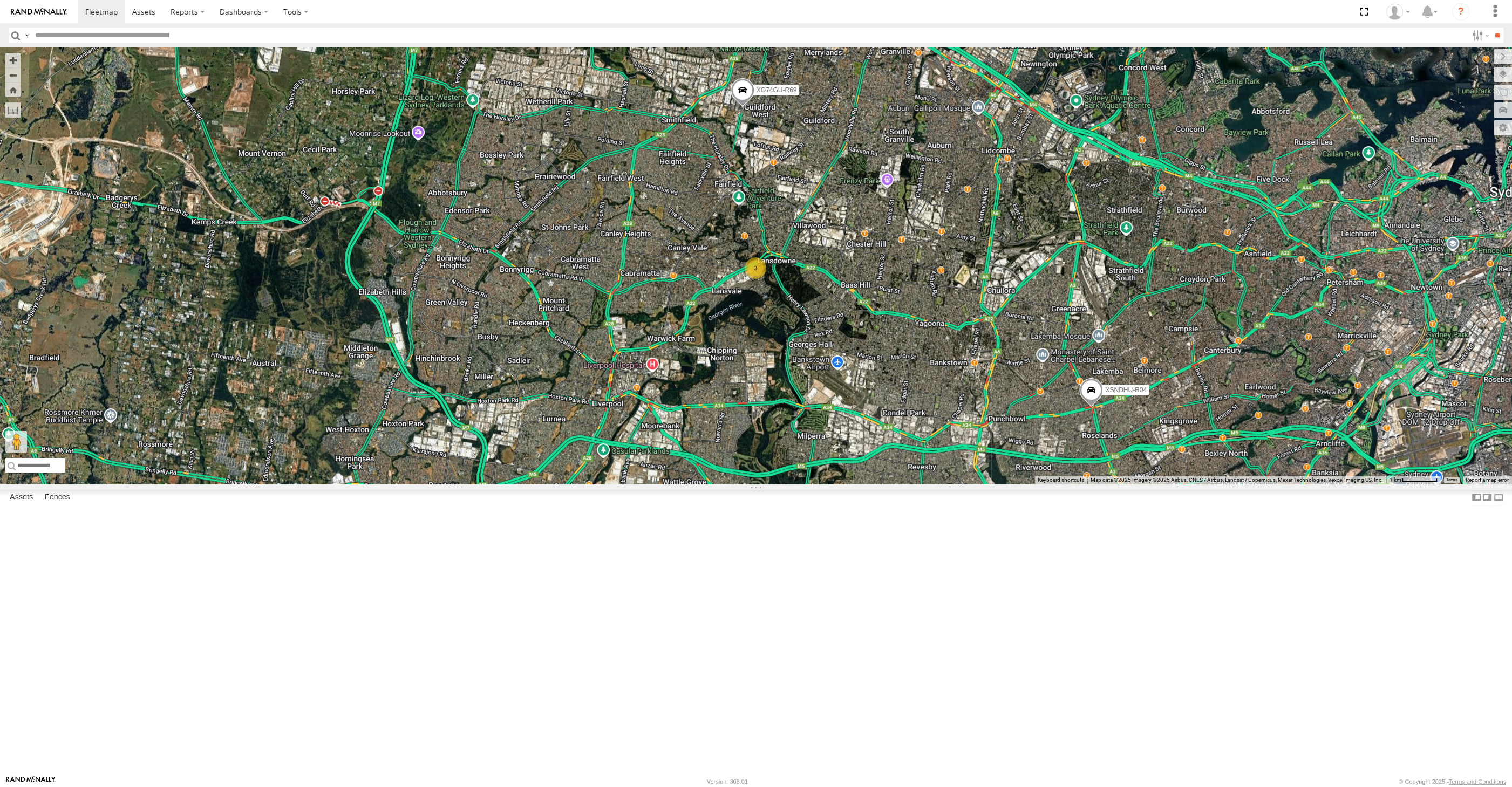
drag, startPoint x: 858, startPoint y: 441, endPoint x: 859, endPoint y: 391, distance: 50.0
click at [859, 394] on div "XP81FE-R59 XO74GU-R69 XSNDHU-R04 XP30JQ-R03 RJ5911-R79 3" at bounding box center [756, 266] width 1512 height 437
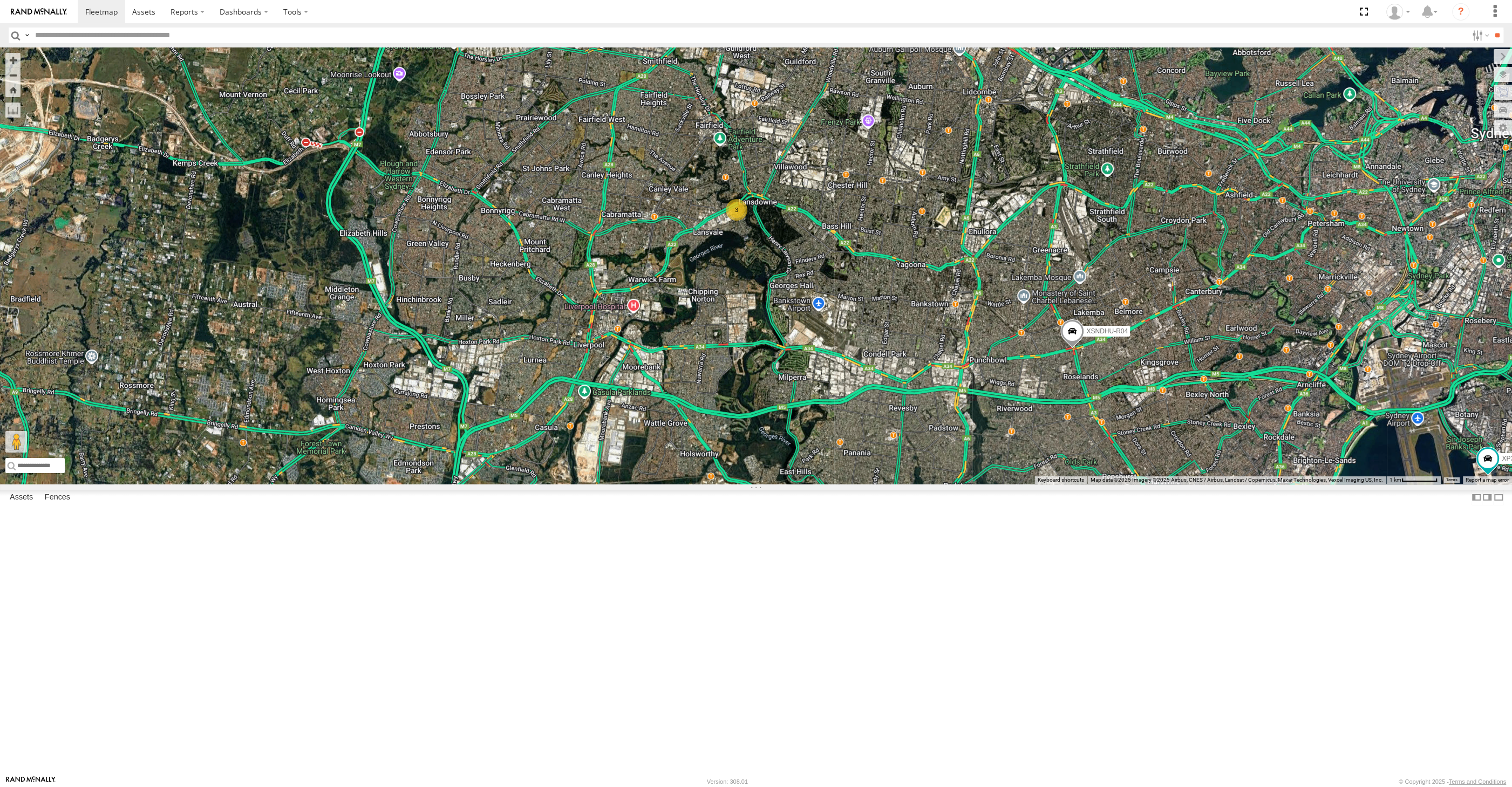
drag, startPoint x: 895, startPoint y: 410, endPoint x: 871, endPoint y: 418, distance: 25.3
click at [866, 417] on div "XP81FE-R59 XO74GU-R69 XSNDHU-R04 XP30JQ-R03 RJ5911-R79 3" at bounding box center [756, 266] width 1512 height 437
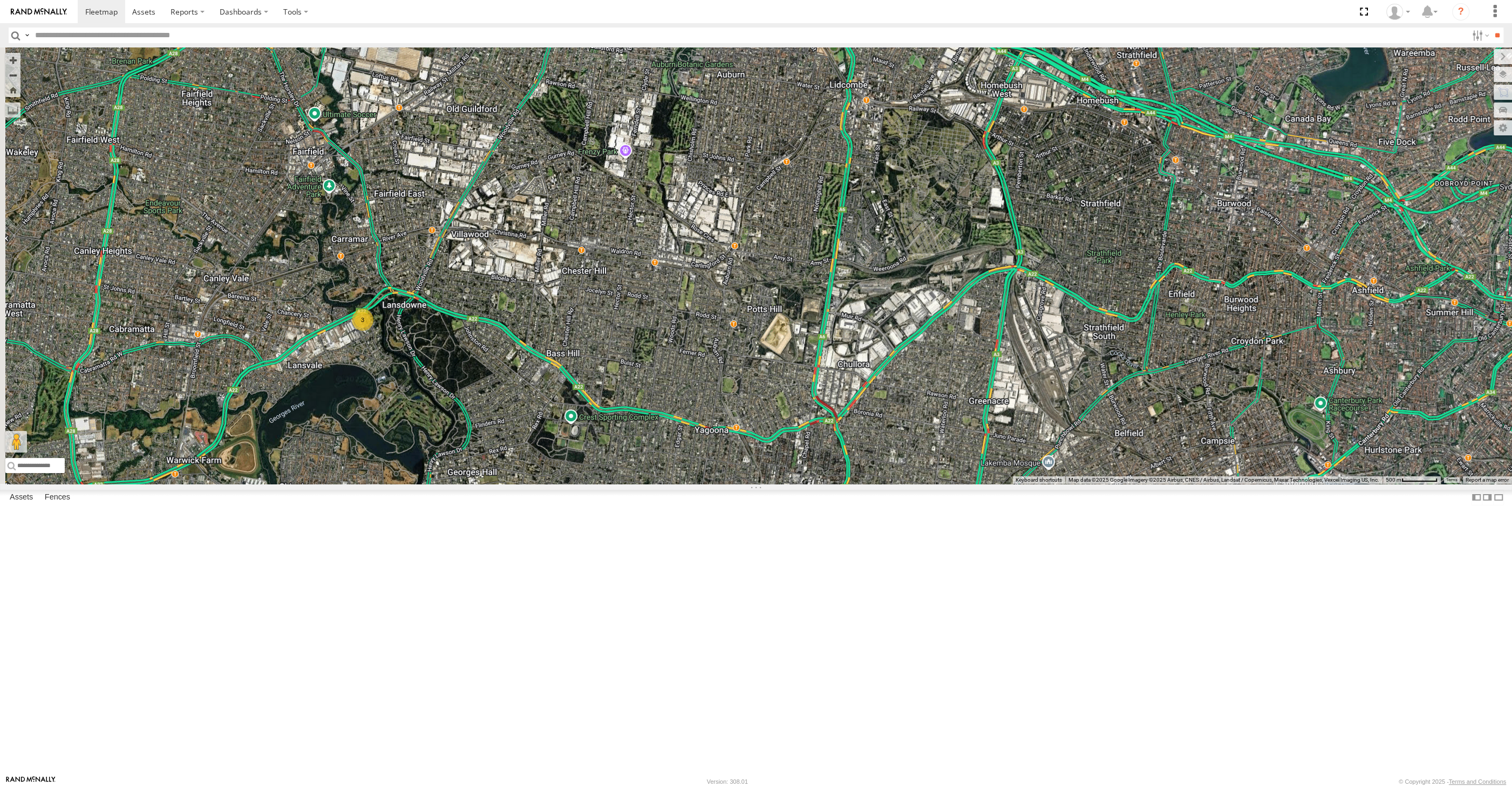
drag, startPoint x: 445, startPoint y: 231, endPoint x: 479, endPoint y: 251, distance: 39.4
click at [479, 251] on div "XP81FE-R59 XO74GU-R69 XSNDHU-R04 XP30JQ-R03 RJ5911-R79 3" at bounding box center [756, 266] width 1512 height 437
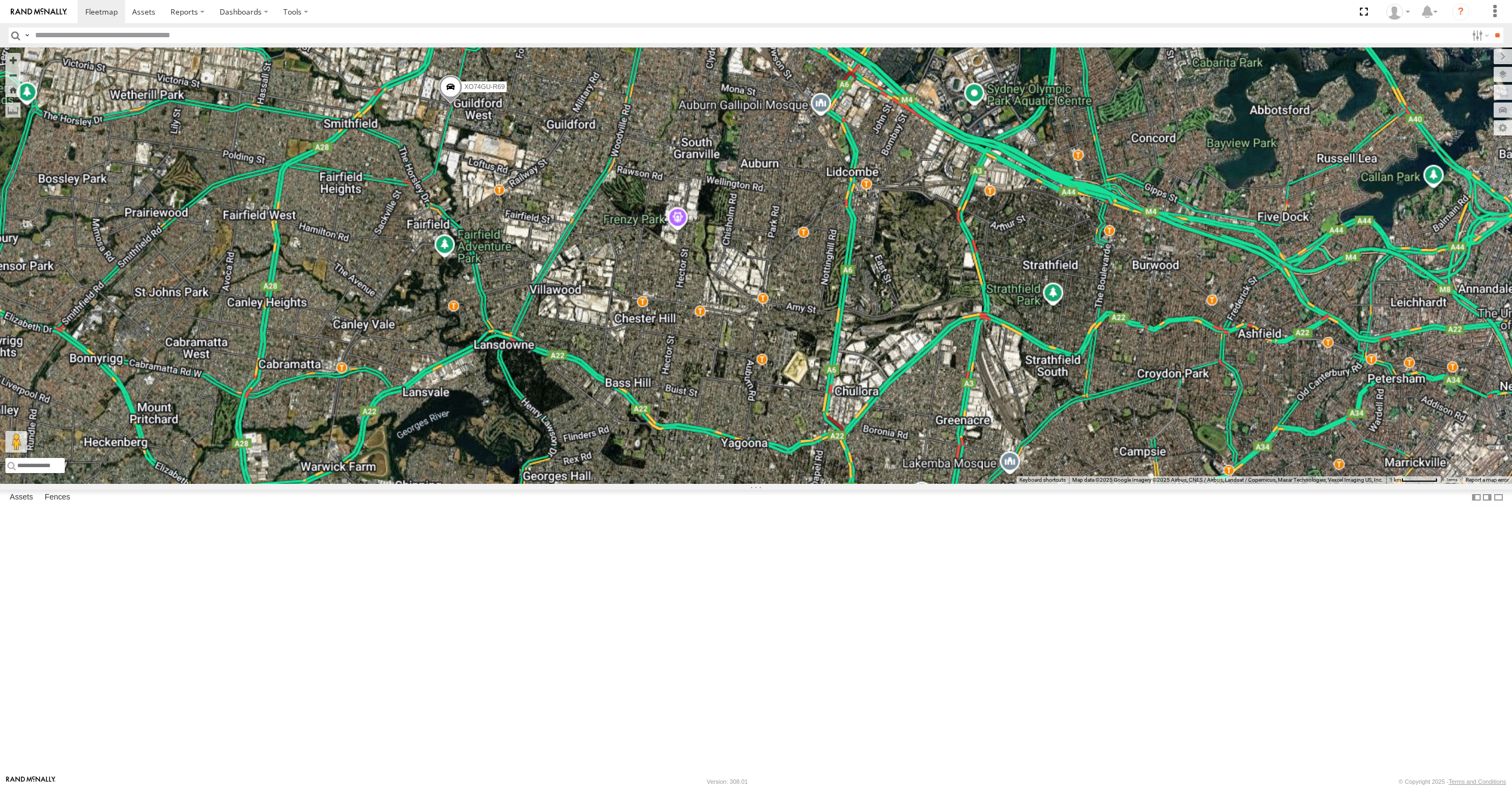
select select "**********"
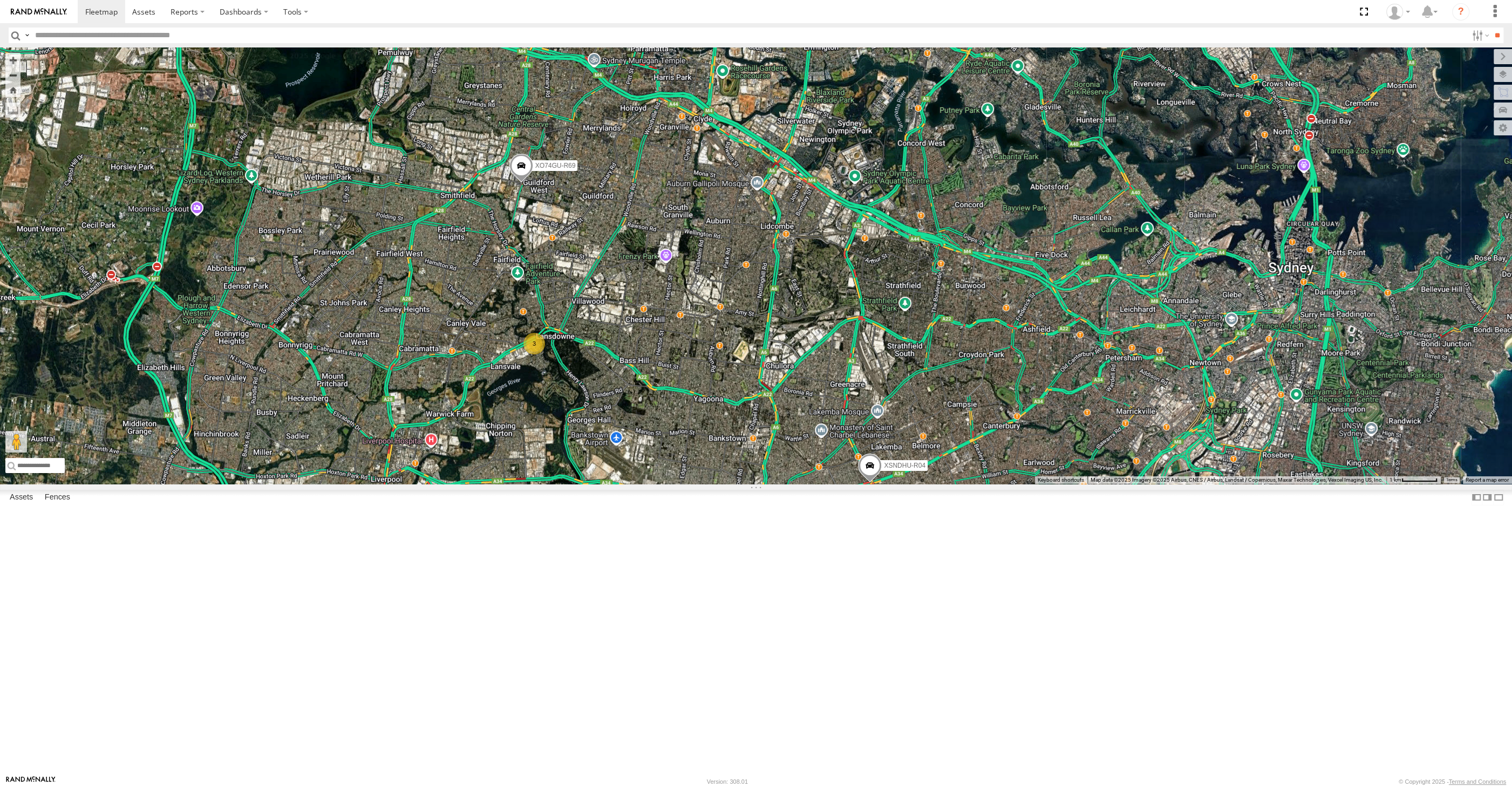
click at [686, 484] on div "XP81FE-R59 XO74GU-R69 XSNDHU-R04 XP30JQ-R03 RJ5911-R79 3" at bounding box center [756, 266] width 1512 height 437
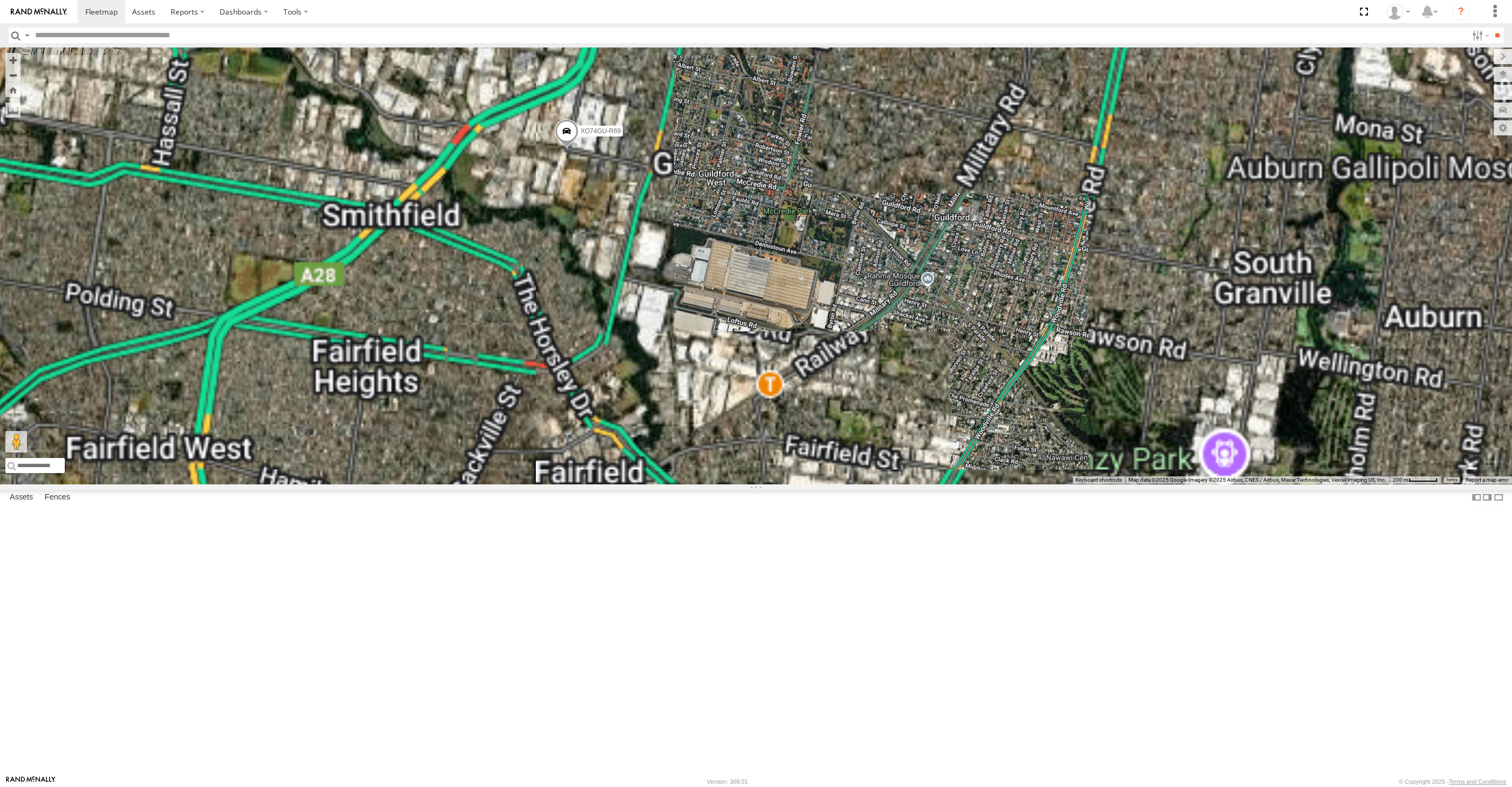
click at [595, 326] on div "XP81FE-R59 XO74GU-R69 XSNDHU-R04 XP30JQ-R03 RJ5911-R79" at bounding box center [756, 266] width 1512 height 437
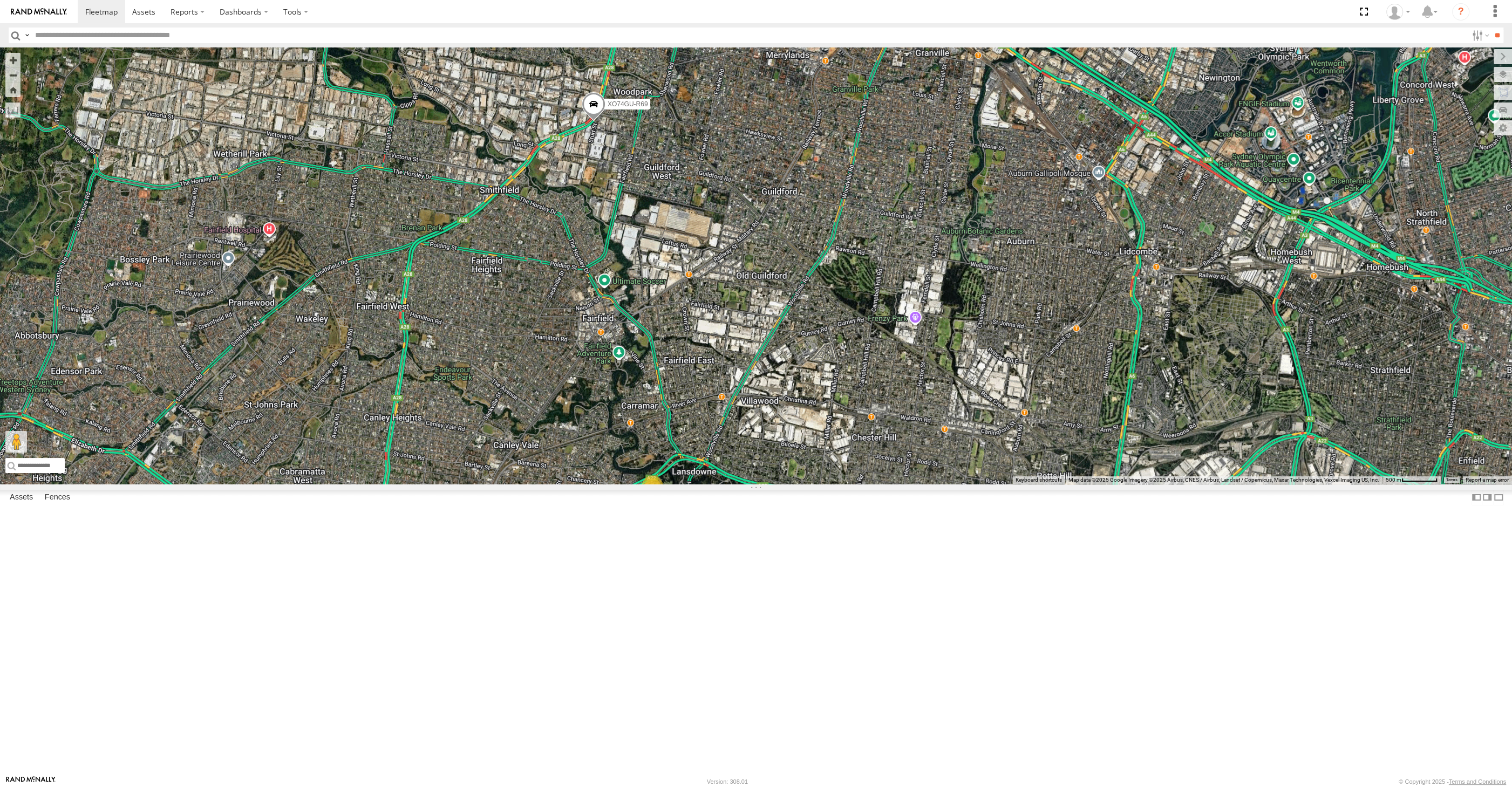
drag, startPoint x: 680, startPoint y: 444, endPoint x: 713, endPoint y: 391, distance: 62.4
click at [713, 392] on div "XP81FE-R59 XO74GU-R69 XSNDHU-R04 XP30JQ-R03 RJ5911-R79 3" at bounding box center [756, 266] width 1512 height 437
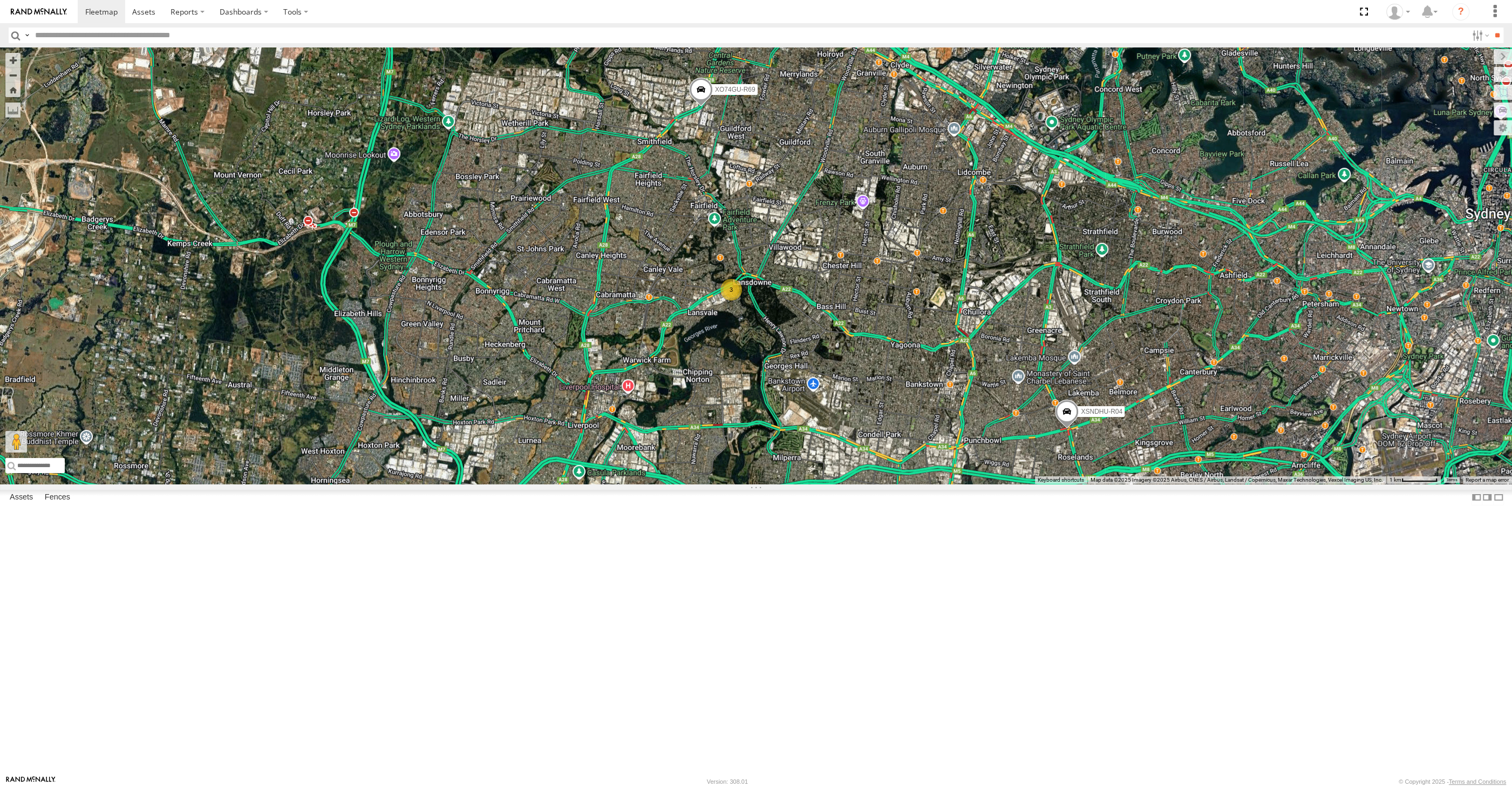
drag, startPoint x: 1156, startPoint y: 673, endPoint x: 1118, endPoint y: 633, distance: 55.2
click at [1127, 484] on div "XP81FE-R59 XO74GU-R69 XSNDHU-R04 XP30JQ-R03 RJ5911-R79 3" at bounding box center [756, 266] width 1512 height 437
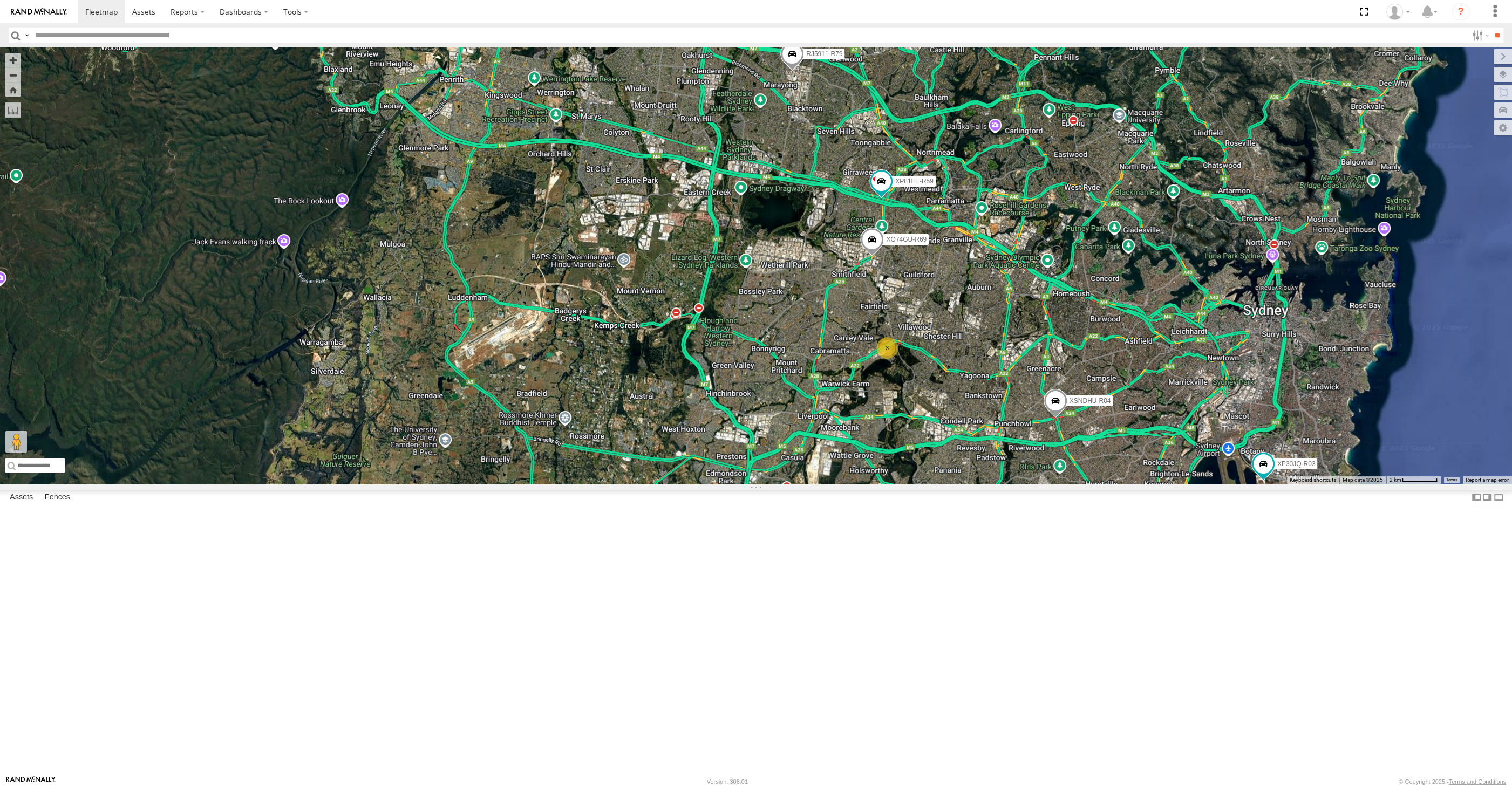
click at [953, 476] on div "XP81FE-R59 XO74GU-R69 XSNDHU-R04 XP30JQ-R03 RJ5911-R79 3" at bounding box center [756, 266] width 1512 height 437
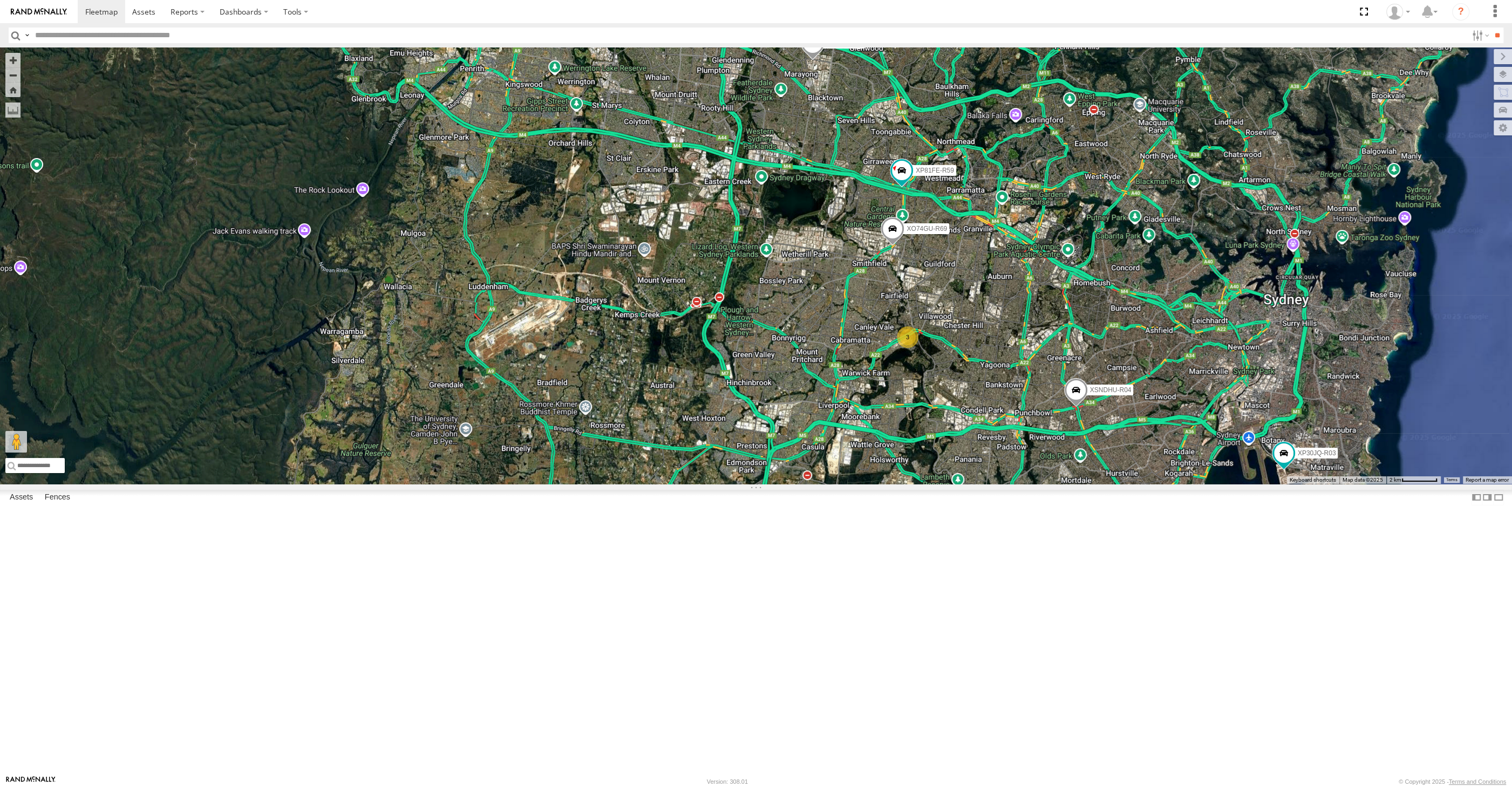
drag, startPoint x: 1028, startPoint y: 500, endPoint x: 1014, endPoint y: 492, distance: 16.1
click at [1017, 484] on div "XP81FE-R59 XO74GU-R69 XSNDHU-R04 XP30JQ-R03 RJ5911-R79 3" at bounding box center [756, 266] width 1512 height 437
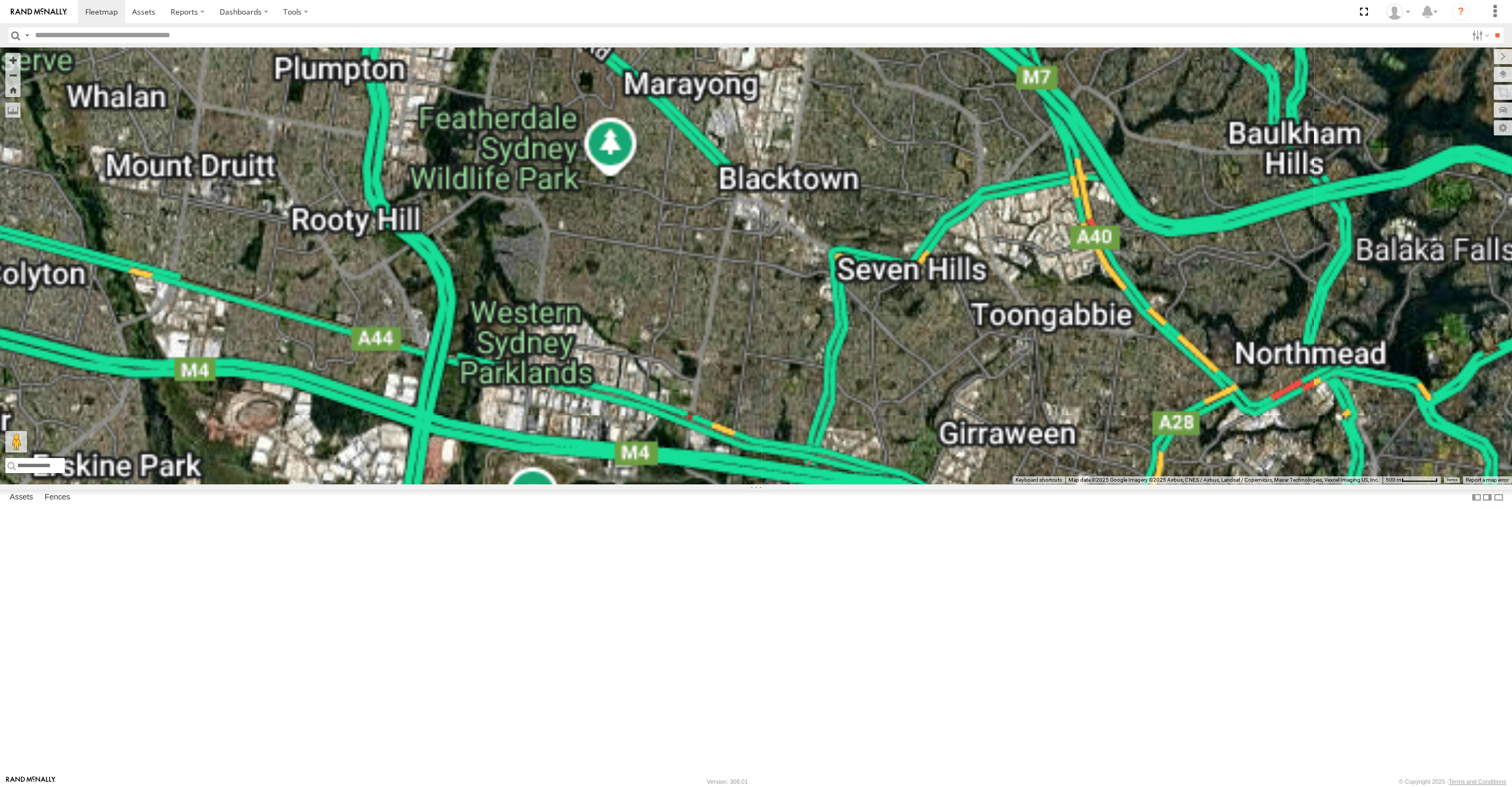
drag, startPoint x: 745, startPoint y: 206, endPoint x: 744, endPoint y: 197, distance: 9.1
click at [745, 208] on div "XP30JQ-R03 XSNDHU-R04 RJ5911-R79 XP81FE-R59 XO74GU-R69" at bounding box center [756, 266] width 1512 height 437
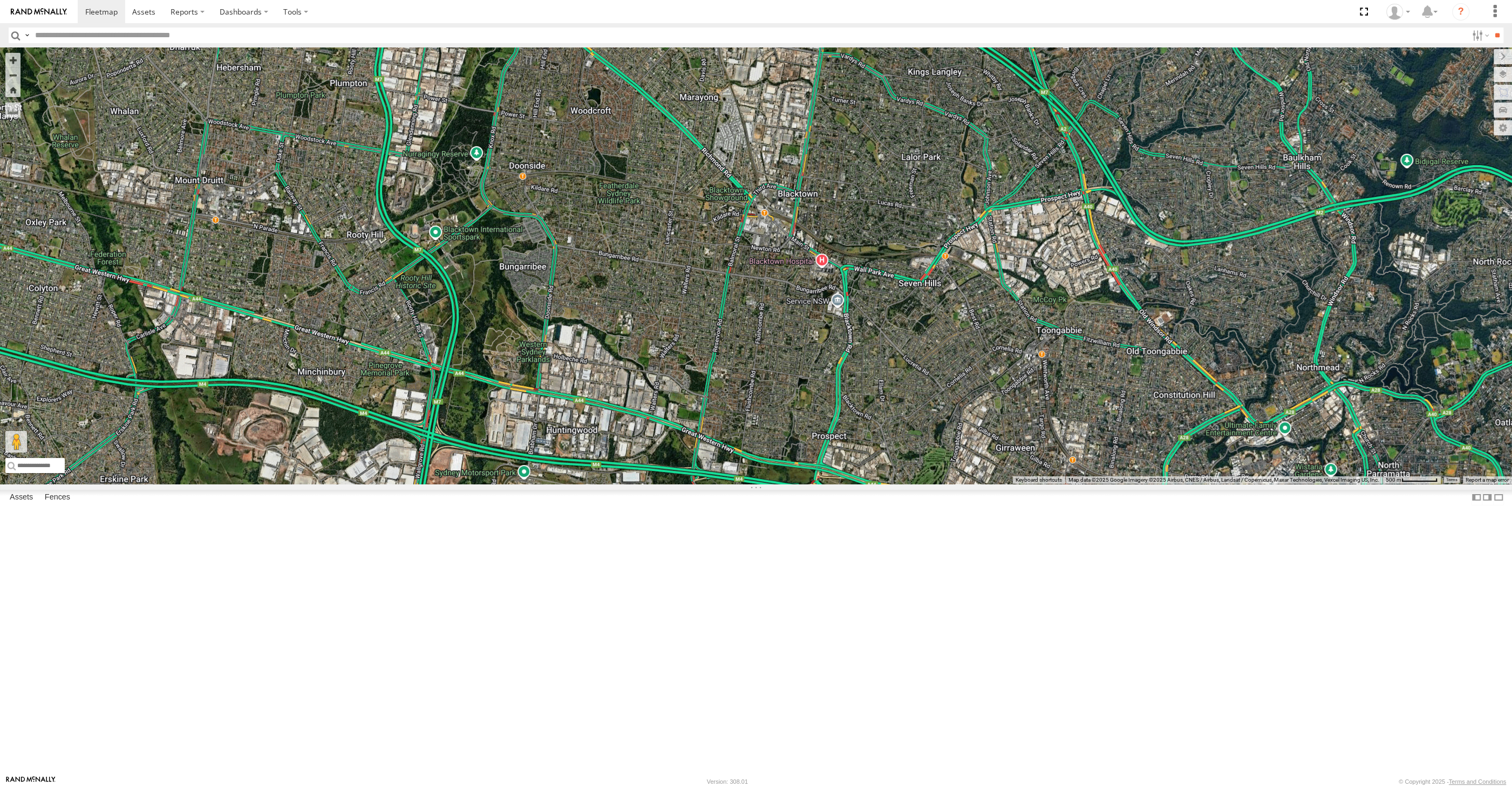
click at [745, 32] on span at bounding box center [748, 22] width 19 height 19
click at [752, 27] on label at bounding box center [752, 23] width 21 height 8
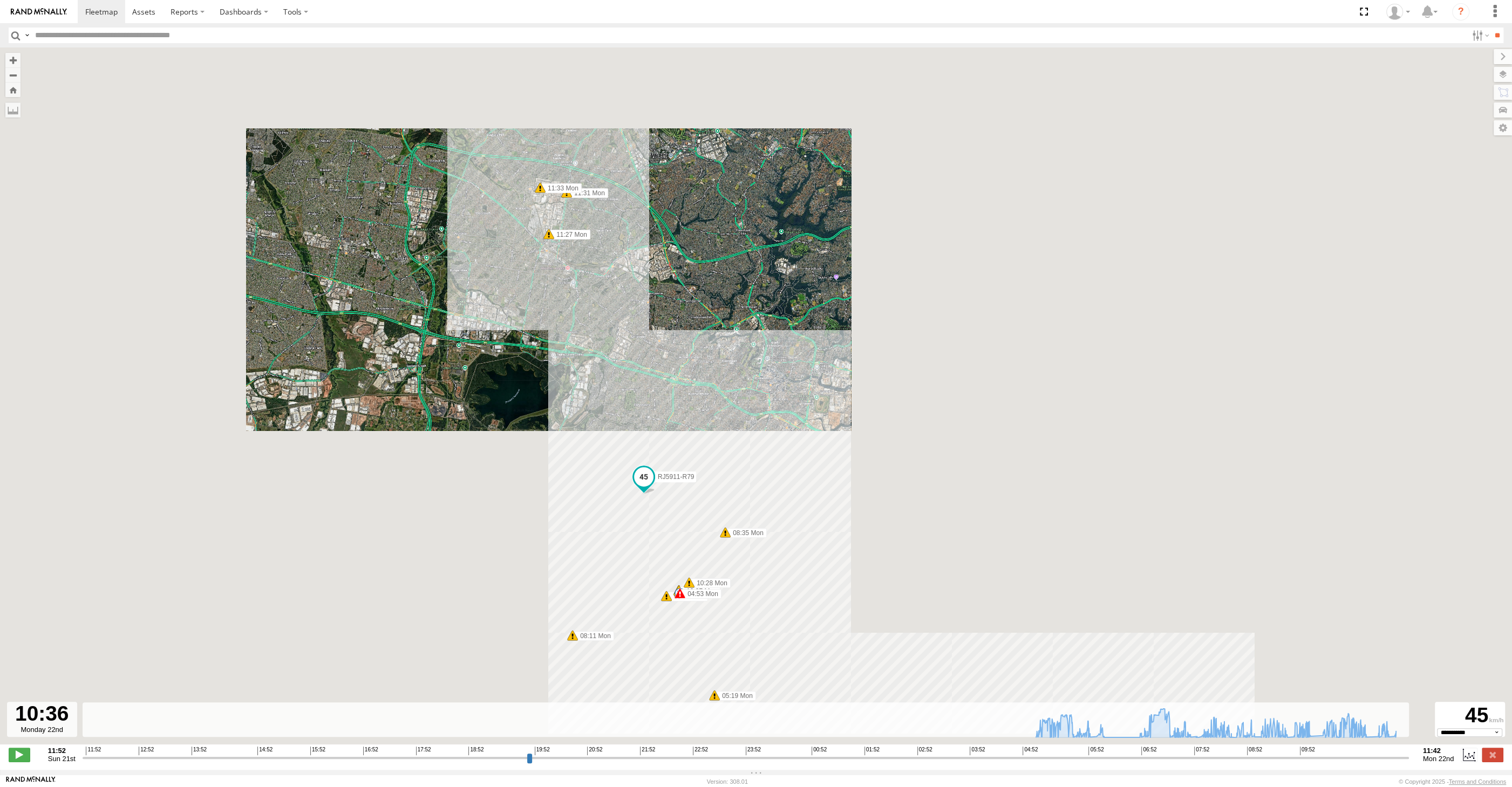
click at [1346, 758] on input "range" at bounding box center [746, 757] width 1327 height 10
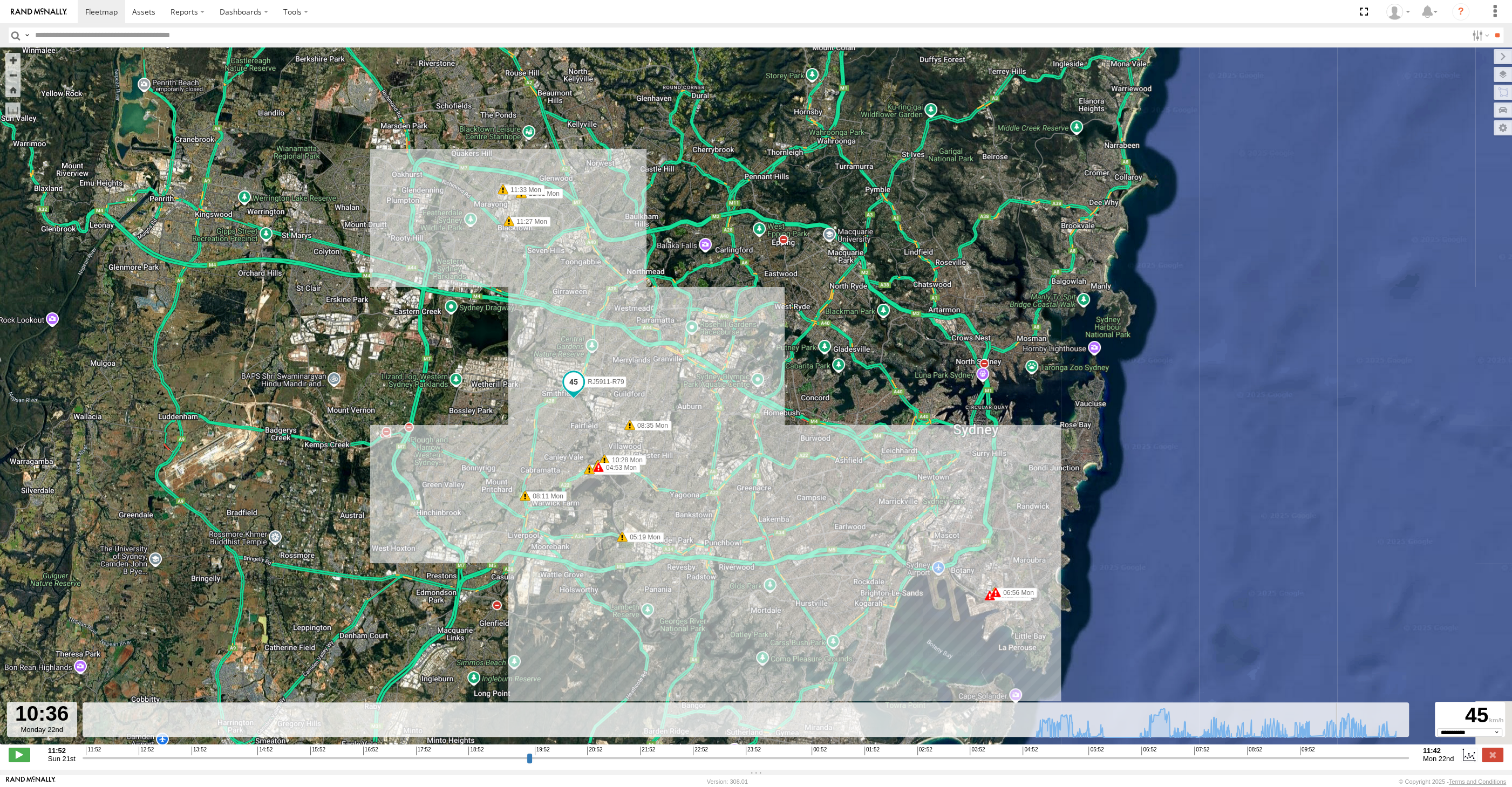
click at [1359, 758] on input "range" at bounding box center [746, 757] width 1327 height 10
click at [1368, 759] on input "range" at bounding box center [746, 757] width 1327 height 10
click at [1382, 759] on input "range" at bounding box center [746, 757] width 1327 height 10
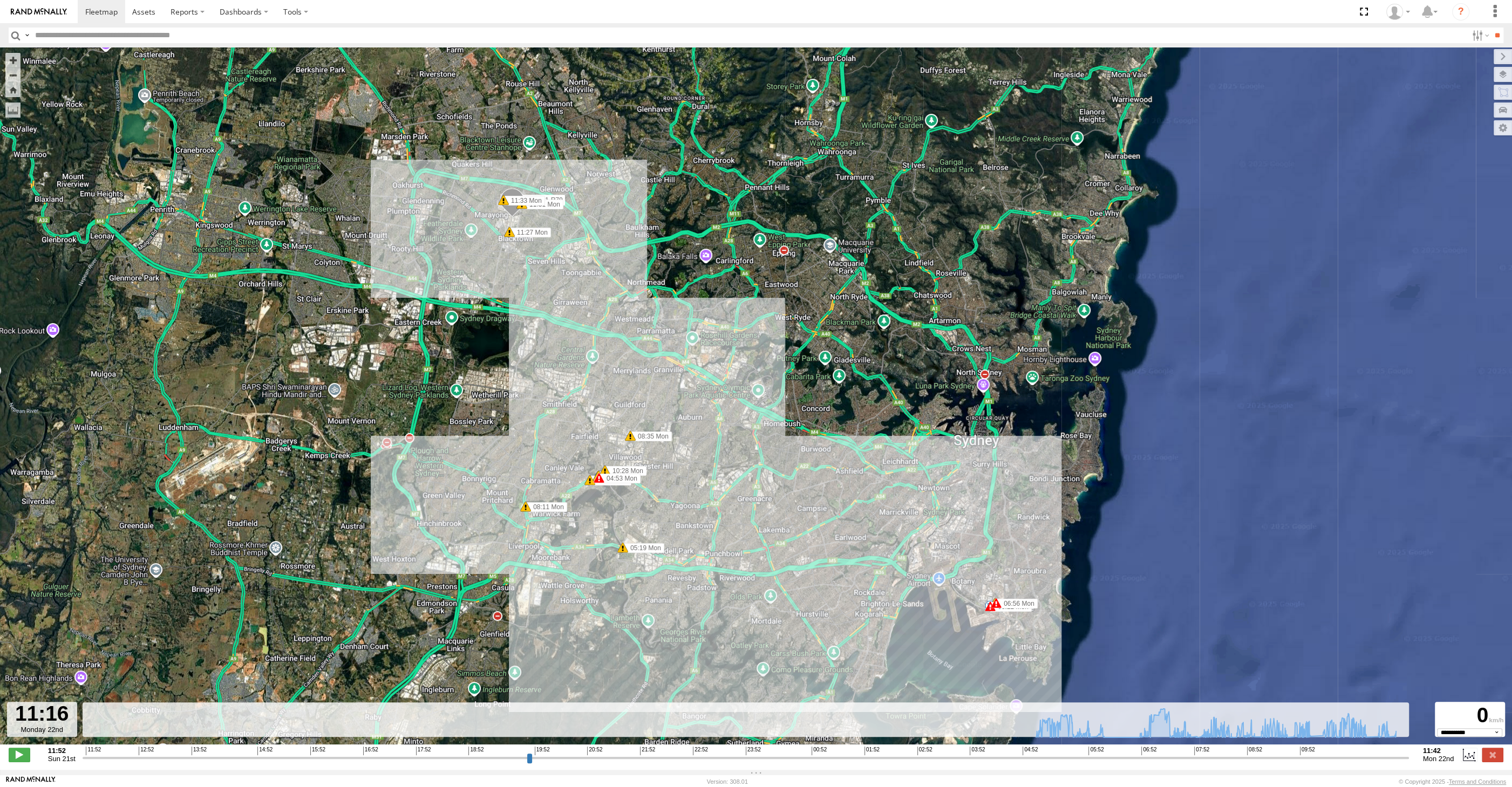
drag, startPoint x: 622, startPoint y: 316, endPoint x: 644, endPoint y: 358, distance: 47.4
click at [644, 371] on div "RJ5911-R79 12:17 Sun 12:17 Sun 04:53 Mon 04:53 Mon 05:10 Mon 05:19 Mon 06:12 Mo…" at bounding box center [756, 401] width 1512 height 708
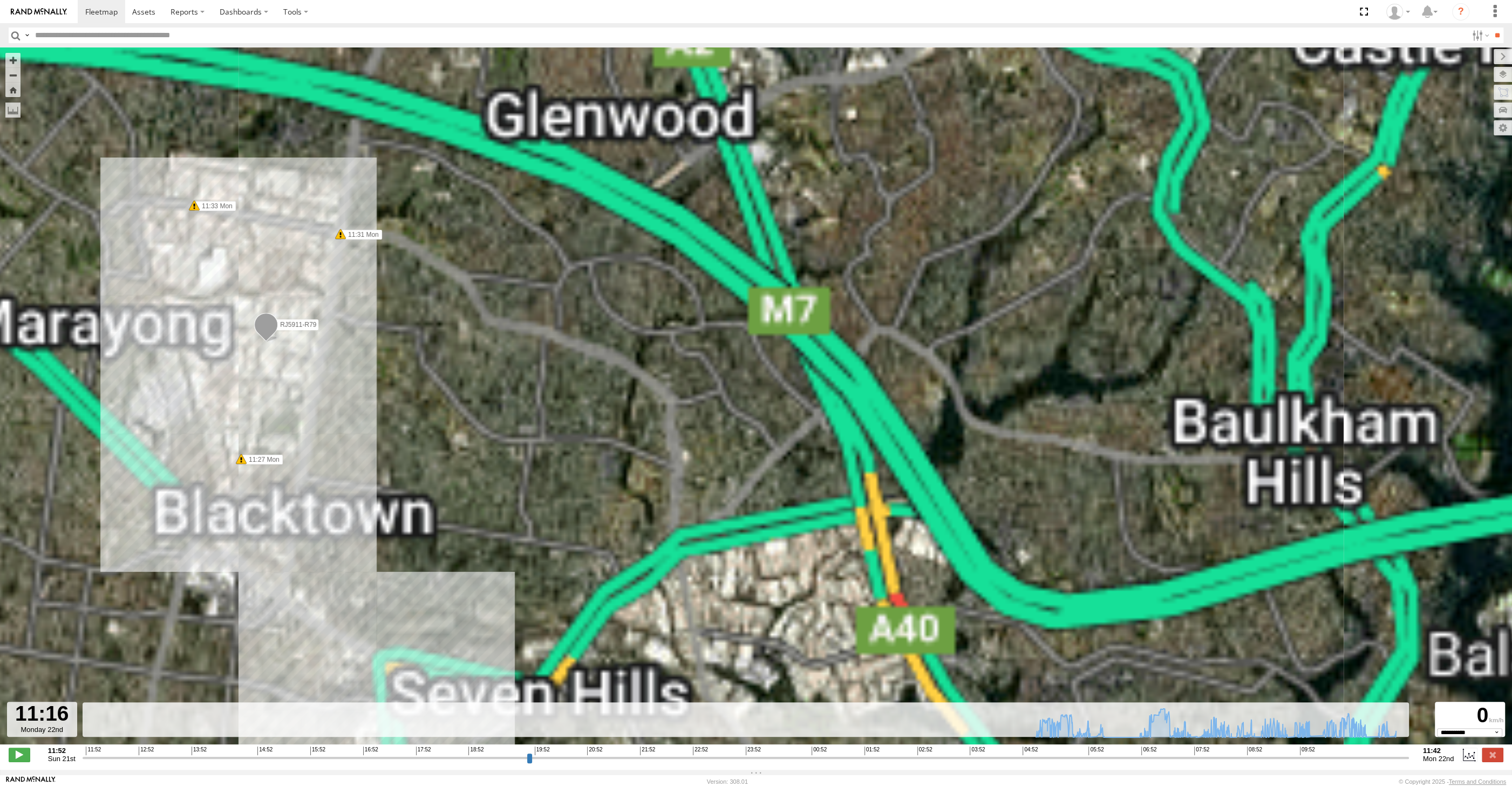
drag, startPoint x: 394, startPoint y: 298, endPoint x: 605, endPoint y: 416, distance: 241.8
click at [619, 408] on div "RJ5911-R79 12:17 Sun 12:17 Sun 04:53 Mon 04:53 Mon 05:10 Mon 05:19 Mon 06:12 Mo…" at bounding box center [756, 401] width 1512 height 708
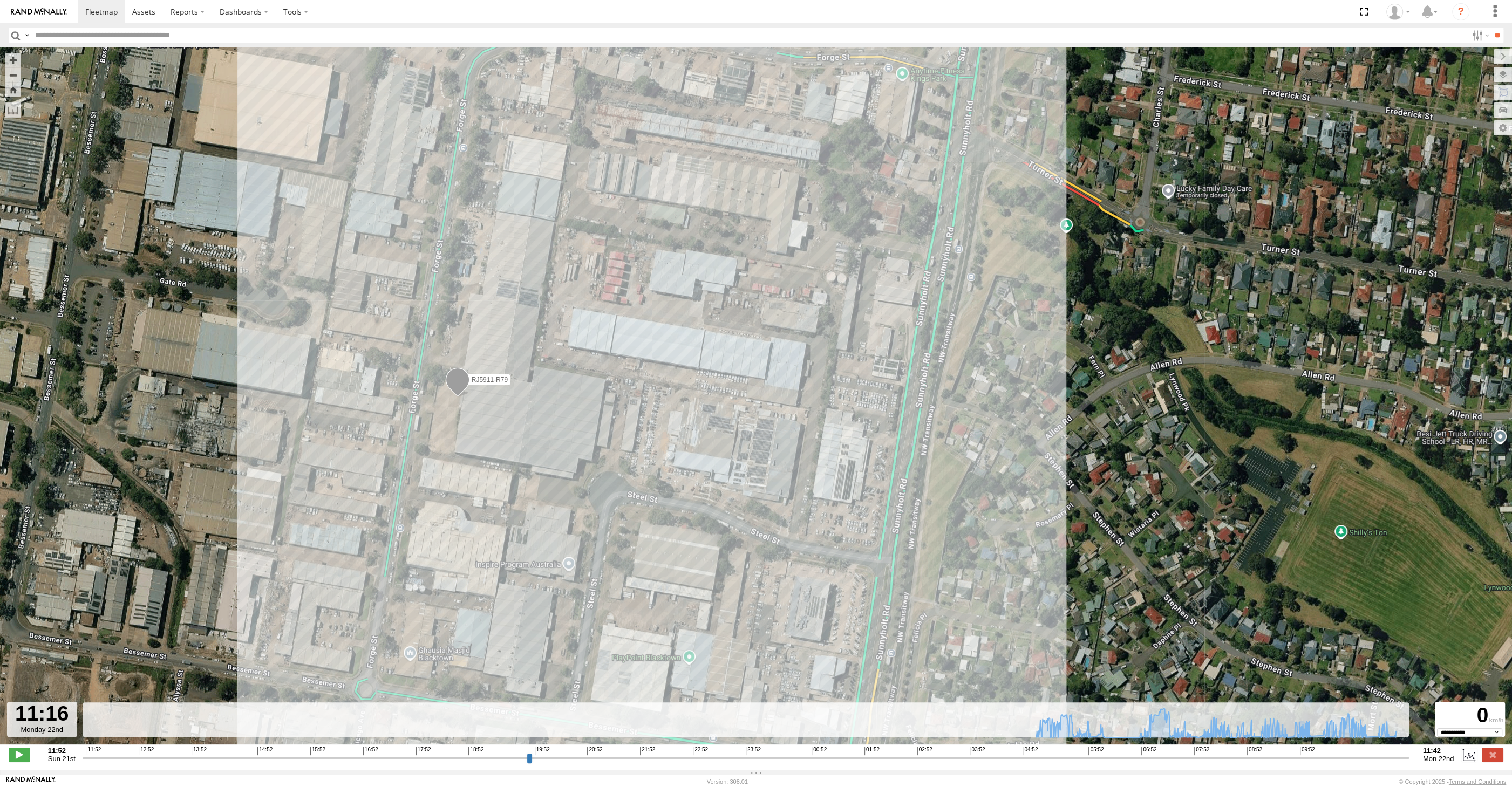
click at [1384, 759] on input "range" at bounding box center [746, 757] width 1327 height 10
click at [1390, 758] on input "range" at bounding box center [746, 757] width 1327 height 10
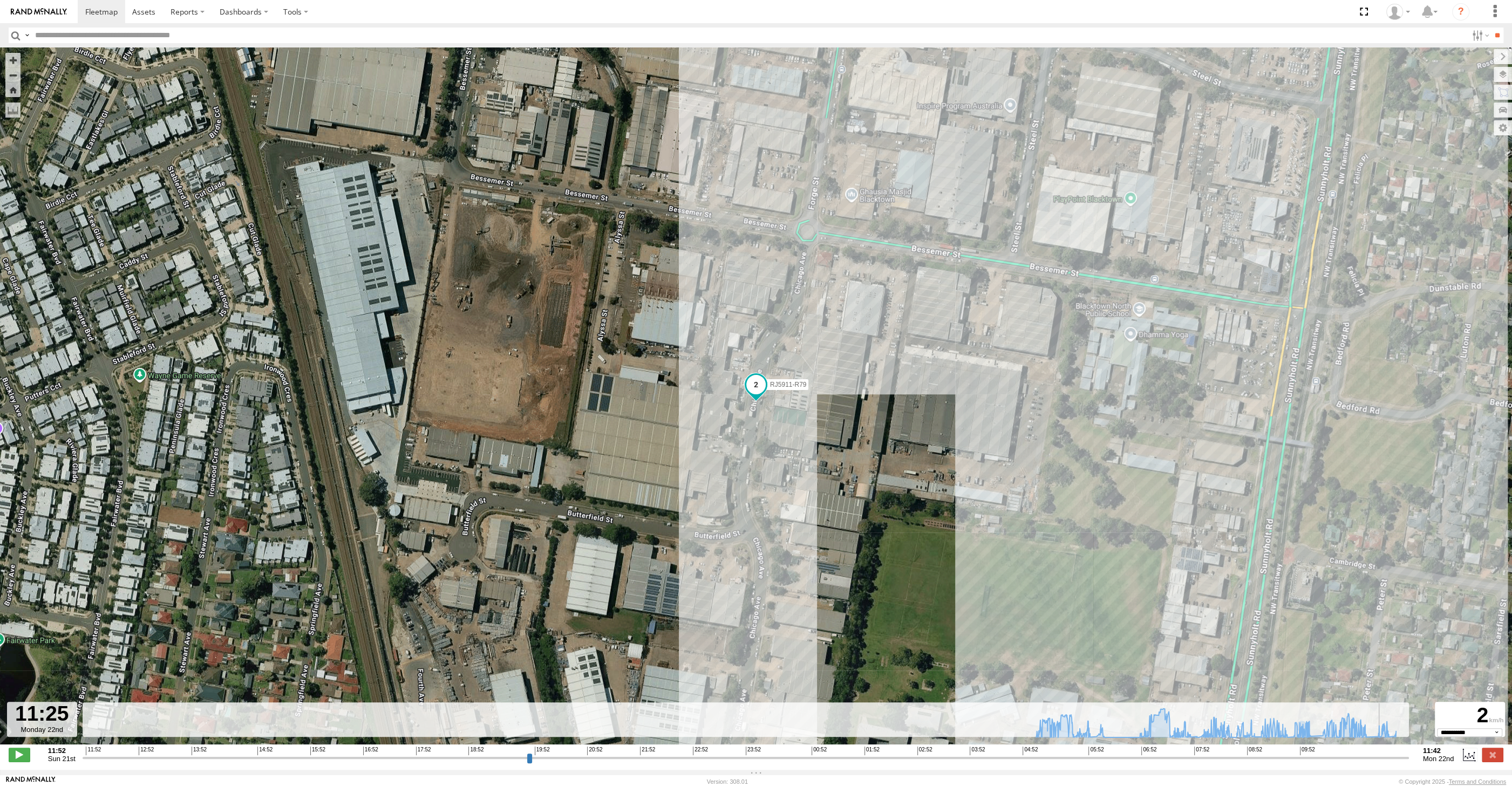
click at [1399, 759] on input "range" at bounding box center [746, 757] width 1327 height 10
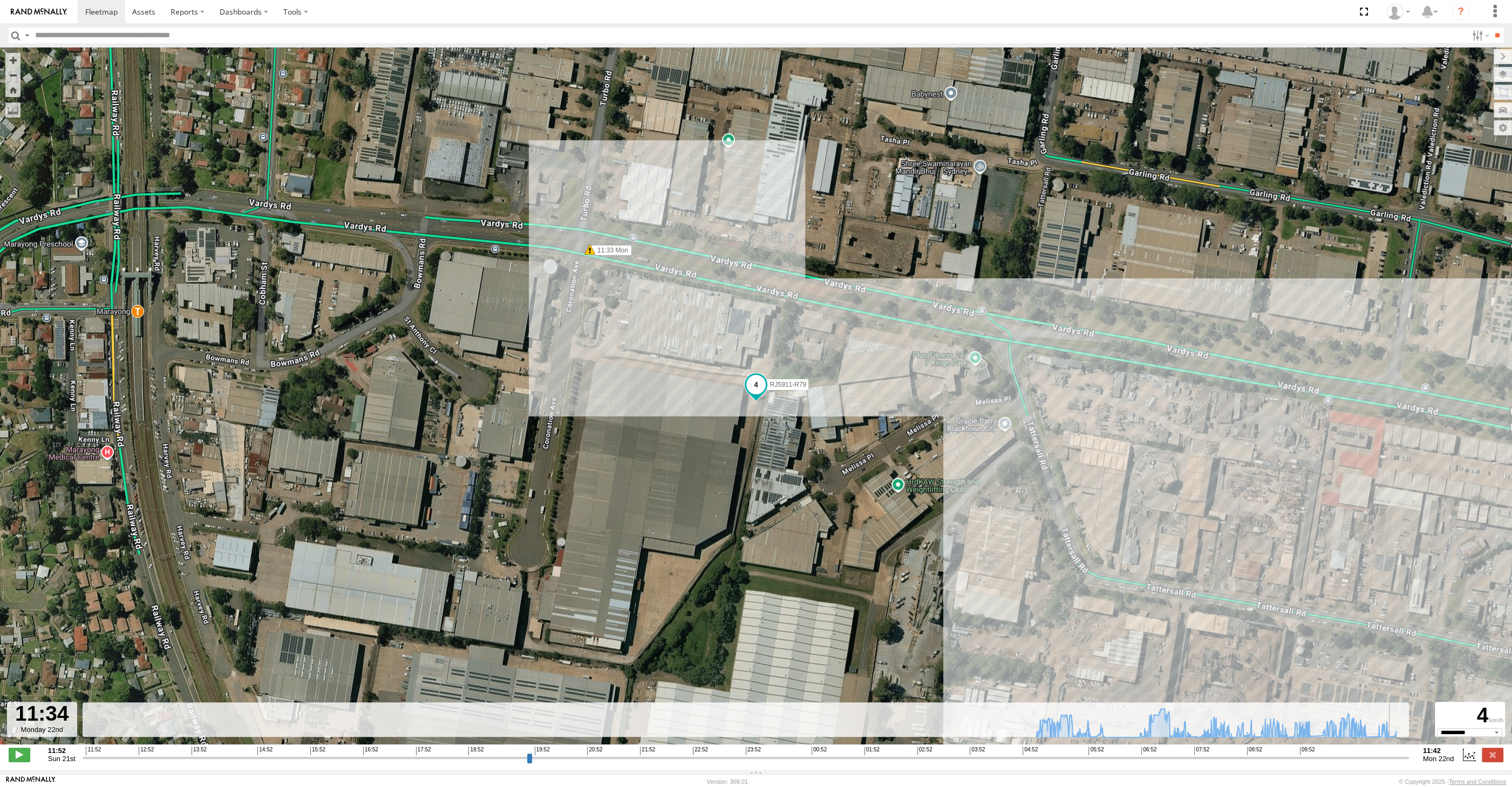
click at [1402, 758] on input "range" at bounding box center [746, 757] width 1327 height 10
drag, startPoint x: 1402, startPoint y: 758, endPoint x: 1412, endPoint y: 758, distance: 10.0
click at [1409, 758] on input "range" at bounding box center [746, 757] width 1327 height 10
click at [1402, 759] on input "range" at bounding box center [746, 757] width 1327 height 10
click at [1492, 751] on label at bounding box center [1493, 755] width 22 height 14
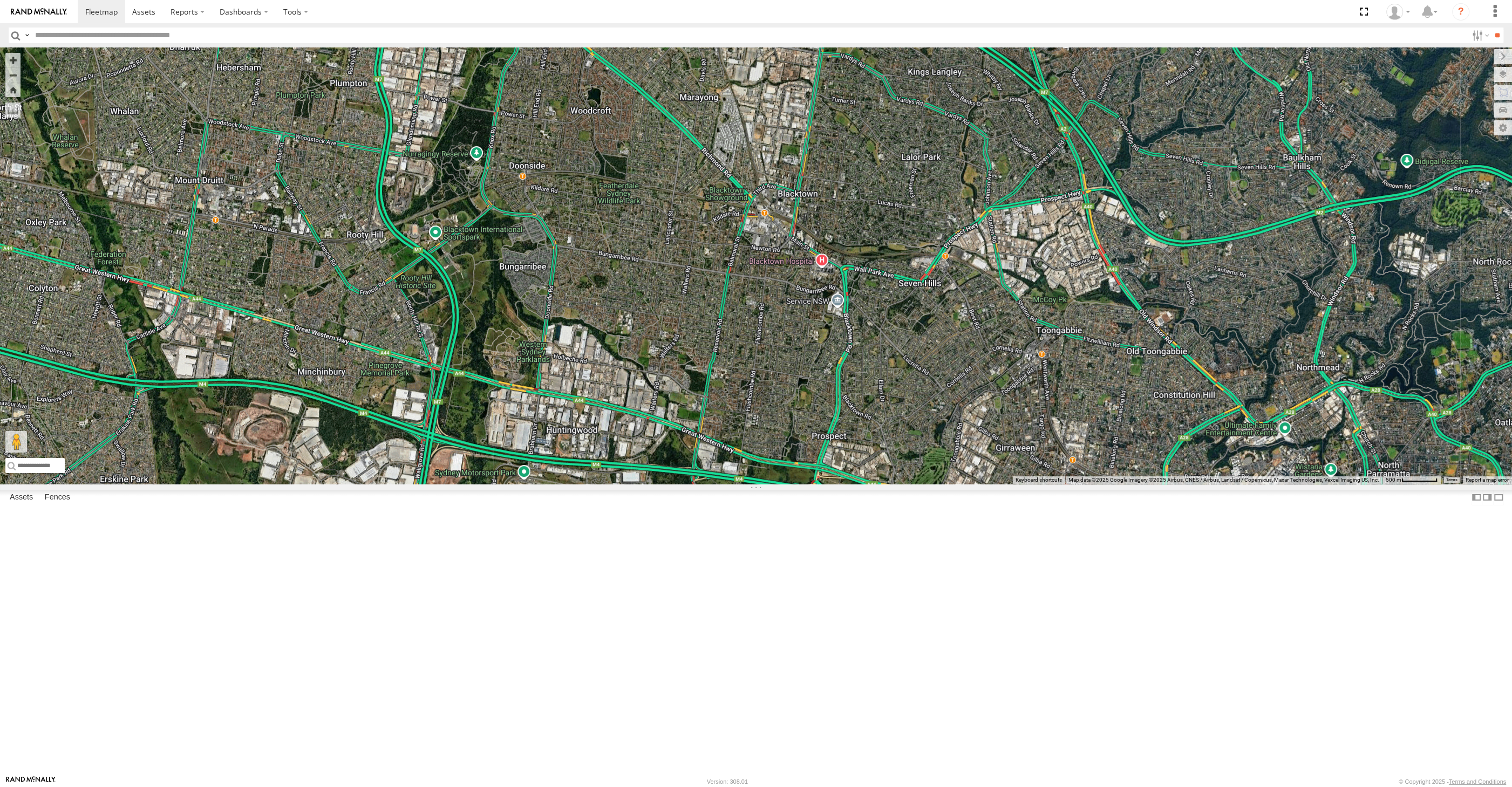
click at [905, 484] on div "RJ5911-R79 XP81FE-R59" at bounding box center [756, 266] width 1512 height 437
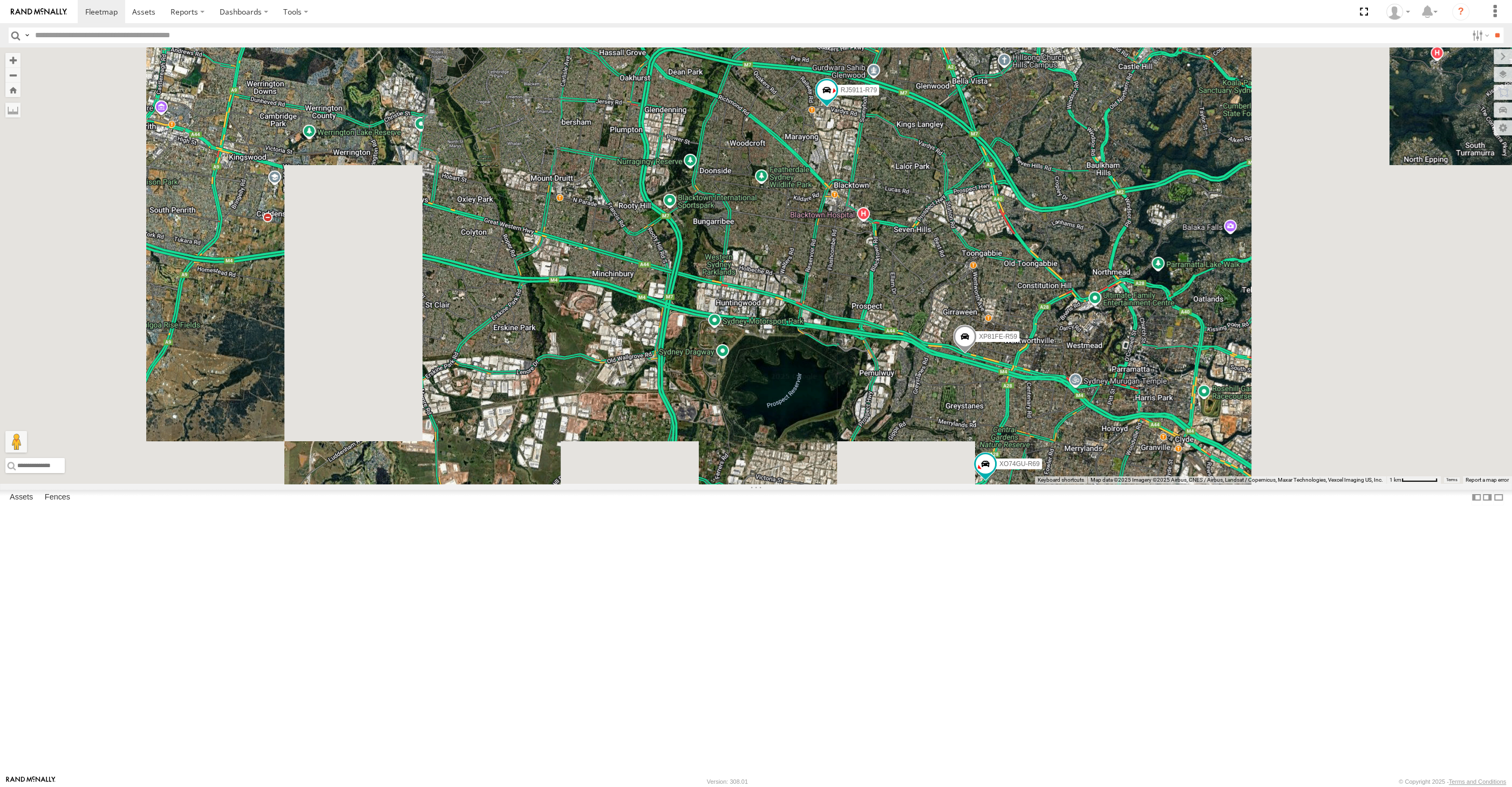
drag, startPoint x: 947, startPoint y: 645, endPoint x: 914, endPoint y: 561, distance: 90.2
click at [923, 484] on div "RJ5911-R79 XP81FE-R59 XO74GU-R69" at bounding box center [756, 266] width 1512 height 437
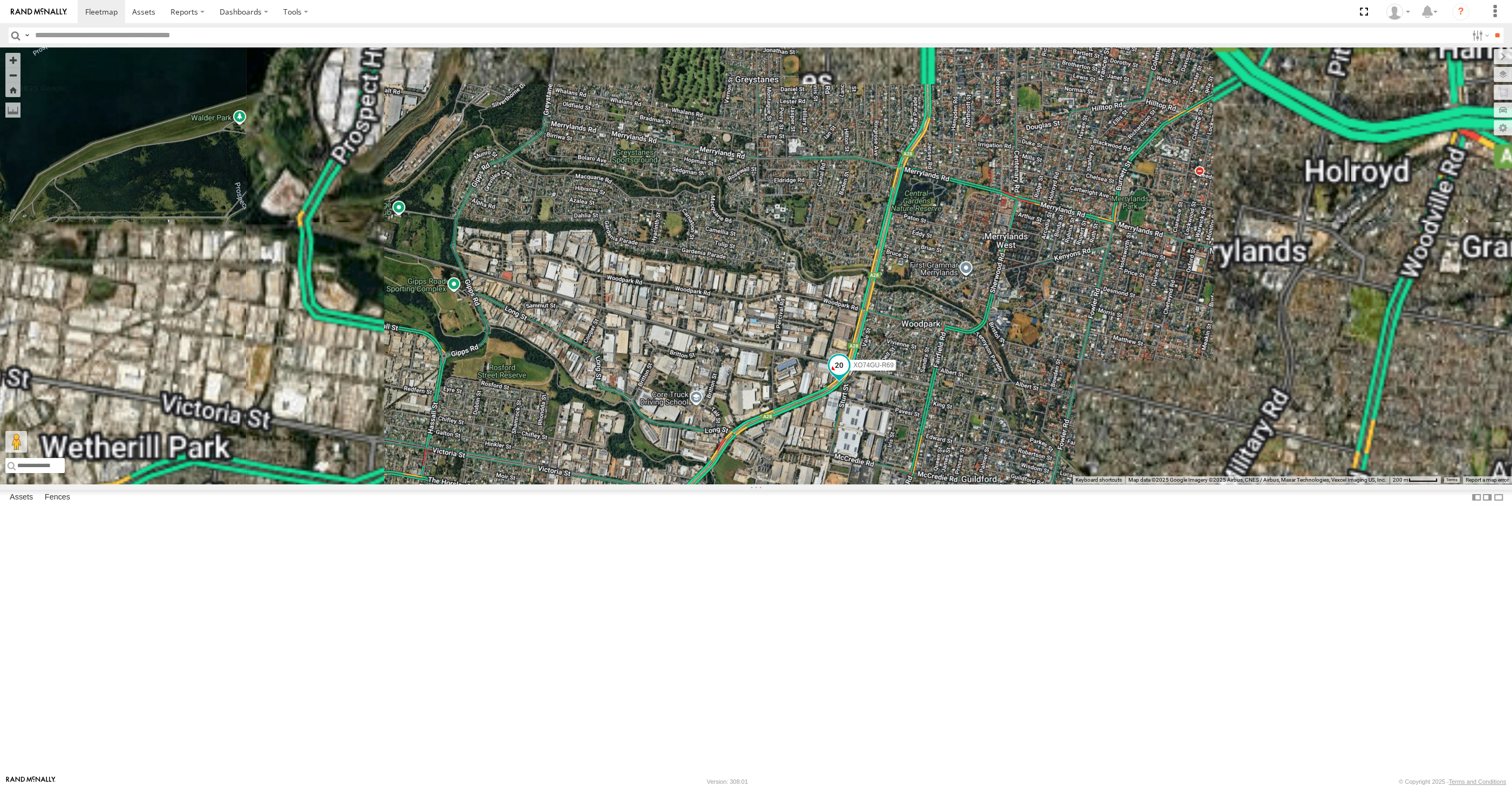
click at [839, 375] on span at bounding box center [839, 365] width 19 height 19
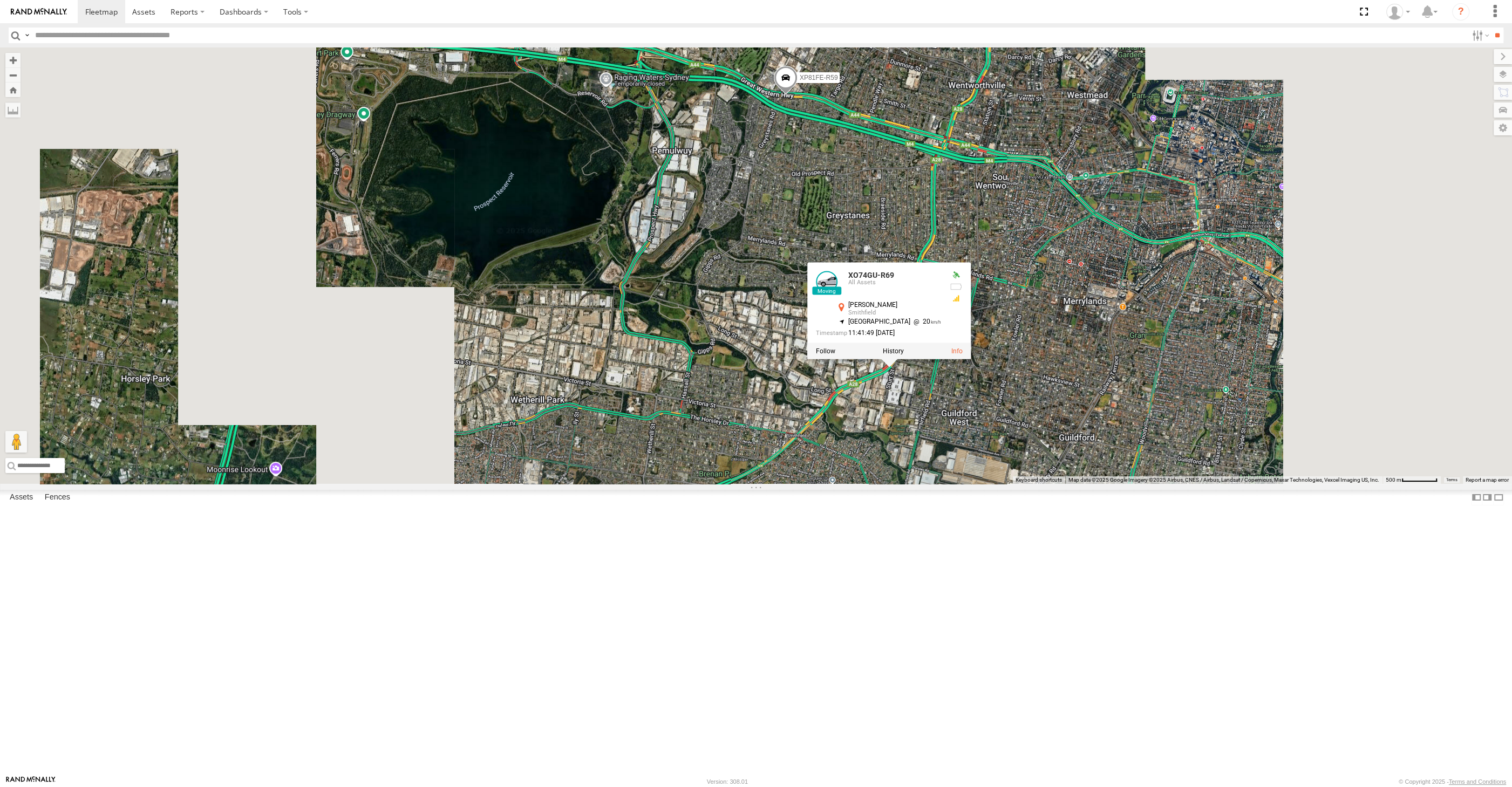
drag, startPoint x: 997, startPoint y: 572, endPoint x: 987, endPoint y: 454, distance: 118.4
click at [991, 464] on div "RJ5911-R79 XP81FE-R59 XO74GU-R69 XO74GU-R69 All Assets Warren Rd Smithfield -33…" at bounding box center [756, 266] width 1512 height 437
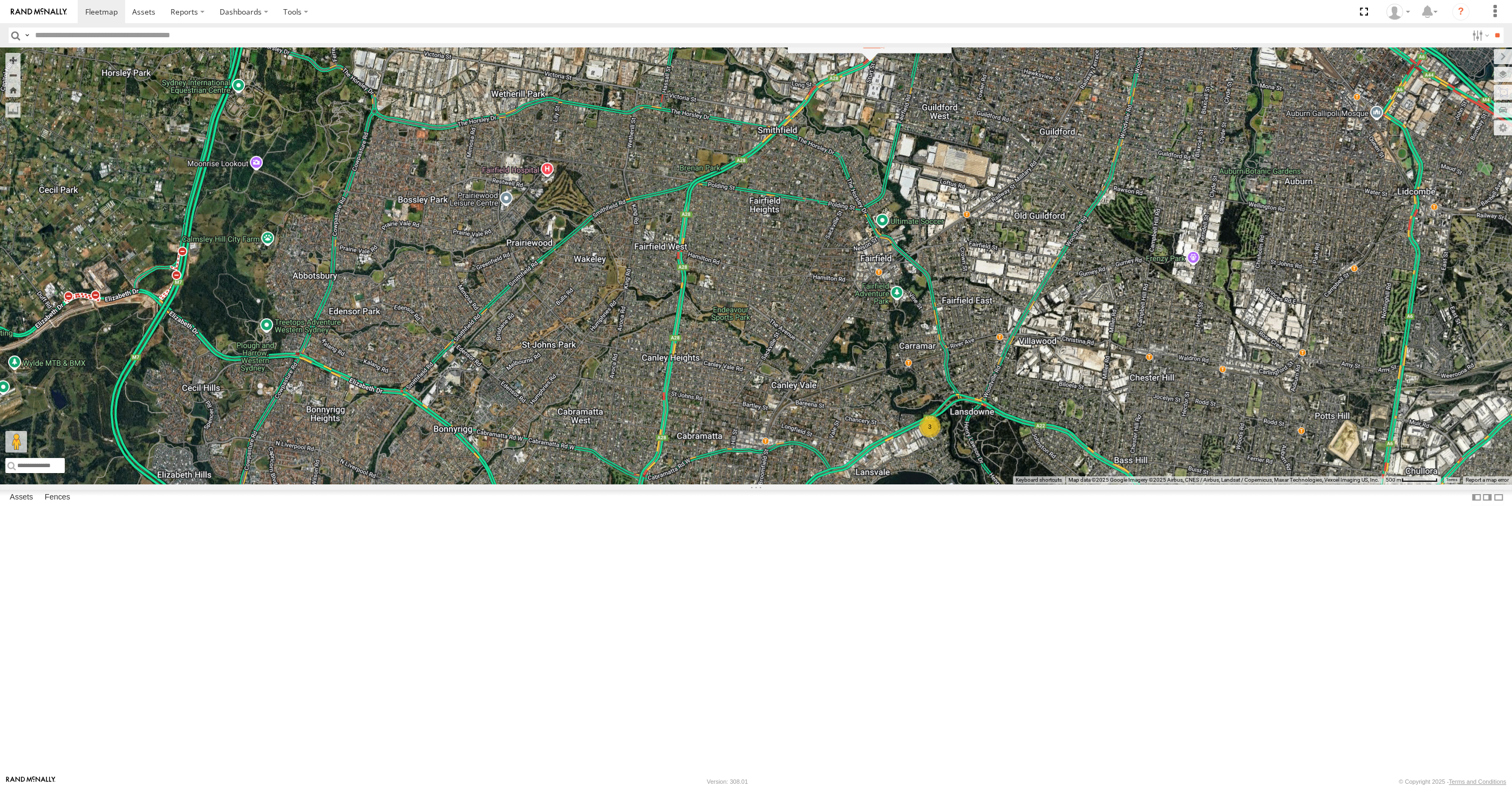
click at [873, 49] on label at bounding box center [874, 45] width 21 height 8
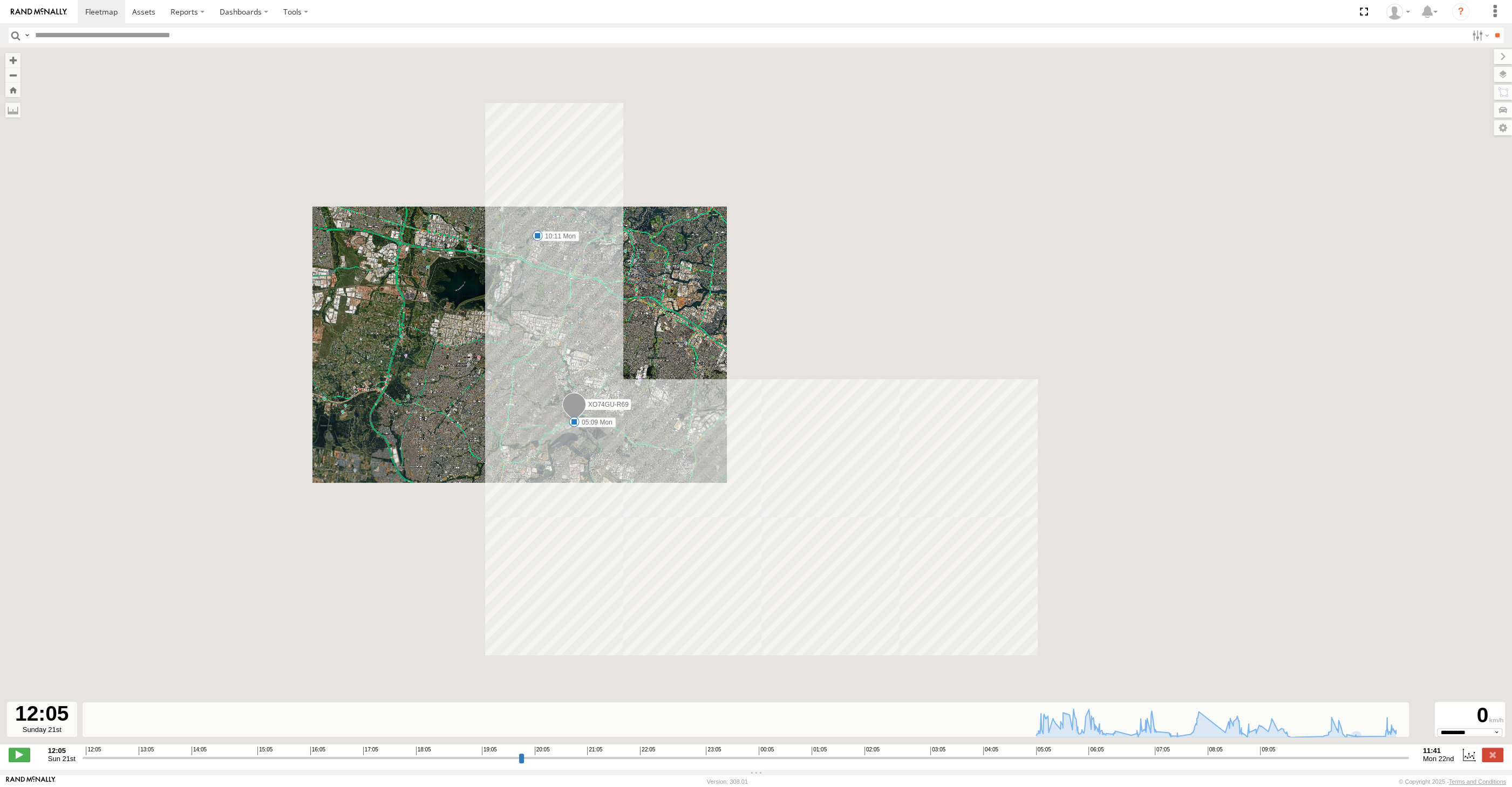
click at [1365, 763] on input "range" at bounding box center [746, 757] width 1327 height 10
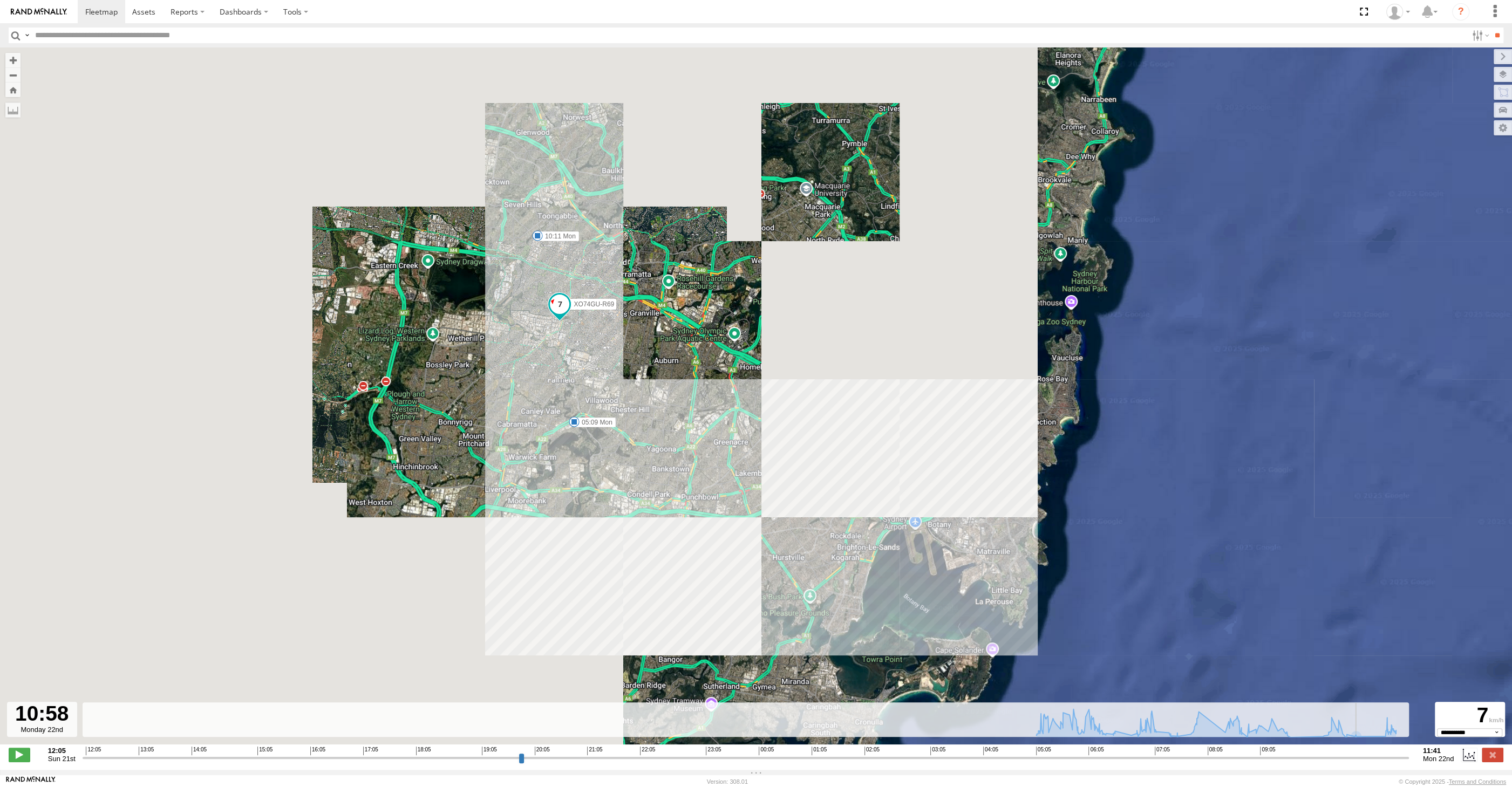
drag, startPoint x: 1373, startPoint y: 759, endPoint x: 1381, endPoint y: 759, distance: 8.0
click at [1374, 759] on input "range" at bounding box center [746, 757] width 1327 height 10
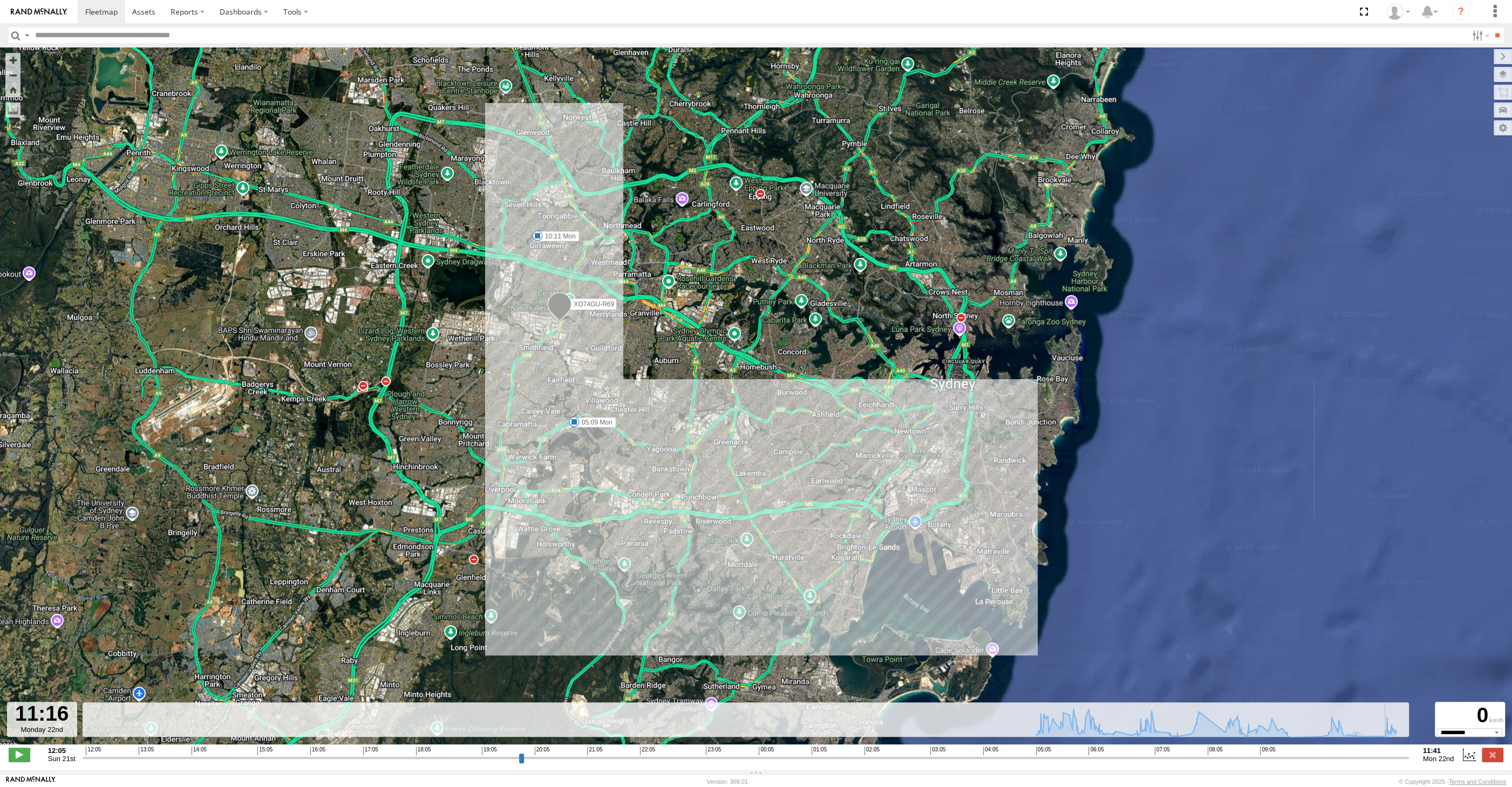
click at [1382, 759] on input "range" at bounding box center [746, 757] width 1327 height 10
click at [1396, 759] on input "range" at bounding box center [746, 757] width 1327 height 10
click at [1403, 760] on input "range" at bounding box center [746, 757] width 1327 height 10
type input "**********"
click at [1396, 759] on input "range" at bounding box center [746, 757] width 1327 height 10
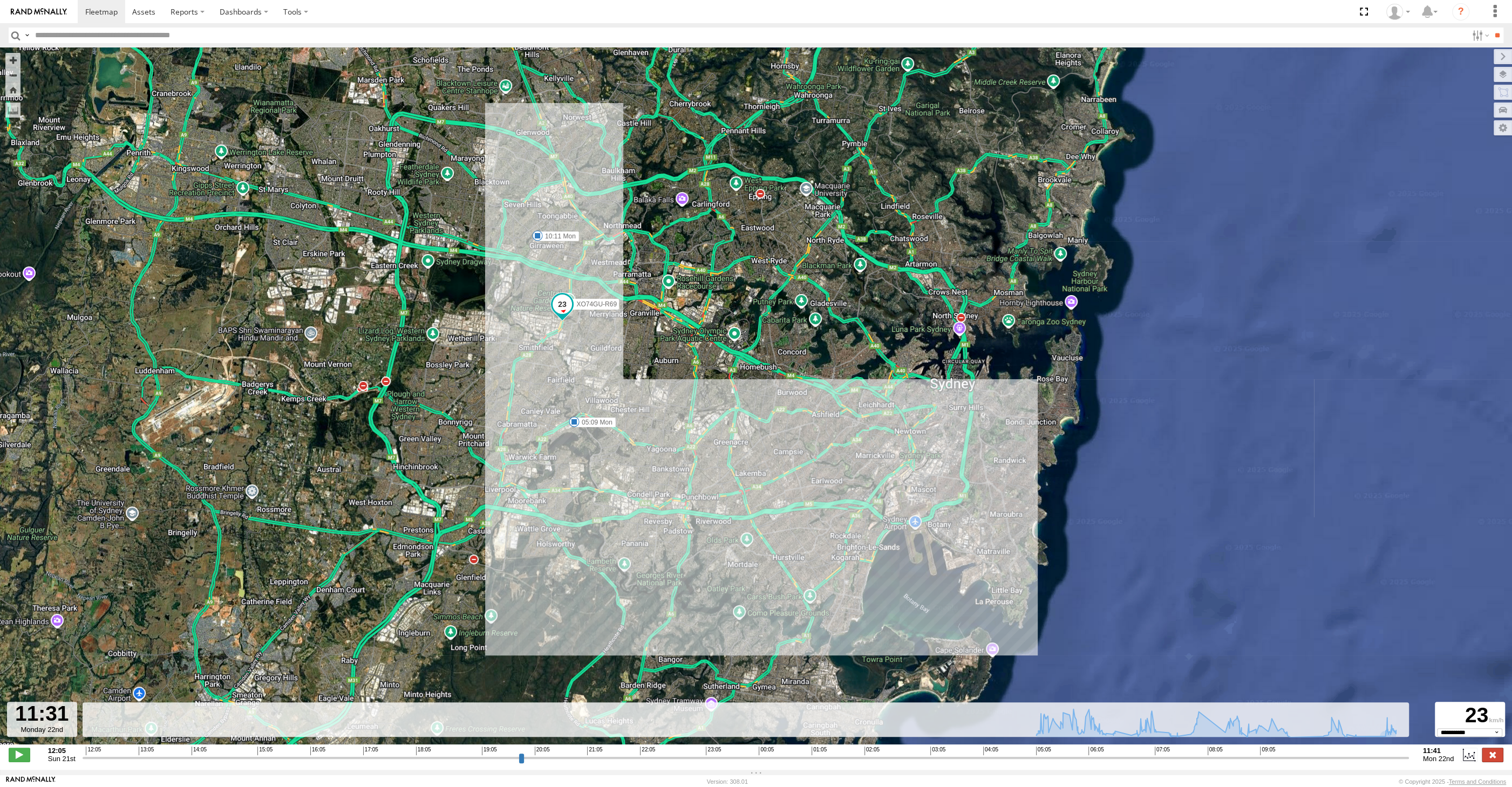
click at [1491, 758] on label at bounding box center [1493, 755] width 22 height 14
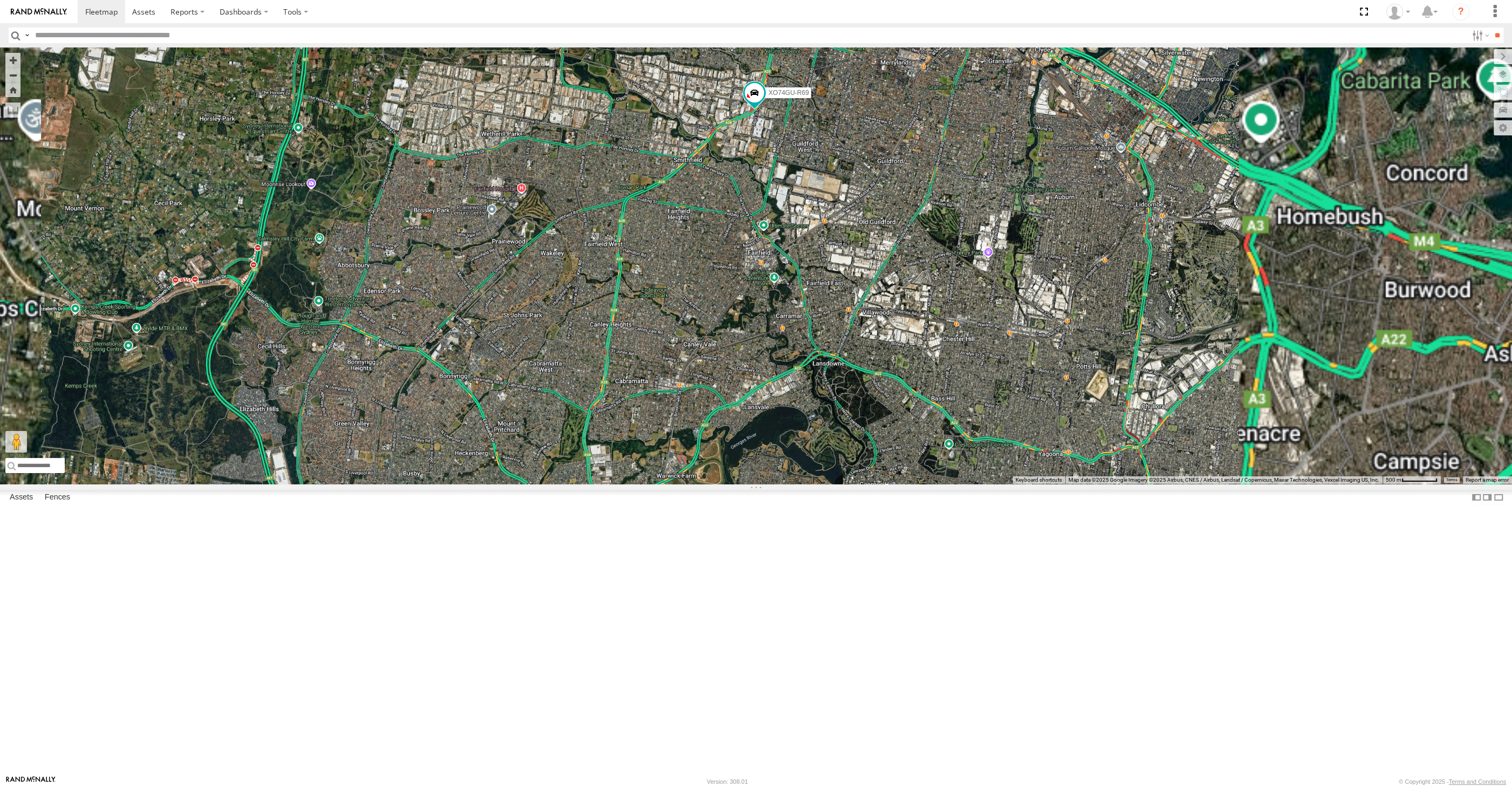
click at [951, 484] on div "XO74GU-R69" at bounding box center [756, 266] width 1512 height 437
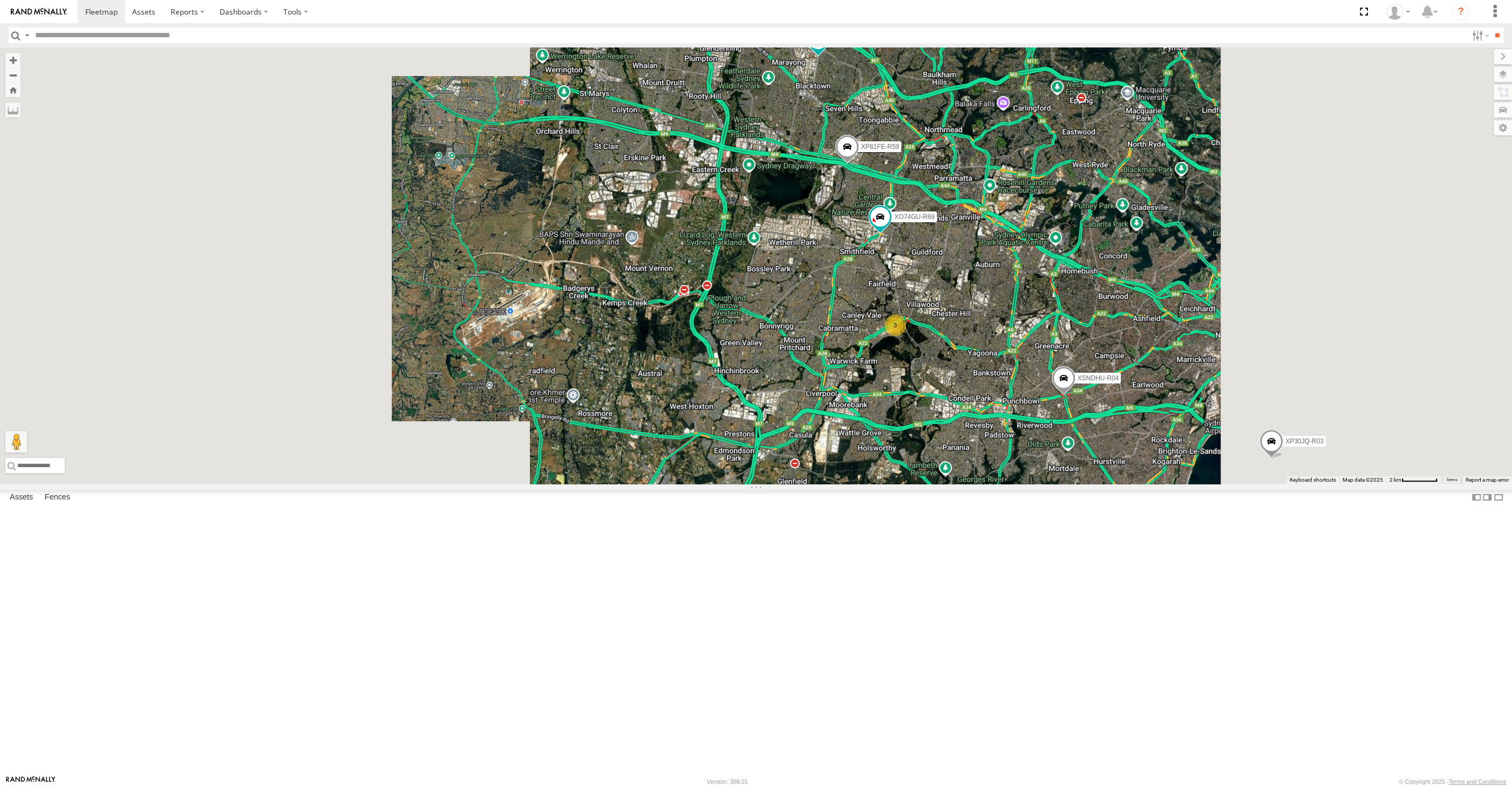
drag, startPoint x: 969, startPoint y: 565, endPoint x: 912, endPoint y: 508, distance: 80.6
click at [929, 484] on div "XP30JQ-R03 XSNDHU-R04 RJ5911-R79 XP81FE-R59 XO74GU-R69 3" at bounding box center [756, 266] width 1512 height 437
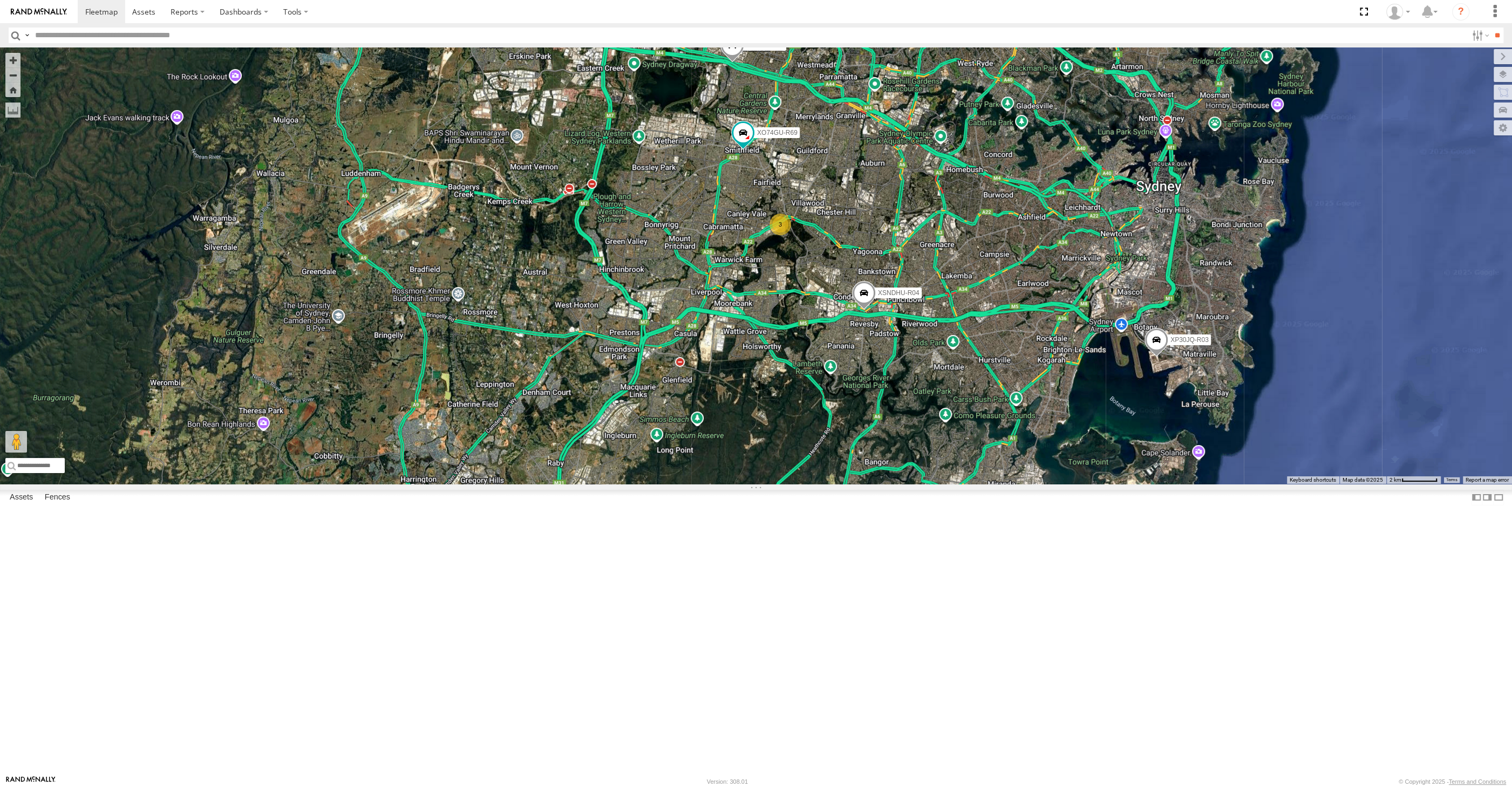
drag, startPoint x: 925, startPoint y: 460, endPoint x: 862, endPoint y: 491, distance: 70.2
click at [862, 484] on div "XP30JQ-R03 XSNDHU-R04 RJ5911-R79 XP81FE-R59 XO74GU-R69 3" at bounding box center [756, 266] width 1512 height 437
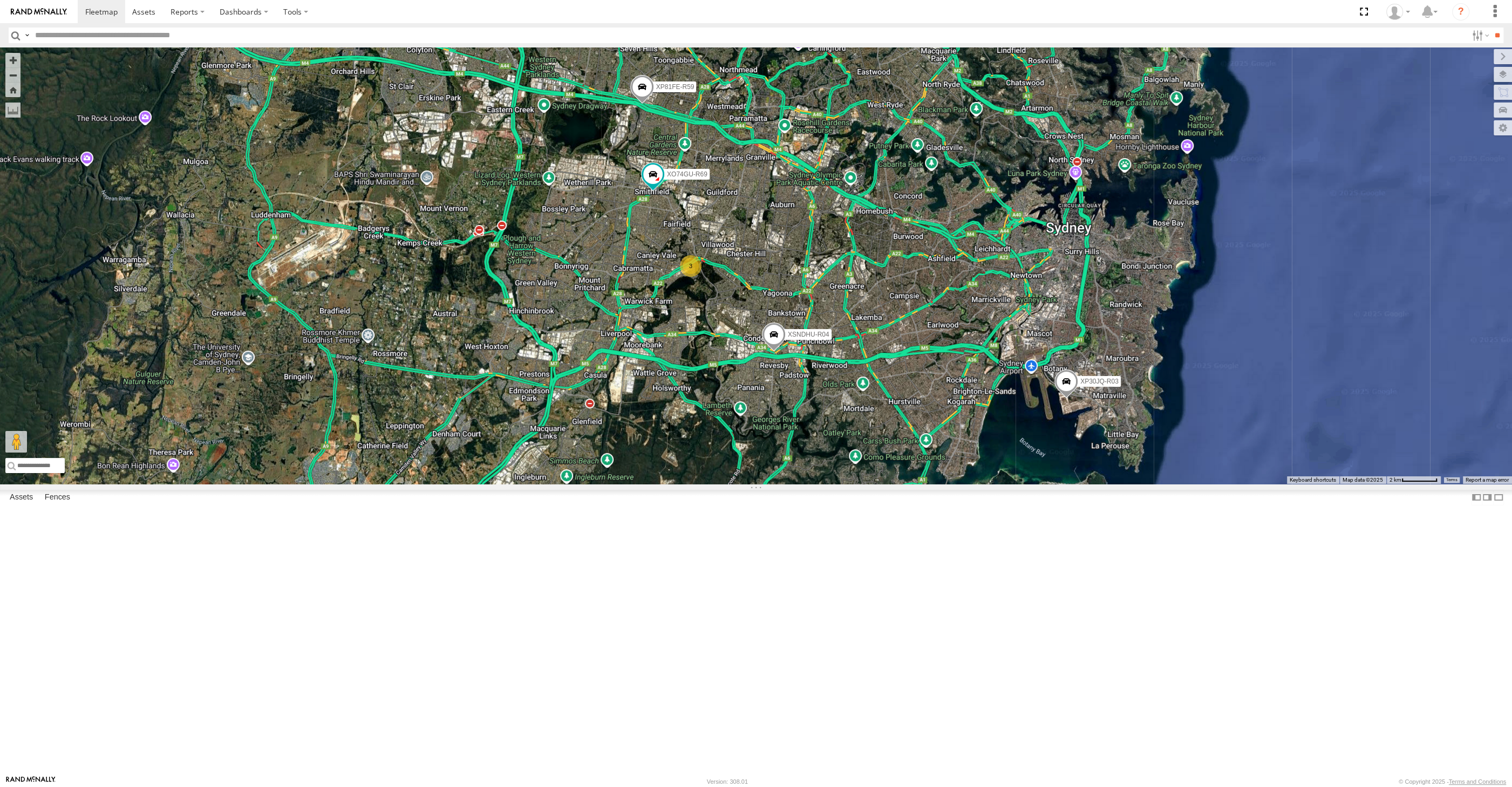
drag, startPoint x: 916, startPoint y: 500, endPoint x: 886, endPoint y: 543, distance: 52.4
click at [883, 484] on div "XP30JQ-R03 XSNDHU-R04 RJ5911-R79 XP81FE-R59 XO74GU-R69 3" at bounding box center [756, 266] width 1512 height 437
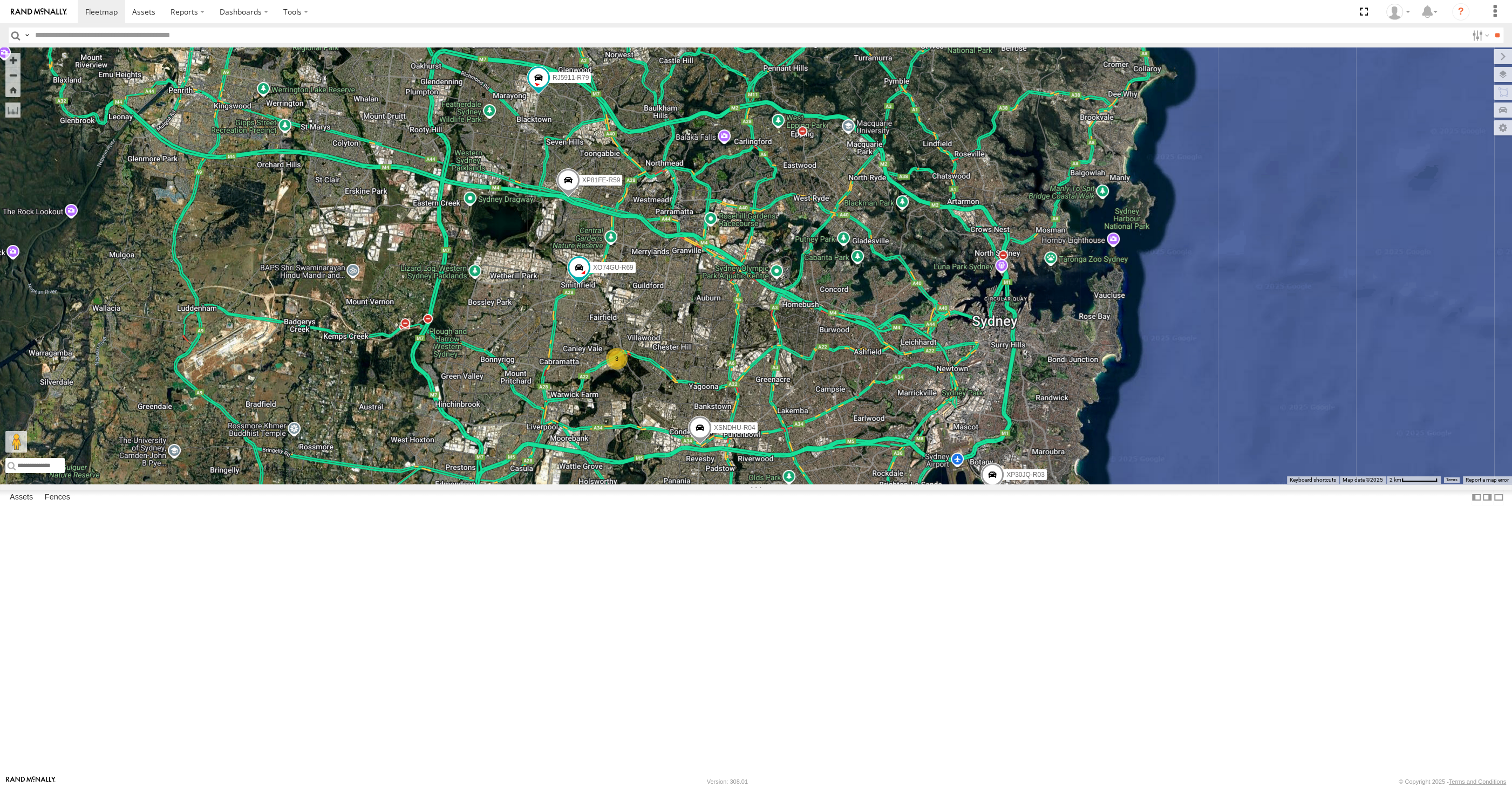
drag, startPoint x: 1267, startPoint y: 553, endPoint x: 1281, endPoint y: 545, distance: 16.1
click at [1281, 484] on div "XP30JQ-R03 XSNDHU-R04 RJ5911-R79 XP81FE-R59 XO74GU-R69 3" at bounding box center [756, 266] width 1512 height 437
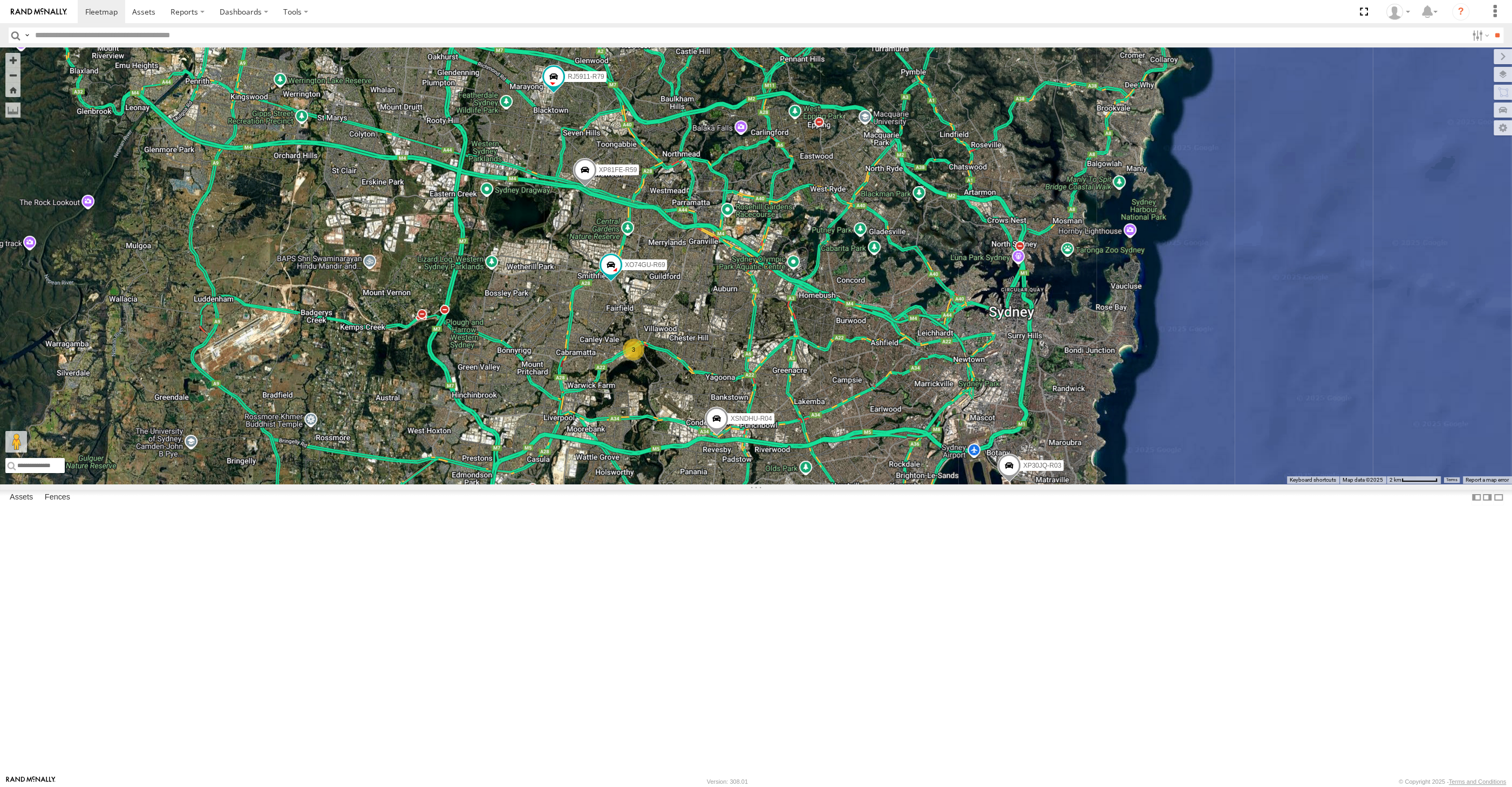
drag, startPoint x: 701, startPoint y: 479, endPoint x: 717, endPoint y: 445, distance: 37.6
click at [717, 445] on div "XP30JQ-R03 XSNDHU-R04 RJ5911-R79 XP81FE-R59 XO74GU-R69 3" at bounding box center [756, 266] width 1512 height 437
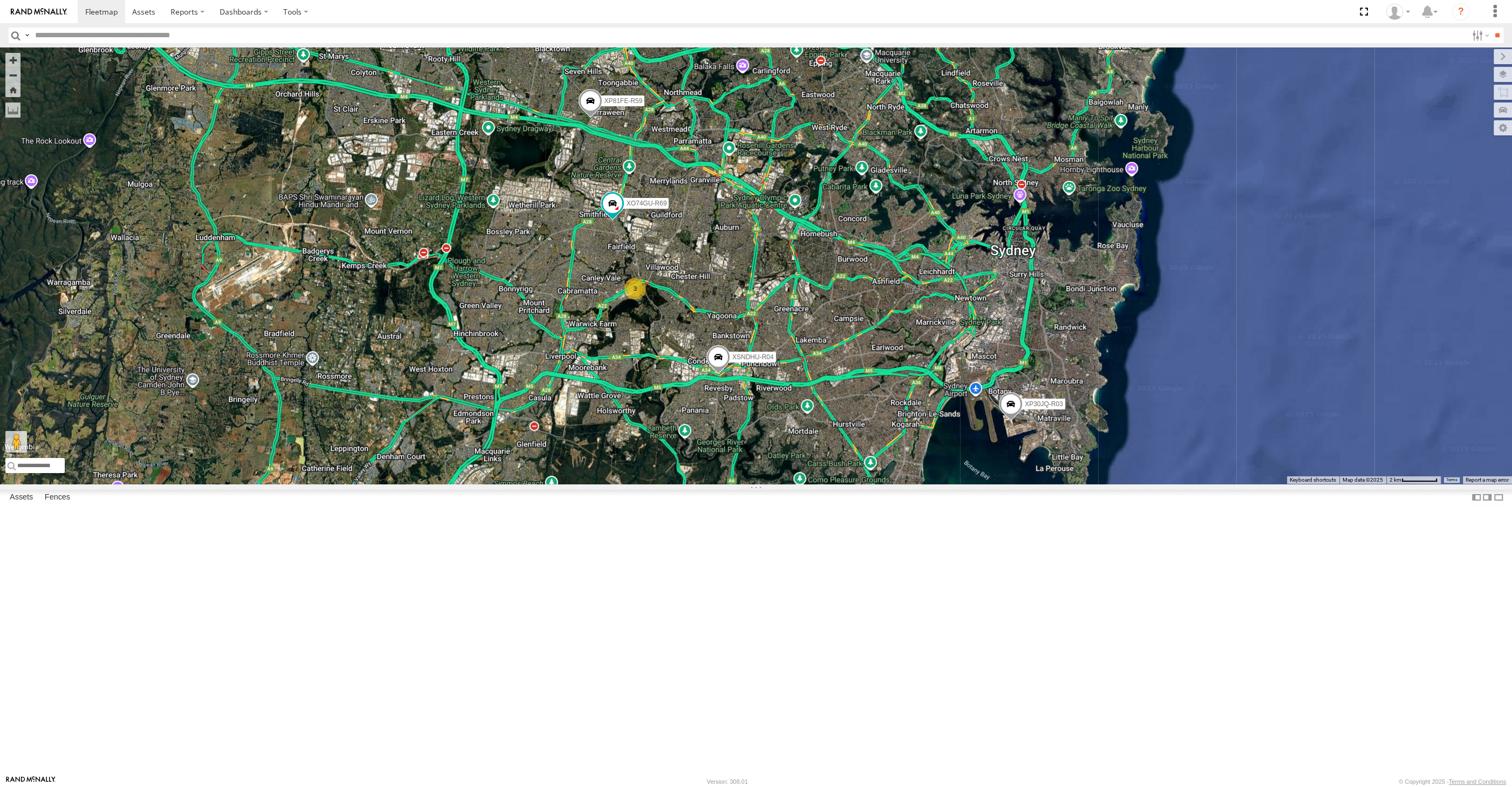
drag, startPoint x: 948, startPoint y: 526, endPoint x: 916, endPoint y: 543, distance: 36.2
click at [916, 484] on div "XP30JQ-R03 XSNDHU-R04 RJ5911-R79 XP81FE-R59 XO74GU-R69 3" at bounding box center [756, 266] width 1512 height 437
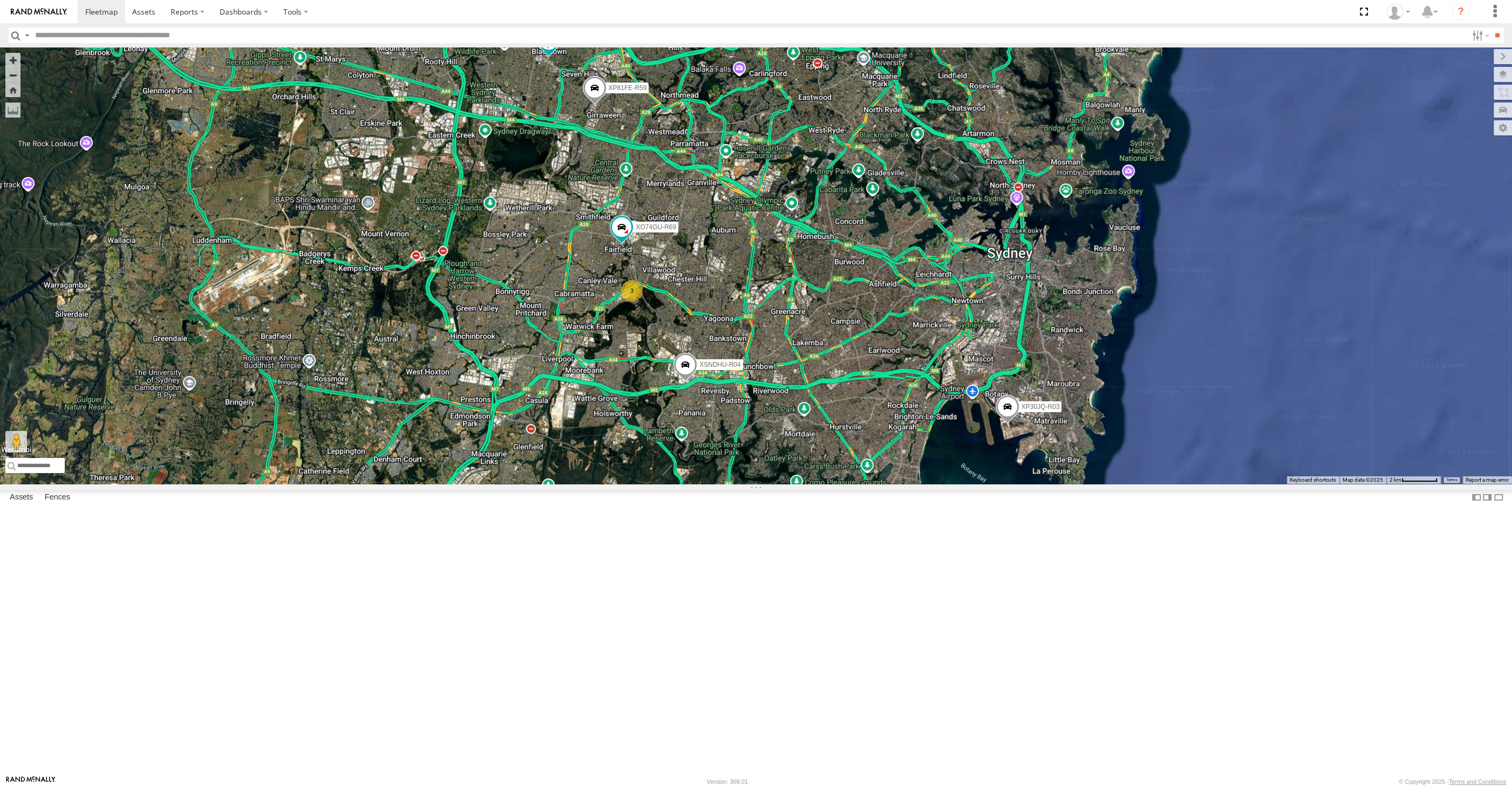
click at [856, 484] on div "XP30JQ-R03 XSNDHU-R04 RJ5911-R79 XP81FE-R59 XO74GU-R69 3" at bounding box center [756, 266] width 1512 height 437
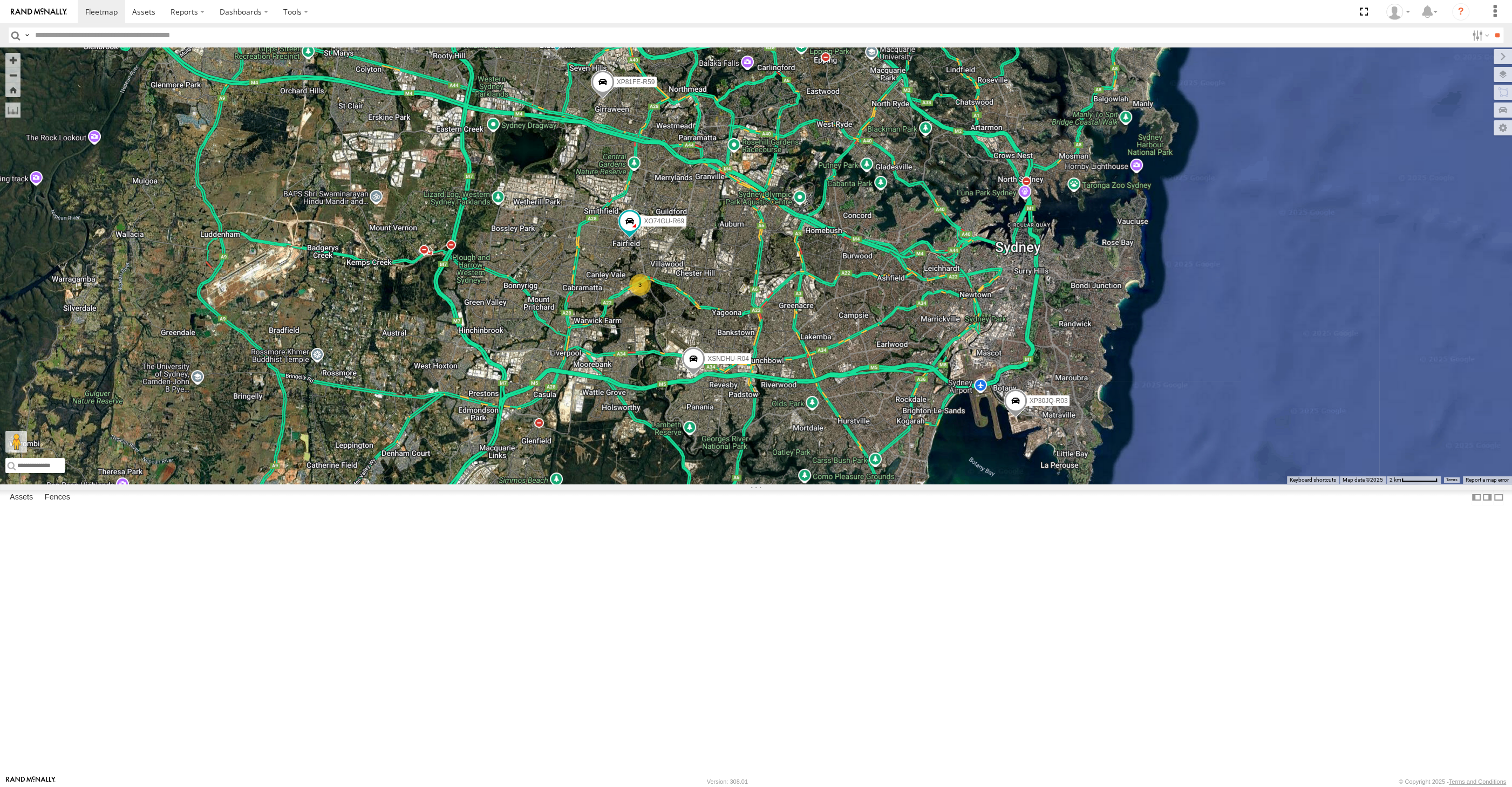
drag, startPoint x: 846, startPoint y: 592, endPoint x: 858, endPoint y: 583, distance: 15.0
click at [856, 484] on div "XP30JQ-R03 XSNDHU-R04 RJ5911-R79 XP81FE-R59 XO74GU-R69 3" at bounding box center [756, 266] width 1512 height 437
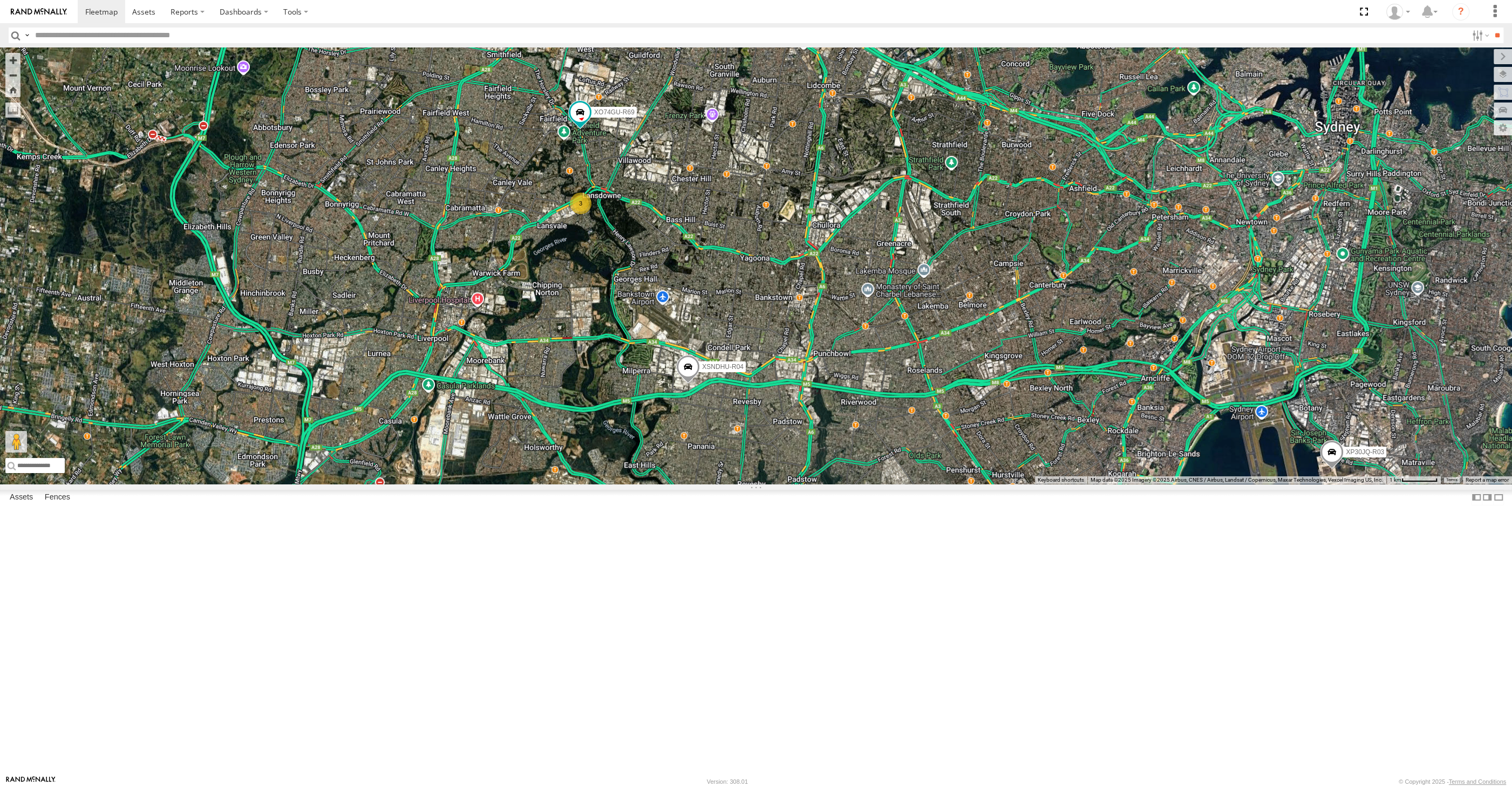
drag, startPoint x: 794, startPoint y: 539, endPoint x: 757, endPoint y: 516, distance: 43.6
click at [757, 484] on div "XP30JQ-R03 XSNDHU-R04 RJ5911-R79 XP81FE-R59 XO74GU-R69 3" at bounding box center [756, 266] width 1512 height 437
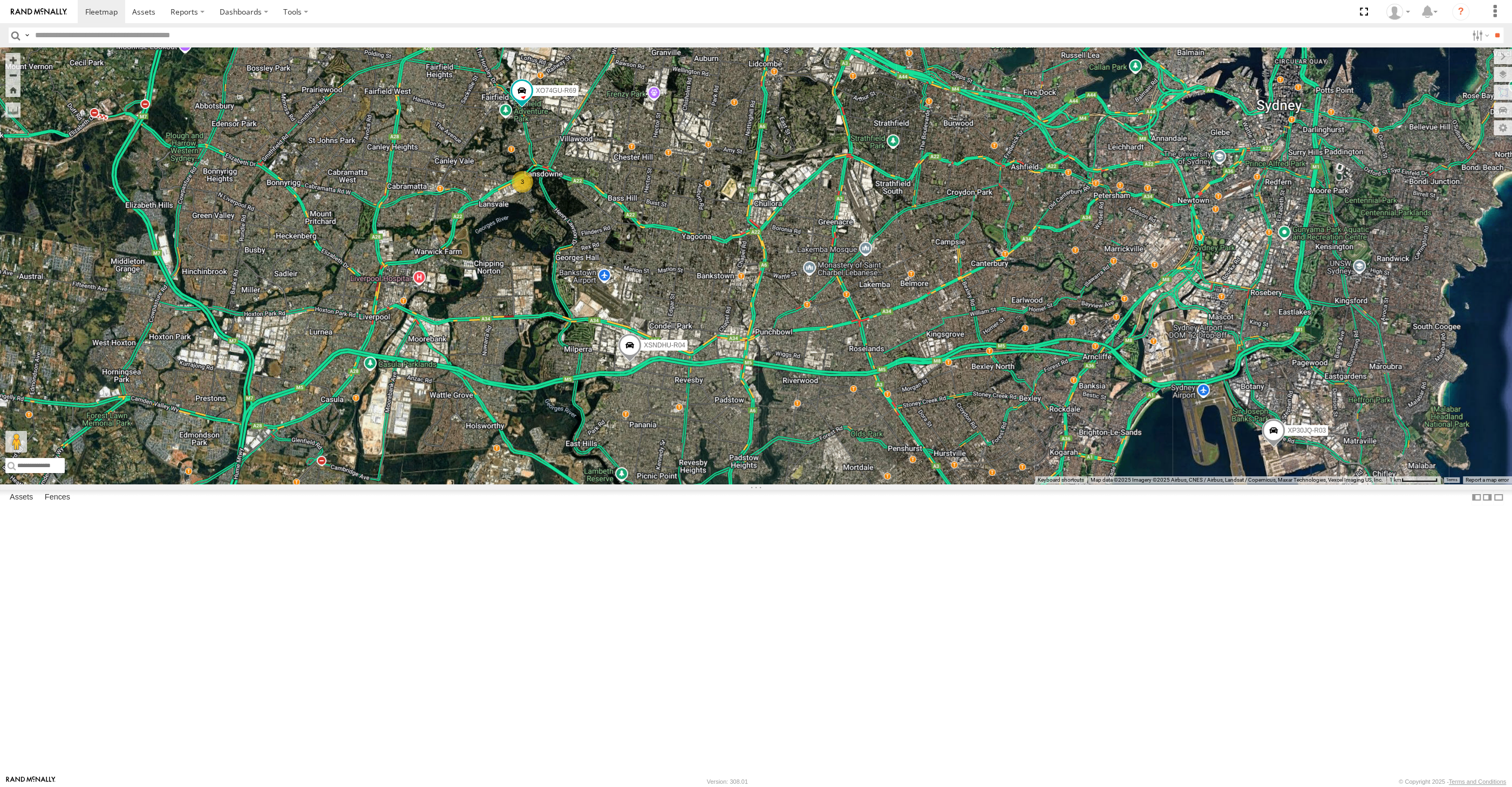
drag, startPoint x: 782, startPoint y: 494, endPoint x: 784, endPoint y: 522, distance: 28.1
click at [781, 484] on div "XP30JQ-R03 XSNDHU-R04 RJ5911-R79 XP81FE-R59 XO74GU-R69 3" at bounding box center [756, 266] width 1512 height 437
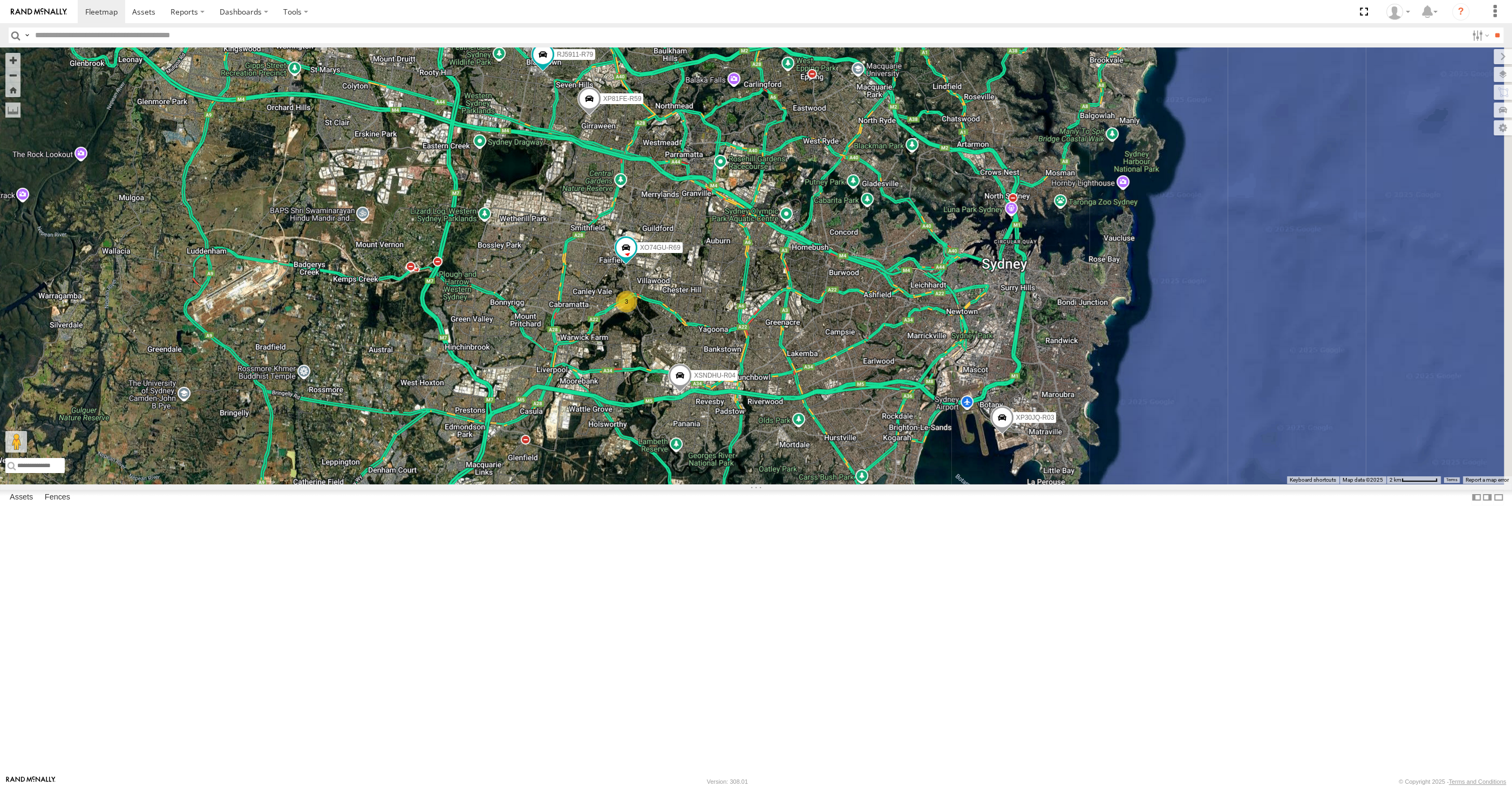
drag, startPoint x: 809, startPoint y: 513, endPoint x: 799, endPoint y: 495, distance: 20.6
click at [776, 484] on div "XP30JQ-R03 XSNDHU-R04 RJ5911-R79 XP81FE-R59 XO74GU-R69 3" at bounding box center [756, 266] width 1512 height 437
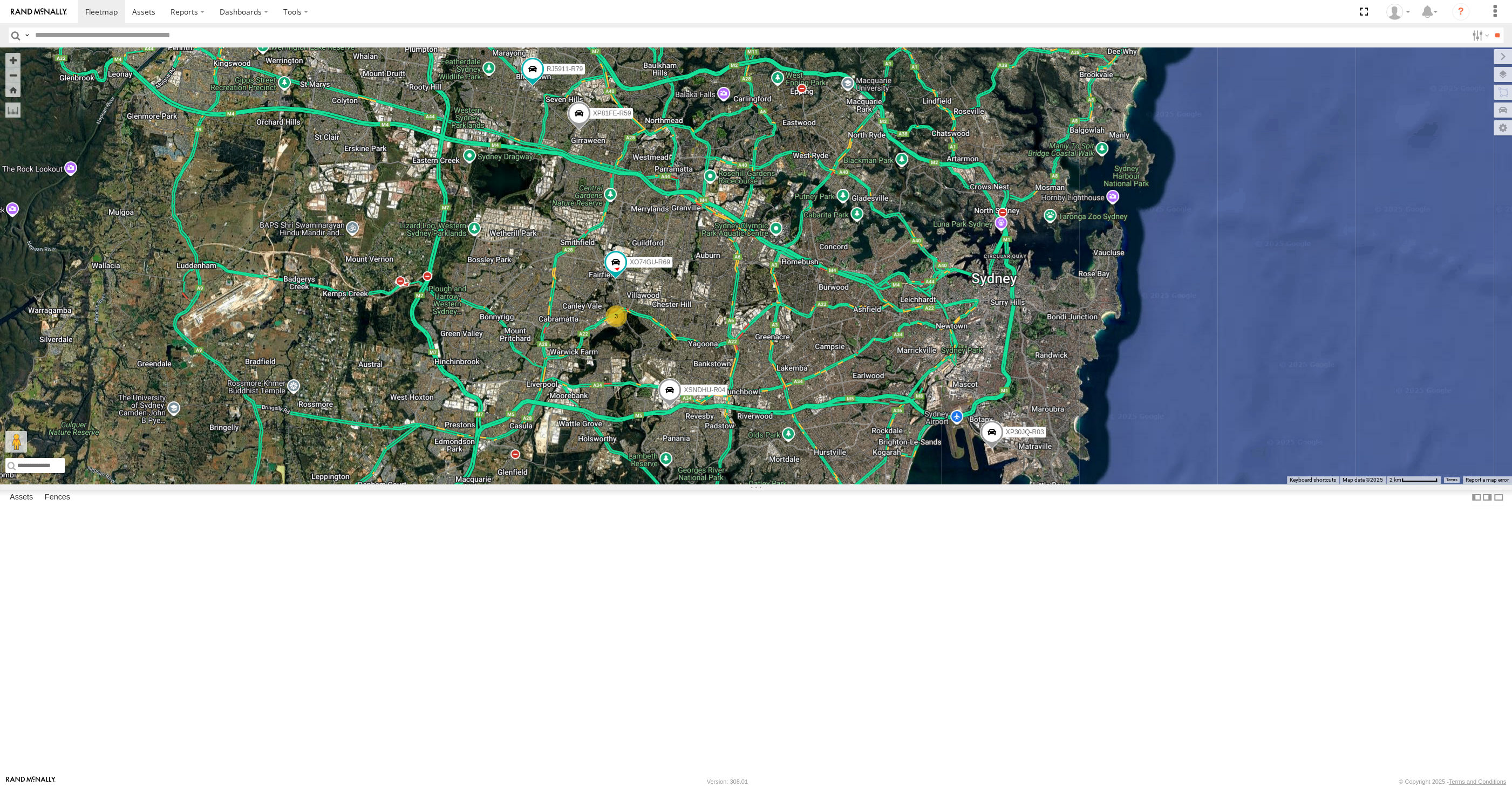
drag, startPoint x: 821, startPoint y: 478, endPoint x: 818, endPoint y: 495, distance: 17.3
click at [818, 484] on div "XP30JQ-R03 XSNDHU-R04 RJ5911-R79 XP81FE-R59 XO74GU-R69 3" at bounding box center [756, 266] width 1512 height 437
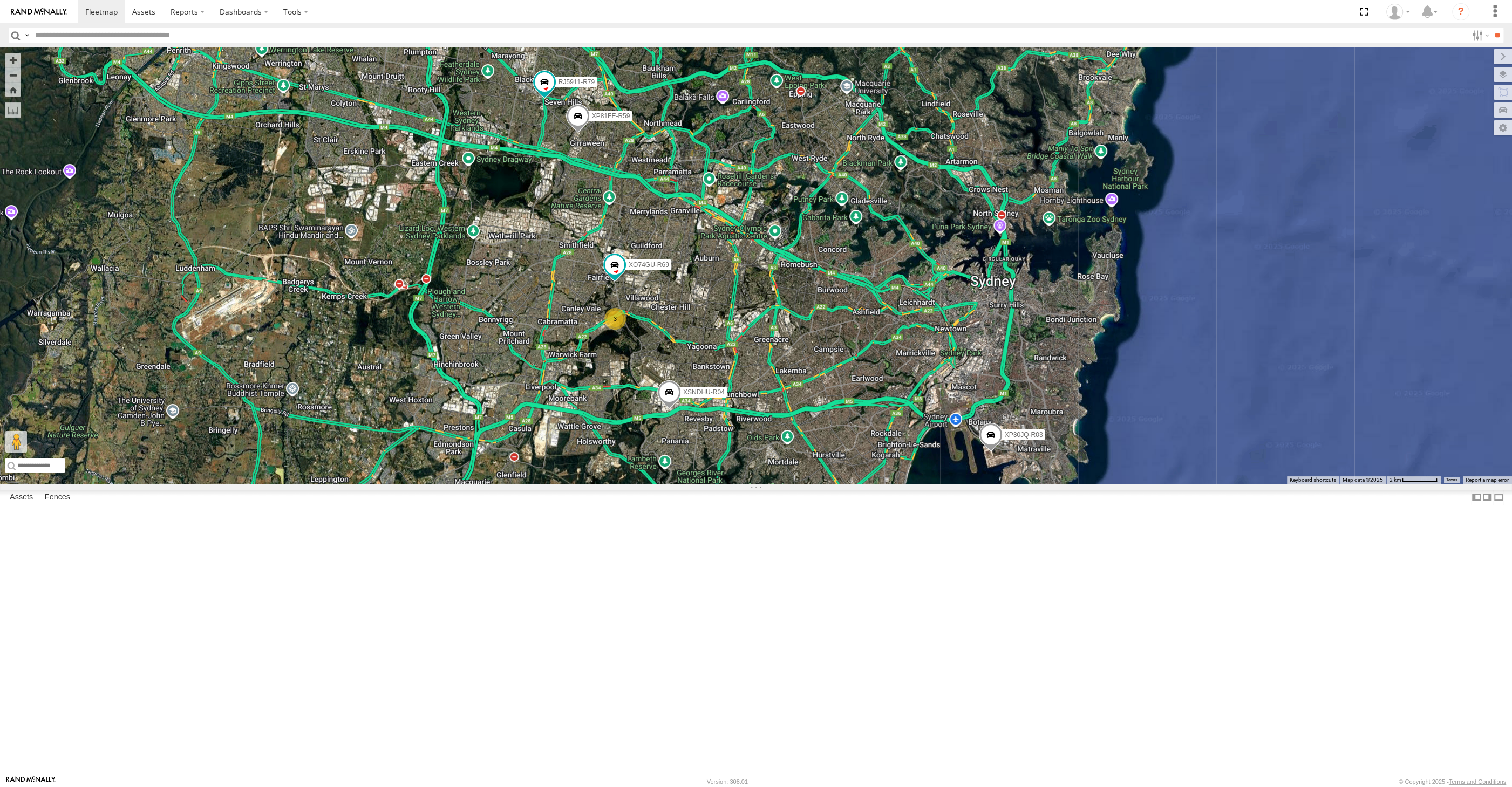
click at [687, 484] on div "XP30JQ-R03 XSNDHU-R04 3 RJ5911-R79 XP81FE-R59 XO74GU-R69" at bounding box center [756, 266] width 1512 height 437
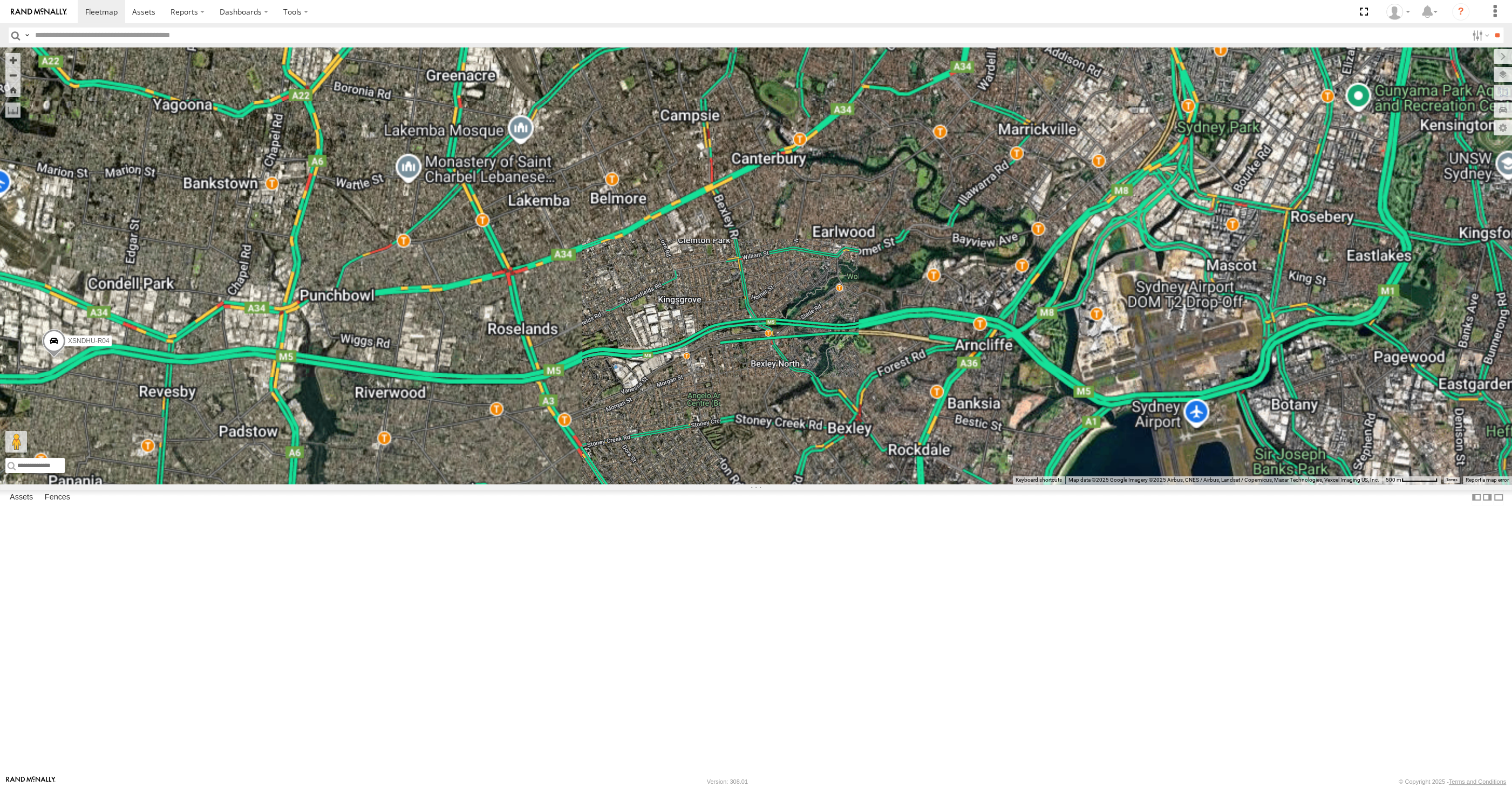
drag, startPoint x: 1355, startPoint y: 692, endPoint x: 1339, endPoint y: 667, distance: 29.7
click at [1342, 484] on div "XP30JQ-R03 XSNDHU-R04 RJ5911-R79 XP81FE-R59" at bounding box center [756, 266] width 1512 height 437
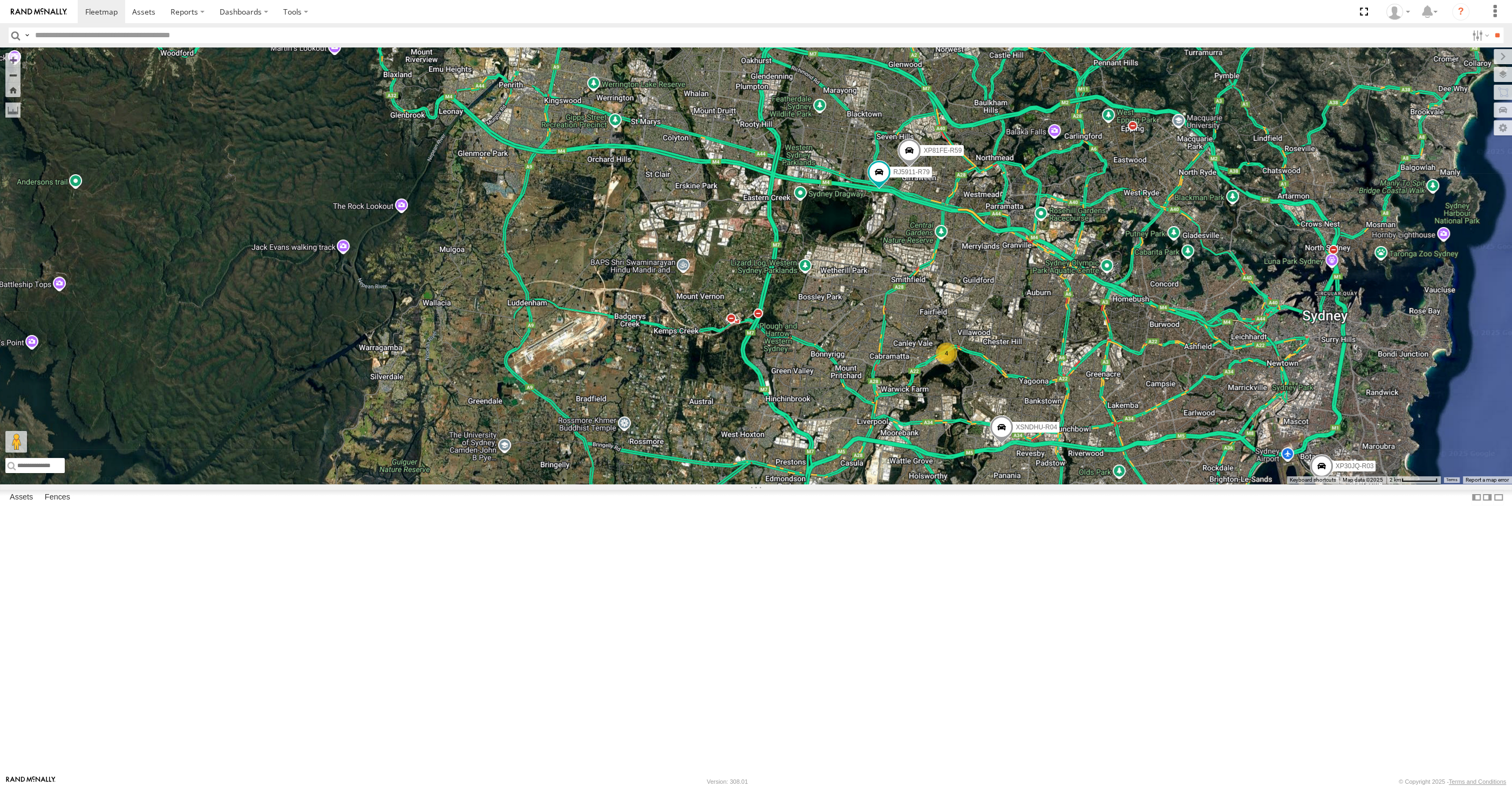
drag, startPoint x: 1275, startPoint y: 685, endPoint x: 1262, endPoint y: 675, distance: 16.4
click at [1265, 484] on div "XP30JQ-R03 XSNDHU-R04 RJ5911-R79 XP81FE-R59 4" at bounding box center [756, 266] width 1512 height 437
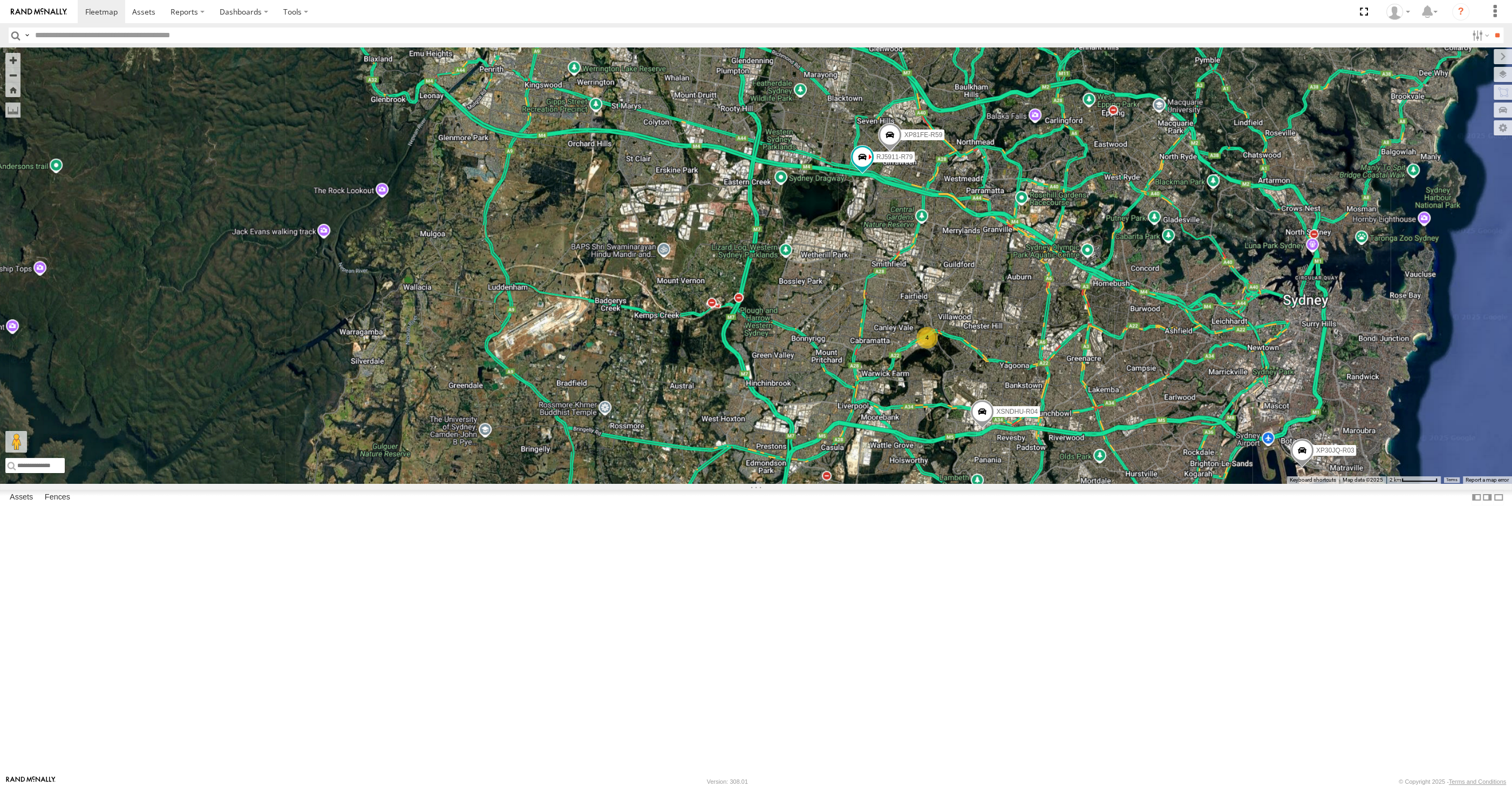
drag, startPoint x: 1305, startPoint y: 679, endPoint x: 1287, endPoint y: 665, distance: 22.8
click at [1295, 484] on div "XP30JQ-R03 XSNDHU-R04 RJ5911-R79 XP81FE-R59 4" at bounding box center [756, 266] width 1512 height 437
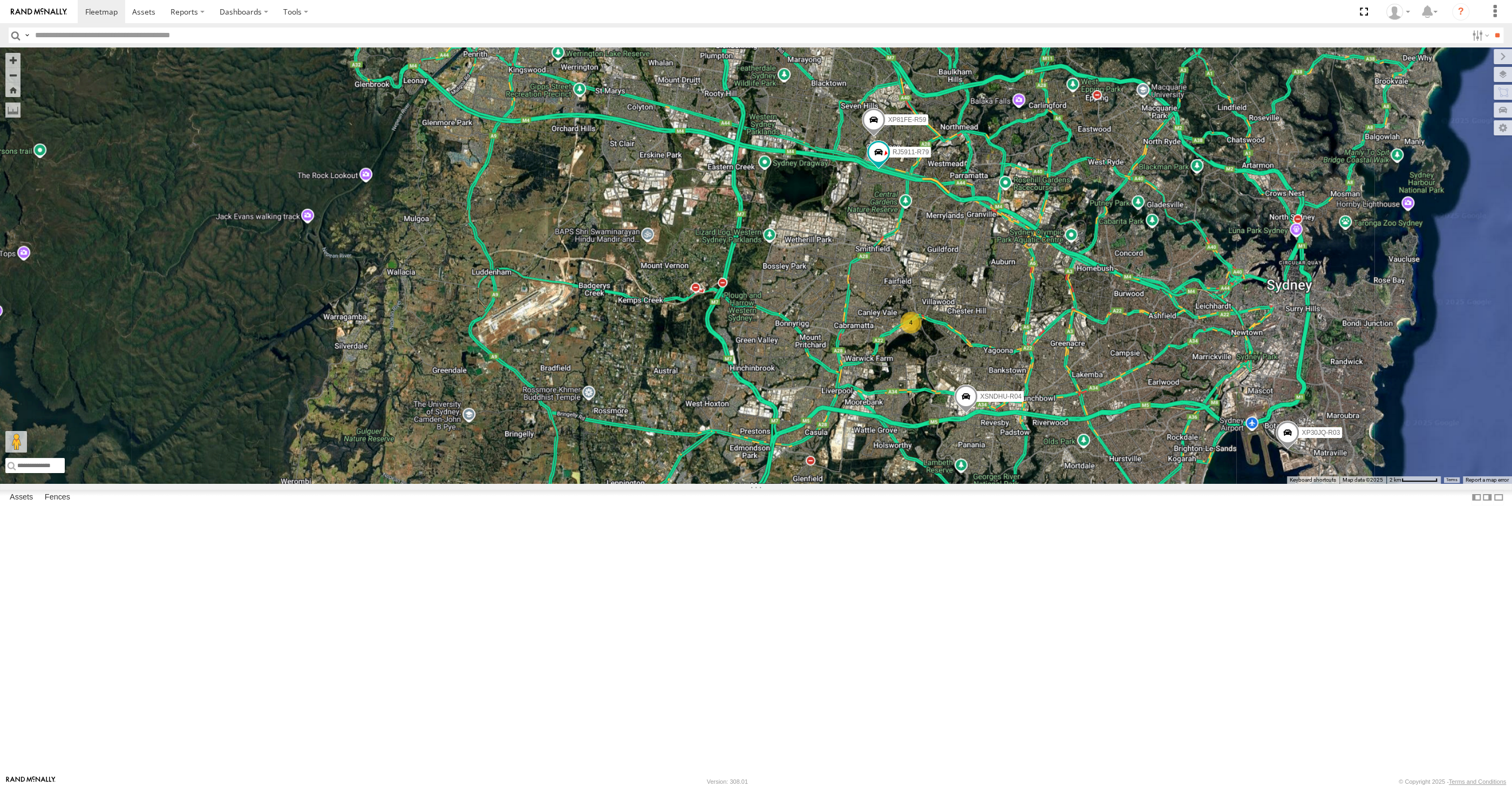
drag, startPoint x: 1016, startPoint y: 438, endPoint x: 1023, endPoint y: 434, distance: 8.1
click at [1023, 434] on div "XP30JQ-R03 XSNDHU-R04 RJ5911-R79 XP81FE-R59 4" at bounding box center [756, 266] width 1512 height 437
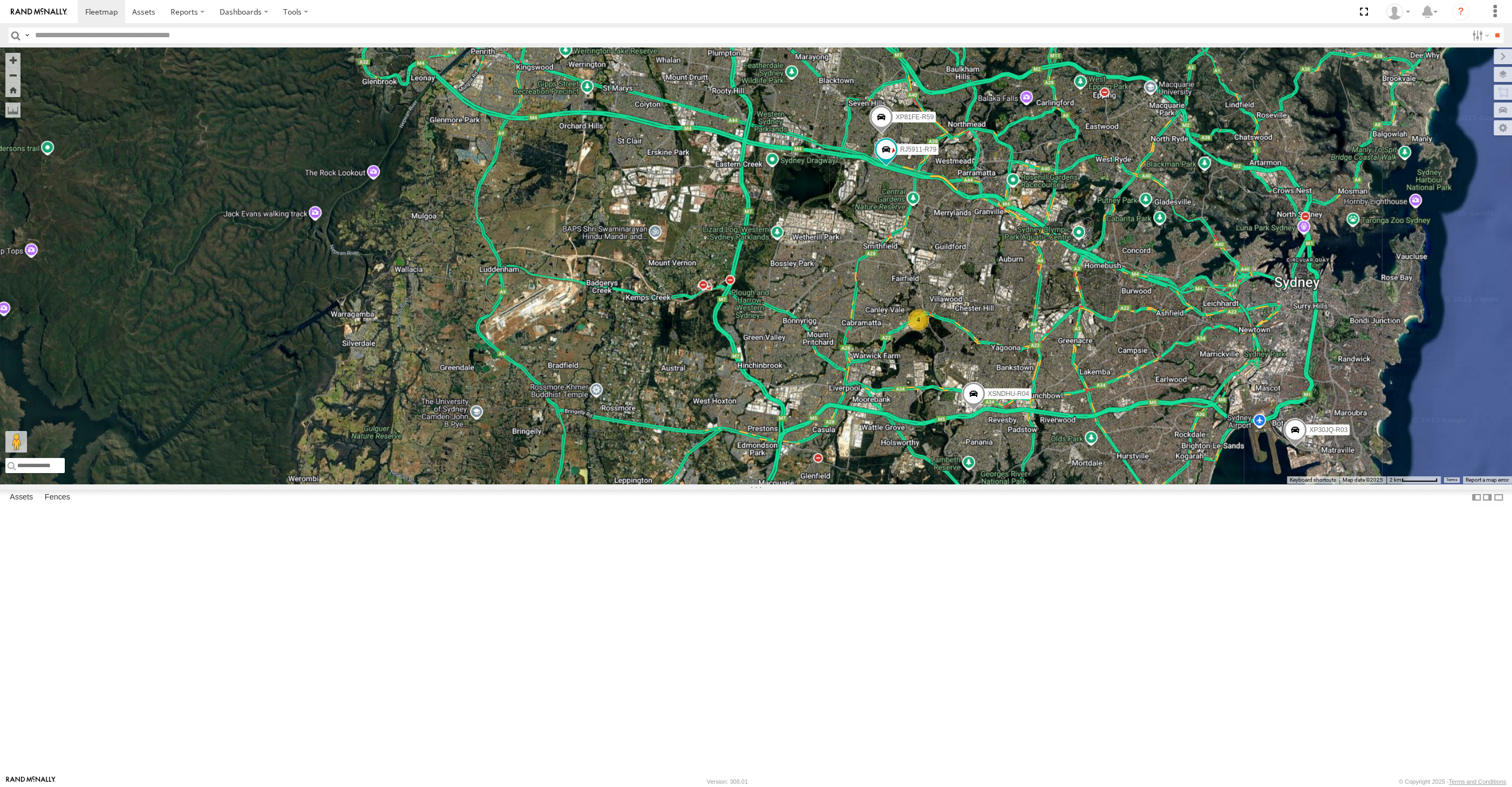
click at [1029, 480] on div "XP30JQ-R03 XSNDHU-R04 RJ5911-R79 XP81FE-R59 4" at bounding box center [756, 266] width 1512 height 437
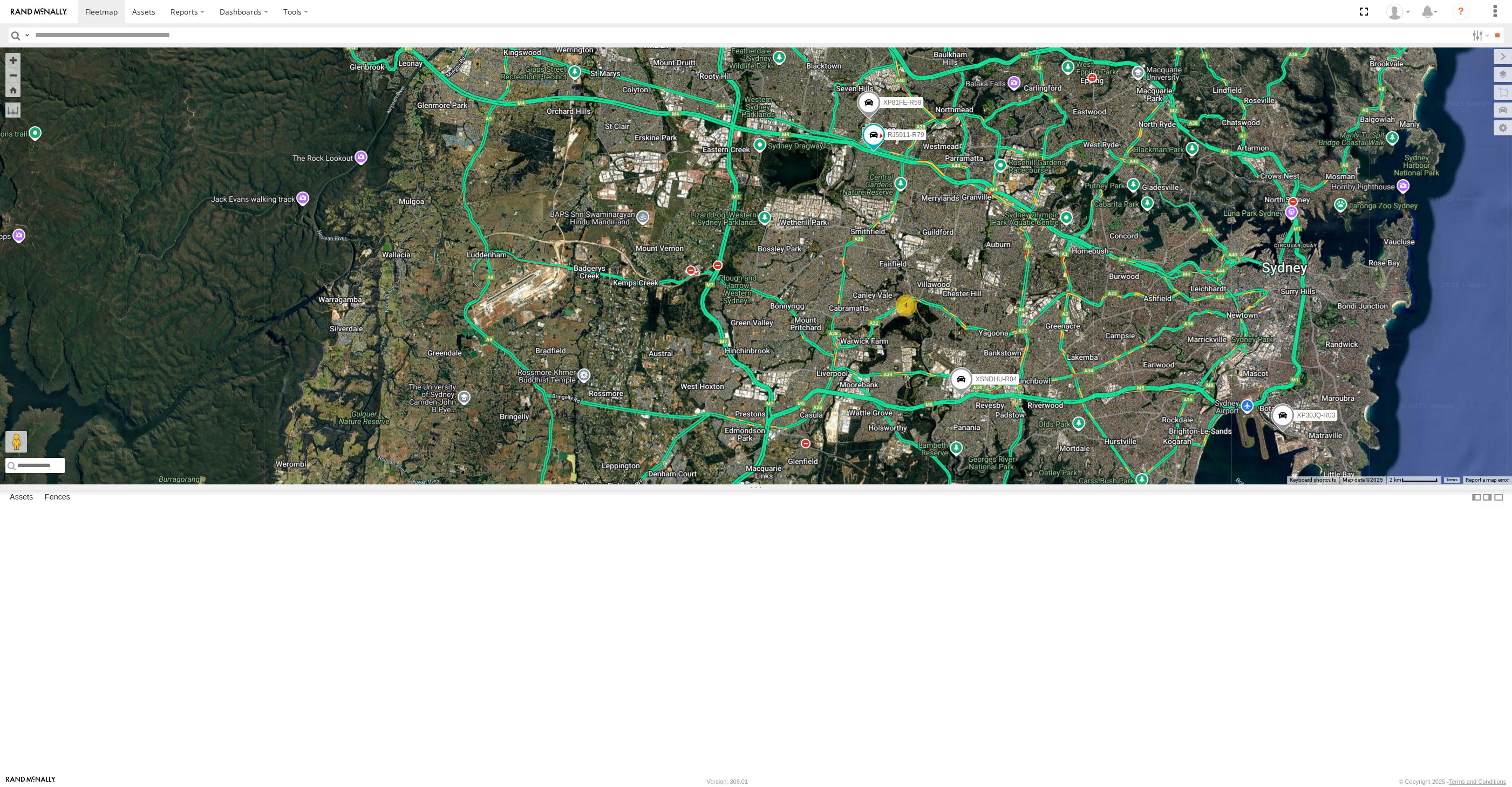
click at [1032, 484] on div "XP30JQ-R03 XSNDHU-R04 RJ5911-R79 XP81FE-R59 4" at bounding box center [756, 266] width 1512 height 437
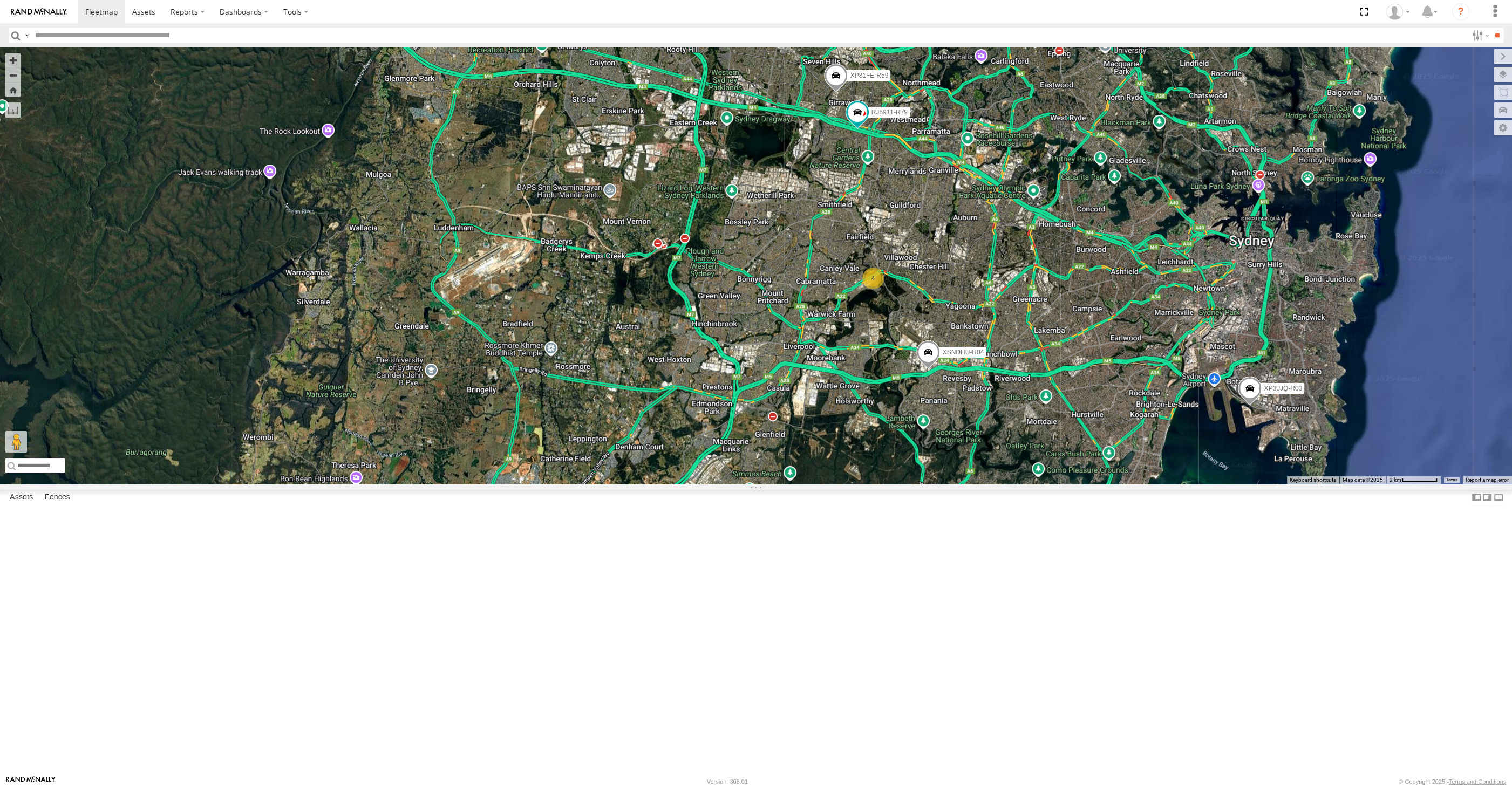
drag, startPoint x: 933, startPoint y: 360, endPoint x: 926, endPoint y: 362, distance: 7.3
click at [930, 357] on div "XP30JQ-R03 XSNDHU-R04 RJ5911-R79 XP81FE-R59 4" at bounding box center [756, 266] width 1512 height 437
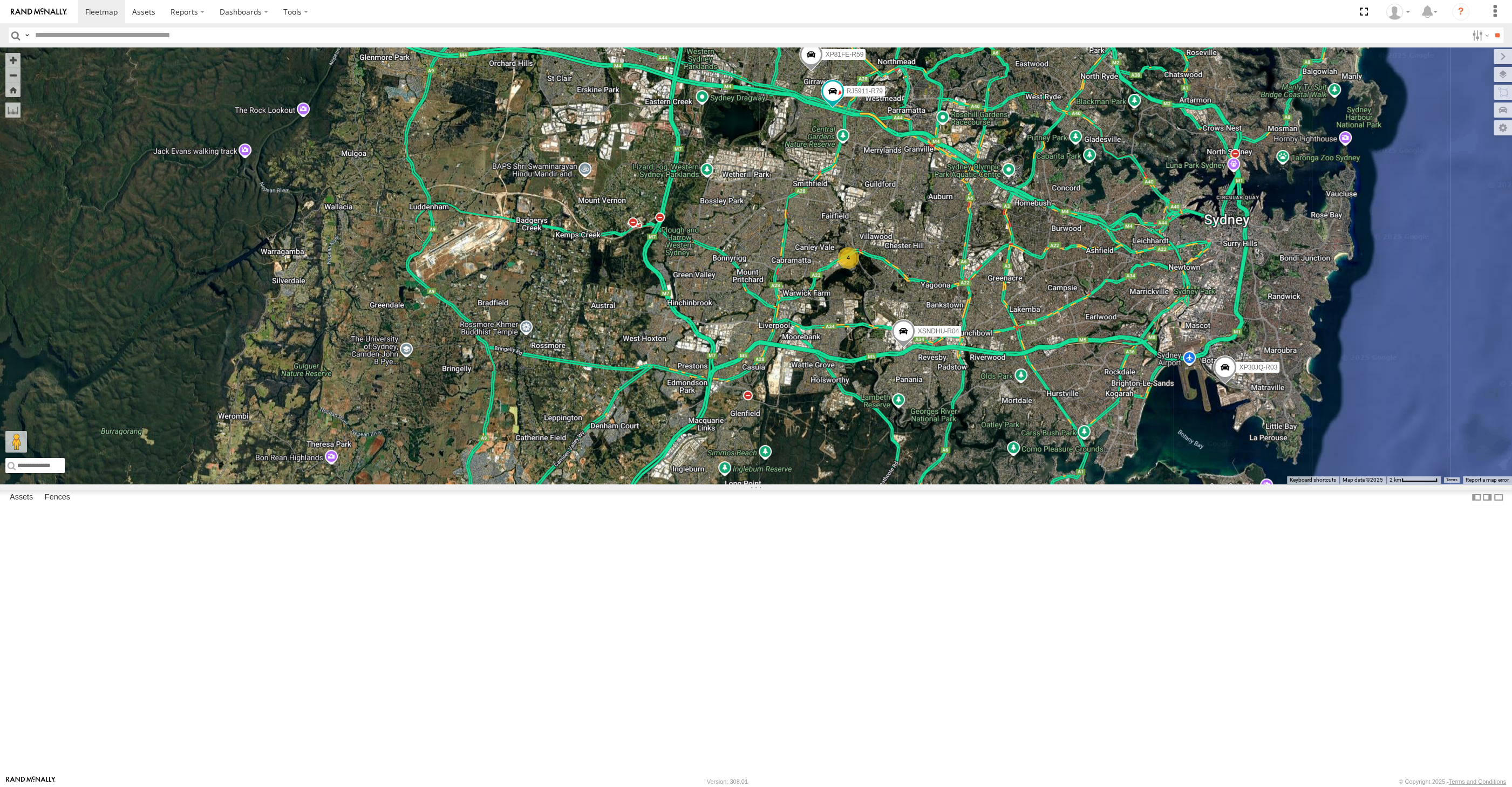
drag, startPoint x: 964, startPoint y: 409, endPoint x: 944, endPoint y: 435, distance: 32.8
click at [944, 435] on div "XP30JQ-R03 XSNDHU-R04 RJ5911-R79 XP81FE-R59 4" at bounding box center [756, 266] width 1512 height 437
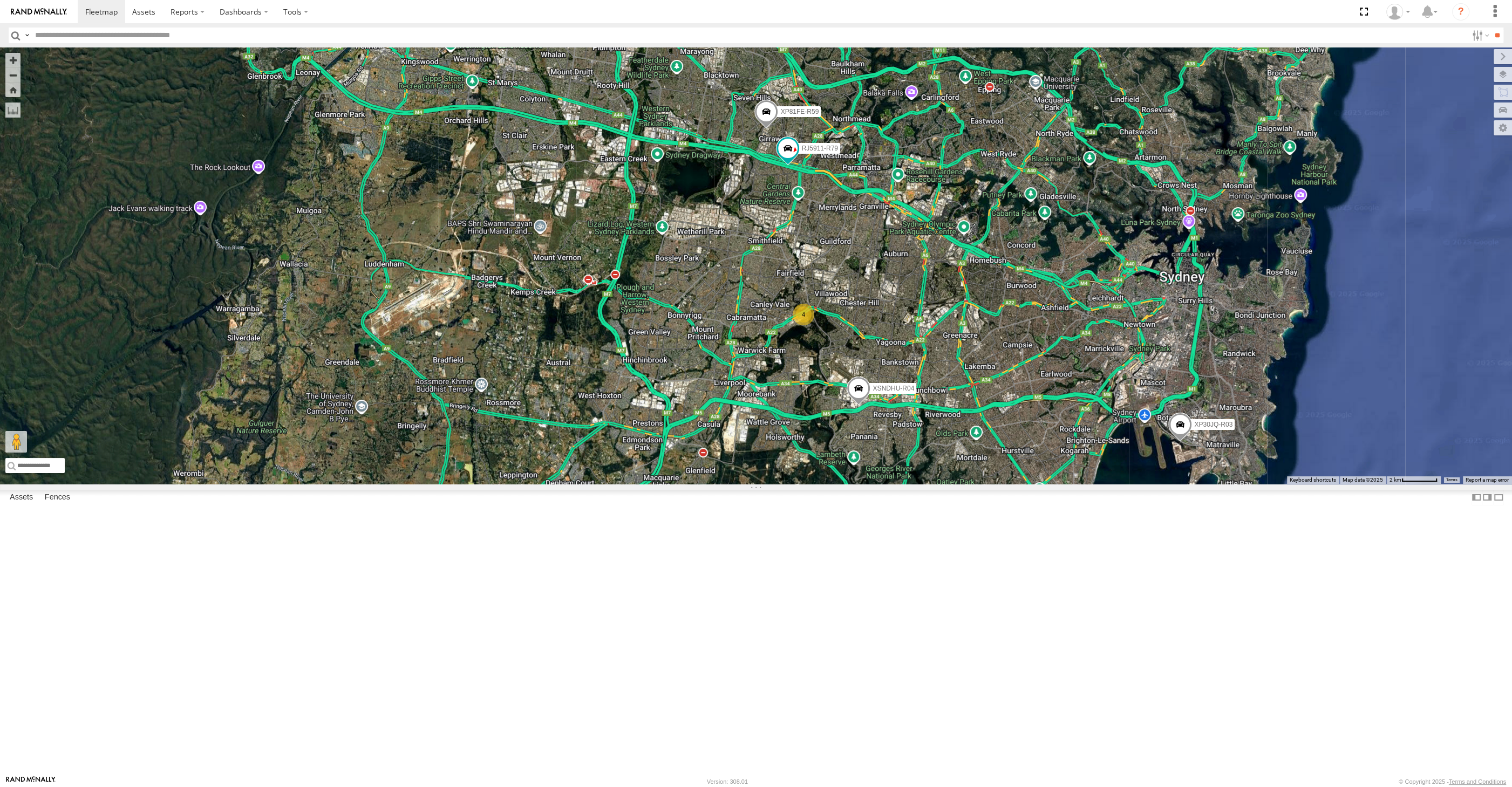
click at [579, 484] on div "XP30JQ-R03 XSNDHU-R04 RJ5911-R79 XP81FE-R59 4" at bounding box center [756, 266] width 1512 height 437
drag, startPoint x: 893, startPoint y: 657, endPoint x: 868, endPoint y: 644, distance: 28.2
click at [884, 484] on div "XP30JQ-R03 XSNDHU-R04 RJ5911-R79 XP81FE-R59 4" at bounding box center [756, 266] width 1512 height 437
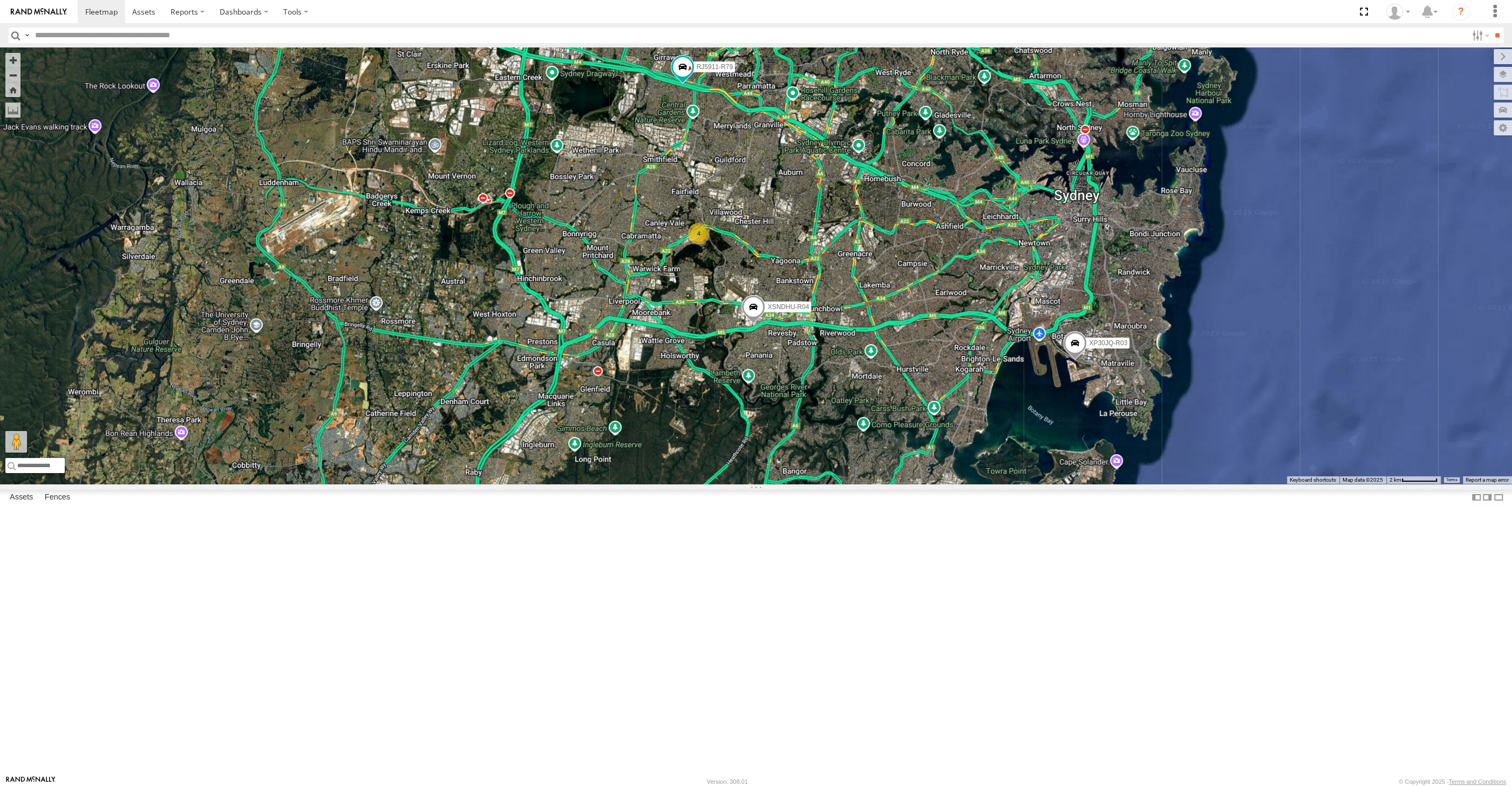
drag, startPoint x: 894, startPoint y: 669, endPoint x: 884, endPoint y: 701, distance: 33.5
click at [887, 484] on div "XP30JQ-R03 XSNDHU-R04 RJ5911-R79 XP81FE-R59 4" at bounding box center [756, 266] width 1512 height 437
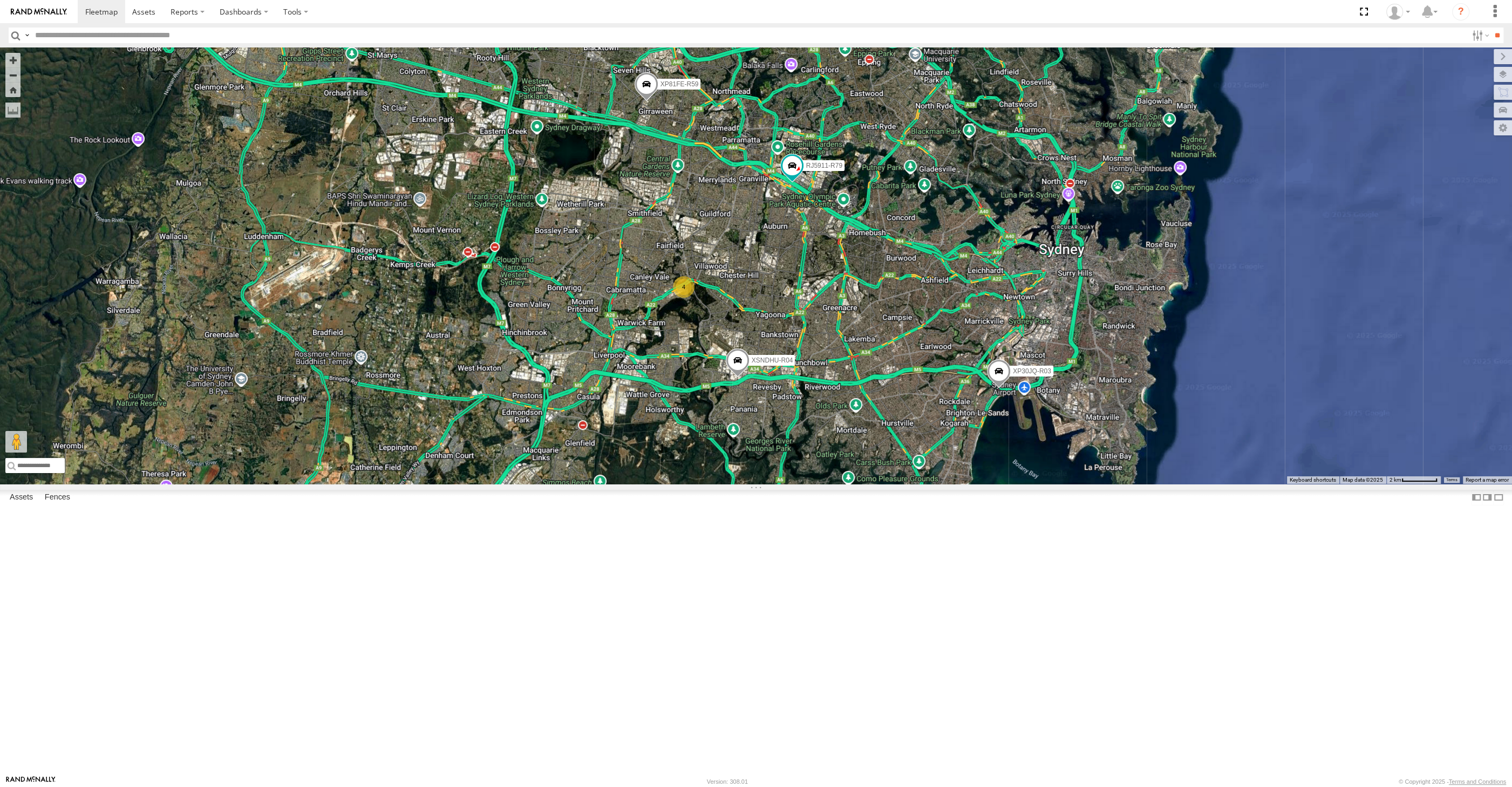
drag, startPoint x: 858, startPoint y: 566, endPoint x: 868, endPoint y: 561, distance: 11.2
click at [866, 484] on div "XP30JQ-R03 XSNDHU-R04 RJ5911-R79 XP81FE-R59 4" at bounding box center [756, 266] width 1512 height 437
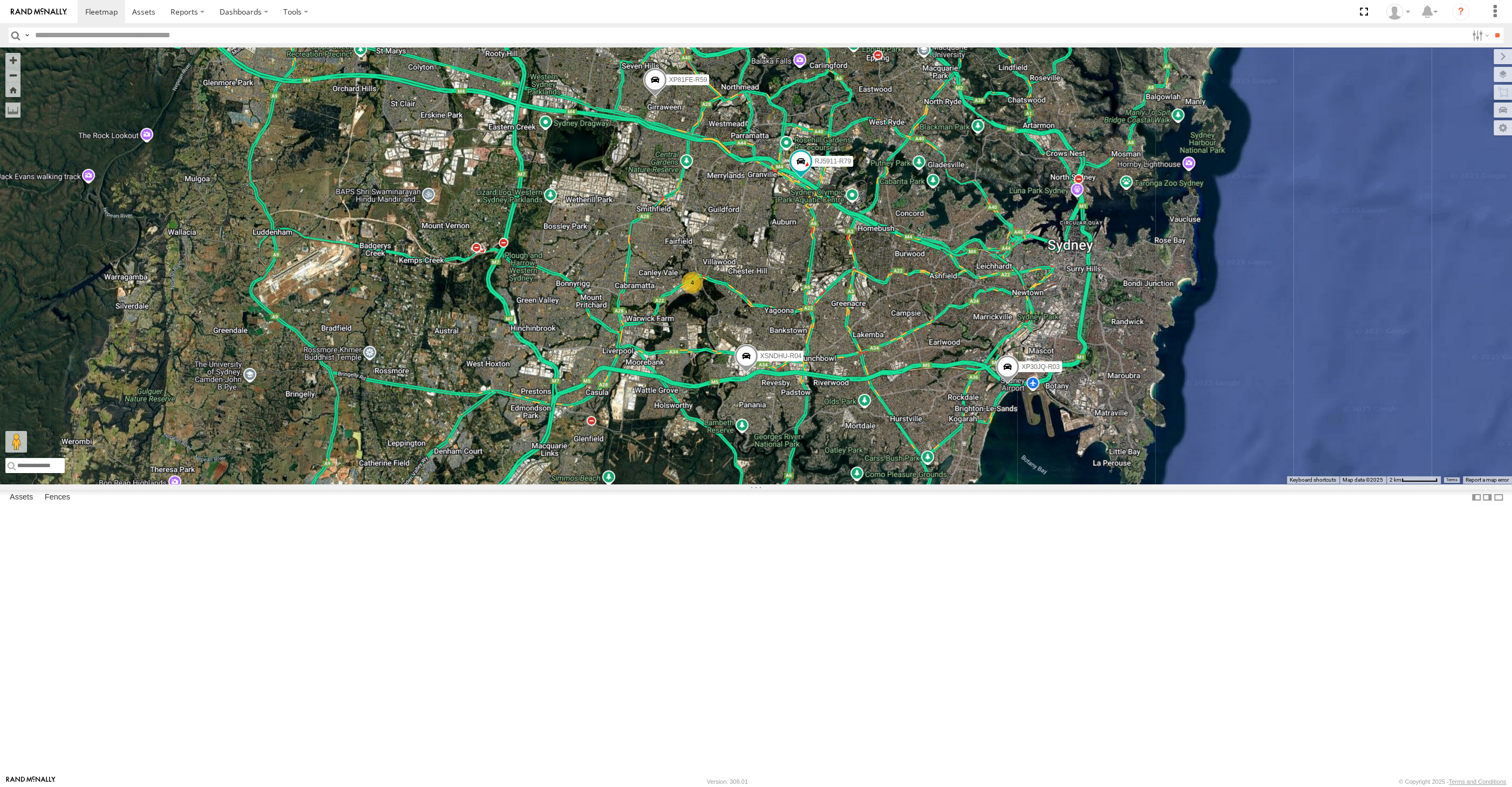
click at [930, 484] on div "XP30JQ-R03 XSNDHU-R04 RJ5911-R79 XP81FE-R59 4" at bounding box center [756, 266] width 1512 height 437
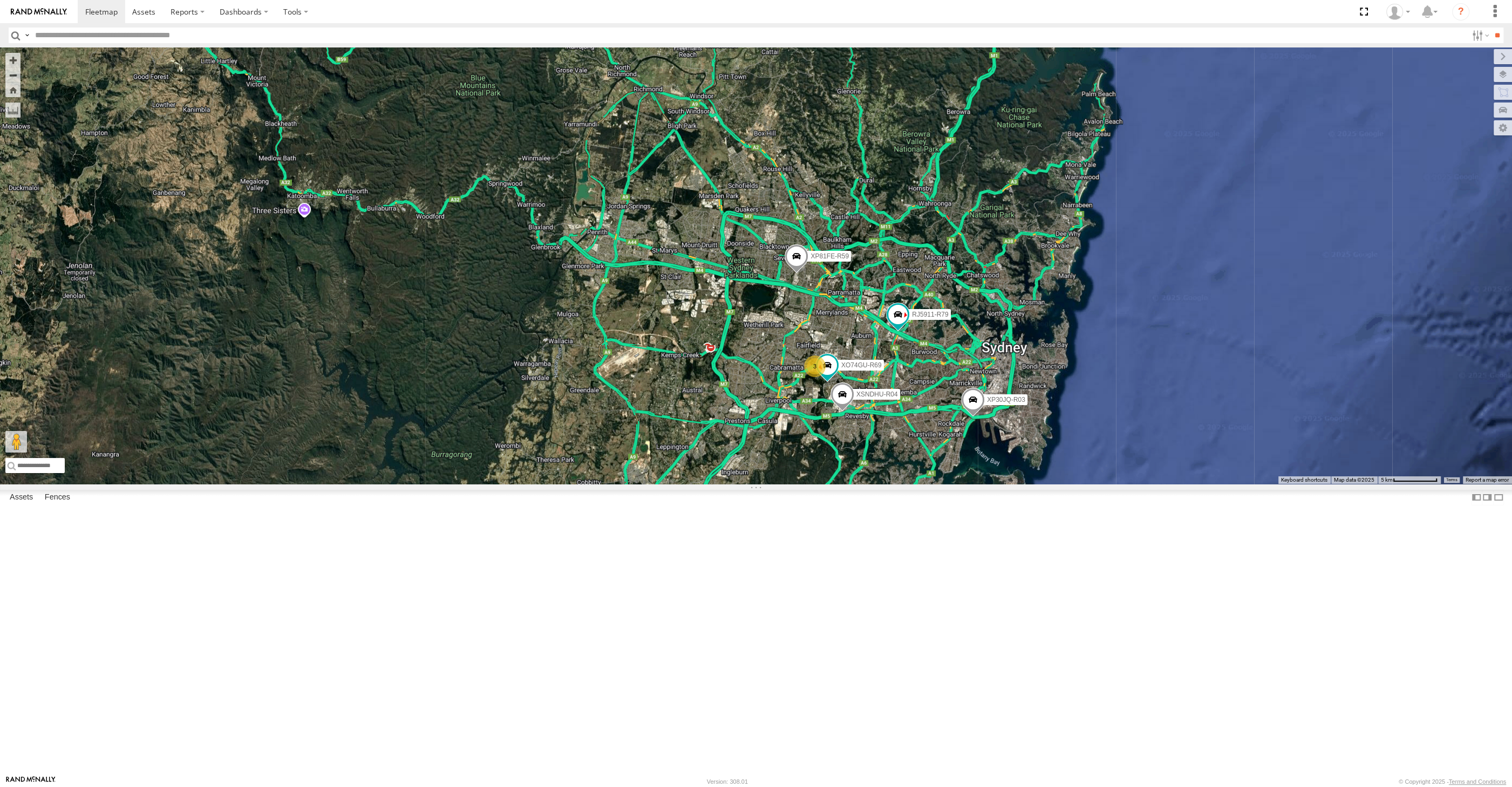
drag, startPoint x: 935, startPoint y: 623, endPoint x: 921, endPoint y: 606, distance: 22.0
click at [927, 484] on div "XP30JQ-R03 XSNDHU-R04 RJ5911-R79 XP81FE-R59 XO74GU-R69 3" at bounding box center [756, 266] width 1512 height 437
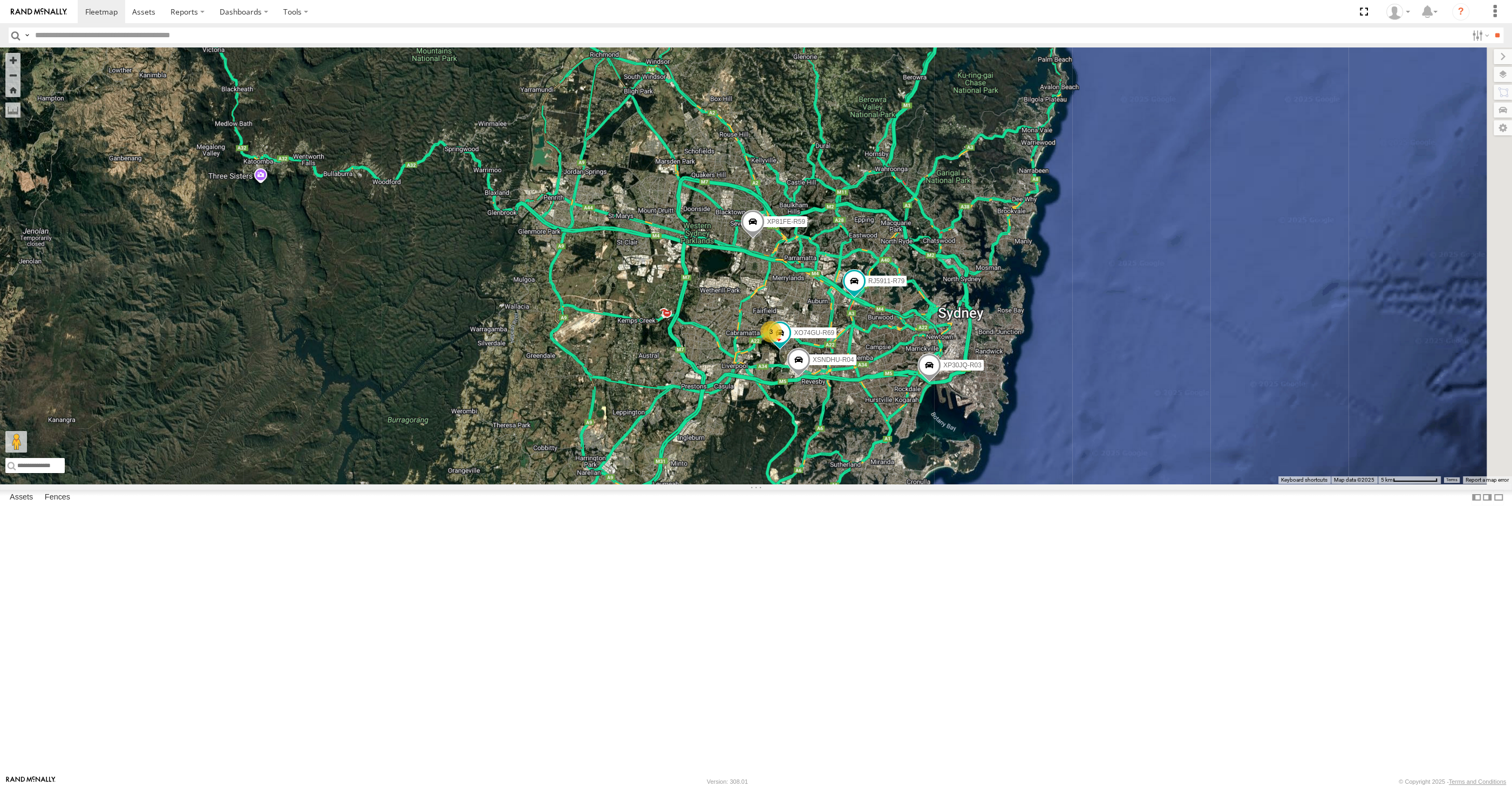
drag, startPoint x: 933, startPoint y: 564, endPoint x: 884, endPoint y: 550, distance: 51.0
click at [887, 484] on div "XP30JQ-R03 XSNDHU-R04 RJ5911-R79 XP81FE-R59 XO74GU-R69 3" at bounding box center [756, 266] width 1512 height 437
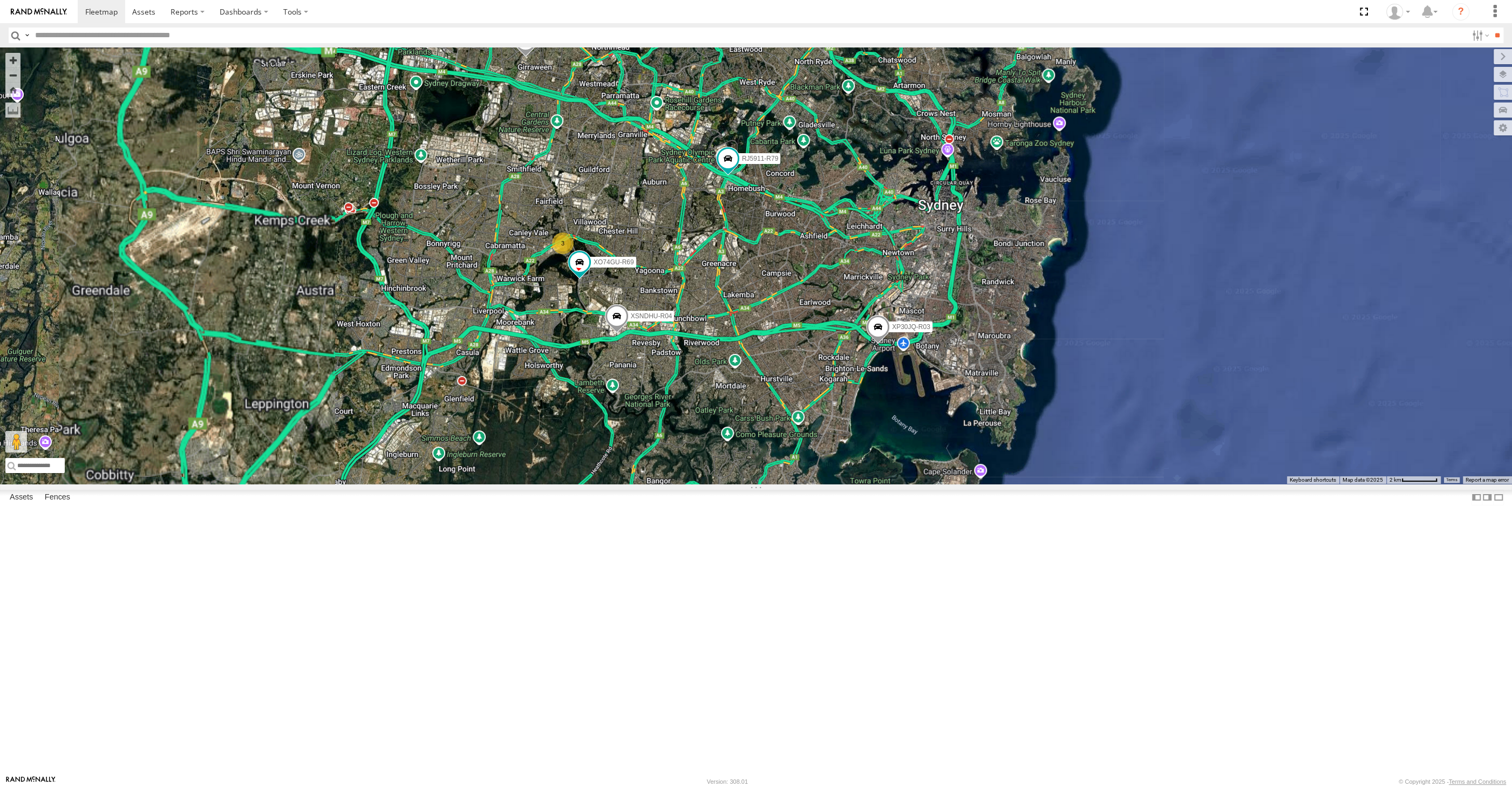
drag, startPoint x: 838, startPoint y: 555, endPoint x: 856, endPoint y: 572, distance: 24.8
click at [856, 484] on div "XP30JQ-R03 XSNDHU-R04 RJ5911-R79 XP81FE-R59 XO74GU-R69 3" at bounding box center [756, 266] width 1512 height 437
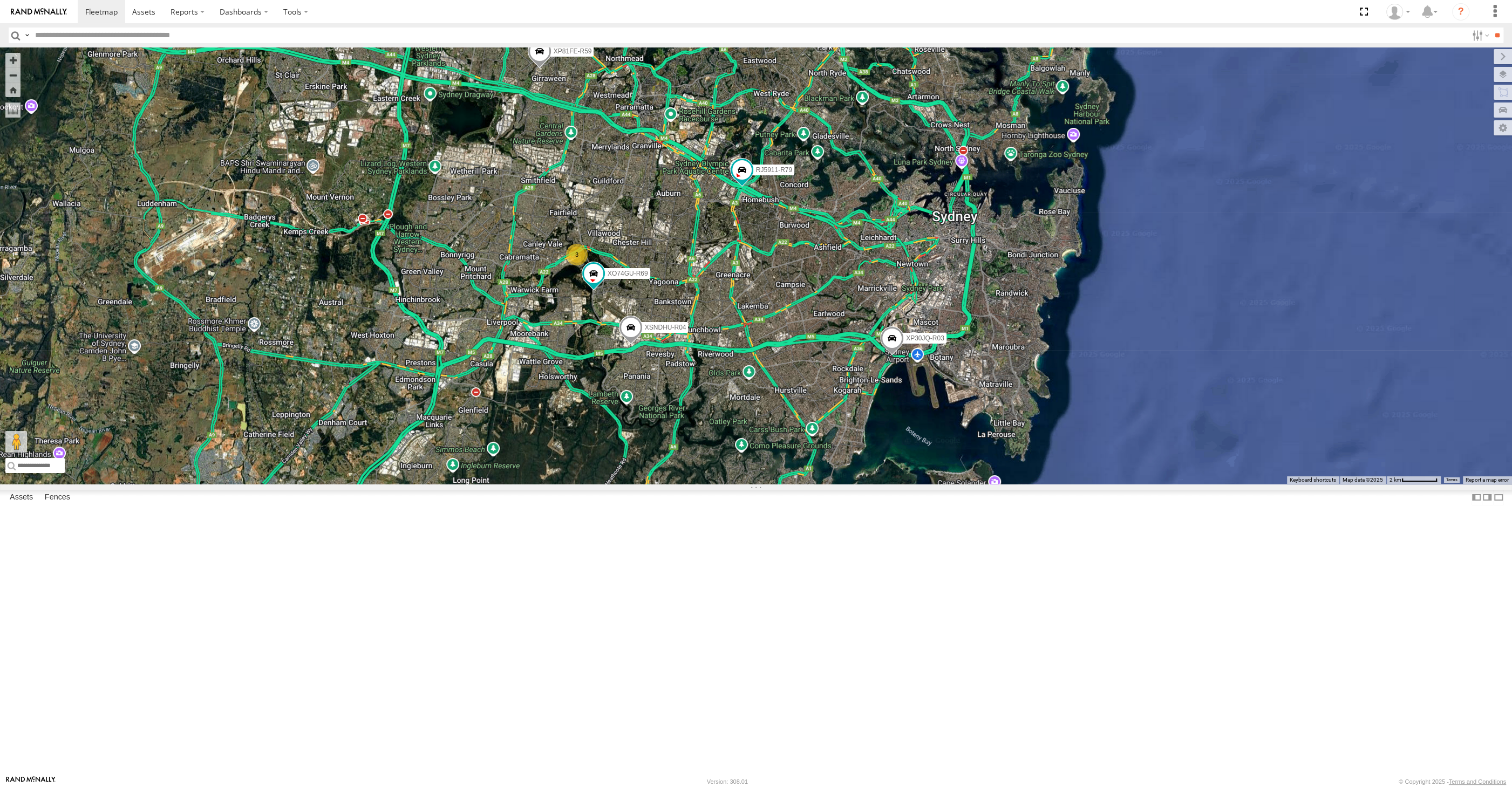
click at [706, 484] on div "XP30JQ-R03 XSNDHU-R04 RJ5911-R79 XP81FE-R59 XO74GU-R69 3" at bounding box center [756, 266] width 1512 height 437
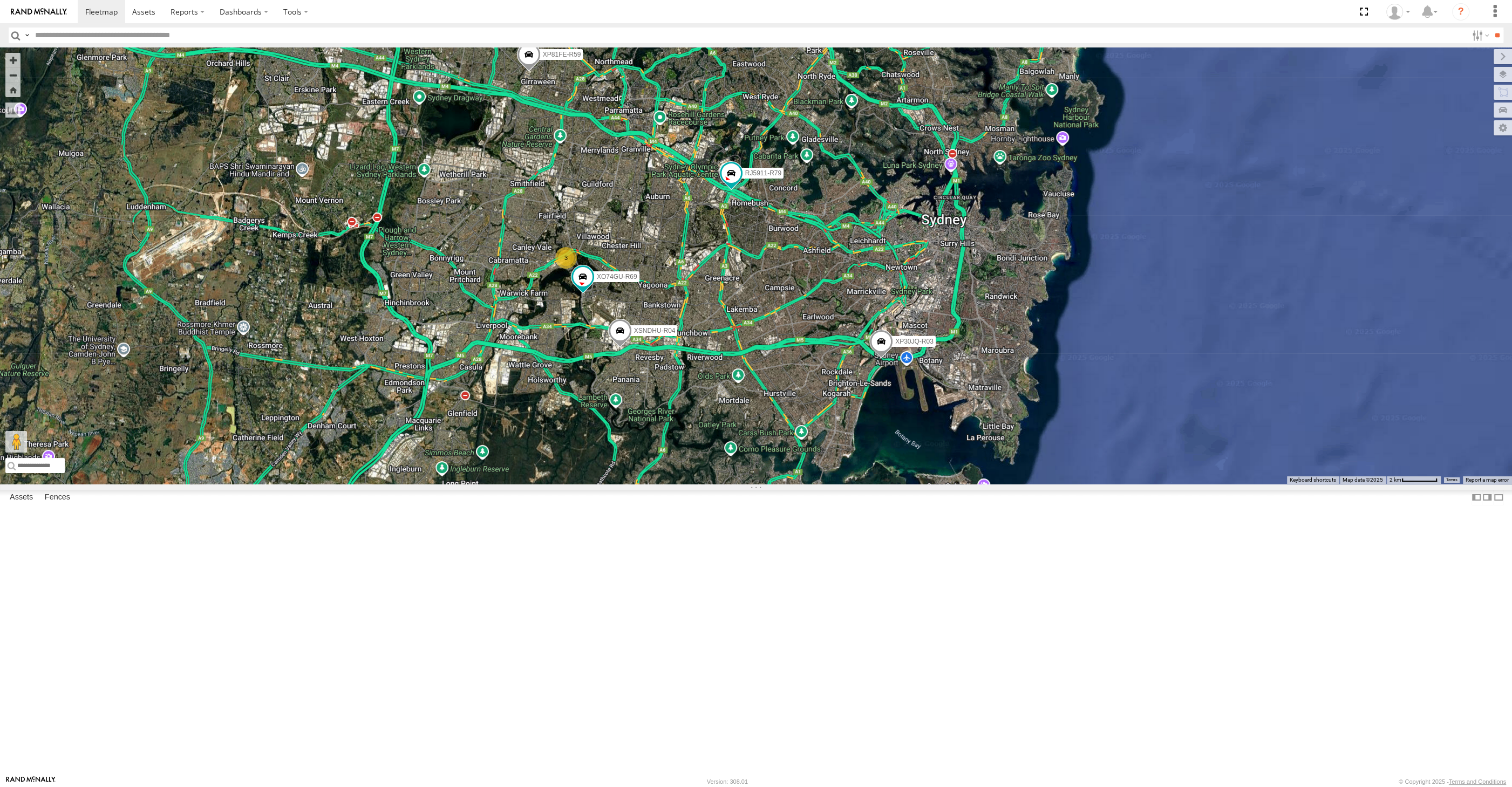
drag, startPoint x: 807, startPoint y: 557, endPoint x: 795, endPoint y: 559, distance: 12.2
click at [795, 484] on div "XP30JQ-R03 XSNDHU-R04 RJ5911-R79 XP81FE-R59 XO74GU-R69 3" at bounding box center [756, 266] width 1512 height 437
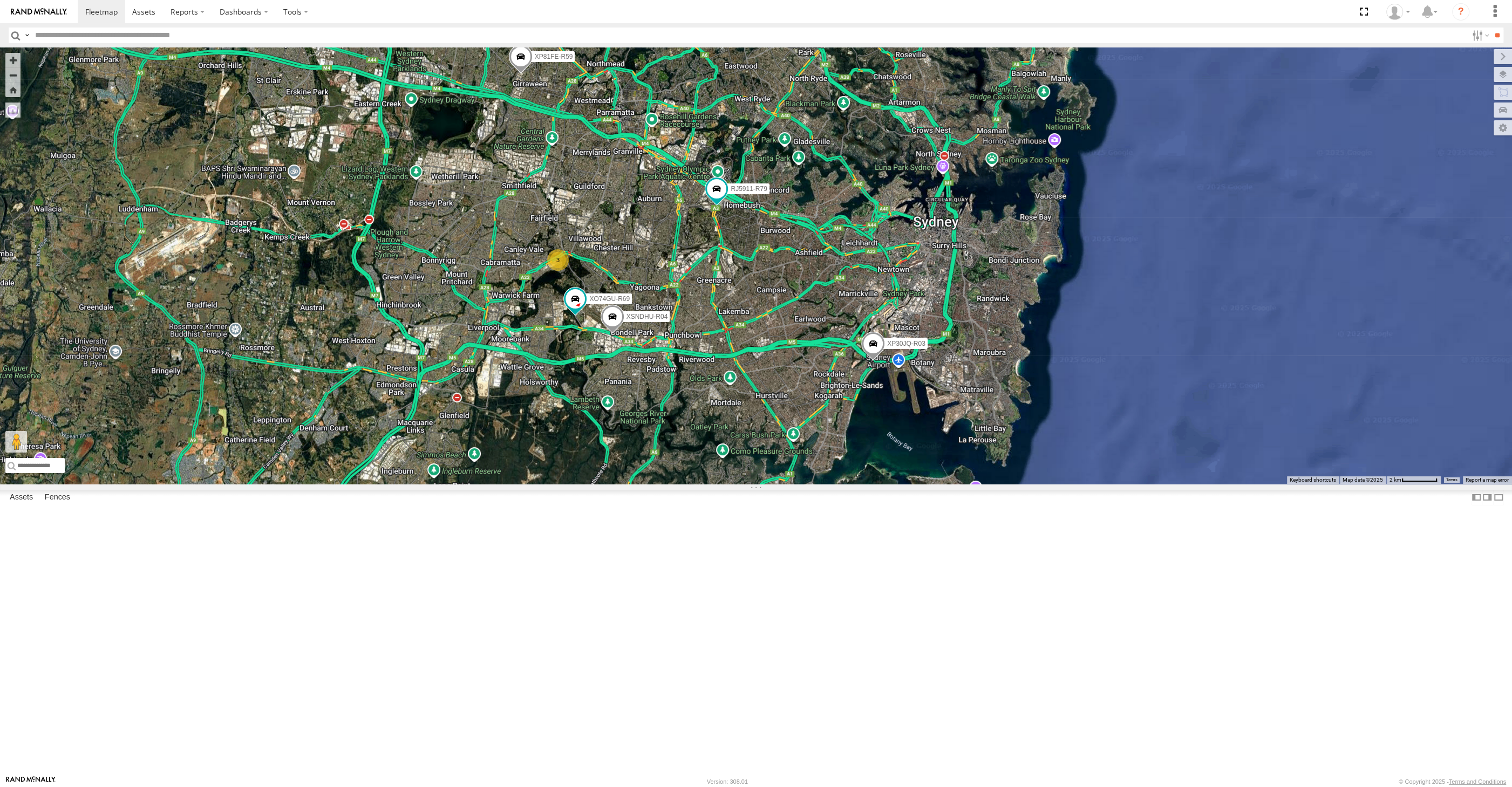
drag, startPoint x: 754, startPoint y: 609, endPoint x: 741, endPoint y: 609, distance: 13.0
click at [742, 484] on div "XP30JQ-R03 XSNDHU-R04 RJ5911-R79 XP81FE-R59 XO74GU-R69 3" at bounding box center [756, 266] width 1512 height 437
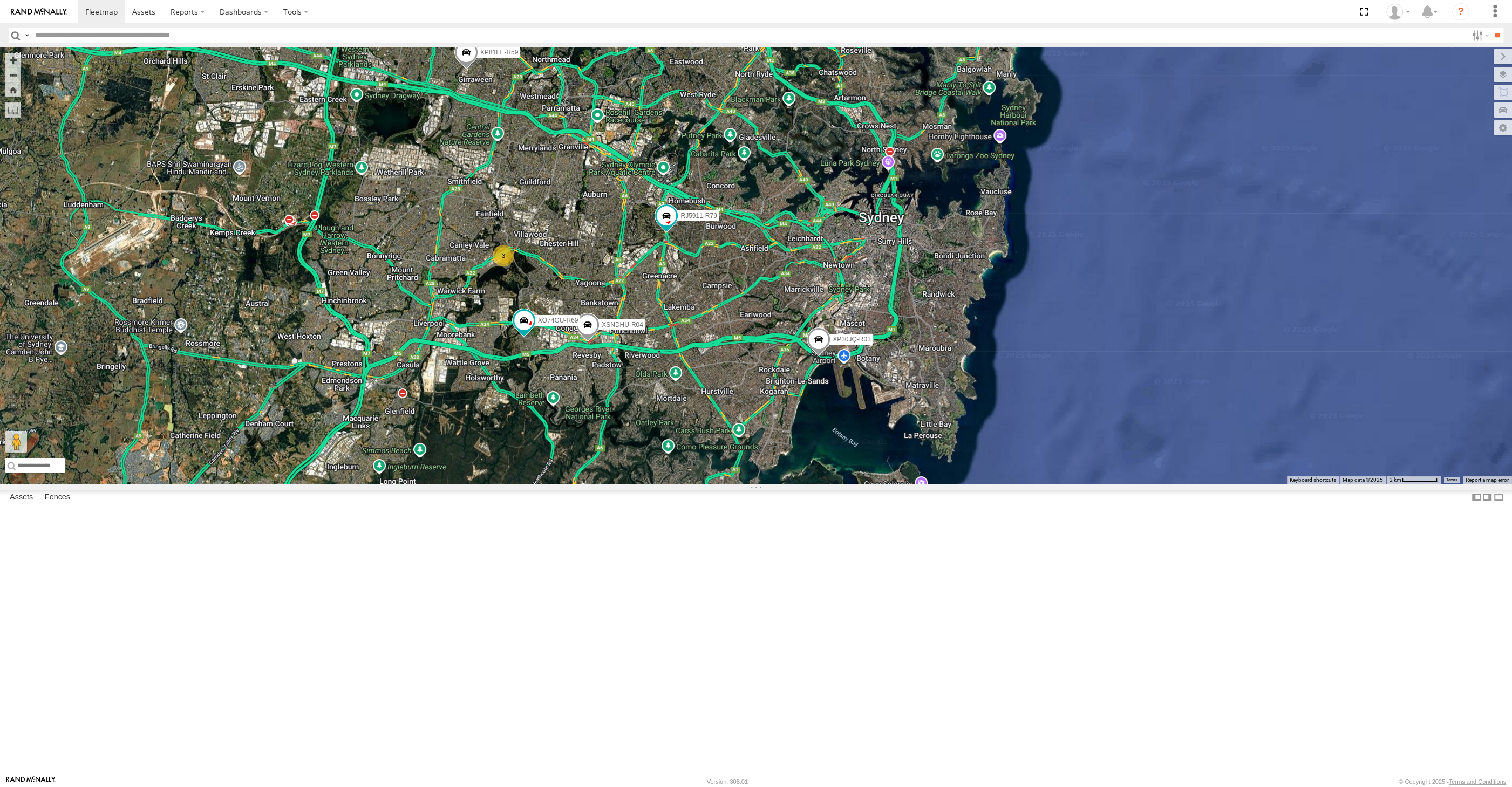
drag, startPoint x: 799, startPoint y: 563, endPoint x: 767, endPoint y: 559, distance: 32.2
click at [767, 484] on div "XP30JQ-R03 XSNDHU-R04 RJ5911-R79 XP81FE-R59 XO74GU-R69 3" at bounding box center [756, 266] width 1512 height 437
click at [758, 484] on div "XP30JQ-R03 XSNDHU-R04 RJ5911-R79 XP81FE-R59 XO74GU-R69 3" at bounding box center [756, 266] width 1512 height 437
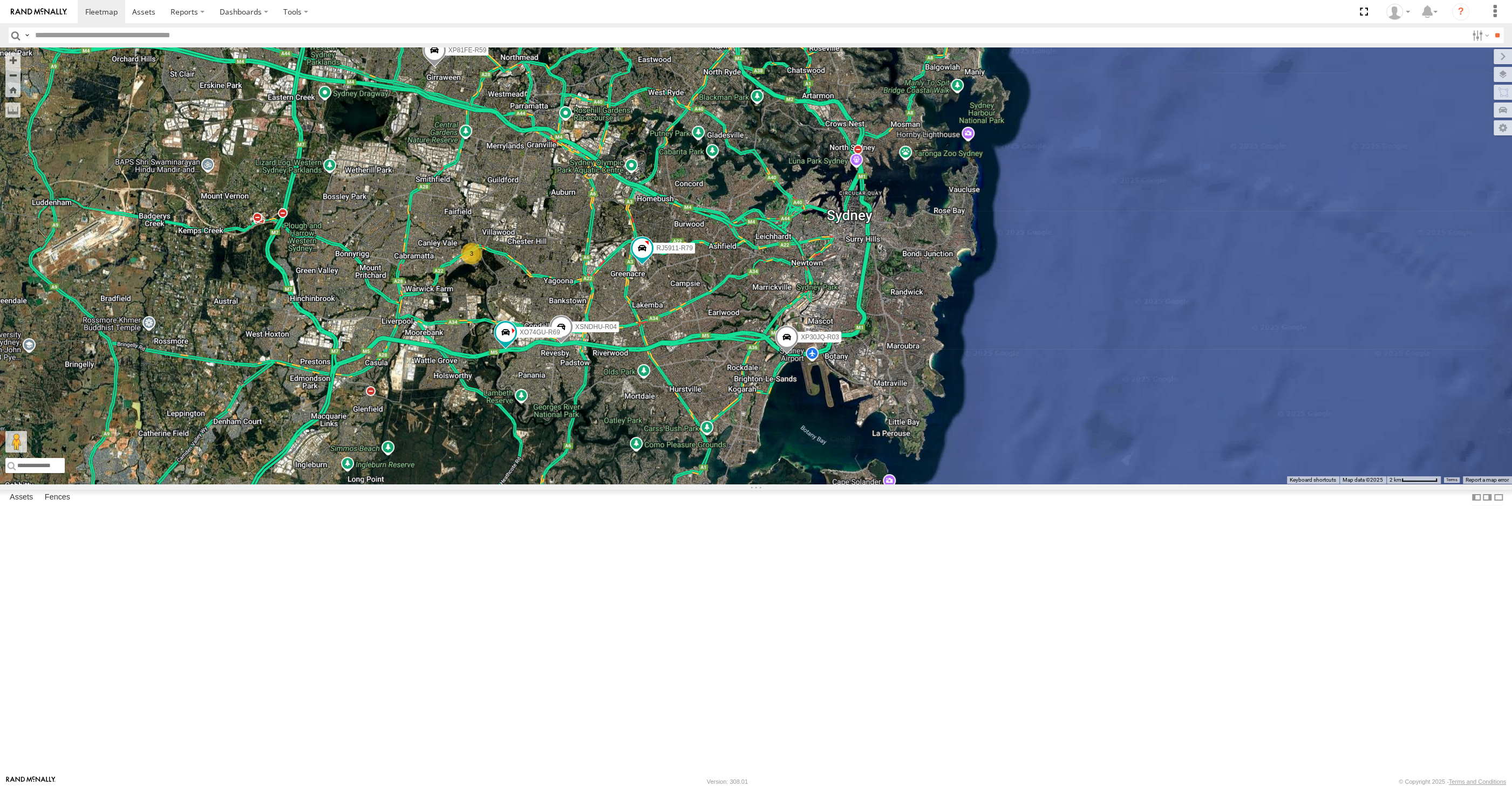
drag, startPoint x: 590, startPoint y: 577, endPoint x: 598, endPoint y: 551, distance: 27.2
click at [598, 484] on div "XP30JQ-R03 XSNDHU-R04 RJ5911-R79 XP81FE-R59 XO74GU-R69 3" at bounding box center [756, 266] width 1512 height 437
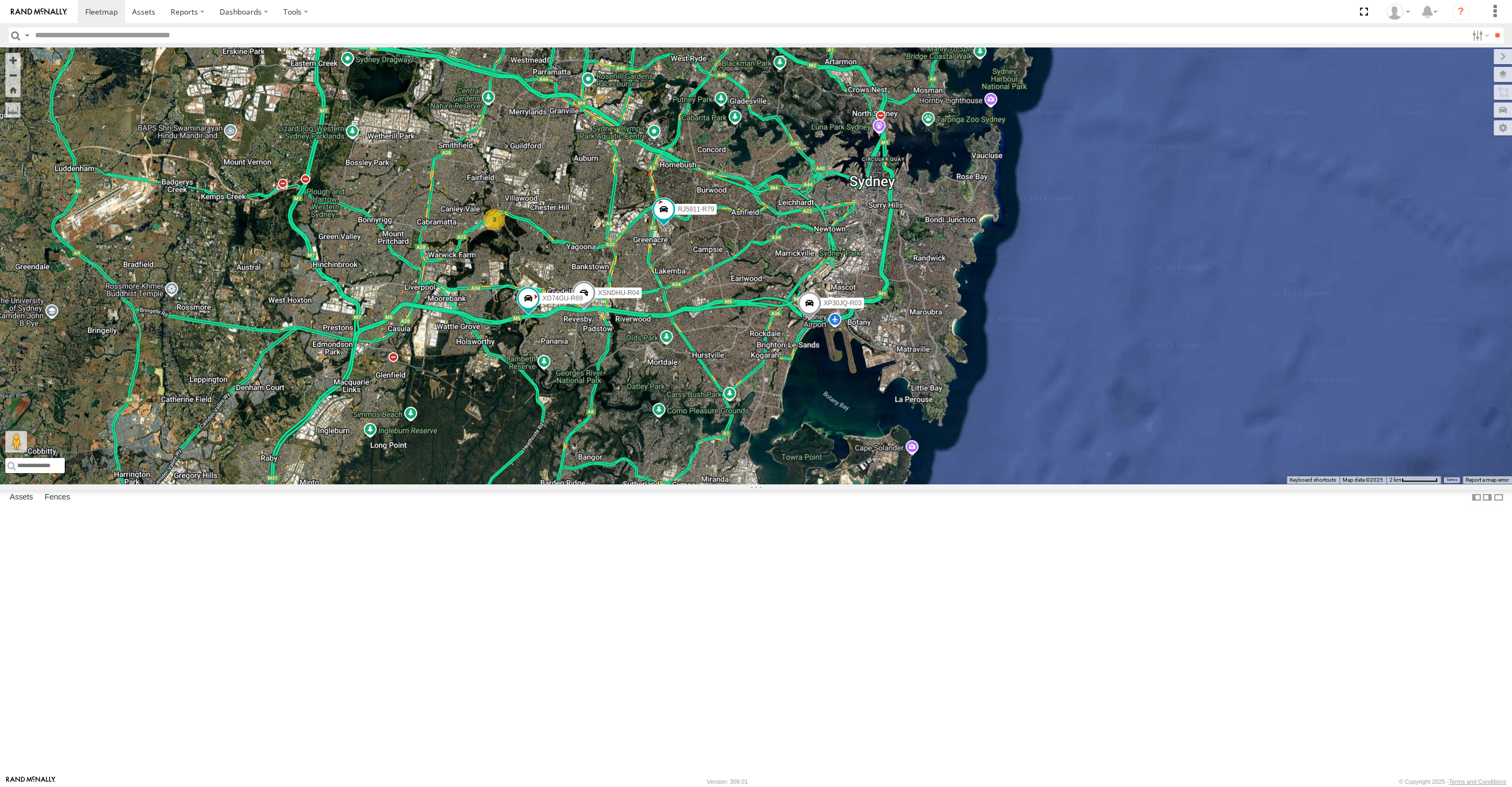
drag, startPoint x: 601, startPoint y: 559, endPoint x: 615, endPoint y: 569, distance: 17.2
click at [615, 484] on div "XP30JQ-R03 XSNDHU-R04 RJ5911-R79 XP81FE-R59 XO74GU-R69 3" at bounding box center [756, 266] width 1512 height 437
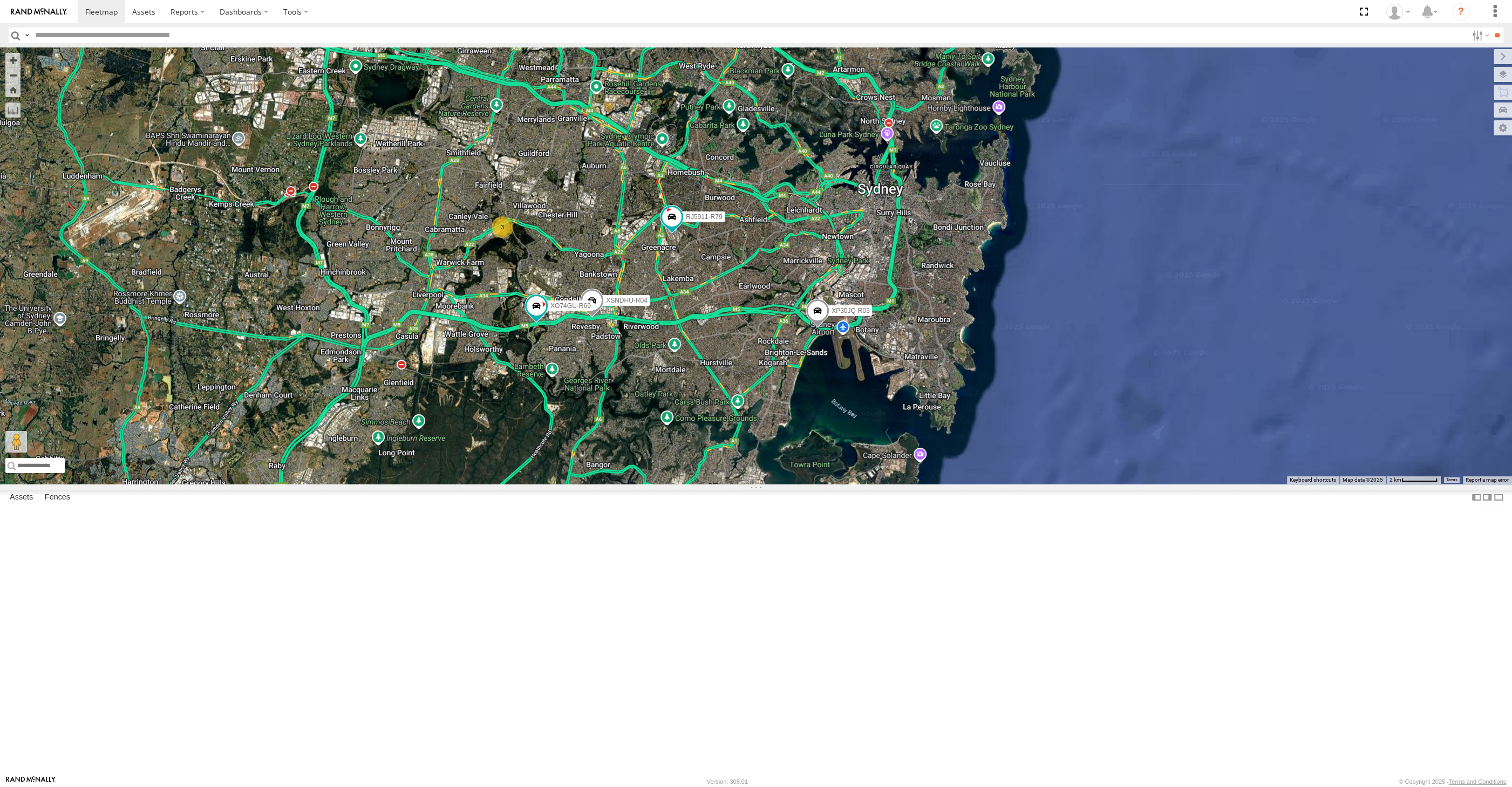
drag, startPoint x: 688, startPoint y: 545, endPoint x: 686, endPoint y: 539, distance: 6.3
click at [686, 484] on div "XP30JQ-R03 XSNDHU-R04 RJ5911-R79 XP81FE-R59 XO74GU-R69 3" at bounding box center [756, 266] width 1512 height 437
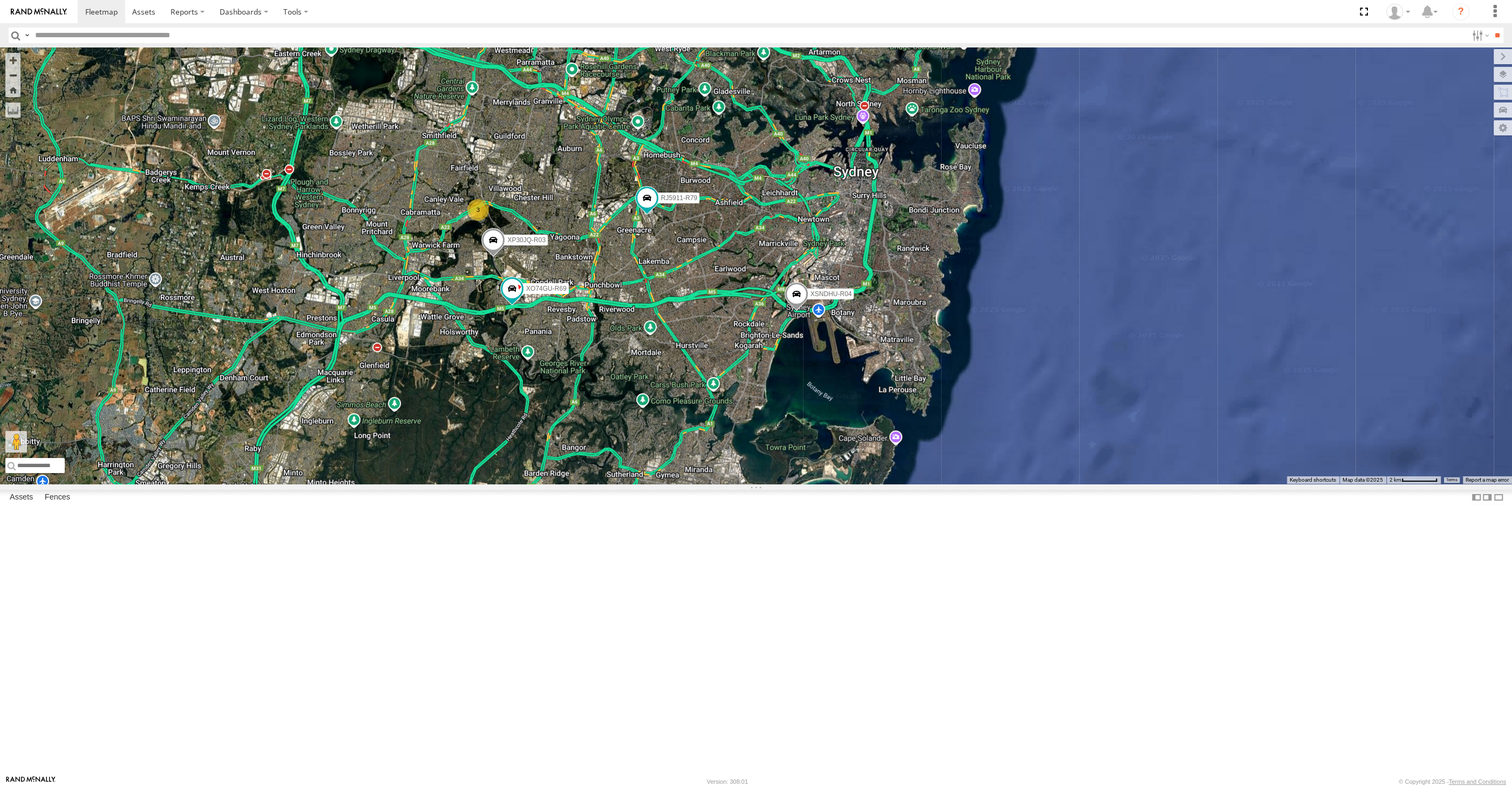
drag, startPoint x: 765, startPoint y: 486, endPoint x: 757, endPoint y: 515, distance: 30.1
click at [759, 484] on div "XP30JQ-R03 XSNDHU-R04 RJ5911-R79 XP81FE-R59 XO74GU-R69 3" at bounding box center [756, 266] width 1512 height 437
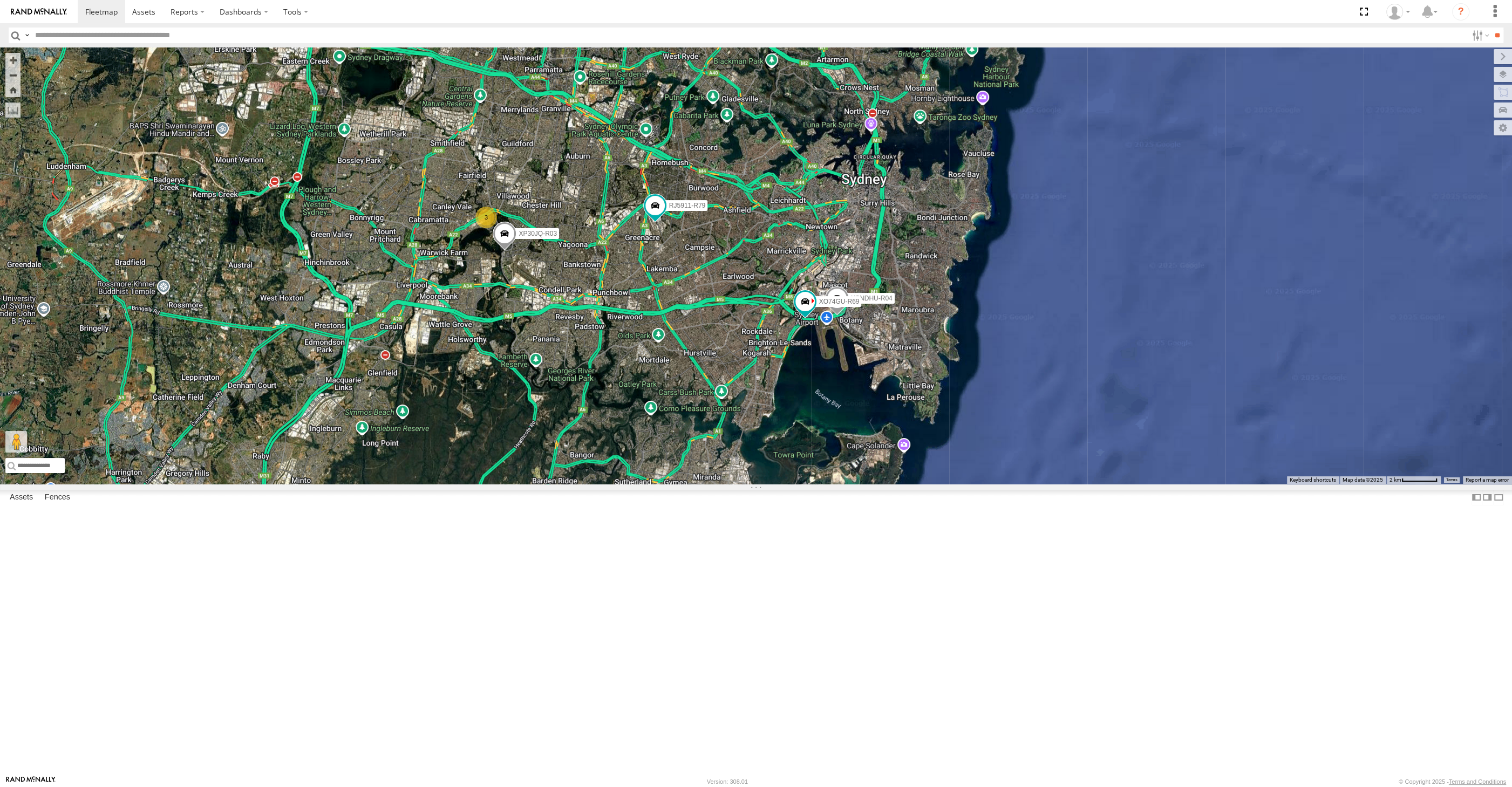
click at [625, 414] on div "XP30JQ-R03 XSNDHU-R04 RJ5911-R79 XP81FE-R59 XO74GU-R69 3" at bounding box center [756, 266] width 1512 height 437
drag, startPoint x: 676, startPoint y: 521, endPoint x: 679, endPoint y: 531, distance: 10.4
click at [679, 484] on div "XP30JQ-R03 XSNDHU-R04 3 RJ5911-R79 XP81FE-R59 XO74GU-R69" at bounding box center [756, 266] width 1512 height 437
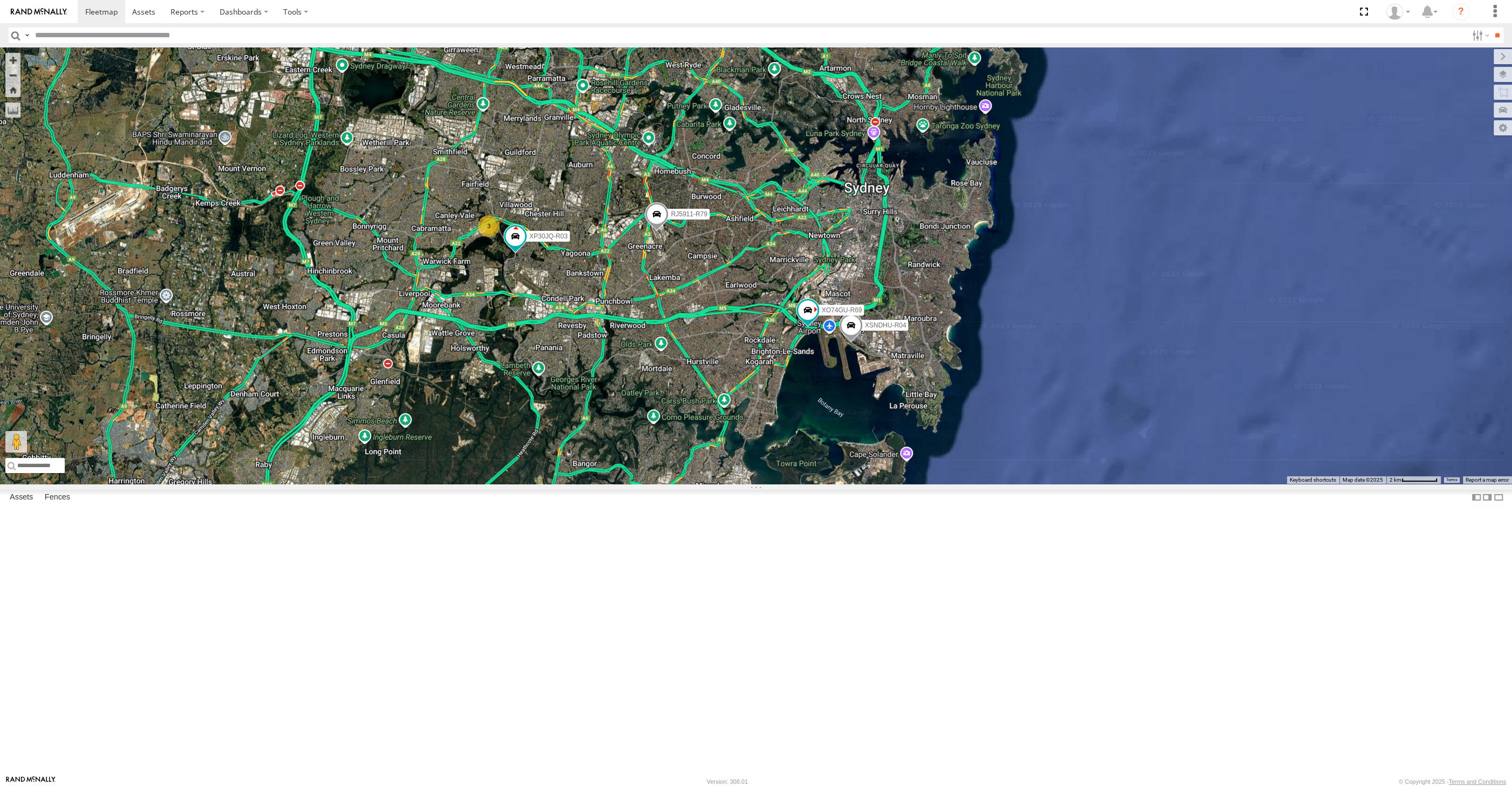
drag, startPoint x: 679, startPoint y: 535, endPoint x: 692, endPoint y: 566, distance: 33.6
click at [692, 484] on div "XP30JQ-R03 XSNDHU-R04 3 RJ5911-R79 XP81FE-R59 XO74GU-R69" at bounding box center [756, 266] width 1512 height 437
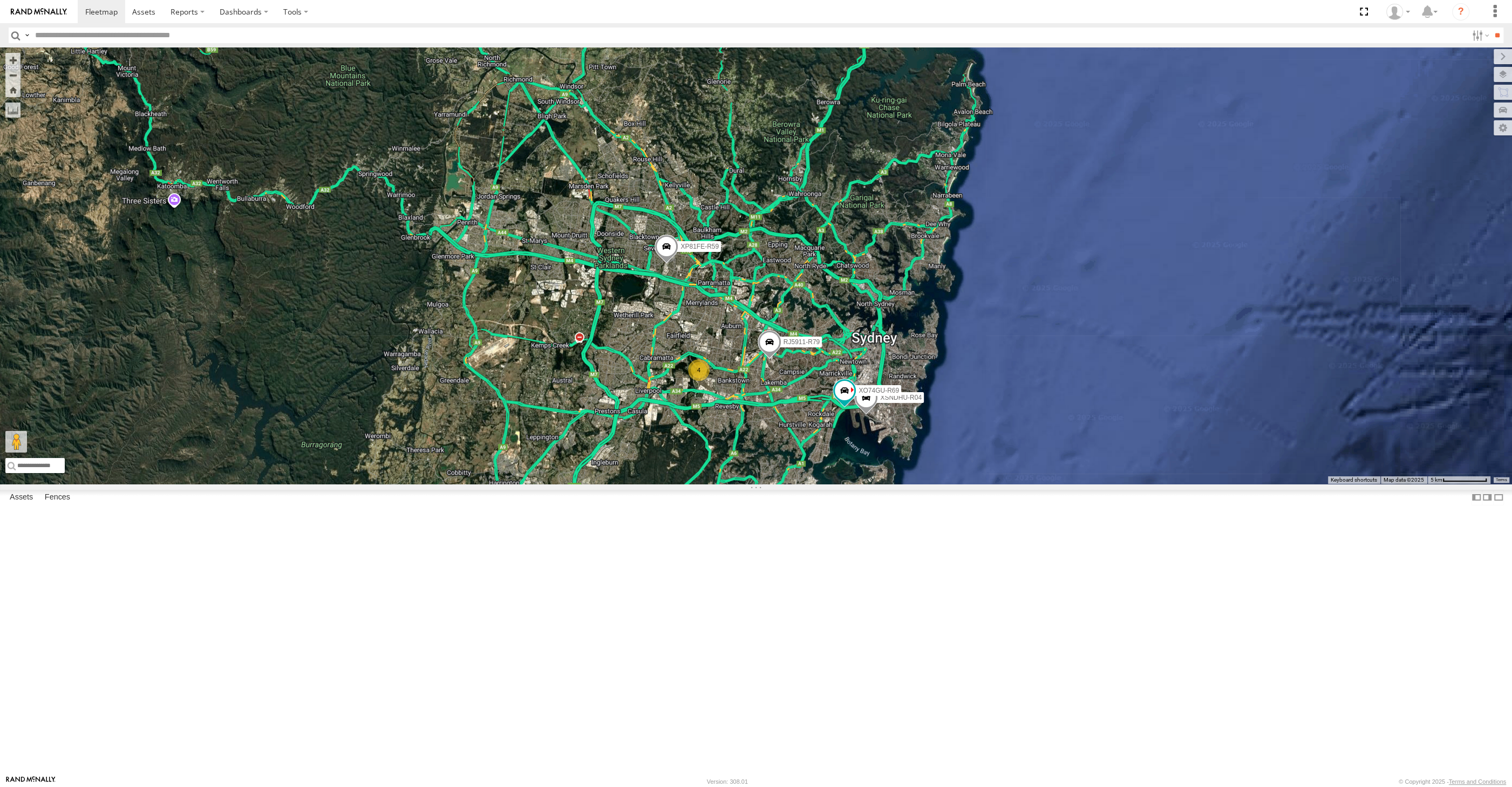
drag, startPoint x: 842, startPoint y: 627, endPoint x: 828, endPoint y: 616, distance: 17.8
click at [838, 484] on div "XSNDHU-R04 RJ5911-R79 XP81FE-R59 XO74GU-R69 4" at bounding box center [756, 266] width 1512 height 437
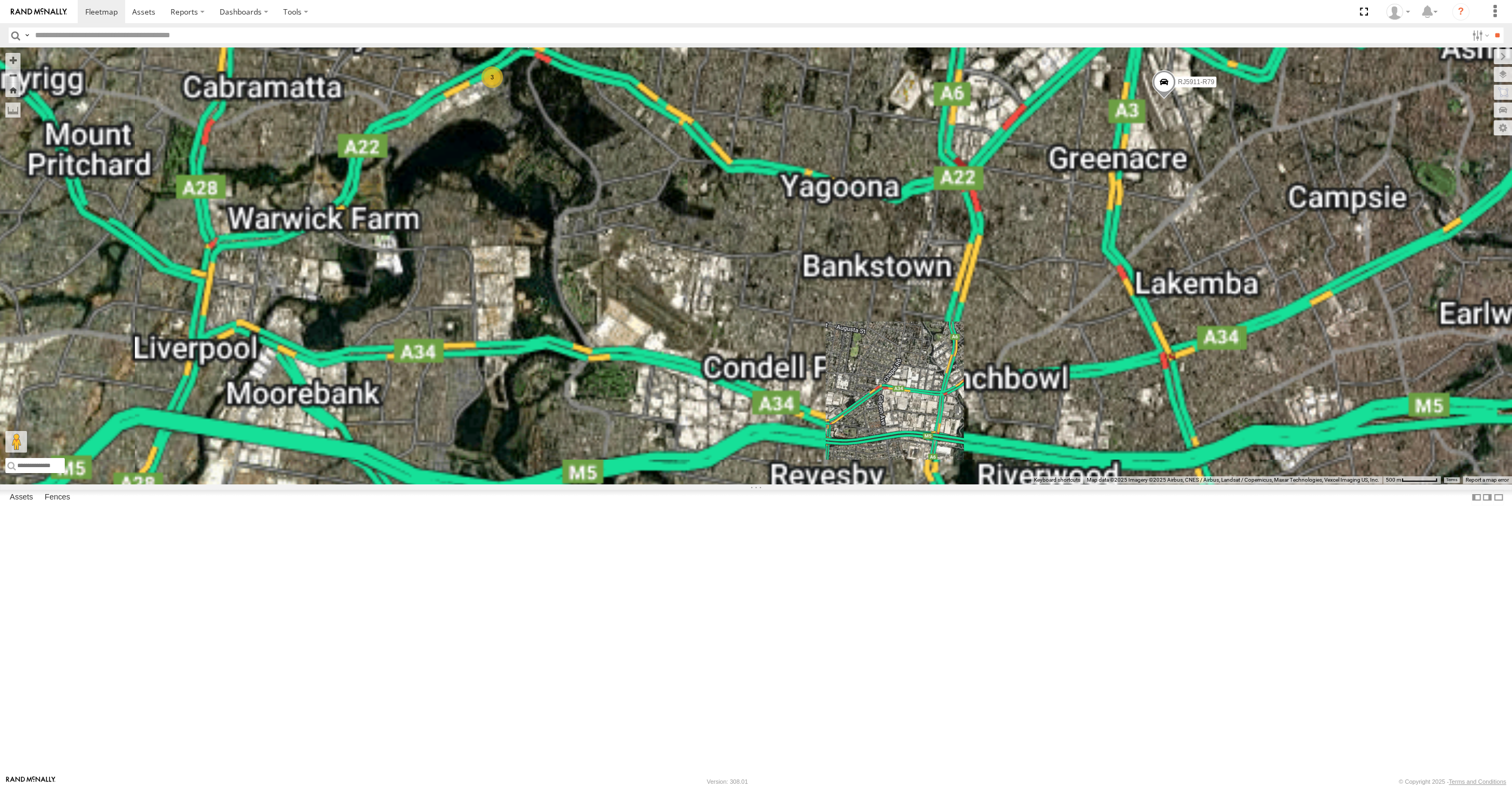
drag, startPoint x: 625, startPoint y: 339, endPoint x: 625, endPoint y: 346, distance: 7.0
click at [625, 346] on div "XSNDHU-R04 RJ5911-R79 XP81FE-R59 XO74GU-R69 XP30JQ-R03 3" at bounding box center [756, 266] width 1512 height 437
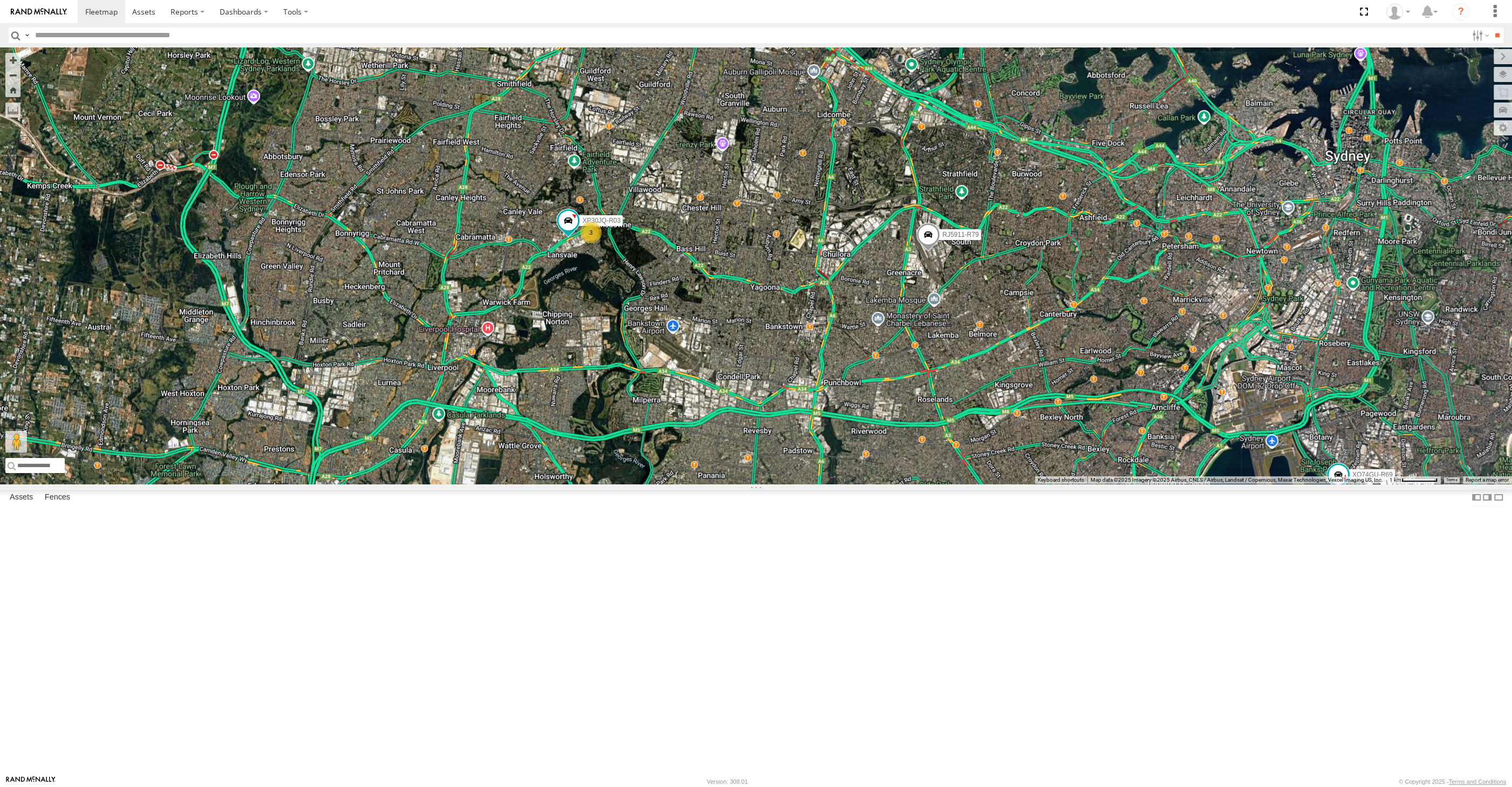
drag, startPoint x: 720, startPoint y: 499, endPoint x: 717, endPoint y: 525, distance: 26.2
click at [721, 484] on div "RJ5911-R79 XP30JQ-R03 XSNDHU-R04 3 XO74GU-R69" at bounding box center [756, 266] width 1512 height 437
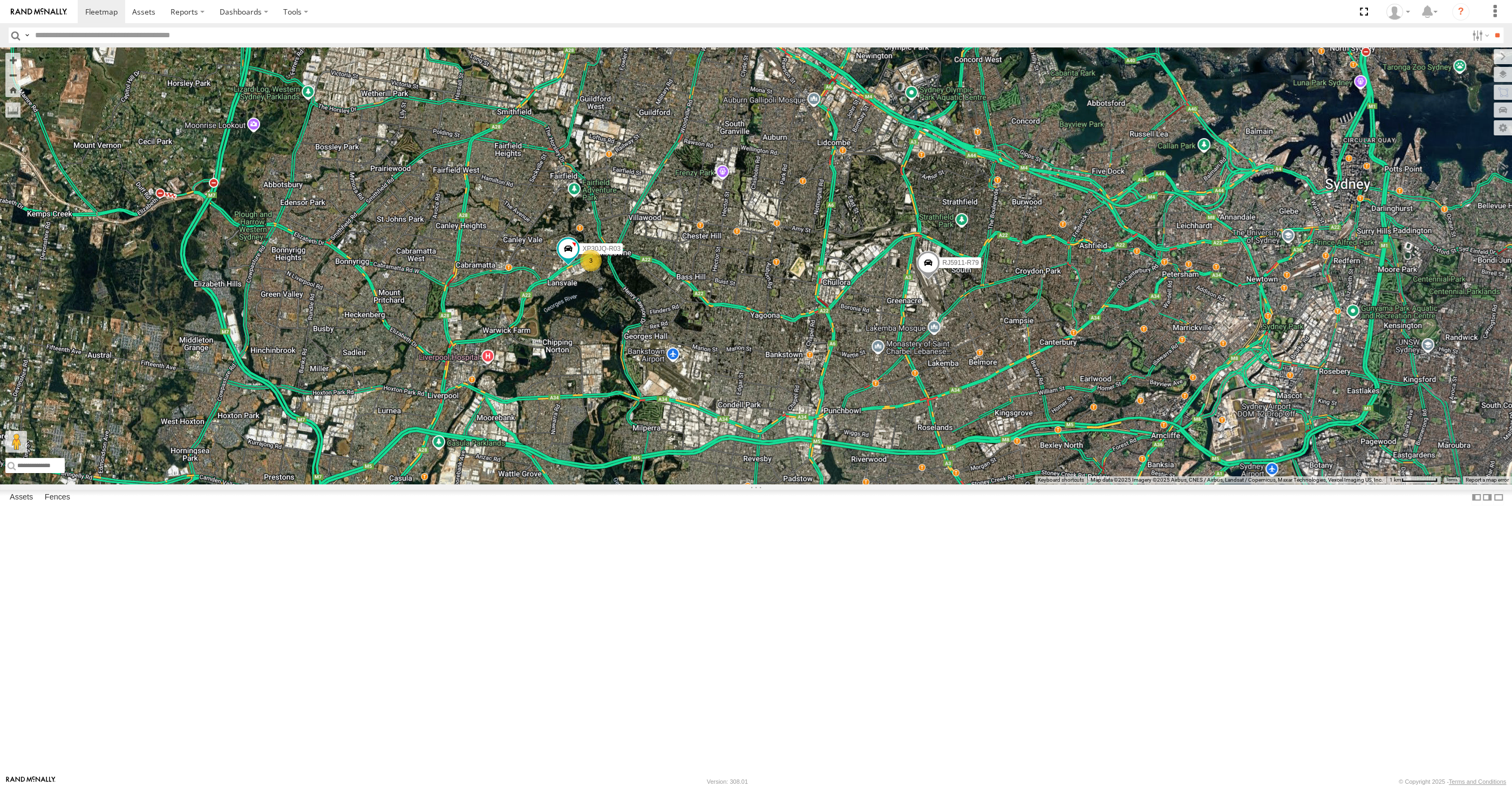
drag, startPoint x: 717, startPoint y: 506, endPoint x: 725, endPoint y: 552, distance: 46.7
click at [725, 484] on div "RJ5911-R79 XP30JQ-R03 XSNDHU-R04 3 XP81FE-R59 XO74GU-R69" at bounding box center [756, 266] width 1512 height 437
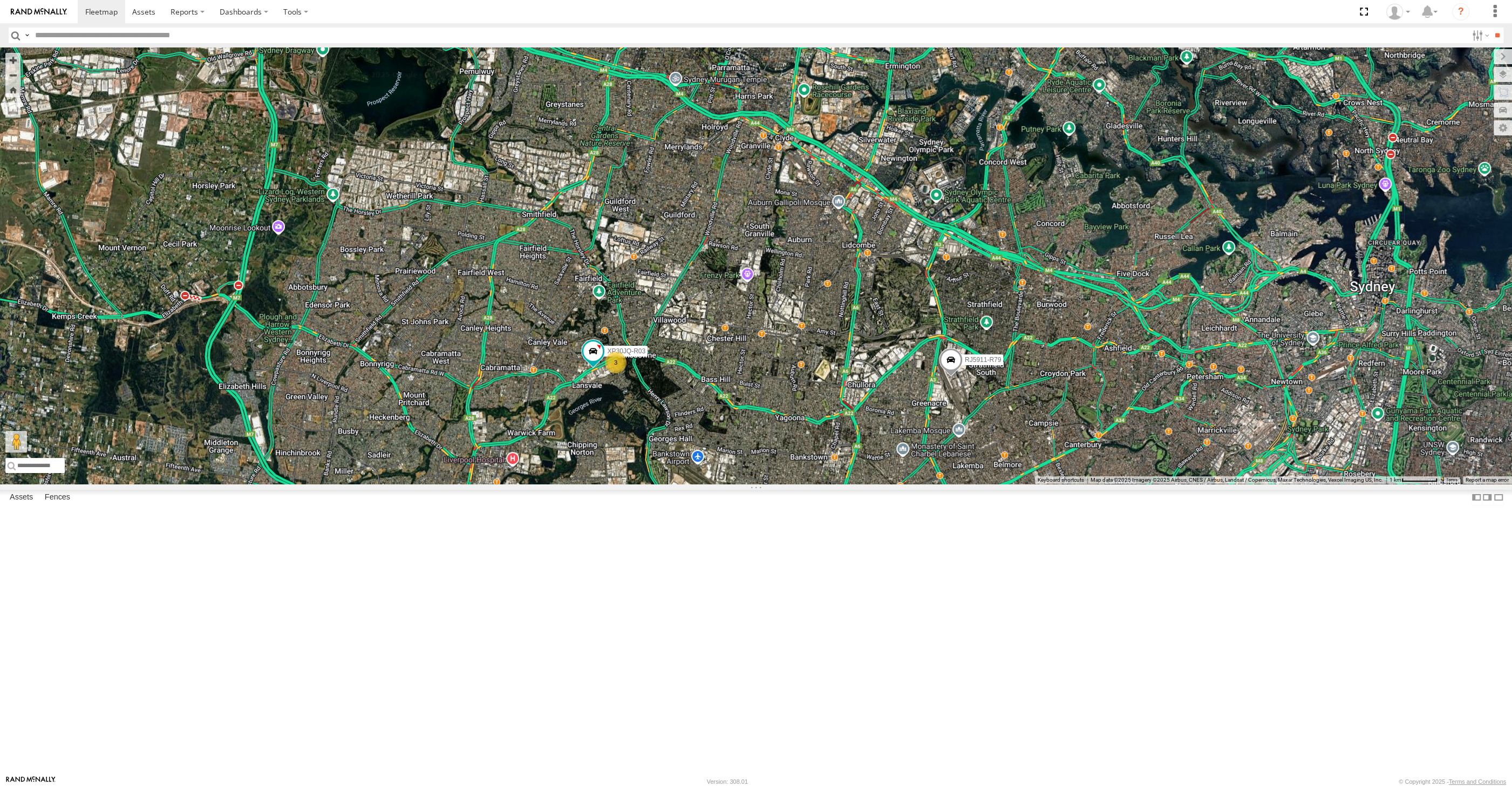
drag, startPoint x: 738, startPoint y: 450, endPoint x: 748, endPoint y: 480, distance: 31.6
click at [748, 479] on div "RJ5911-R79 XP30JQ-R03 XSNDHU-R04 3 XP81FE-R59 XO74GU-R69" at bounding box center [756, 266] width 1512 height 437
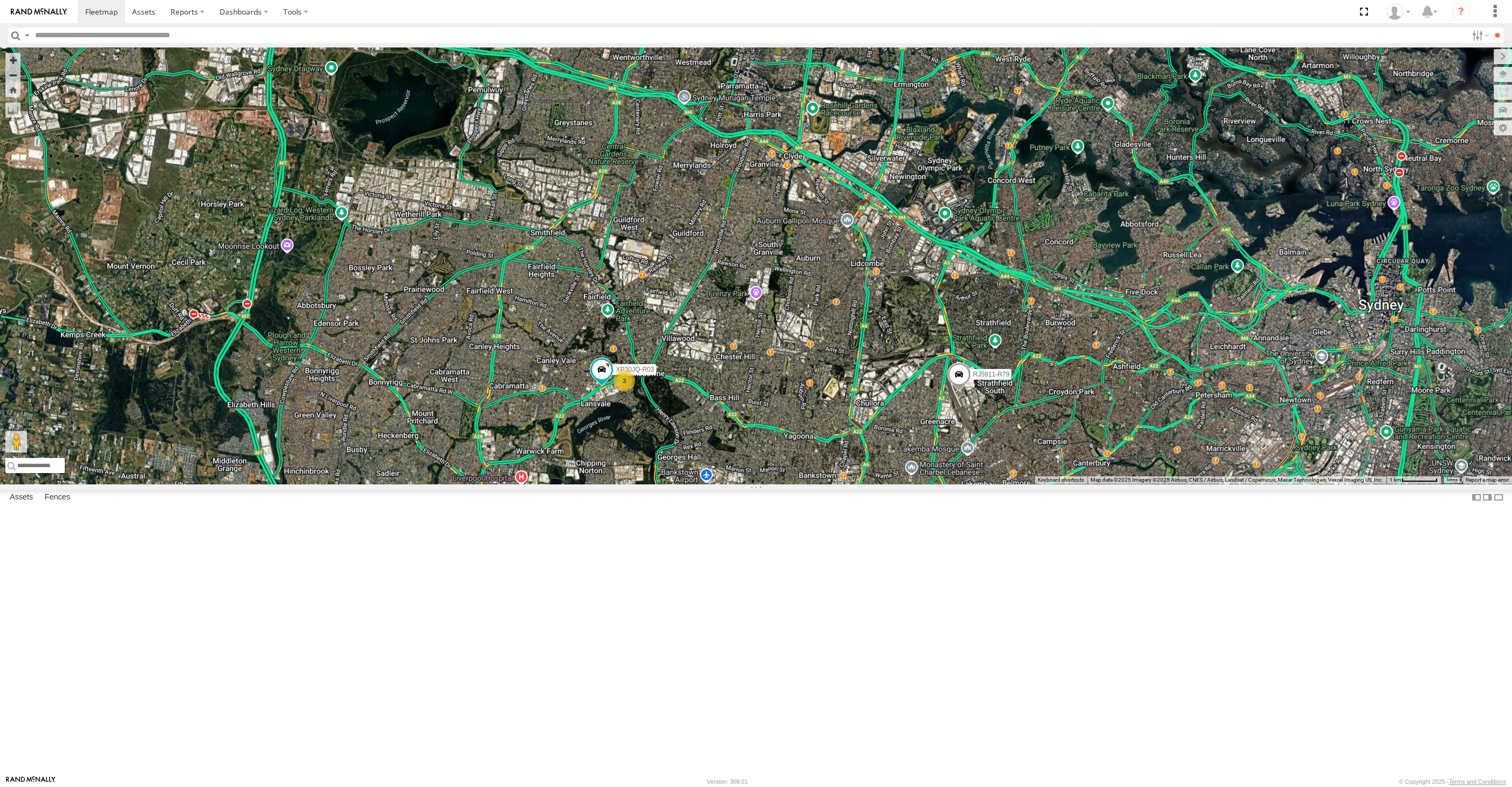
drag, startPoint x: 794, startPoint y: 485, endPoint x: 822, endPoint y: 475, distance: 29.7
click at [819, 477] on div "RJ5911-R79 XP30JQ-R03 XSNDHU-R04 3 XP81FE-R59 XO74GU-R69" at bounding box center [756, 266] width 1512 height 437
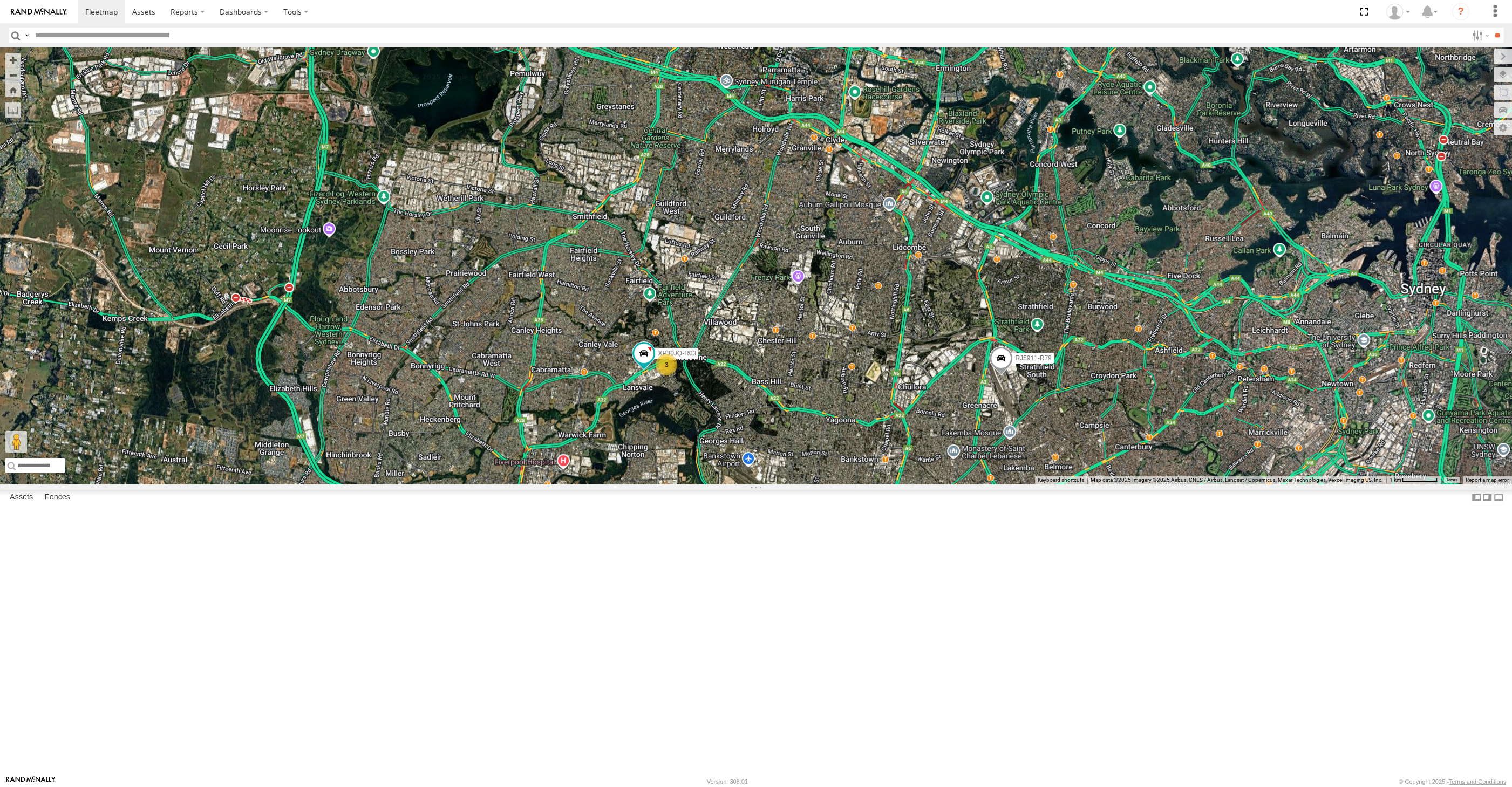
drag, startPoint x: 835, startPoint y: 607, endPoint x: 836, endPoint y: 593, distance: 14.0
click at [836, 484] on div "RJ5911-R79 XP30JQ-R03 XSNDHU-R04 3 XP81FE-R59 XO74GU-R69" at bounding box center [756, 266] width 1512 height 437
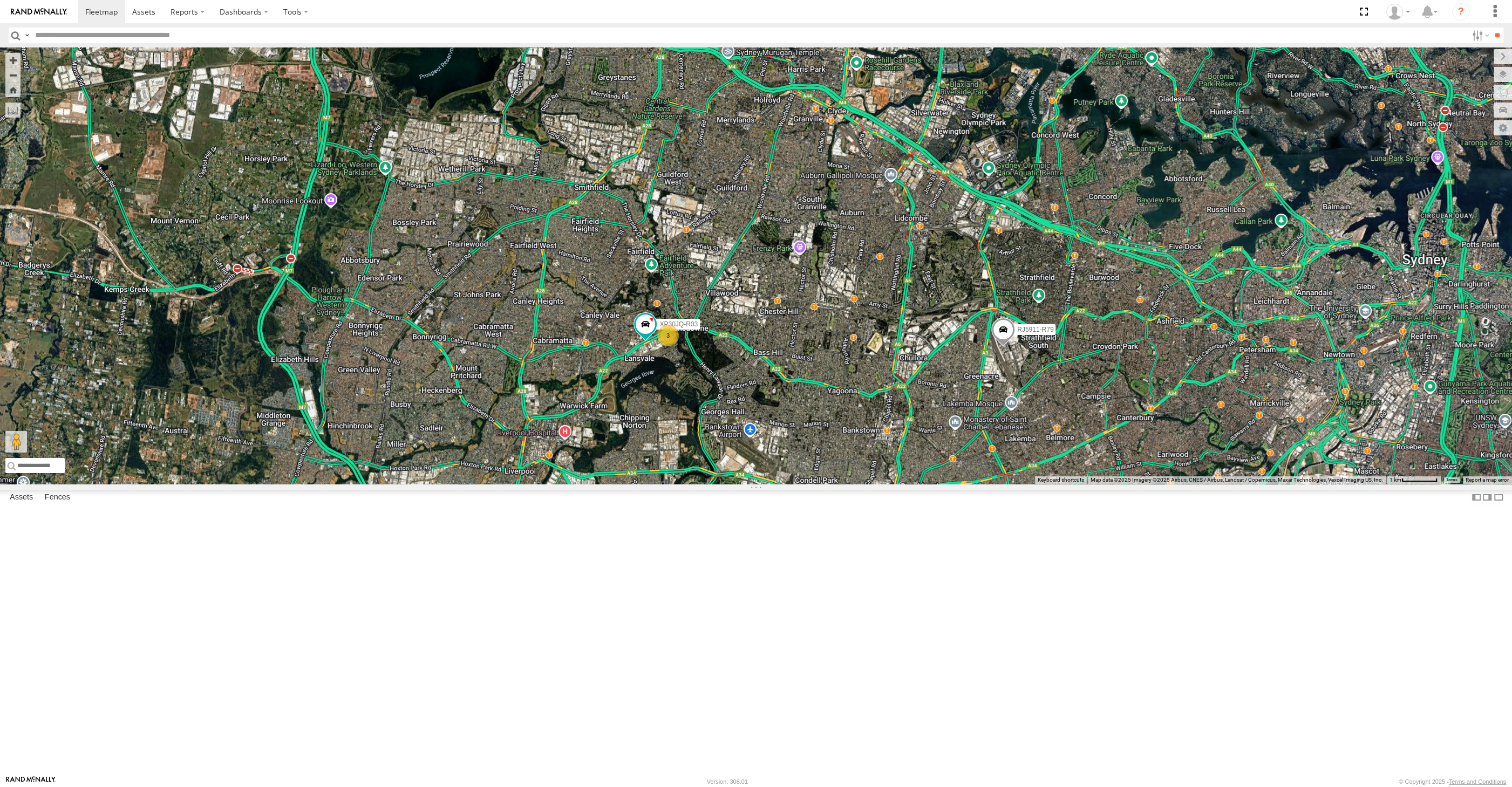
drag, startPoint x: 812, startPoint y: 562, endPoint x: 804, endPoint y: 556, distance: 10.0
click at [809, 484] on div "RJ5911-R79 XP30JQ-R03 XSNDHU-R04 3 XP81FE-R59 XO74GU-R69" at bounding box center [756, 266] width 1512 height 437
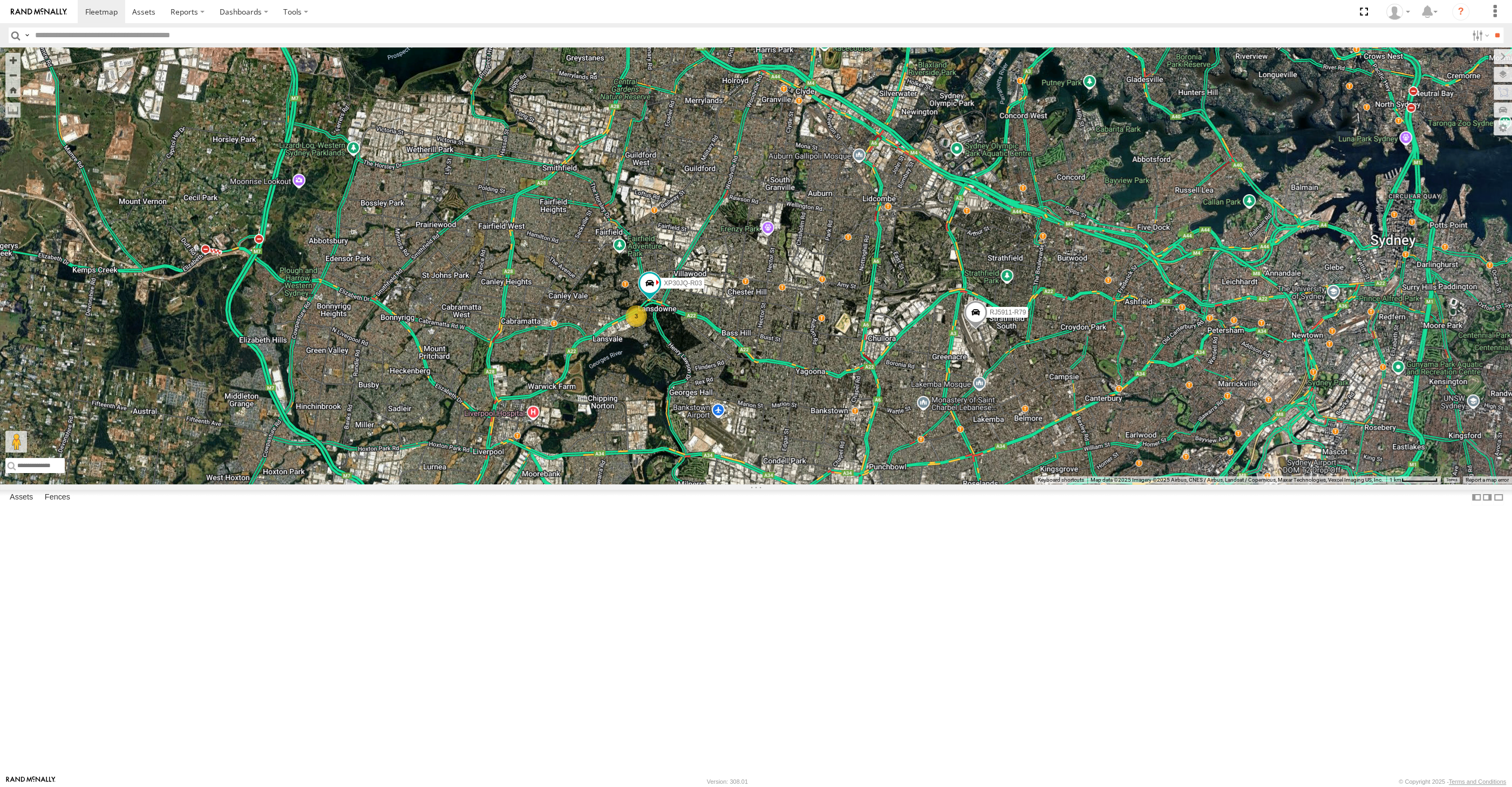
drag, startPoint x: 1298, startPoint y: 676, endPoint x: 1226, endPoint y: 623, distance: 89.4
click at [1226, 484] on div "RJ5911-R79 XP30JQ-R03 XSNDHU-R04 3 XP81FE-R59 XO74GU-R69" at bounding box center [756, 266] width 1512 height 437
